Goal: Task Accomplishment & Management: Manage account settings

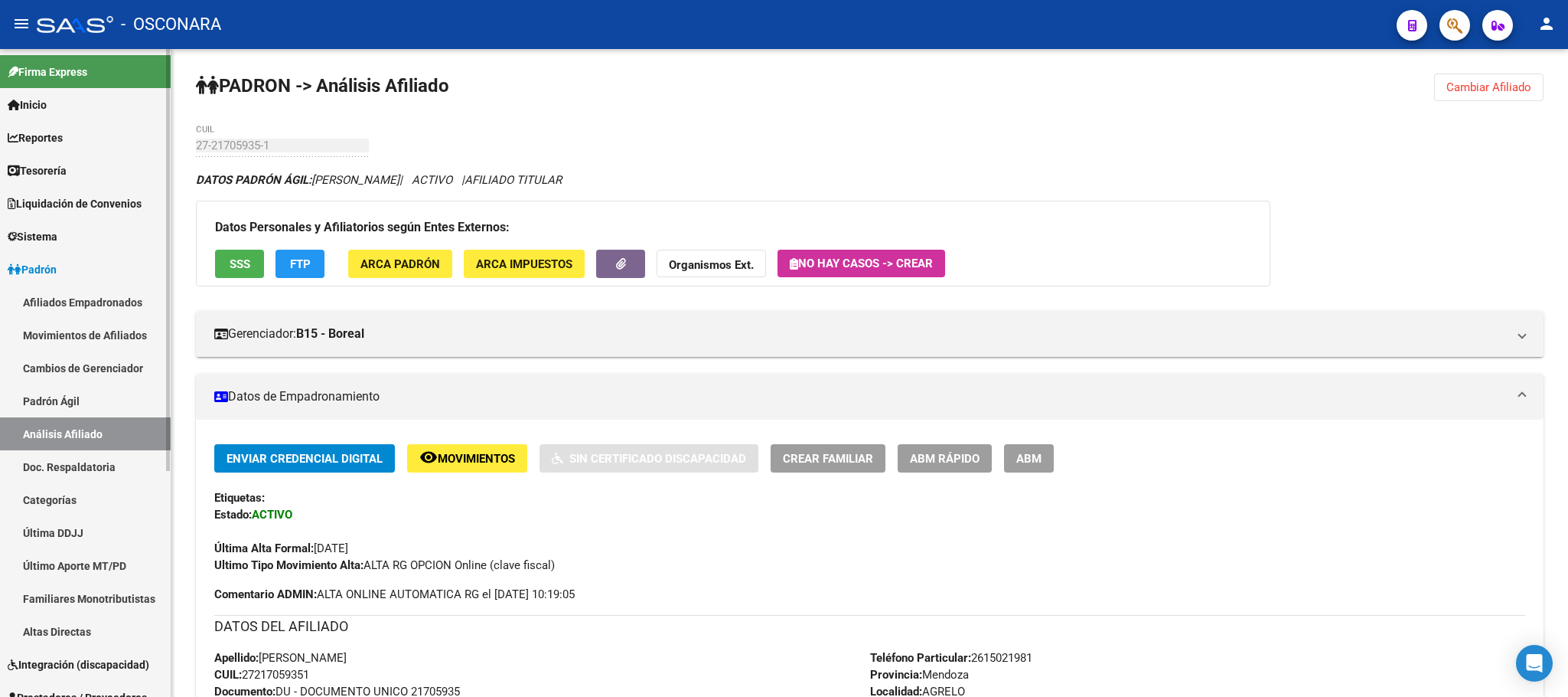
scroll to position [345, 0]
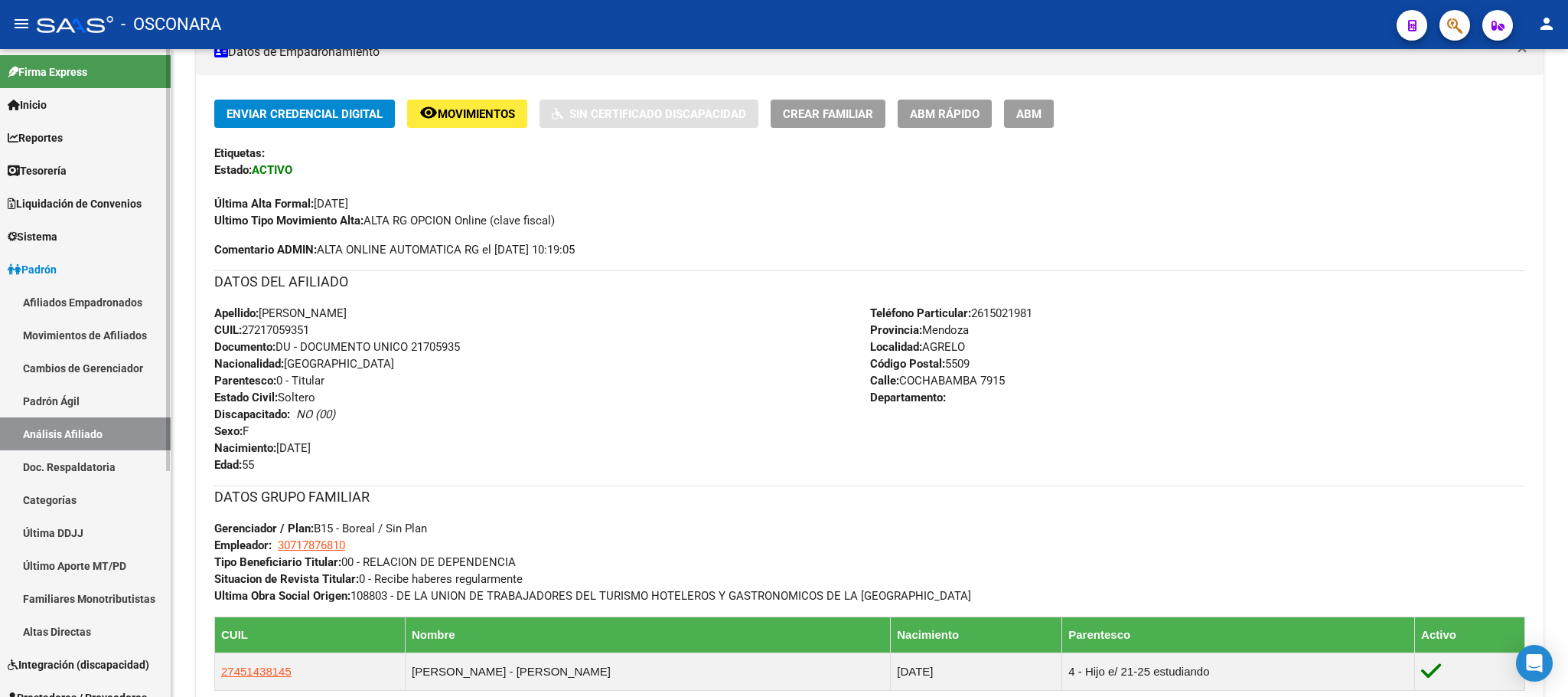
click at [76, 407] on link "Padrón Ágil" at bounding box center [85, 400] width 170 height 33
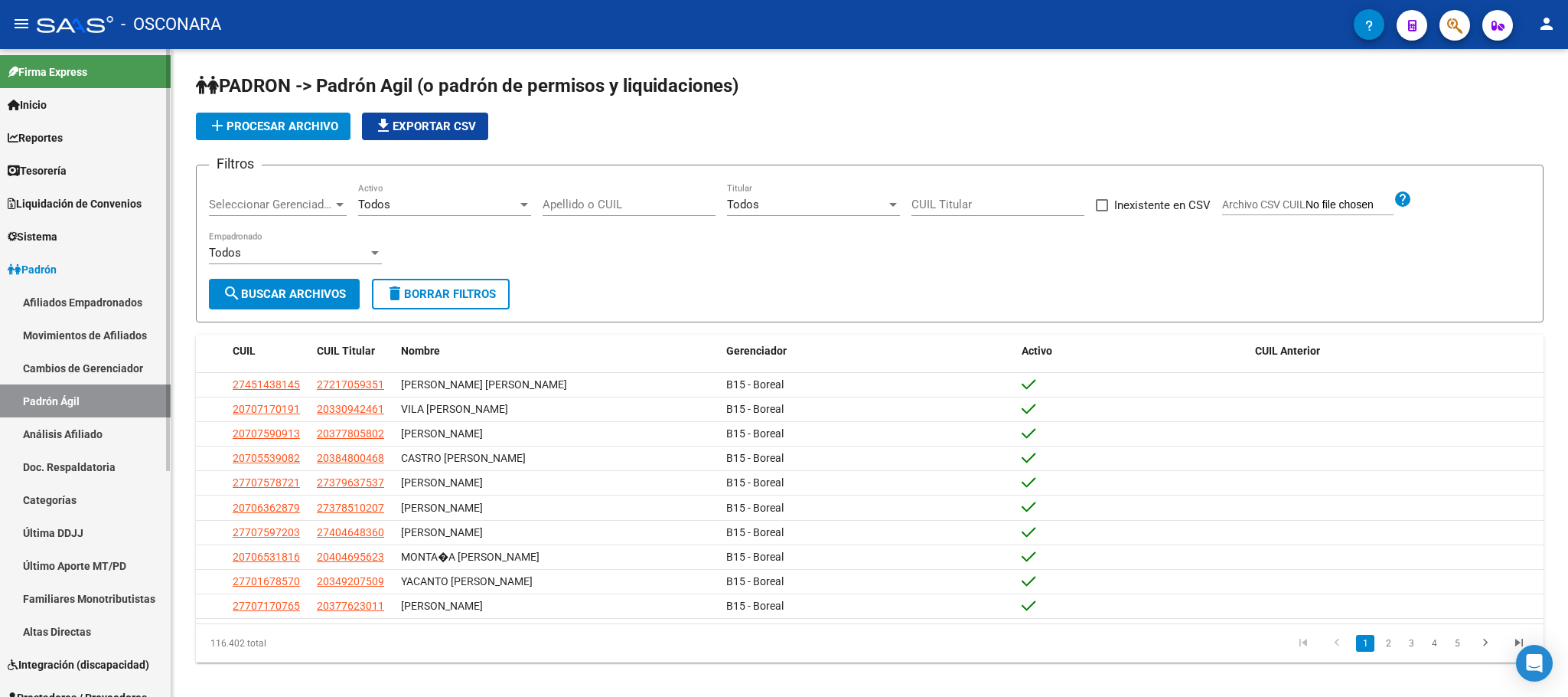
click at [86, 433] on link "Análisis Afiliado" at bounding box center [85, 433] width 170 height 33
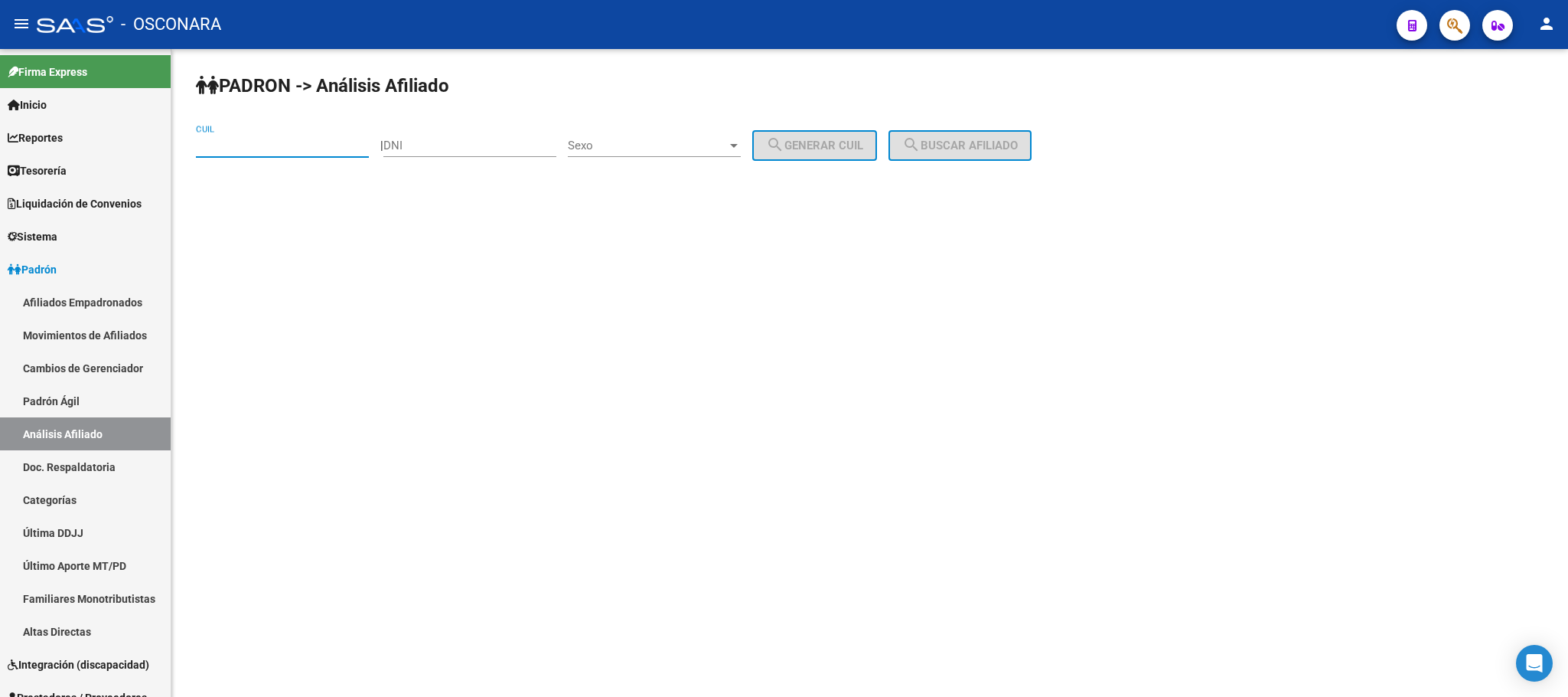
click at [271, 150] on input "CUIL" at bounding box center [282, 145] width 173 height 14
click at [460, 151] on input "DNI" at bounding box center [470, 145] width 173 height 14
type input "41338656"
click at [673, 131] on div "Sexo Sexo" at bounding box center [654, 140] width 173 height 33
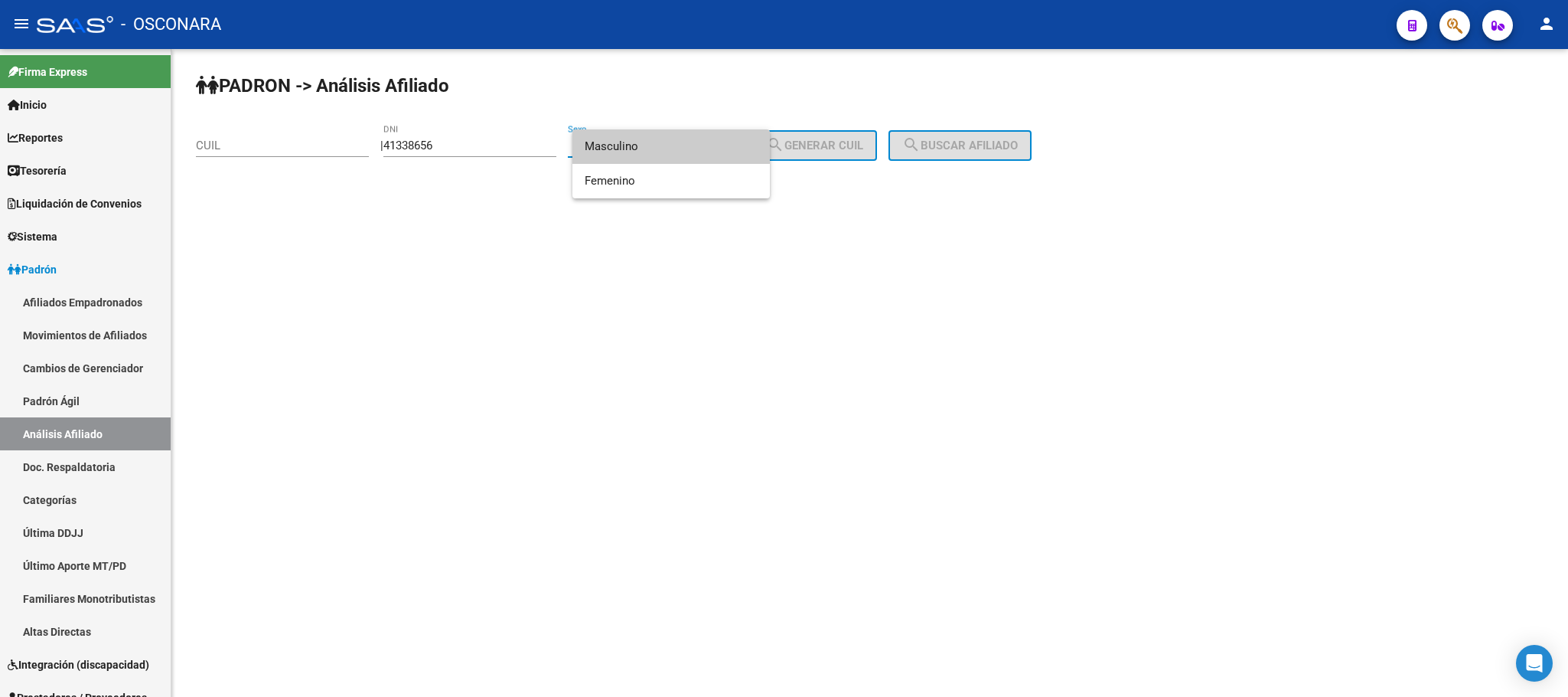
click at [663, 145] on span "Masculino" at bounding box center [671, 146] width 173 height 34
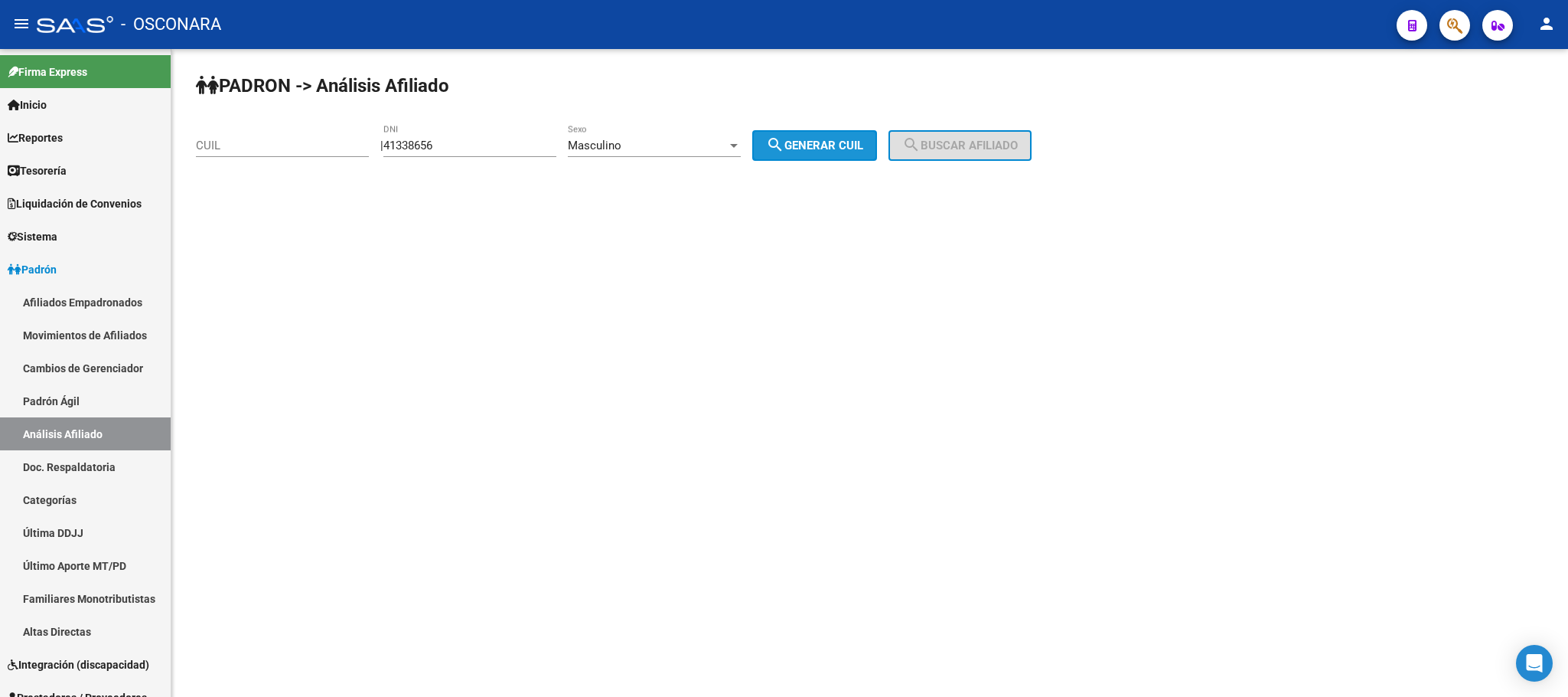
click at [806, 135] on button "search Generar CUIL" at bounding box center [814, 146] width 125 height 30
type input "20-41338656-0"
drag, startPoint x: 1034, startPoint y: 147, endPoint x: 1025, endPoint y: 147, distance: 9.0
click at [1018, 147] on span "search Buscar afiliado" at bounding box center [960, 145] width 115 height 14
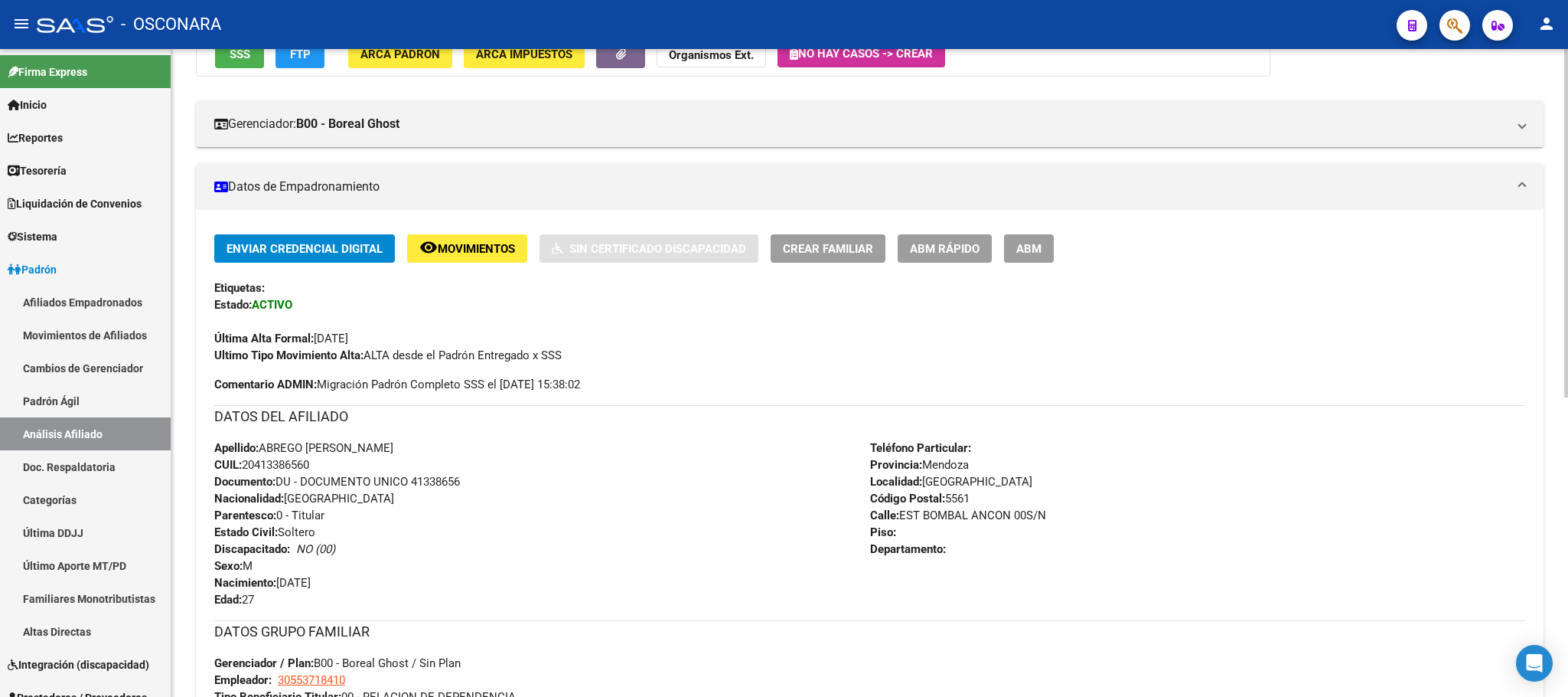
scroll to position [556, 0]
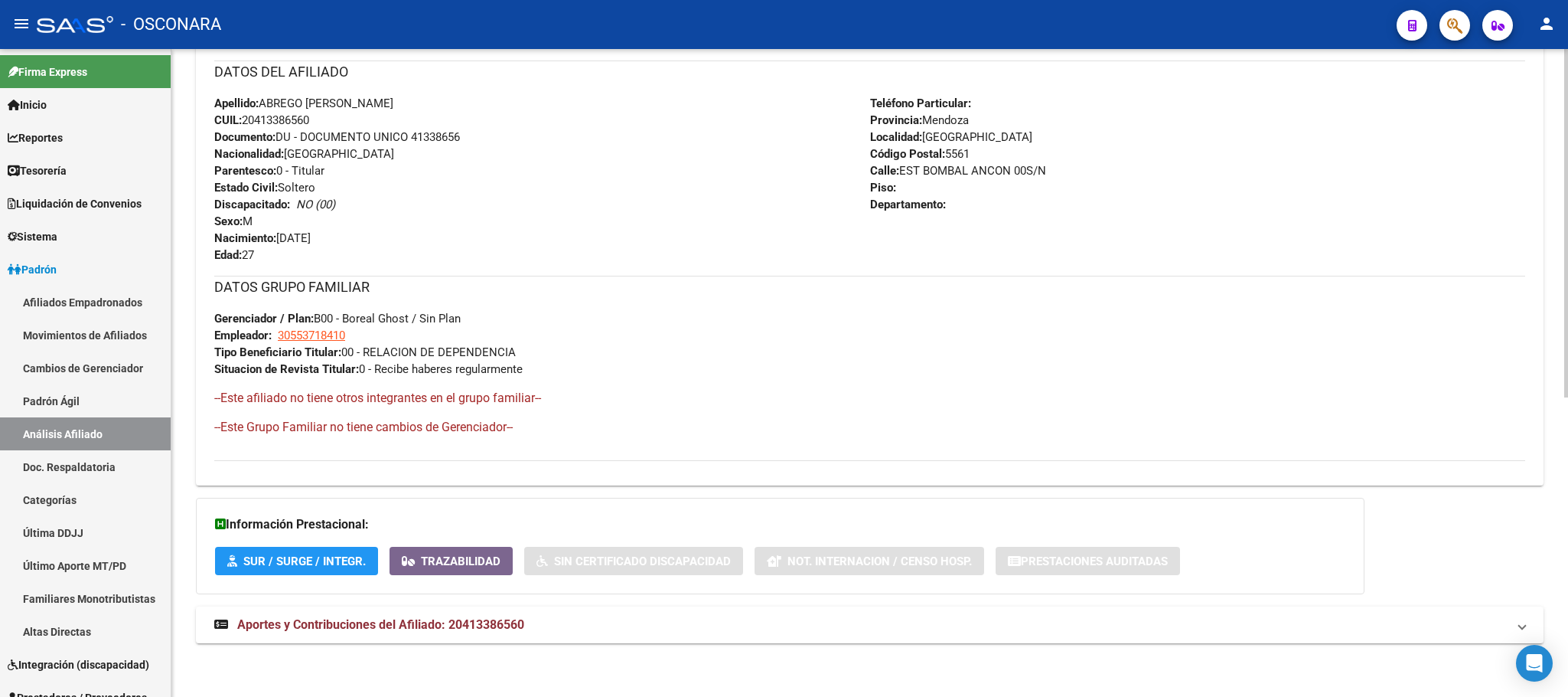
drag, startPoint x: 454, startPoint y: 619, endPoint x: 462, endPoint y: 595, distance: 25.3
click at [454, 618] on span "Aportes y Contribuciones del Afiliado: 20413386560" at bounding box center [381, 624] width 287 height 14
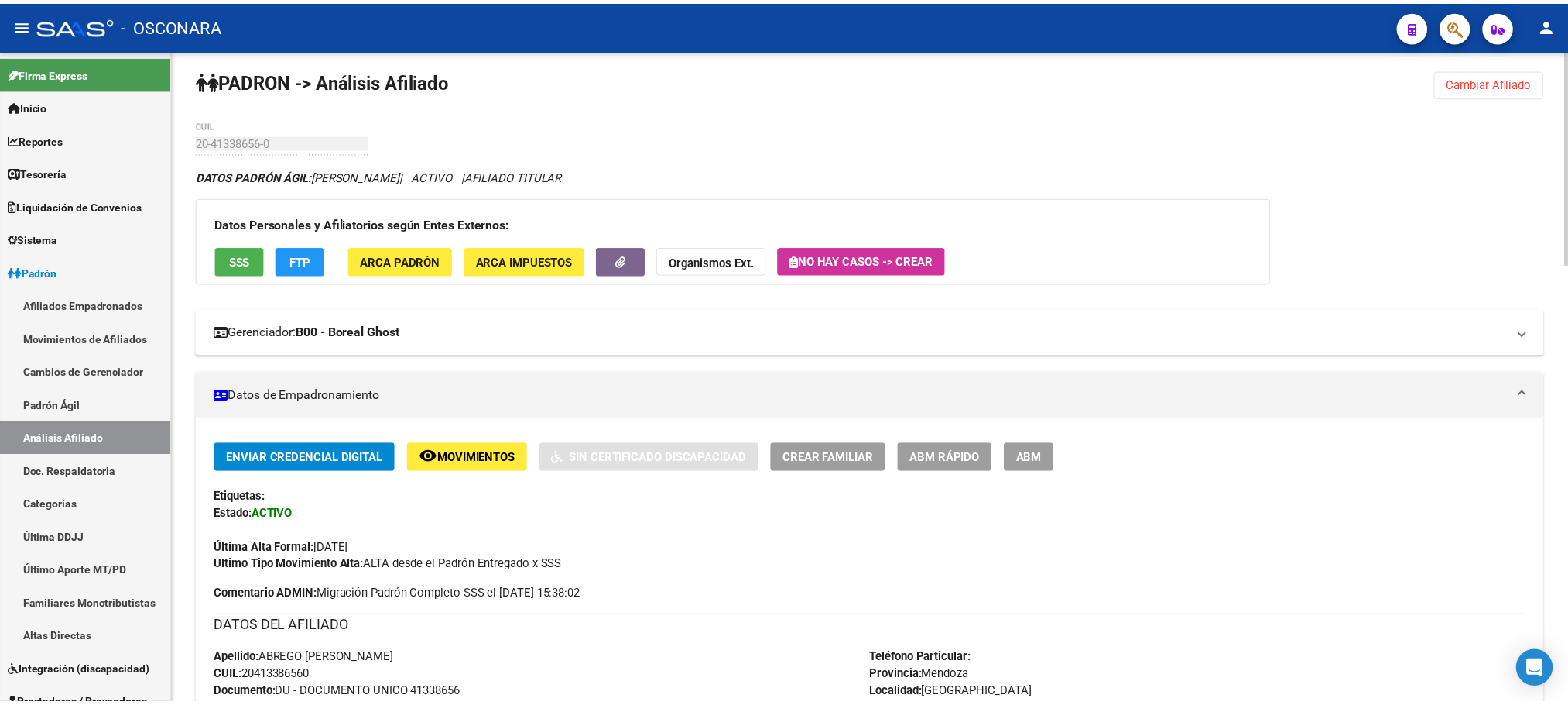
scroll to position [0, 0]
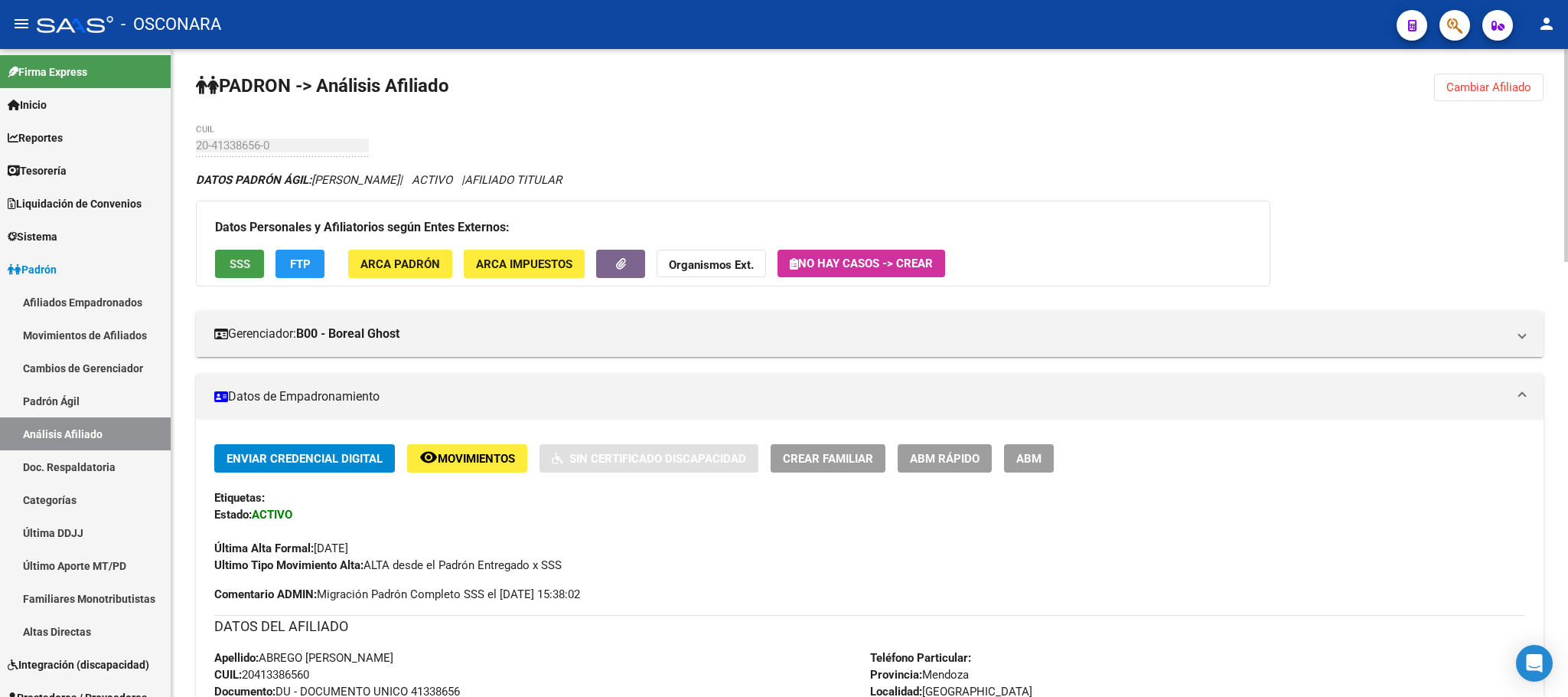
click at [226, 265] on button "SSS" at bounding box center [239, 263] width 49 height 28
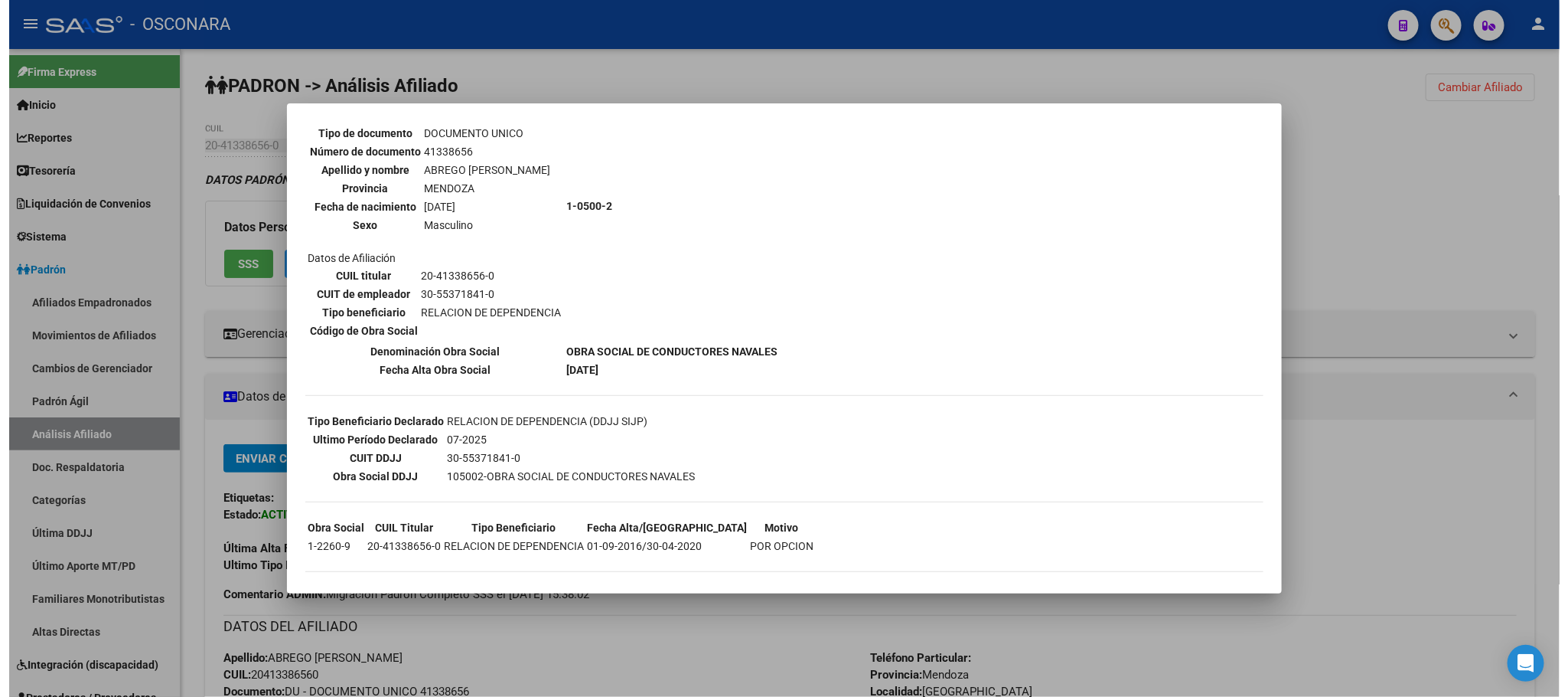
scroll to position [132, 0]
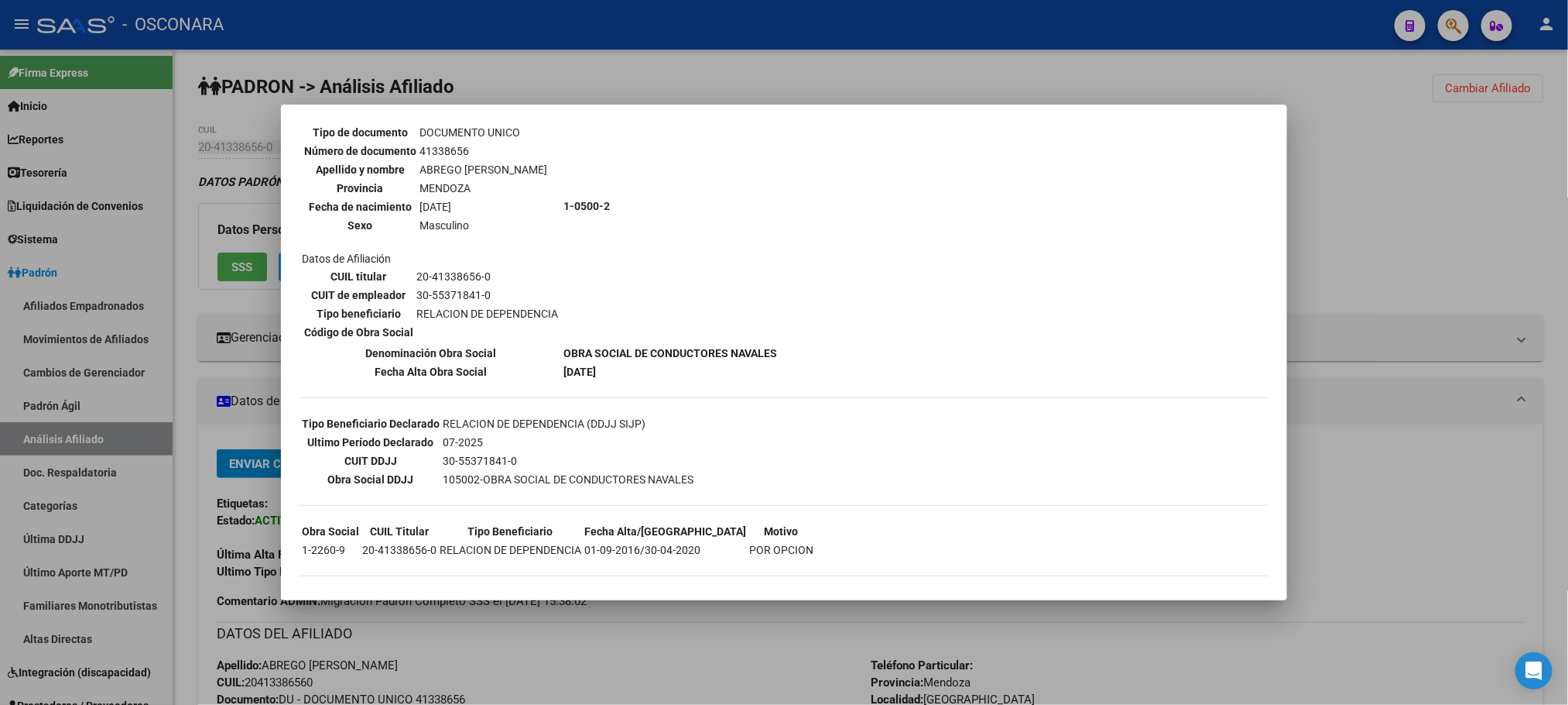
click at [590, 630] on div at bounding box center [784, 352] width 1568 height 705
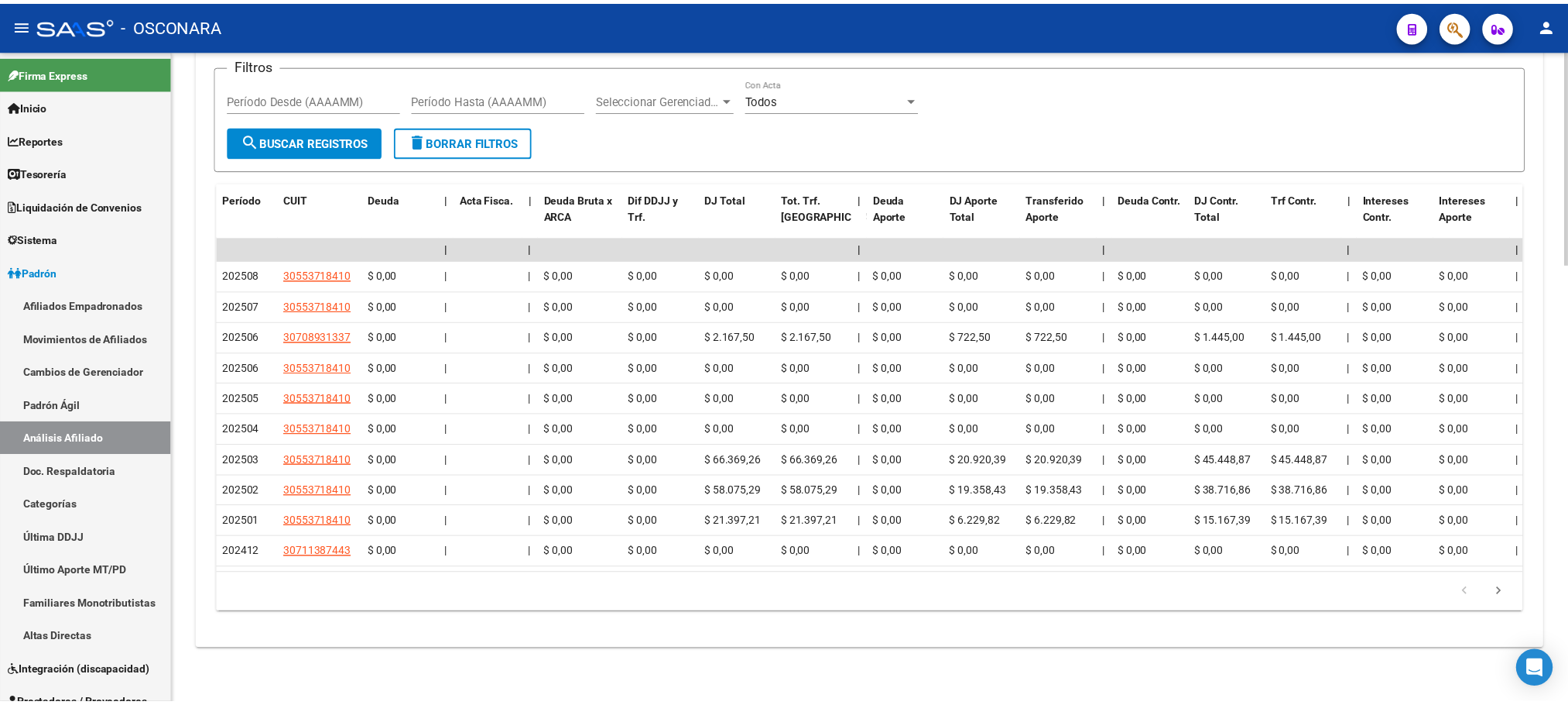
scroll to position [1338, 0]
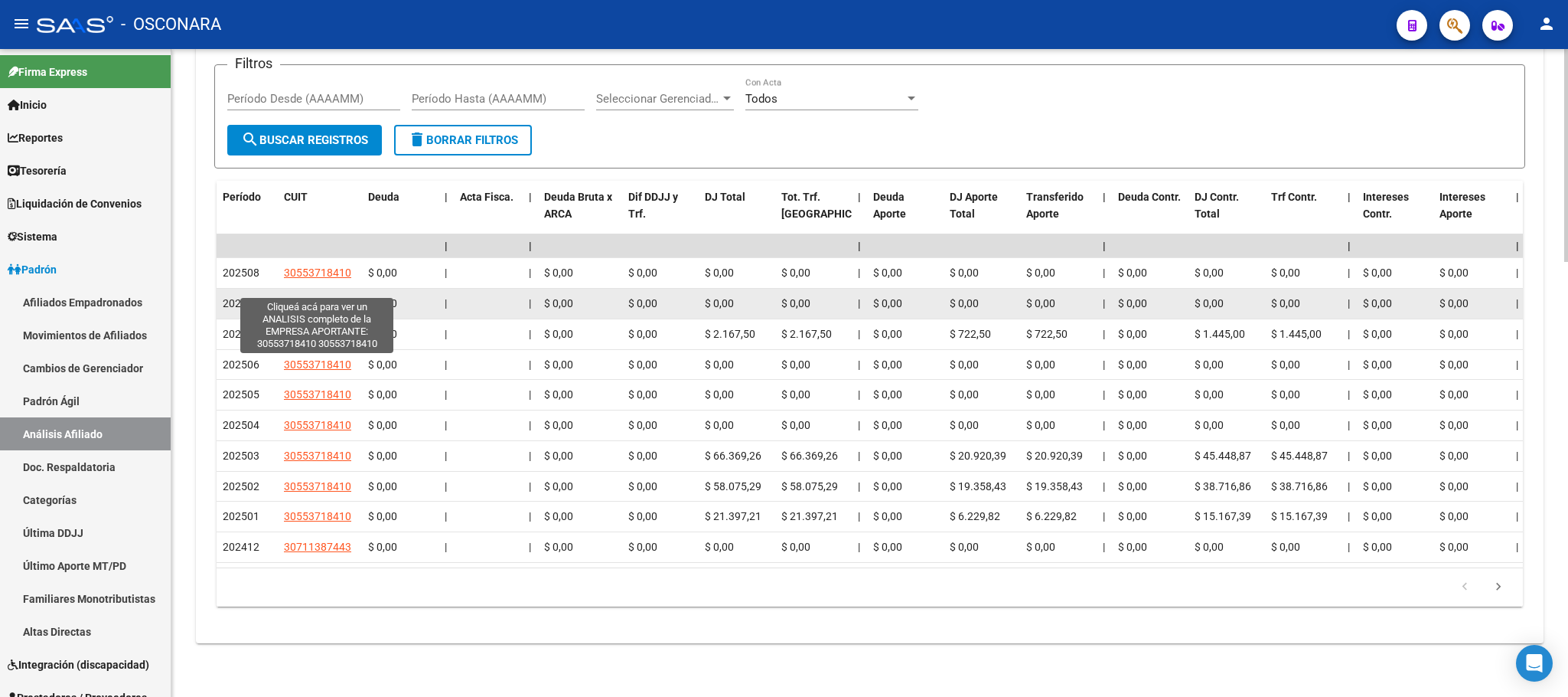
click at [326, 297] on span "30553718410" at bounding box center [318, 302] width 67 height 12
type textarea "30553718410"
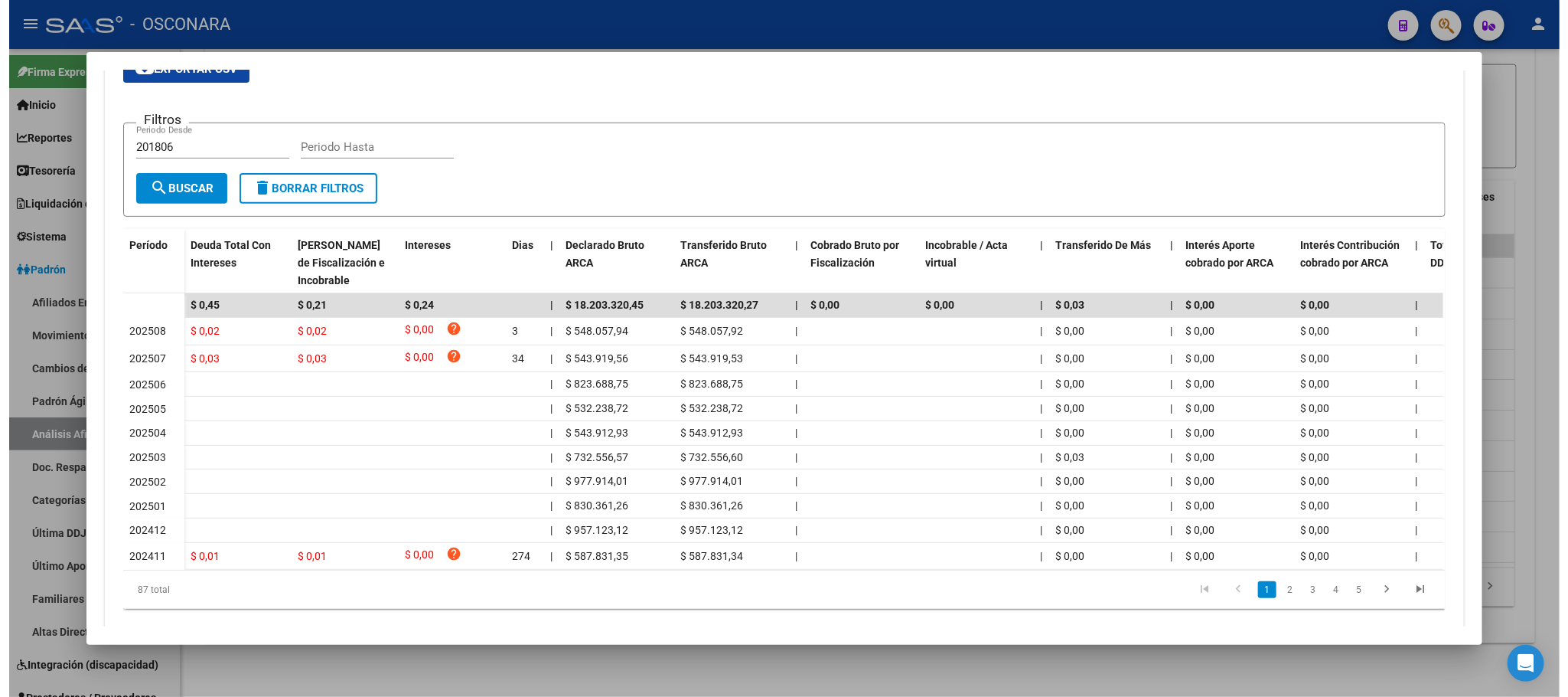
scroll to position [324, 0]
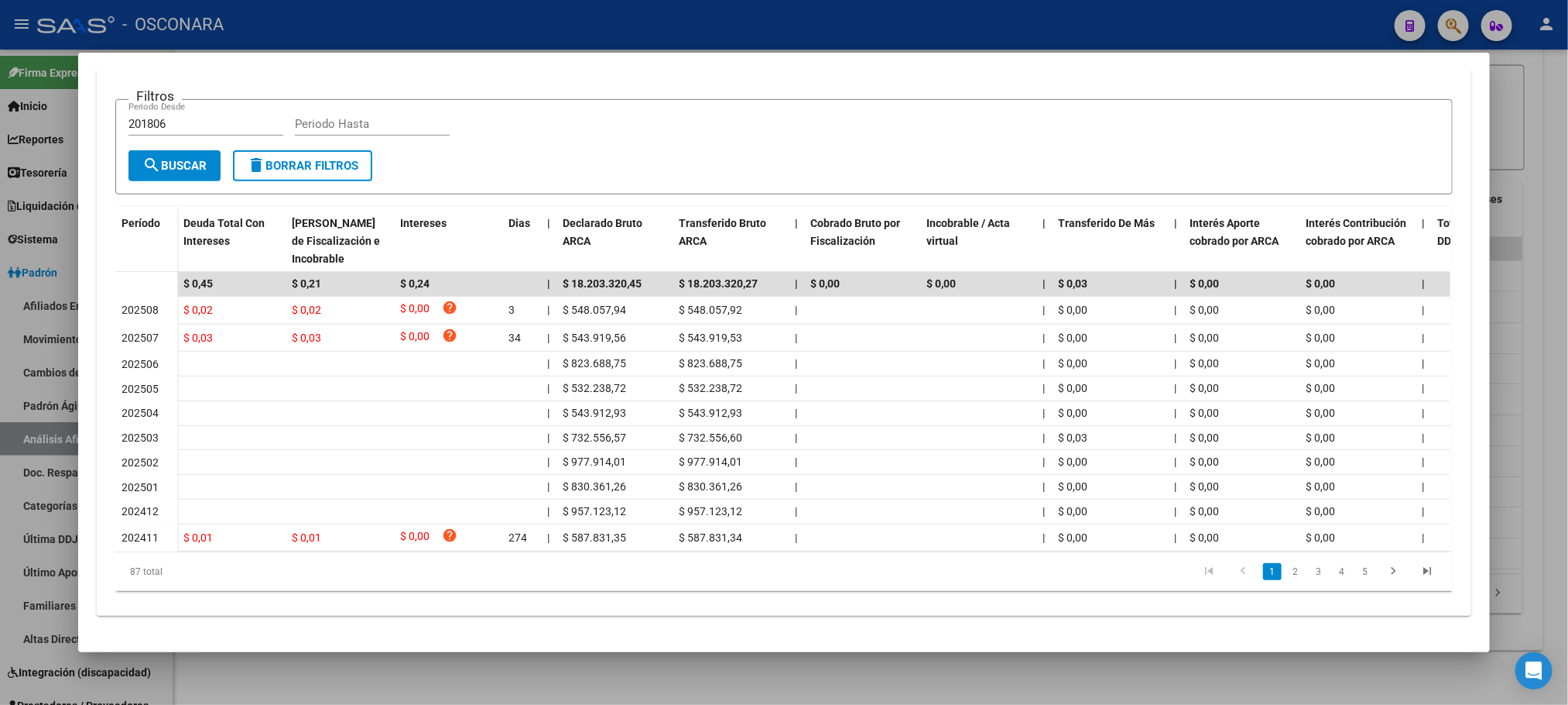
click at [277, 669] on div at bounding box center [784, 352] width 1568 height 705
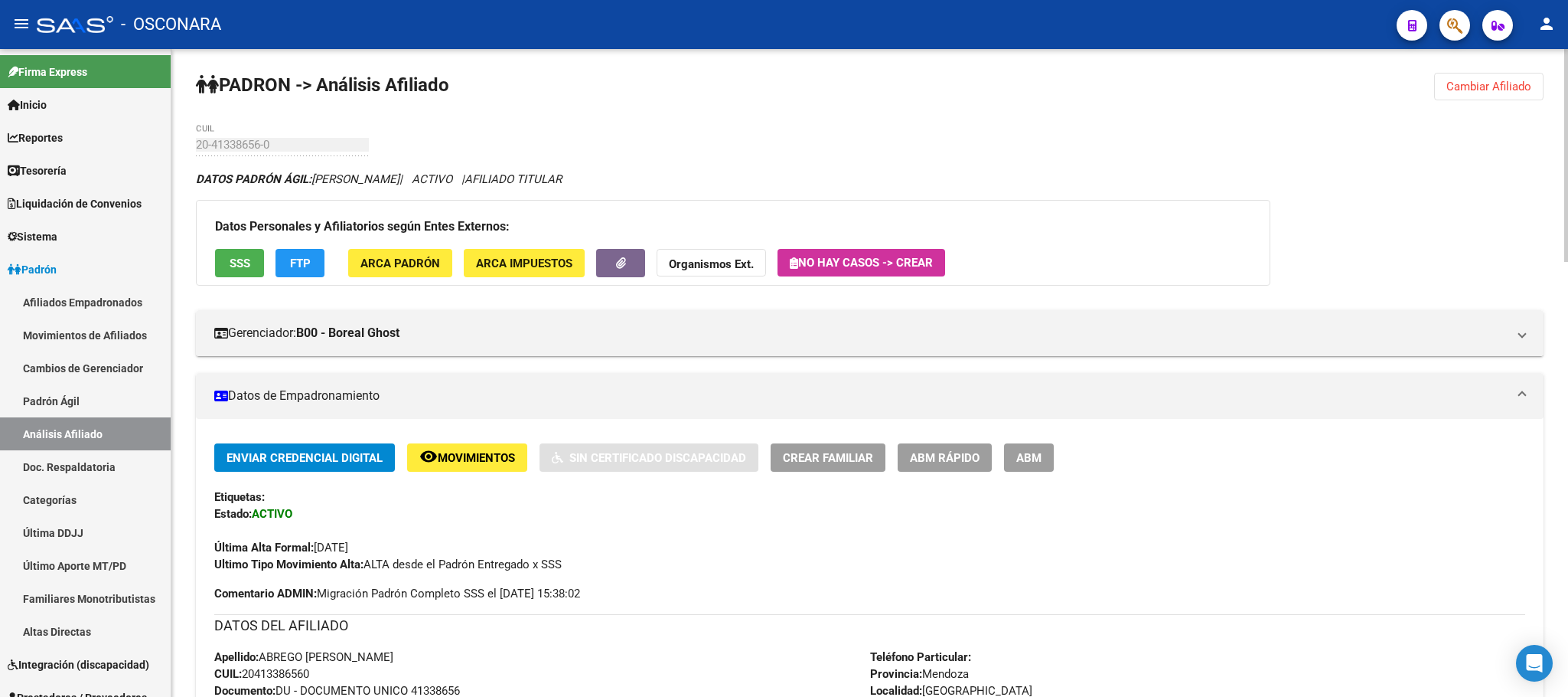
scroll to position [0, 0]
click at [238, 264] on span "SSS" at bounding box center [240, 263] width 21 height 14
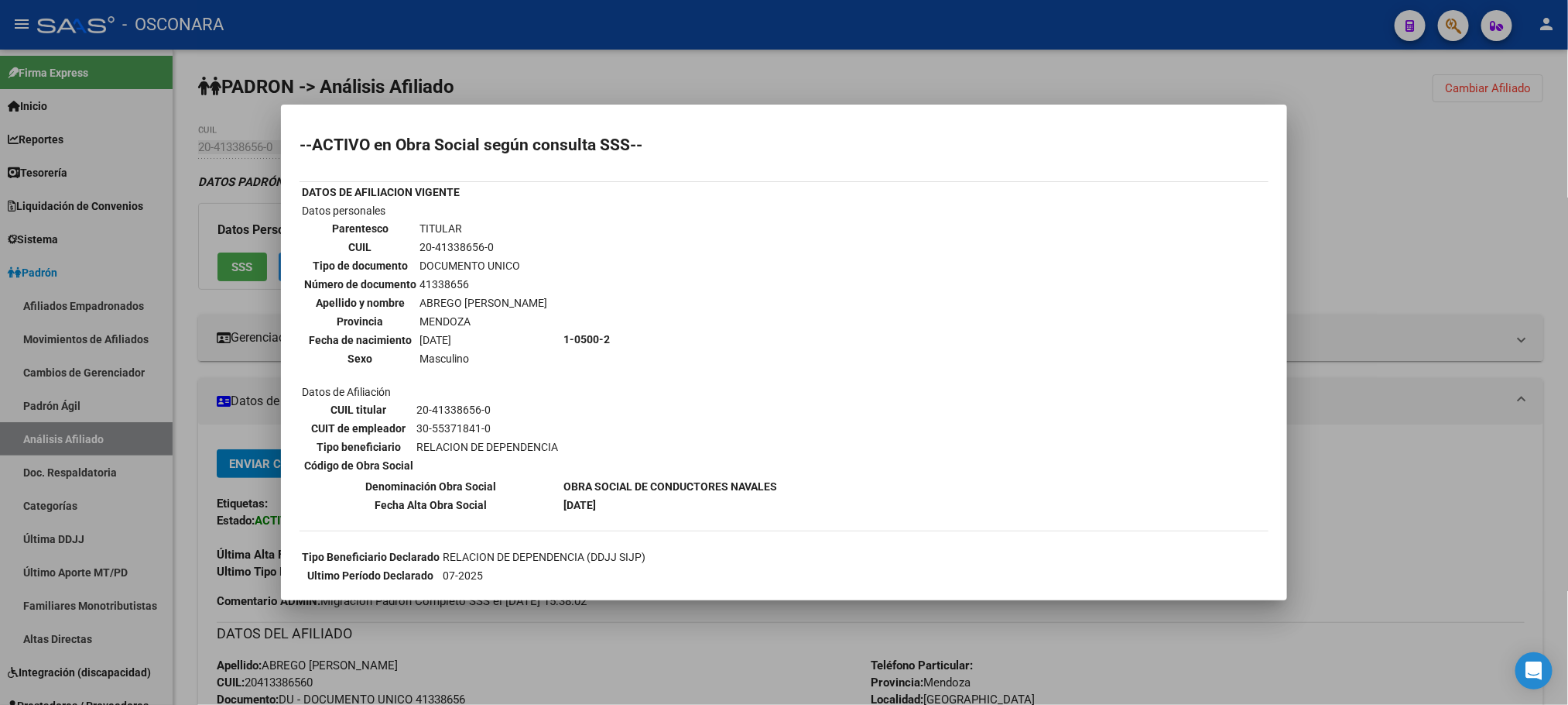
click at [609, 658] on div at bounding box center [784, 352] width 1568 height 705
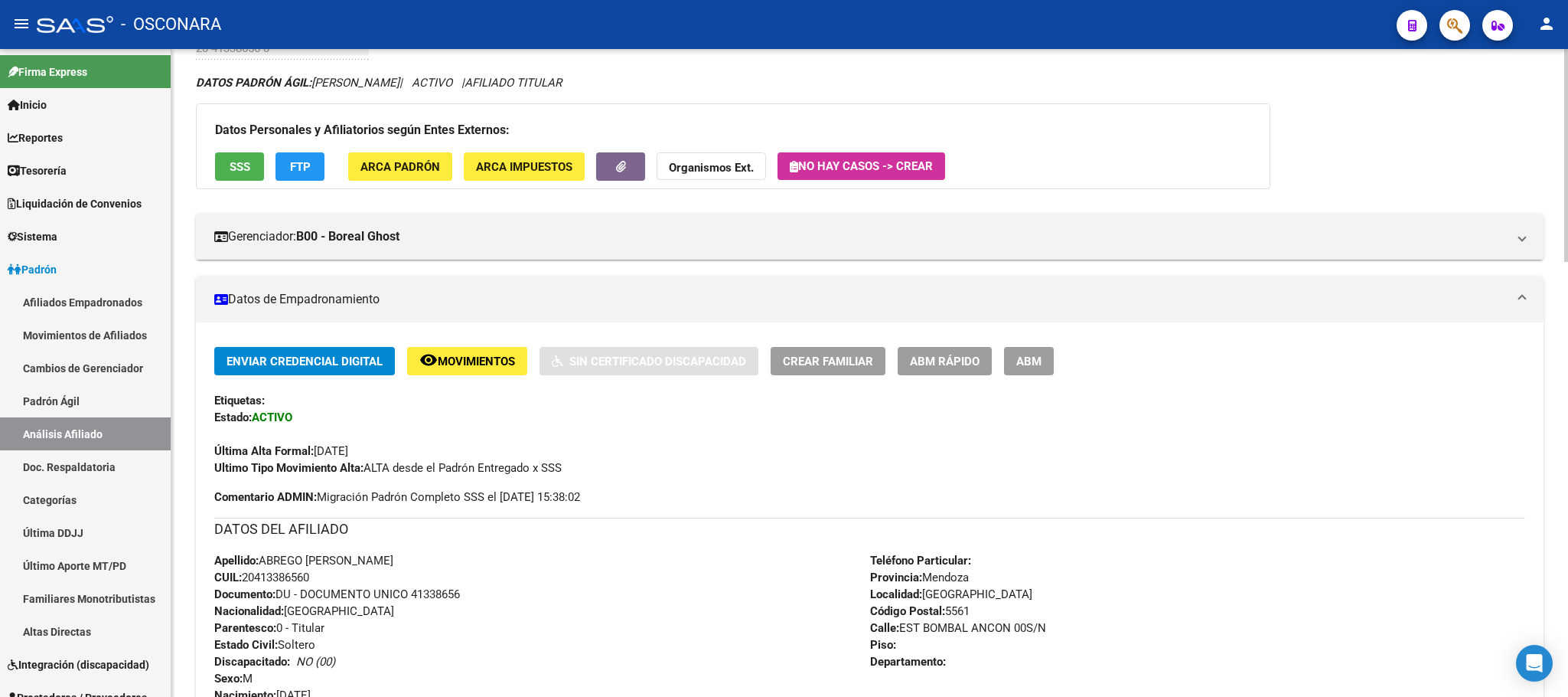
scroll to position [230, 0]
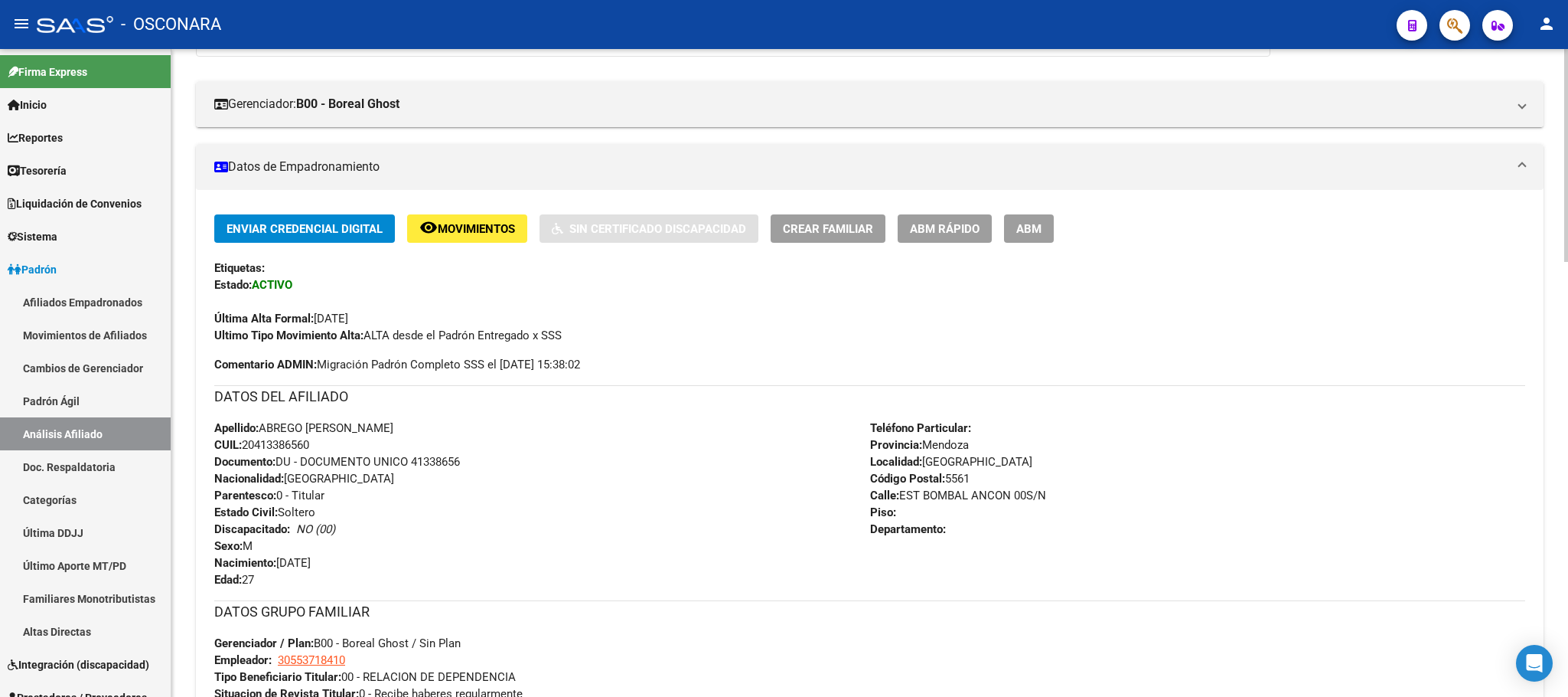
drag, startPoint x: 319, startPoint y: 455, endPoint x: 276, endPoint y: 443, distance: 44.6
click at [276, 443] on div "Apellido: ABREGO [PERSON_NAME]: 20413386560 Documento: DU - DOCUMENTO UNICO 413…" at bounding box center [542, 503] width 656 height 168
click at [335, 439] on div "Apellido: ABREGO [PERSON_NAME]: 20413386560 Documento: DU - DOCUMENTO UNICO 413…" at bounding box center [542, 503] width 656 height 168
drag, startPoint x: 335, startPoint y: 442, endPoint x: 246, endPoint y: 439, distance: 89.1
click at [246, 439] on div "Apellido: ABREGO [PERSON_NAME]: 20413386560 Documento: DU - DOCUMENTO UNICO 413…" at bounding box center [542, 503] width 656 height 168
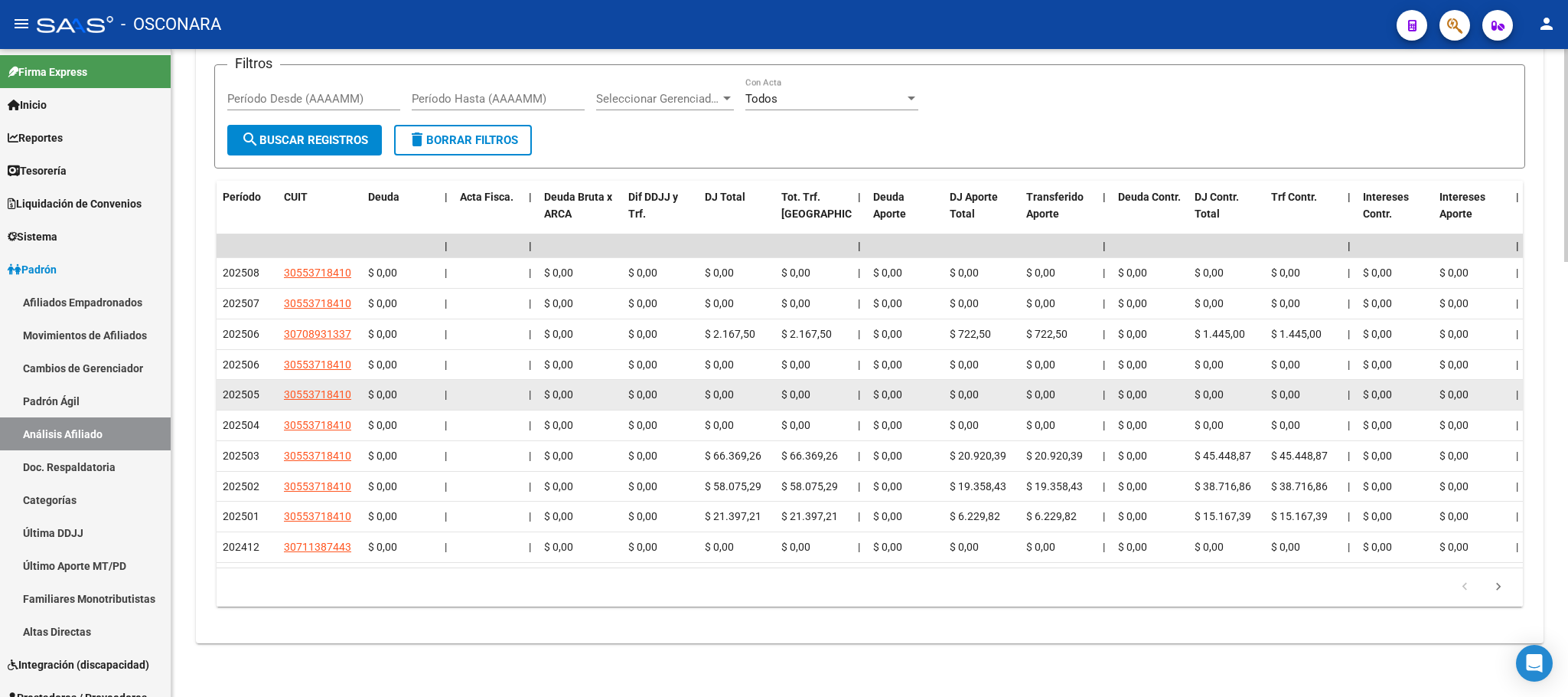
scroll to position [1323, 0]
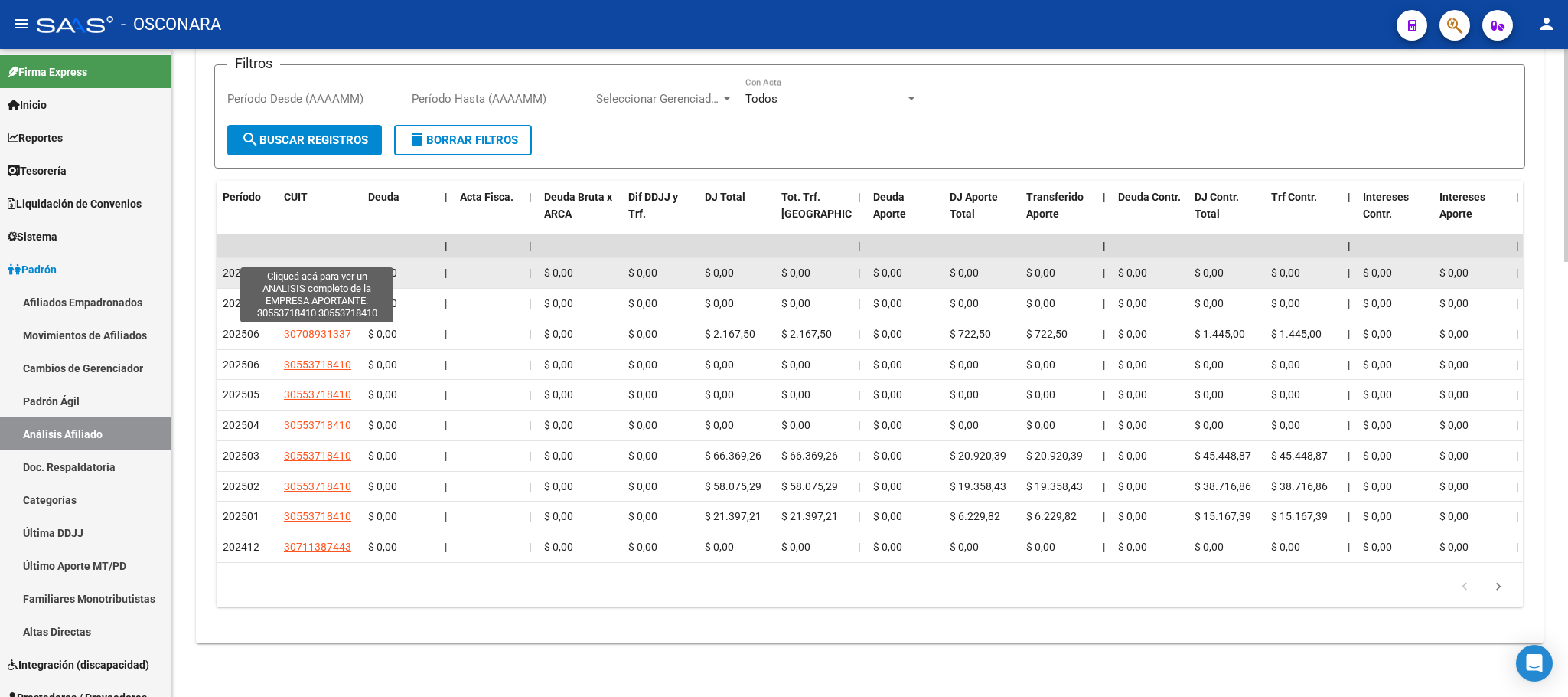
click at [345, 266] on span "30553718410" at bounding box center [318, 272] width 67 height 12
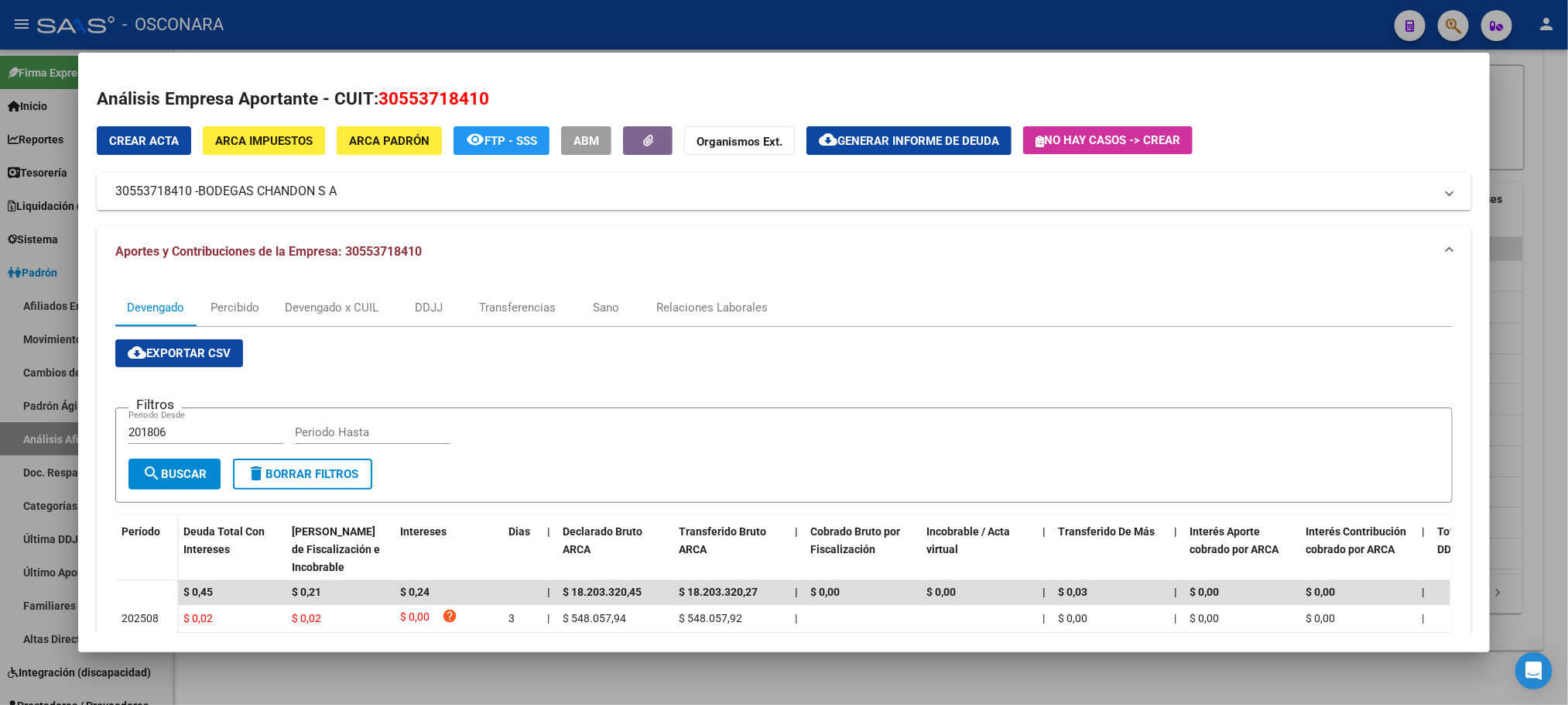
click at [574, 682] on div at bounding box center [784, 352] width 1568 height 705
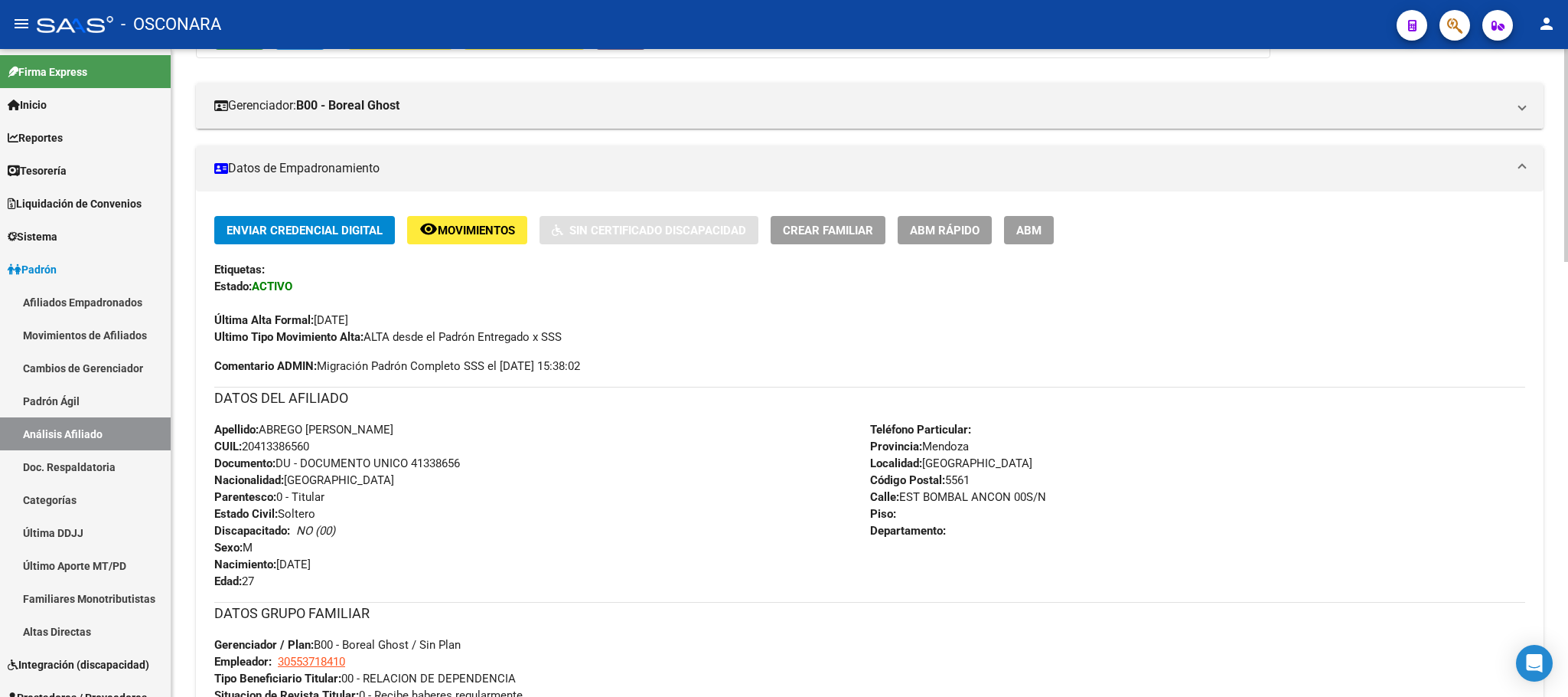
scroll to position [230, 0]
drag, startPoint x: 264, startPoint y: 425, endPoint x: 326, endPoint y: 443, distance: 64.6
click at [326, 443] on div "Apellido: ABREGO [PERSON_NAME]: 20413386560 Documento: DU - DOCUMENTO UNICO 413…" at bounding box center [542, 503] width 656 height 168
copy div "ABREGO [PERSON_NAME]: 20413386560"
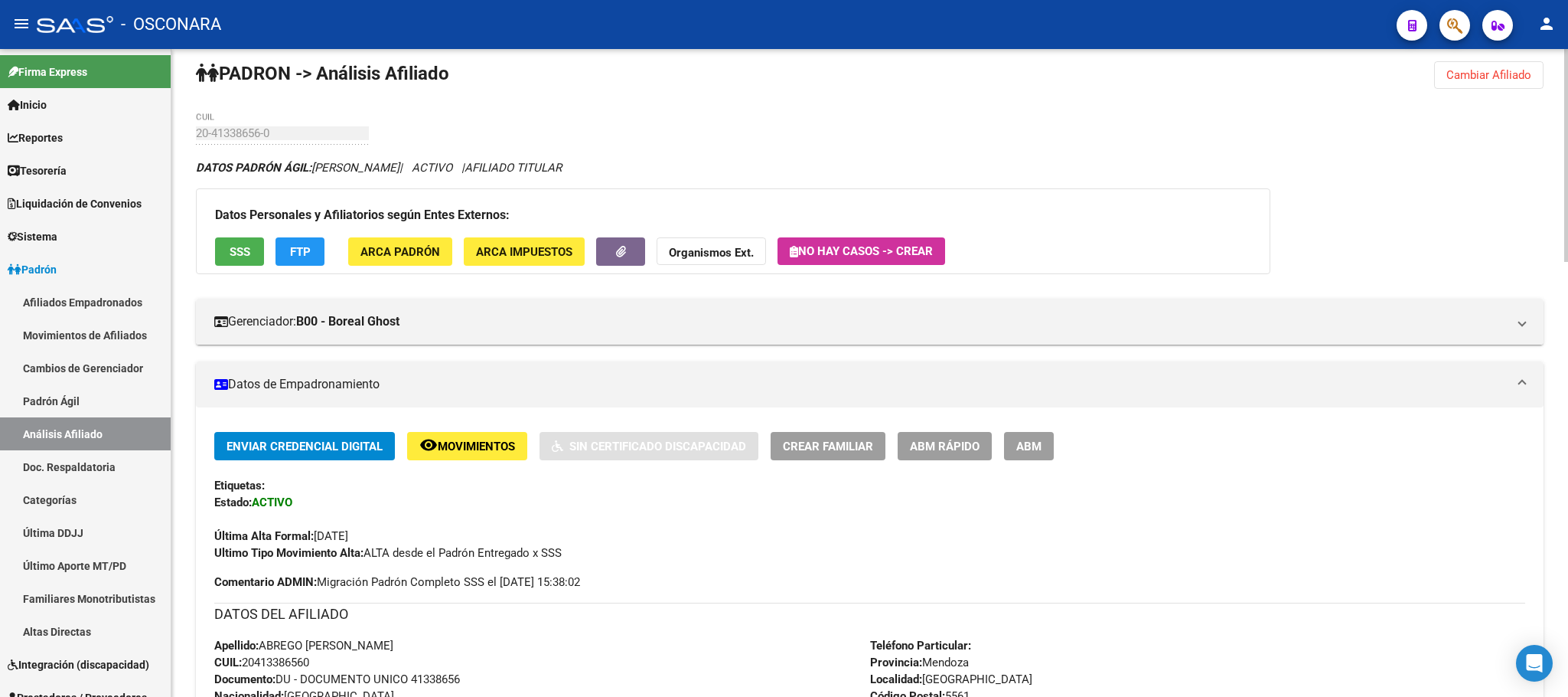
scroll to position [0, 0]
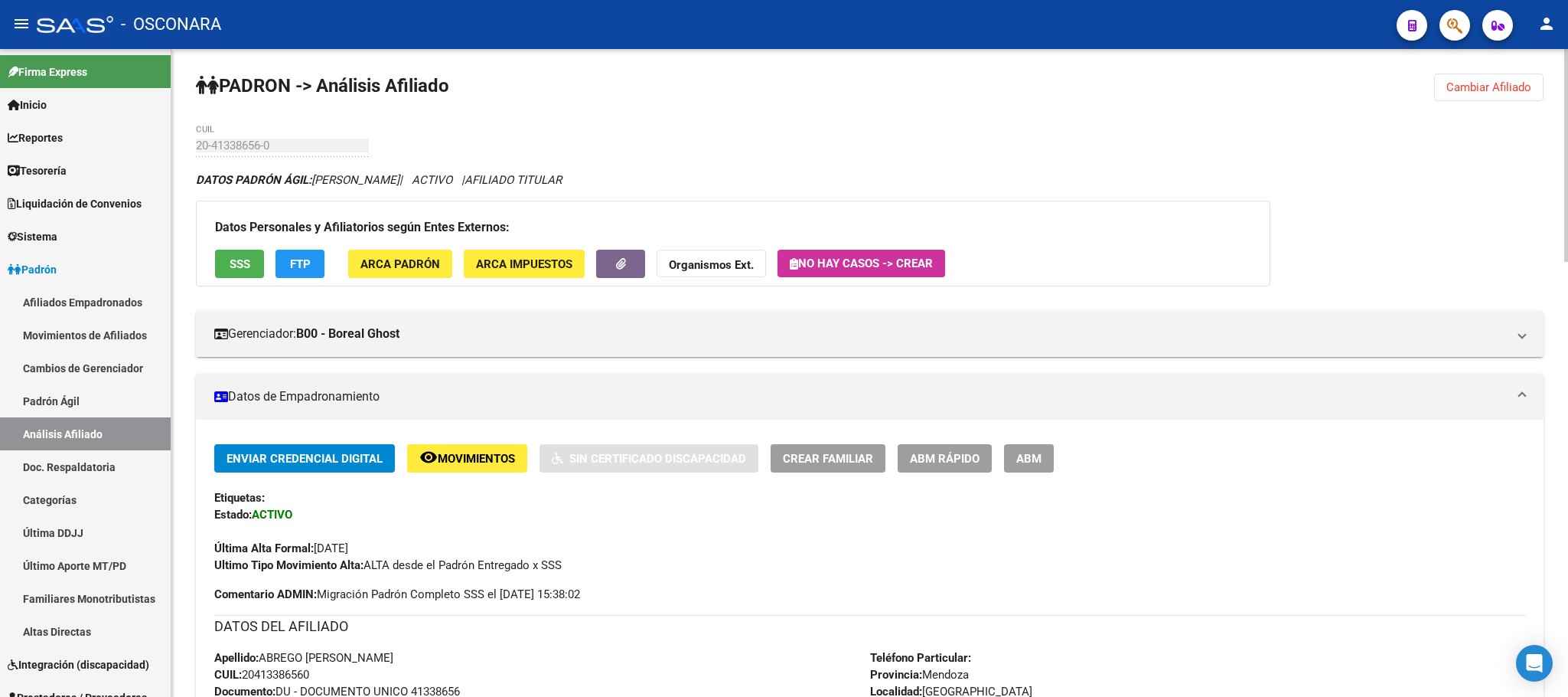
click at [232, 265] on span "SSS" at bounding box center [240, 263] width 21 height 14
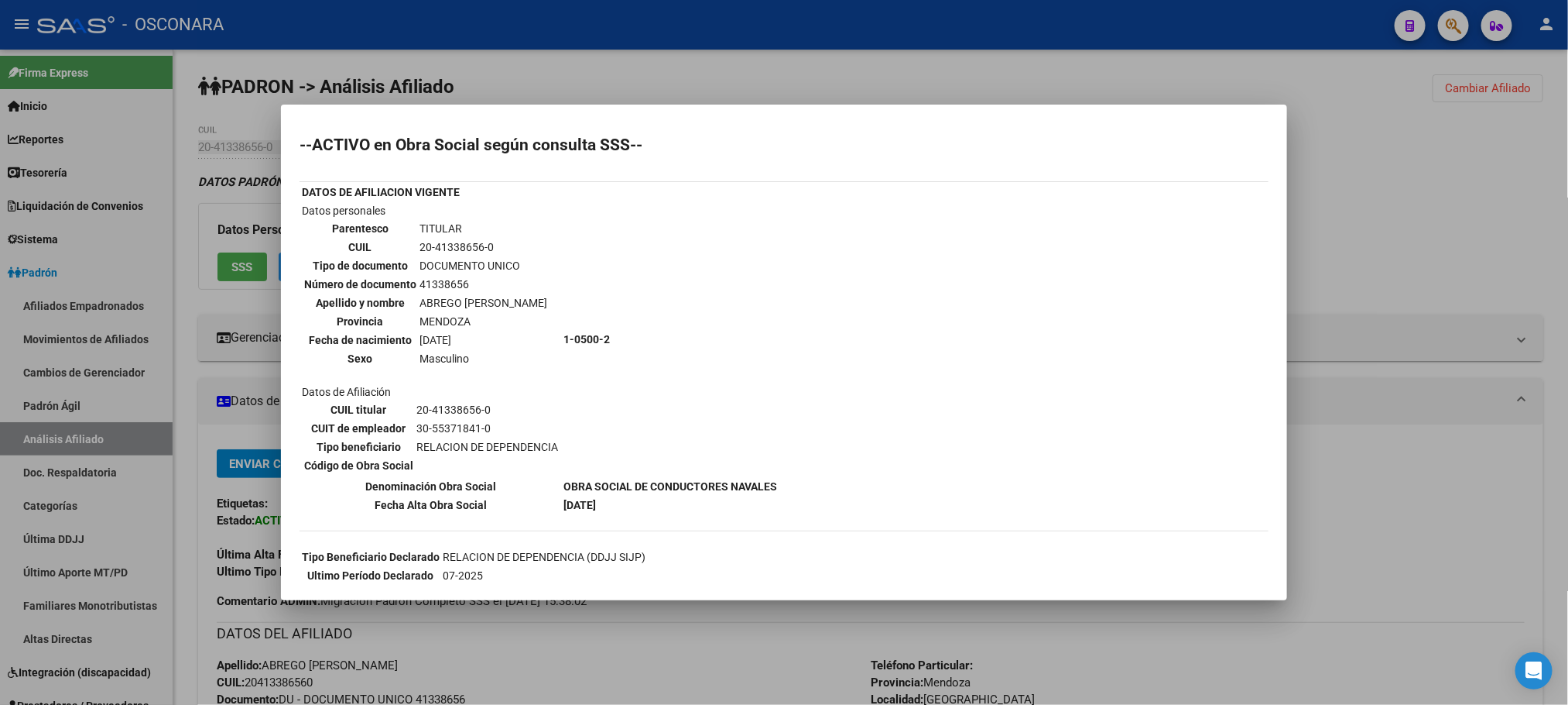
click at [617, 632] on div at bounding box center [784, 352] width 1568 height 705
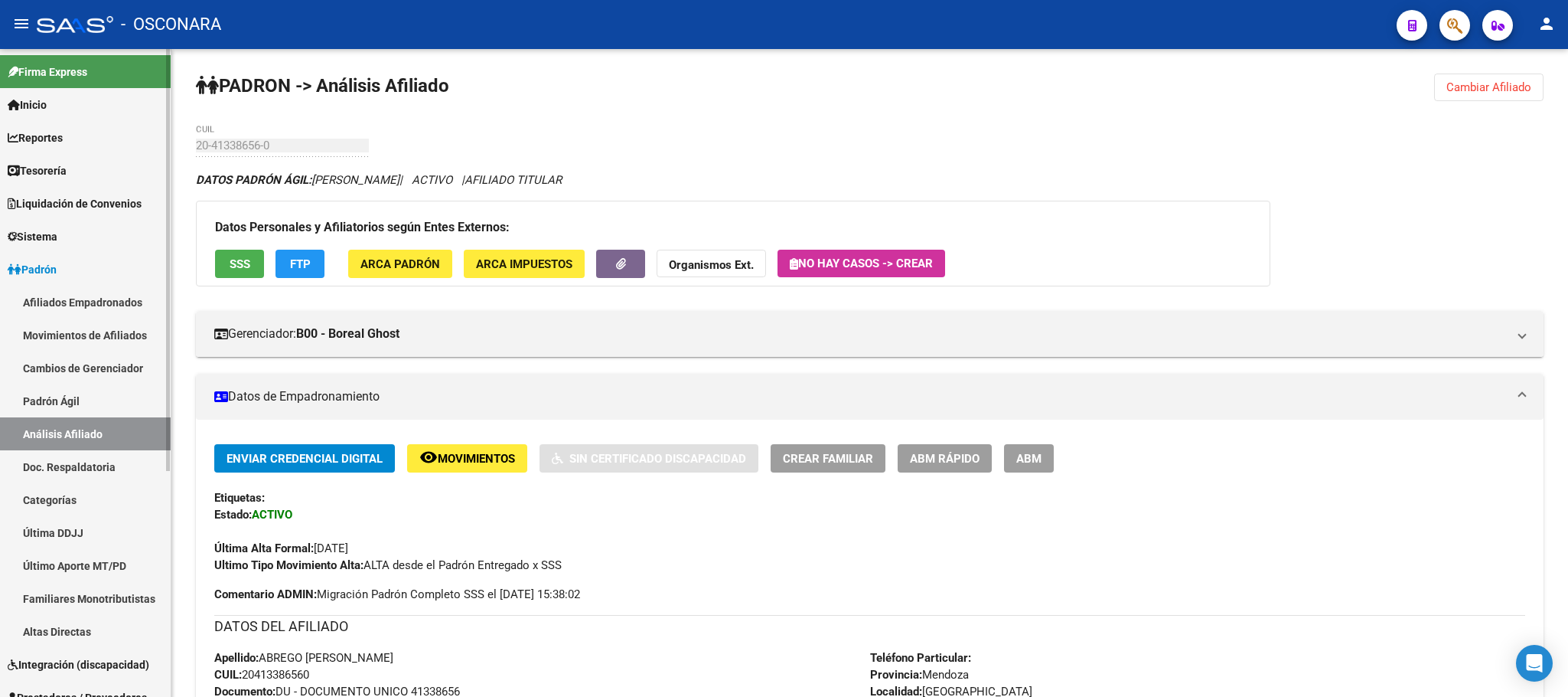
click at [92, 394] on link "Padrón Ágil" at bounding box center [85, 400] width 170 height 33
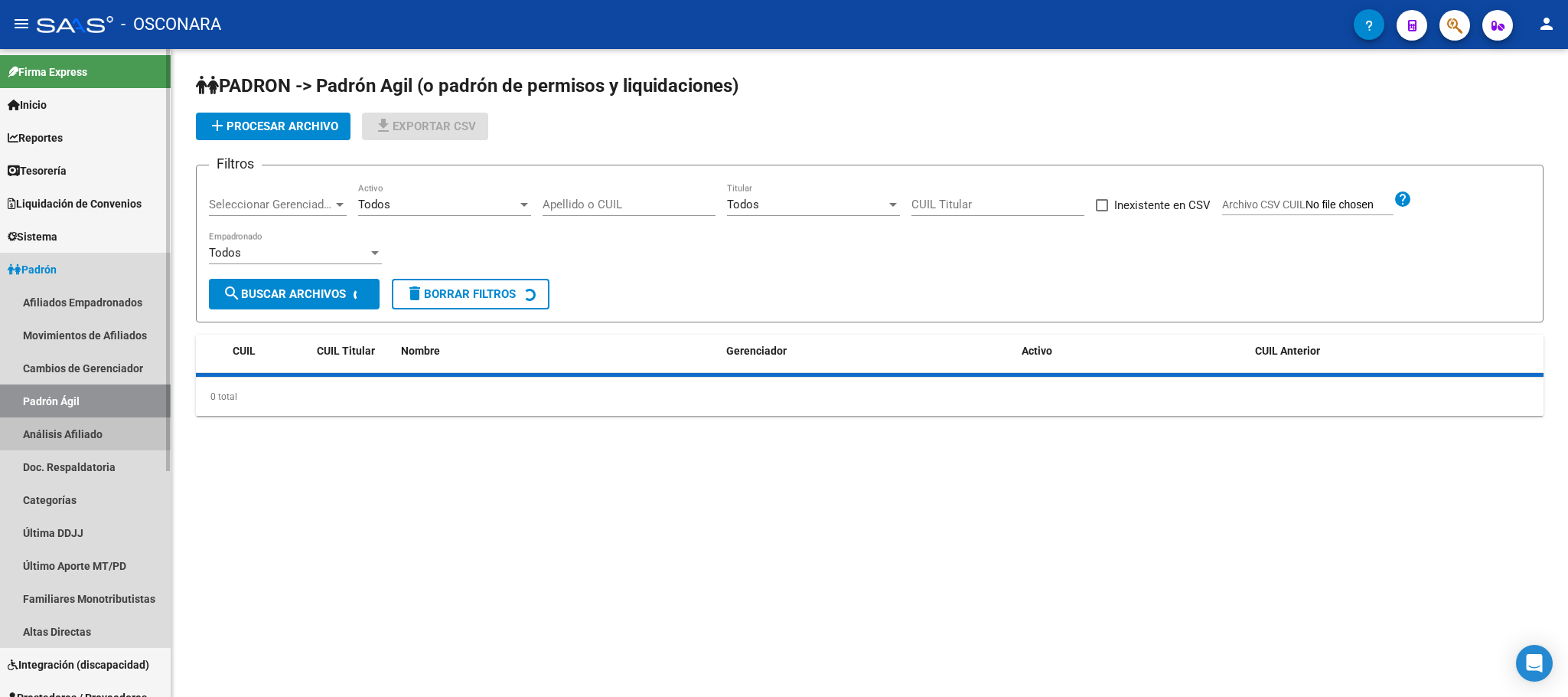
click at [95, 442] on link "Análisis Afiliado" at bounding box center [85, 433] width 170 height 33
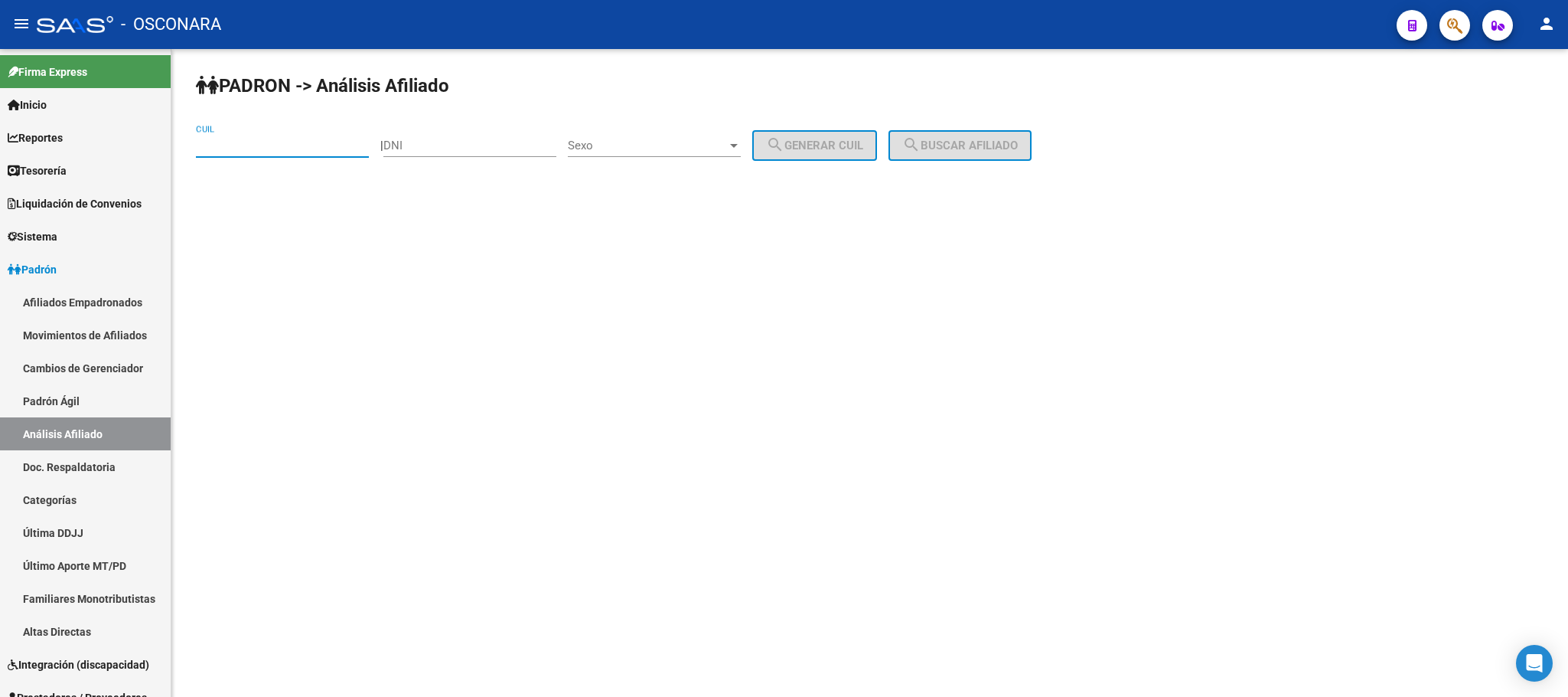
click at [237, 143] on input "CUIL" at bounding box center [282, 145] width 173 height 14
paste input "20-22447949-3"
type input "20-22447949-3"
click at [1018, 141] on span "search Buscar afiliado" at bounding box center [960, 145] width 115 height 14
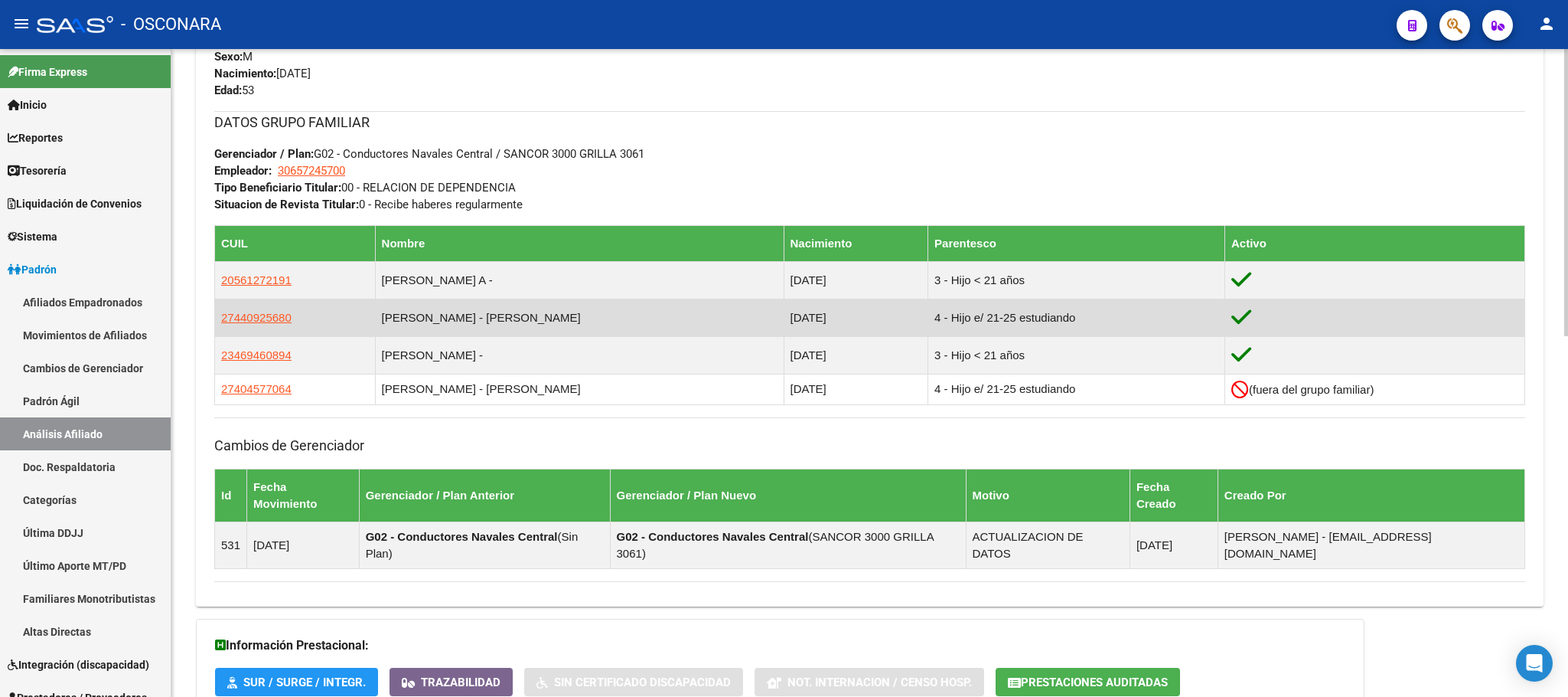
scroll to position [583, 0]
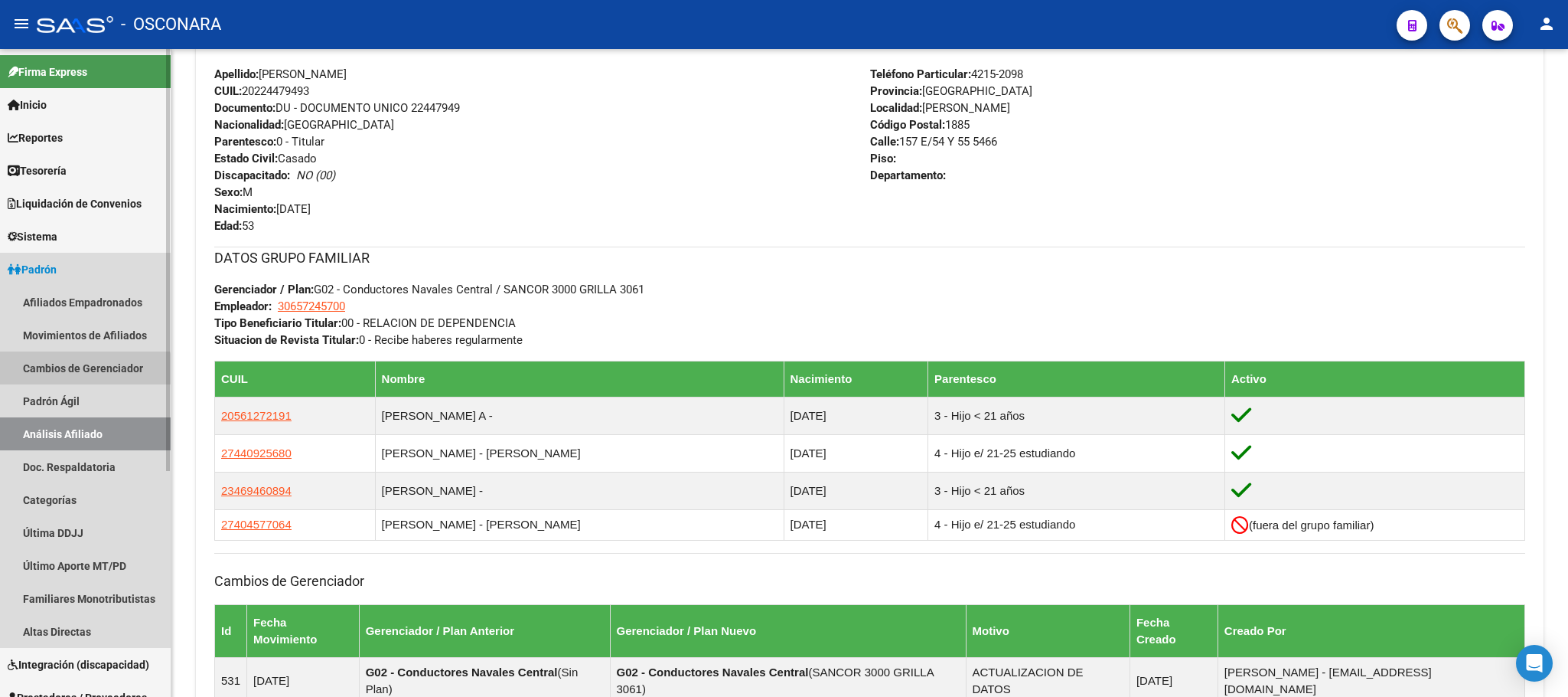
click at [62, 382] on link "Cambios de Gerenciador" at bounding box center [85, 367] width 170 height 33
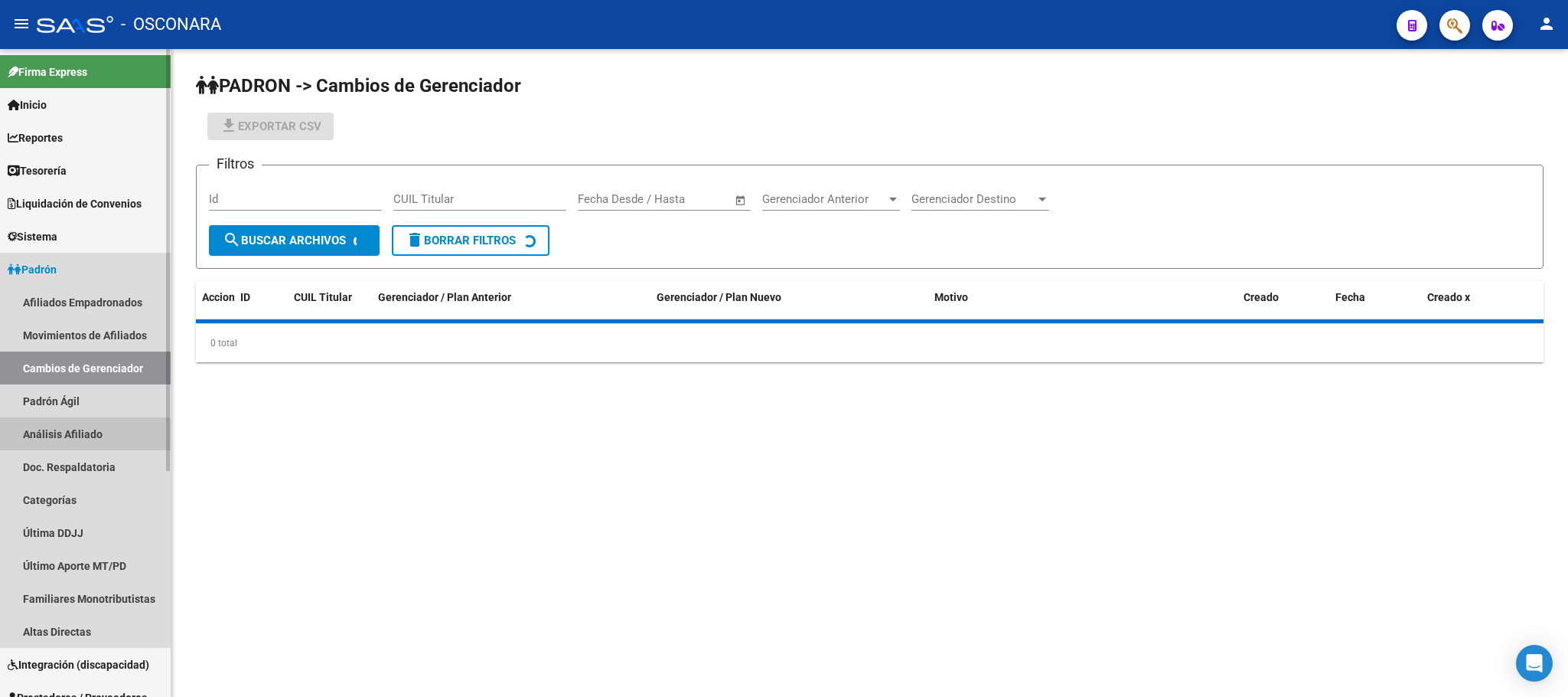
click at [76, 441] on link "Análisis Afiliado" at bounding box center [85, 433] width 170 height 33
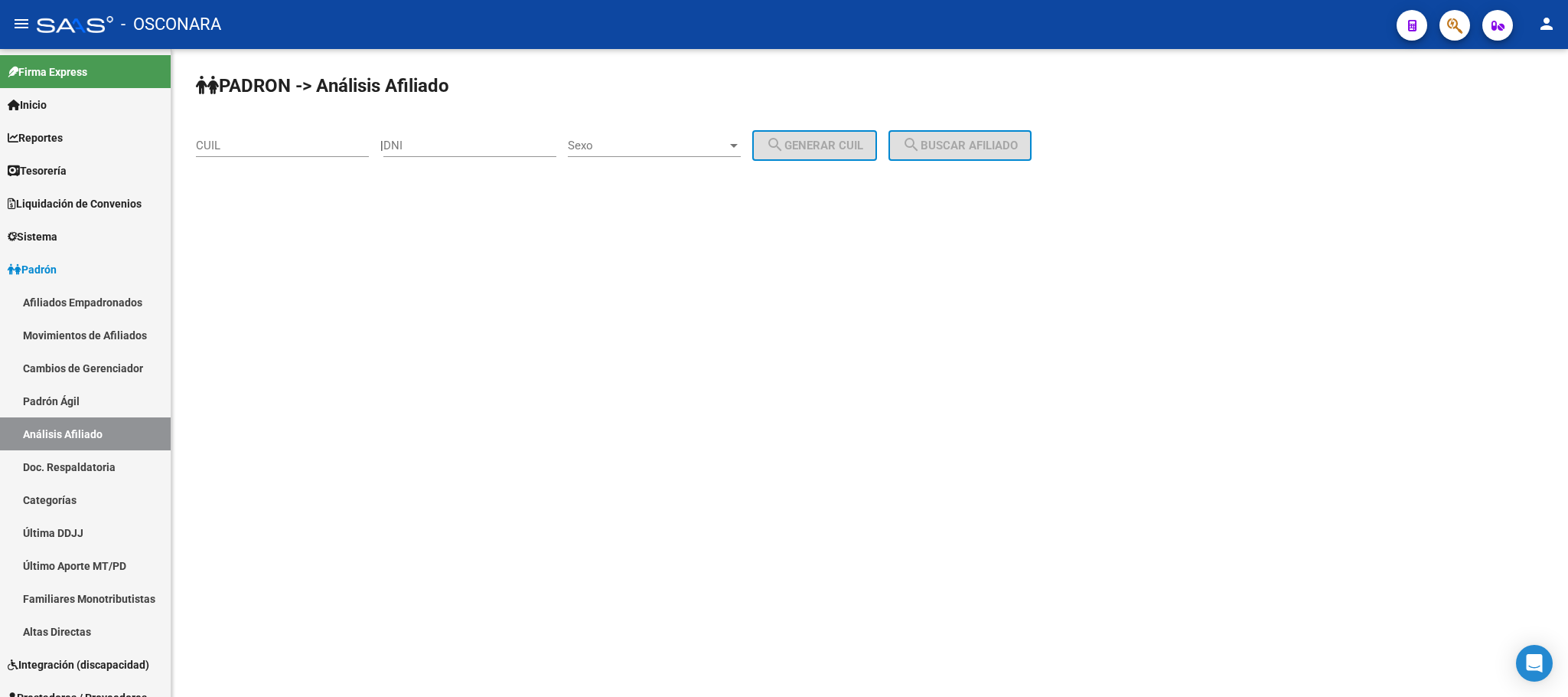
click at [450, 151] on input "DNI" at bounding box center [470, 145] width 173 height 14
type input "33399248"
click at [706, 147] on span "Sexo" at bounding box center [647, 145] width 159 height 14
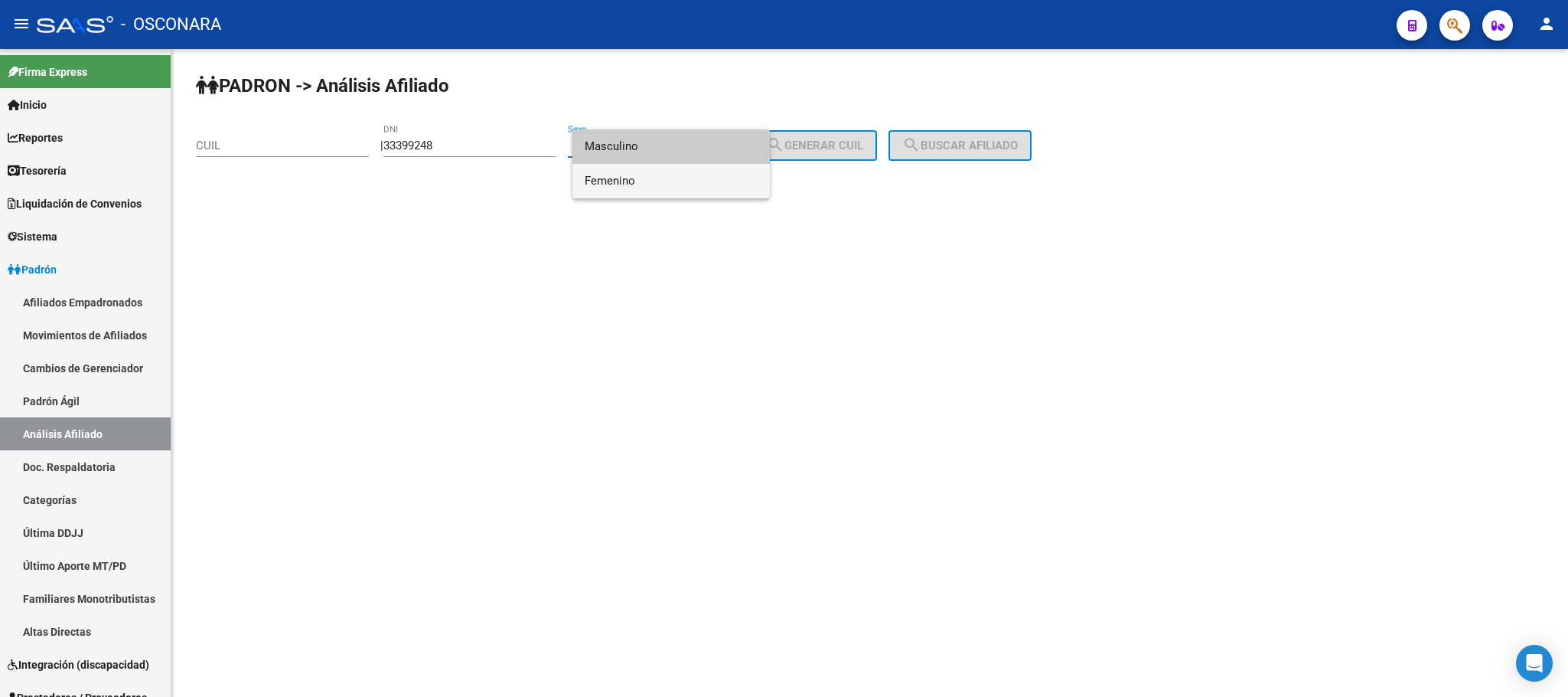
click at [687, 190] on span "Femenino" at bounding box center [671, 181] width 173 height 34
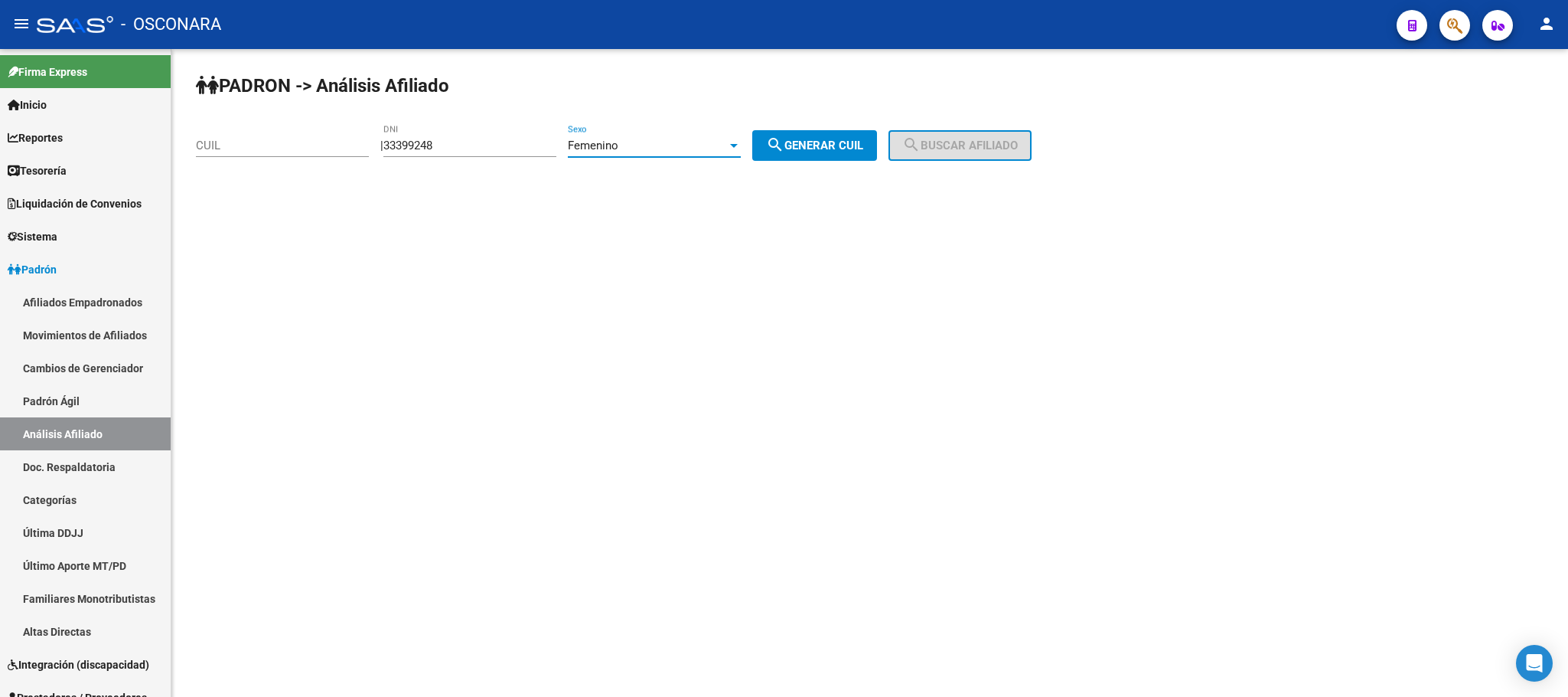
click at [822, 146] on span "search Generar CUIL" at bounding box center [814, 145] width 97 height 14
type input "27-33399248-0"
click at [986, 142] on span "search Buscar afiliado" at bounding box center [960, 145] width 115 height 14
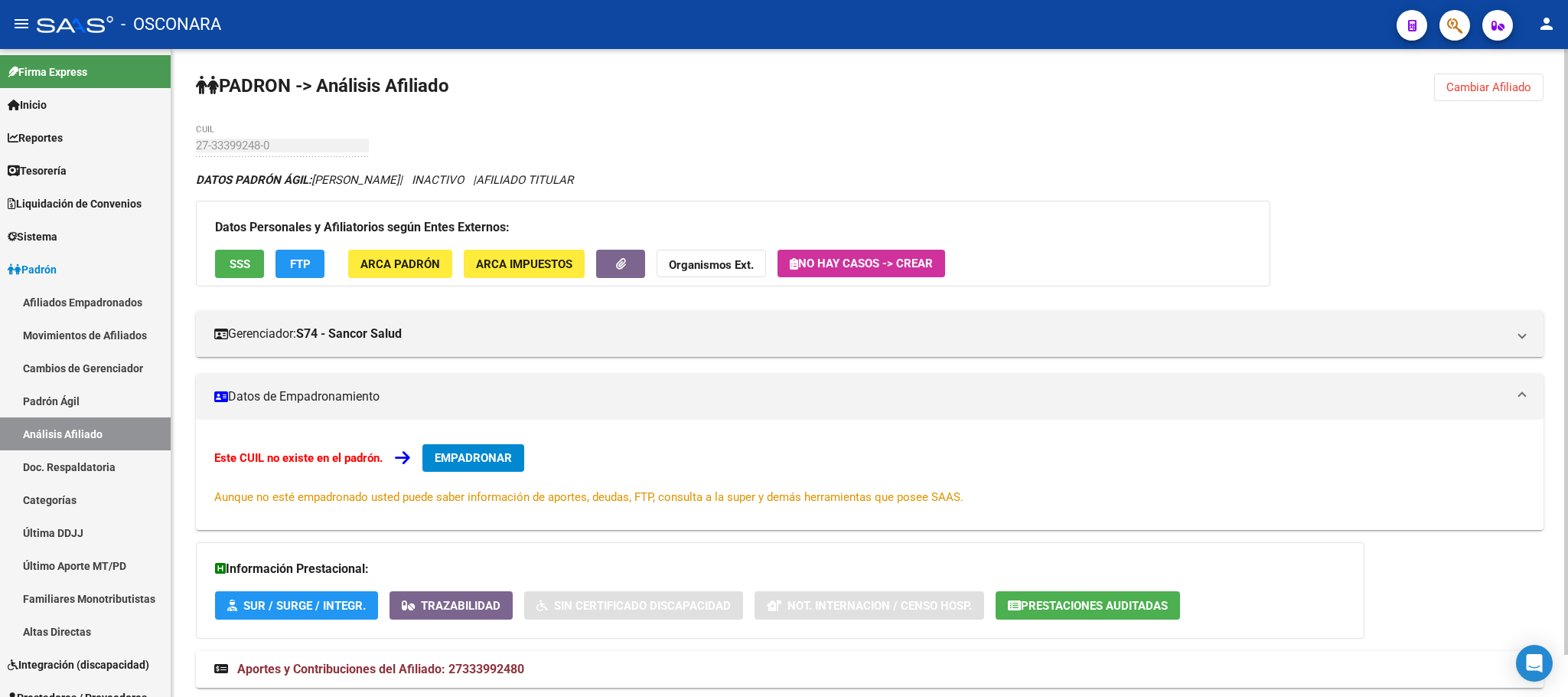
click at [230, 264] on span "SSS" at bounding box center [240, 263] width 21 height 14
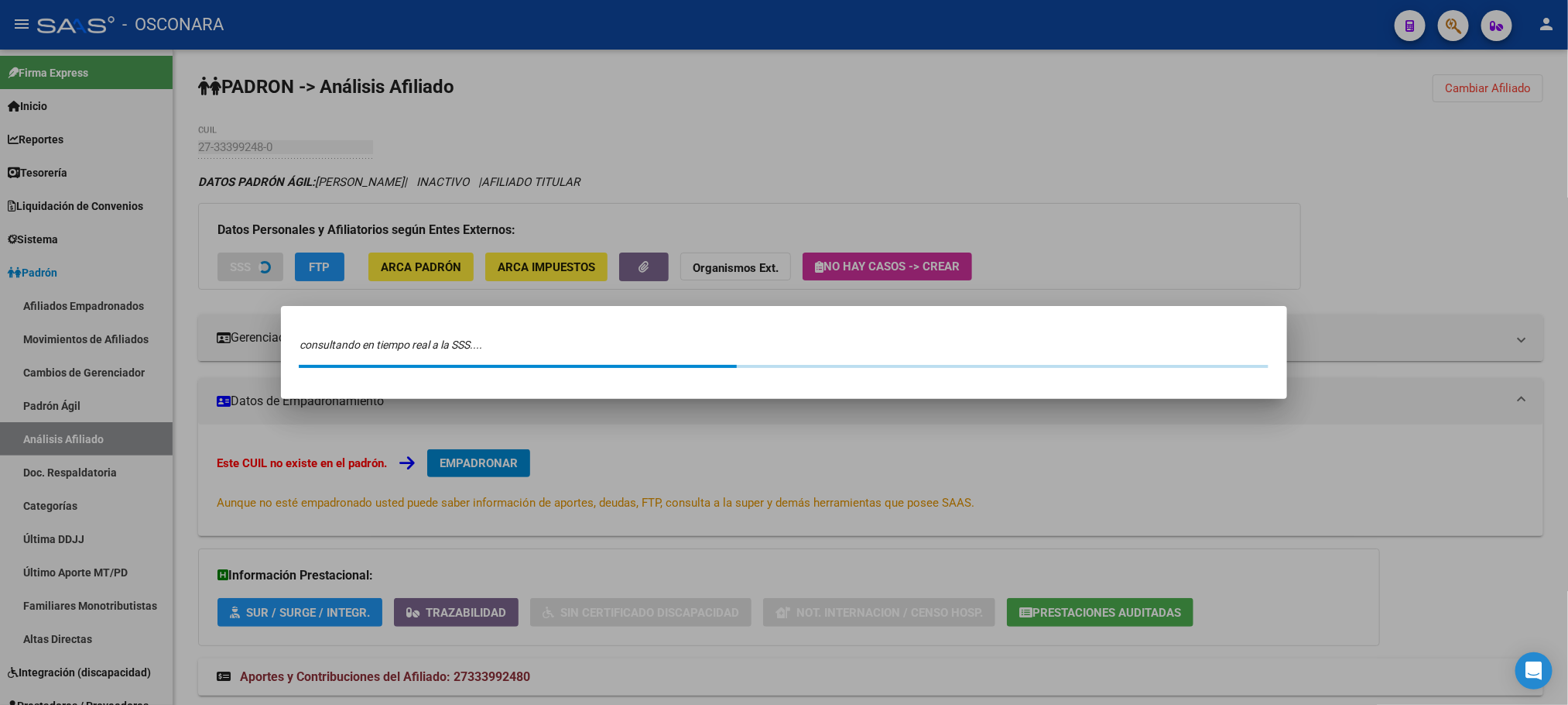
click at [316, 149] on div at bounding box center [784, 352] width 1568 height 705
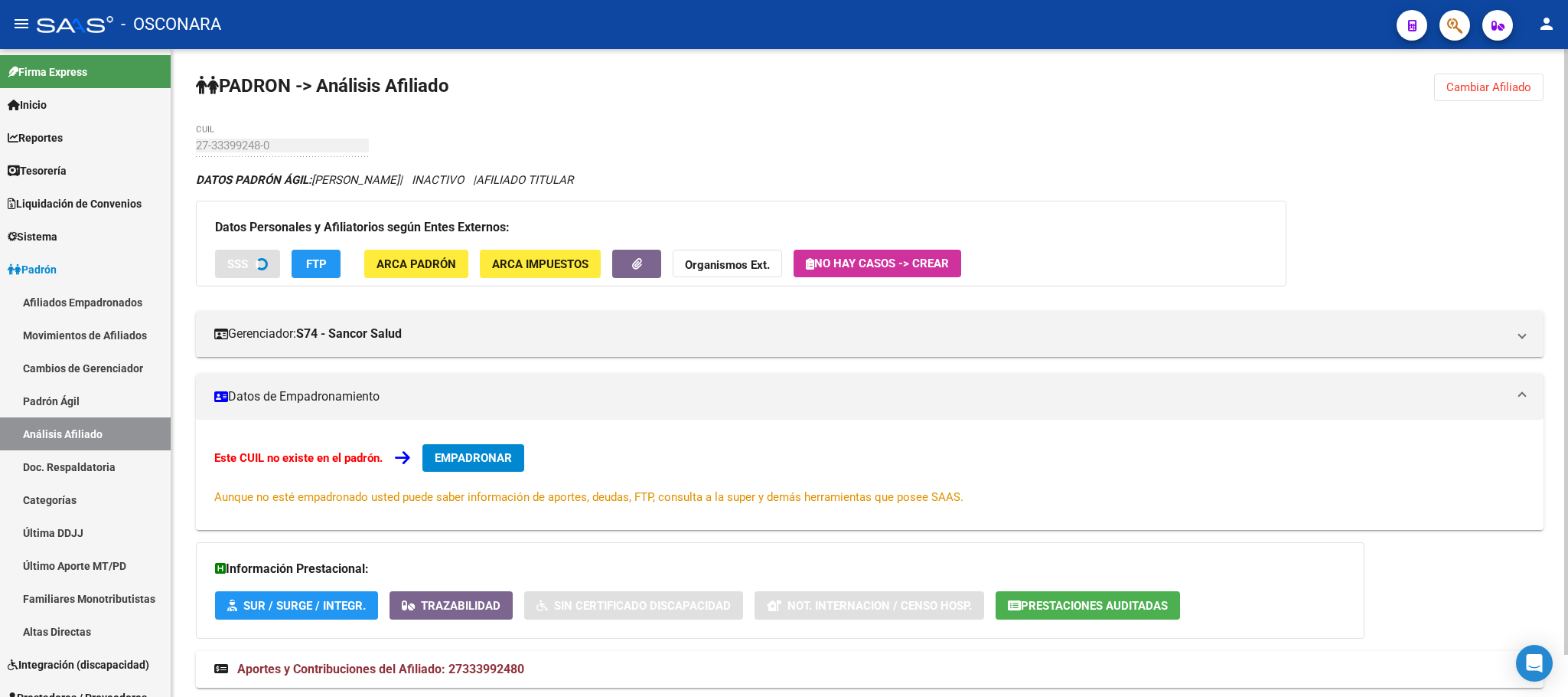
drag, startPoint x: 287, startPoint y: 154, endPoint x: 195, endPoint y: 154, distance: 92.0
click at [196, 154] on div "27-33399248-0 CUIL" at bounding box center [282, 140] width 173 height 33
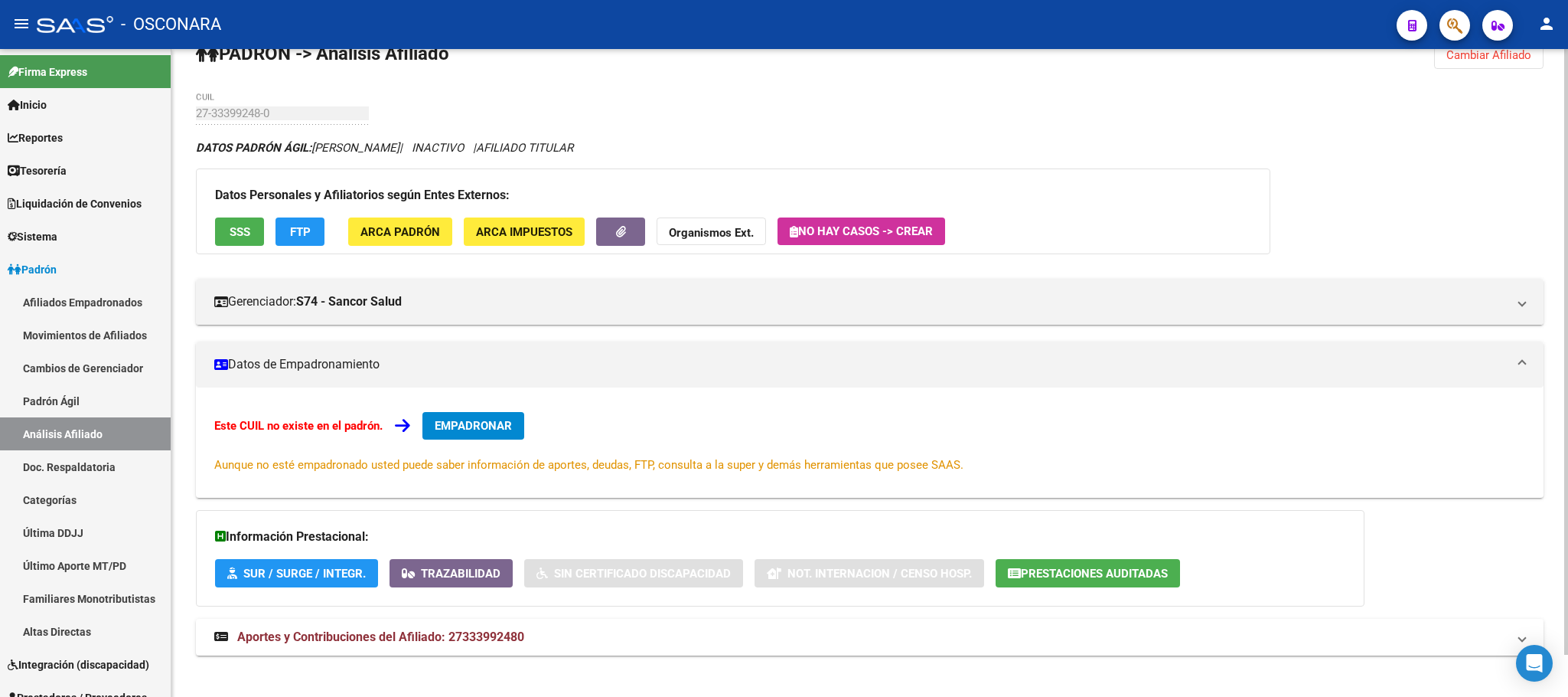
scroll to position [44, 0]
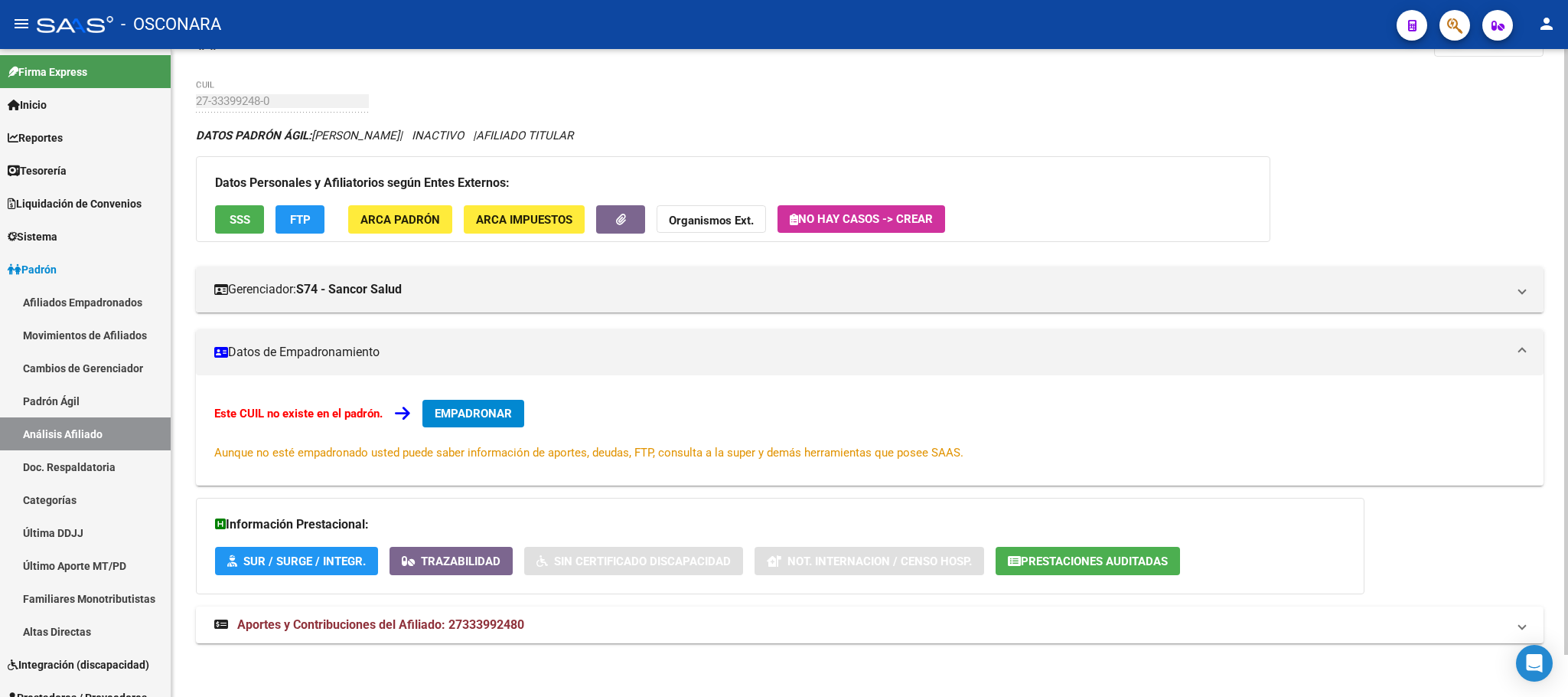
click at [243, 225] on span "SSS" at bounding box center [240, 219] width 21 height 14
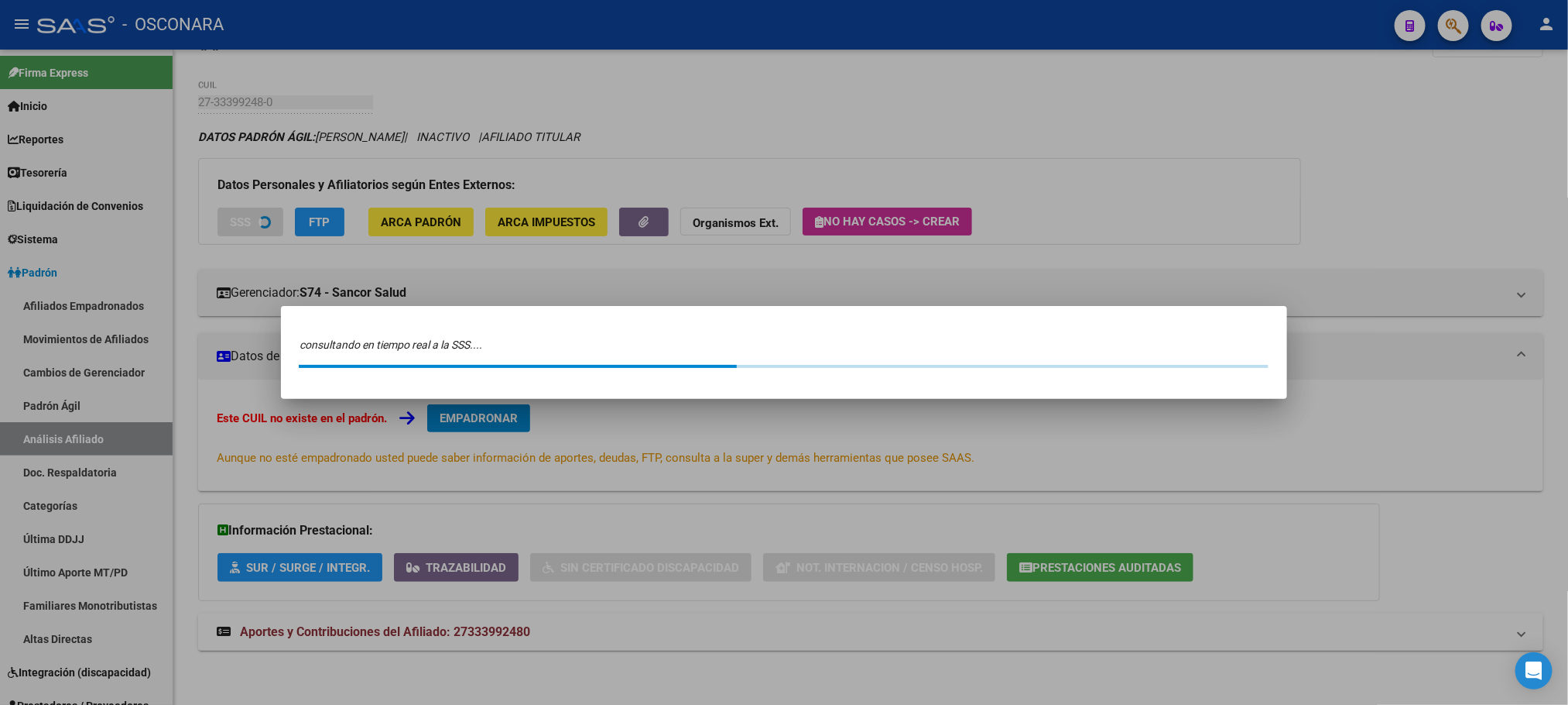
drag, startPoint x: 843, startPoint y: 626, endPoint x: 683, endPoint y: 628, distance: 160.0
click at [843, 627] on div at bounding box center [784, 352] width 1568 height 705
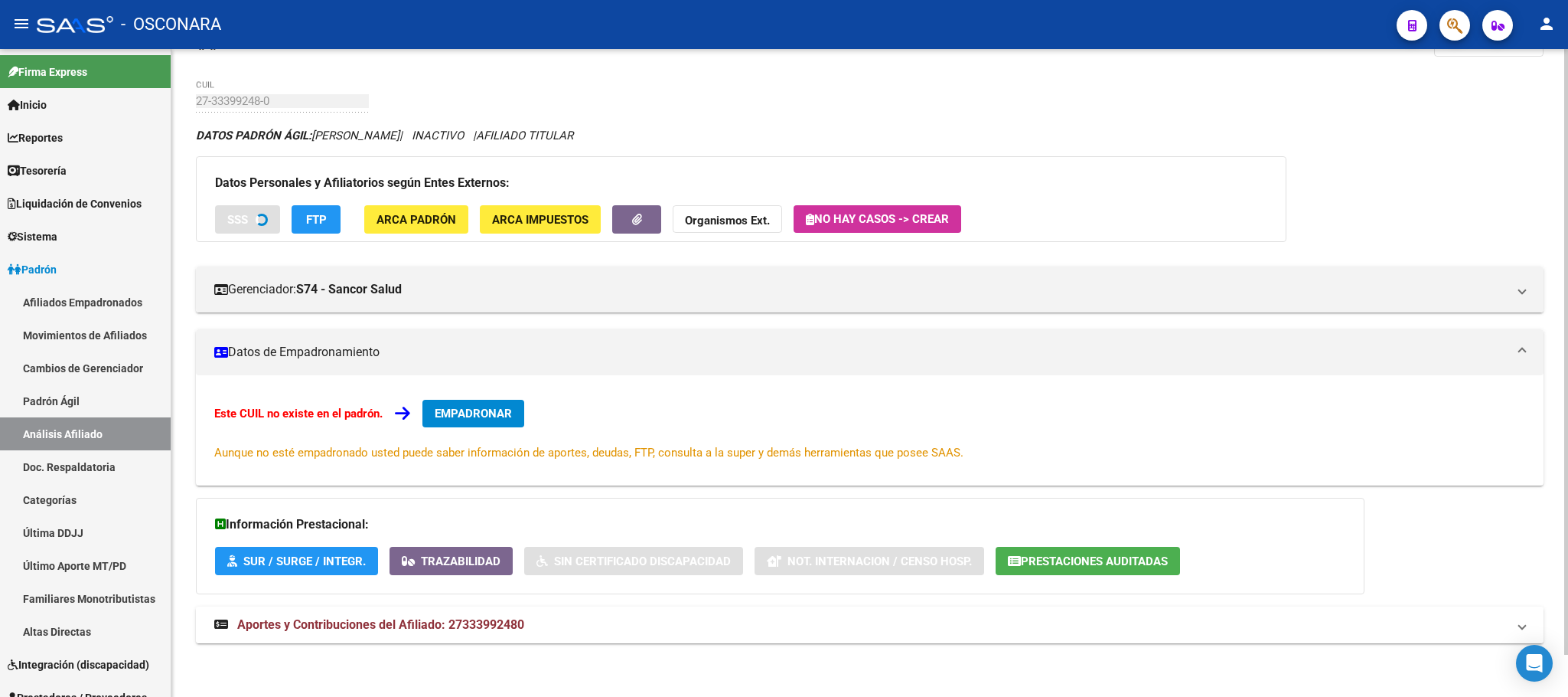
click at [496, 625] on span "Aportes y Contribuciones del Afiliado: 27333992480" at bounding box center [381, 624] width 287 height 14
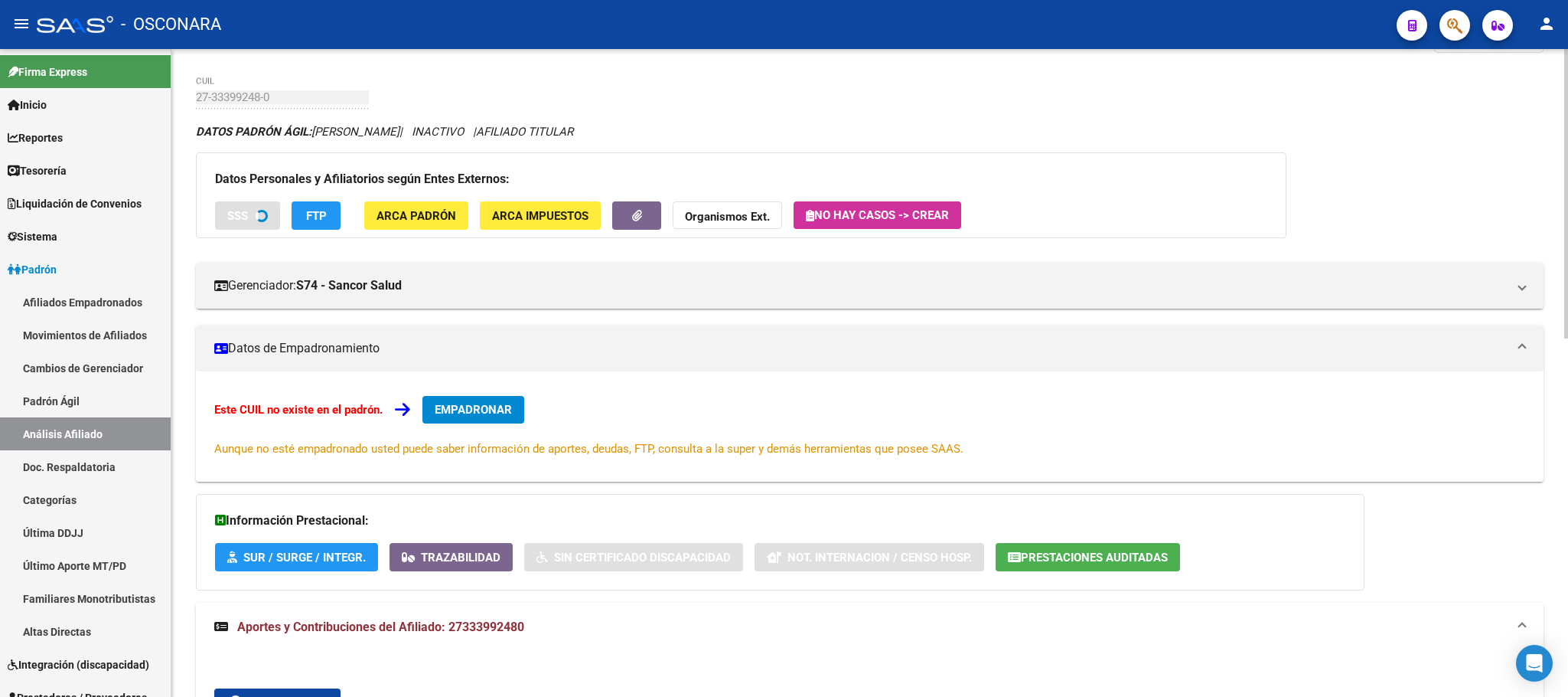
scroll to position [0, 0]
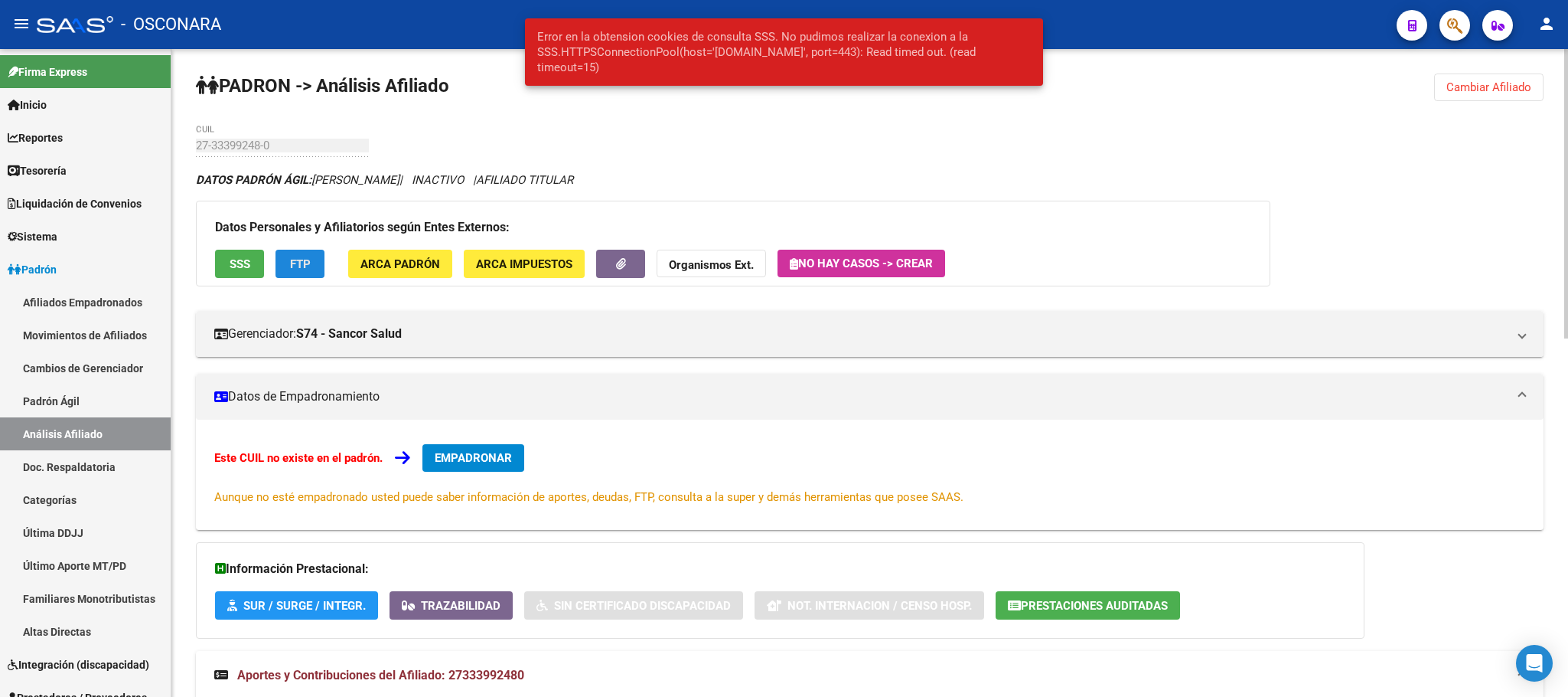
click at [317, 269] on button "FTP" at bounding box center [299, 263] width 49 height 28
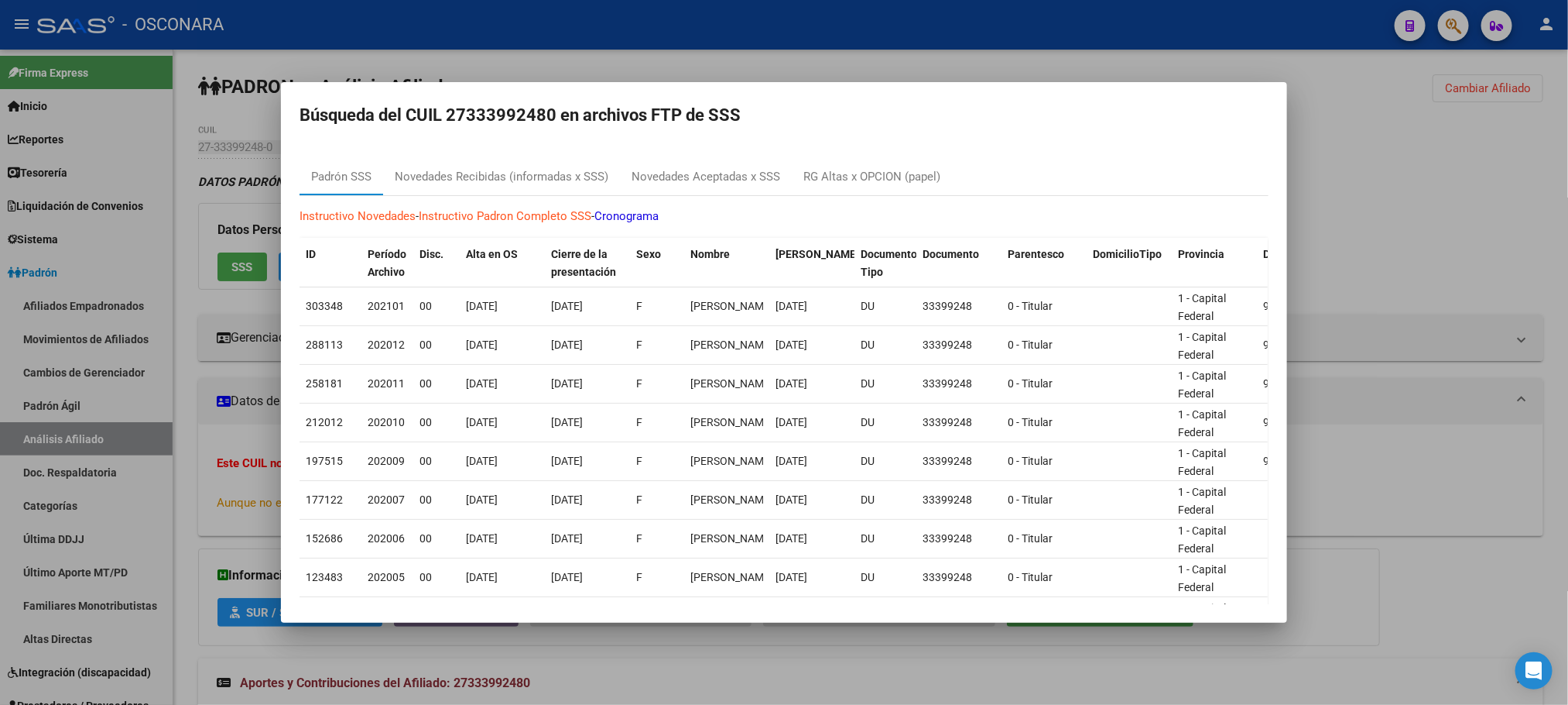
click at [621, 671] on div at bounding box center [784, 352] width 1568 height 705
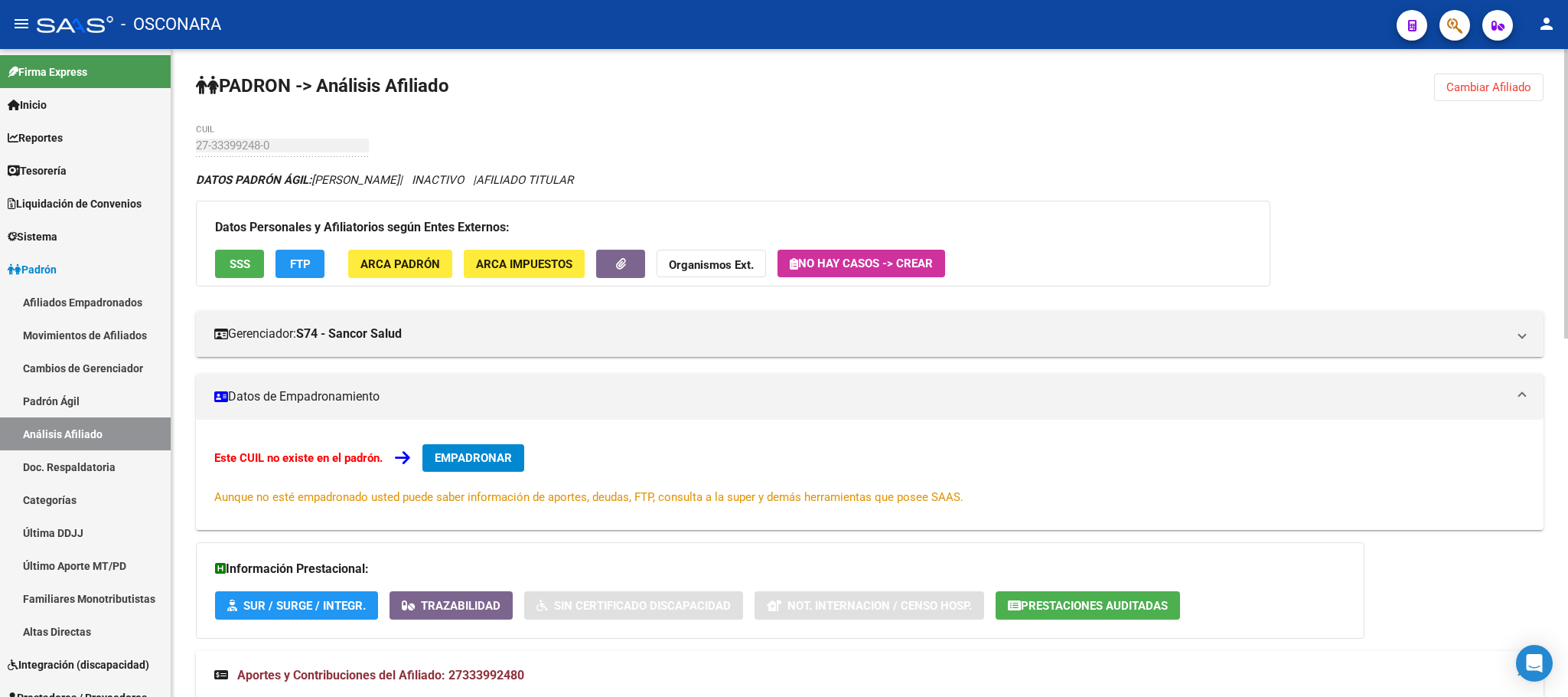
click at [315, 269] on button "FTP" at bounding box center [299, 263] width 49 height 28
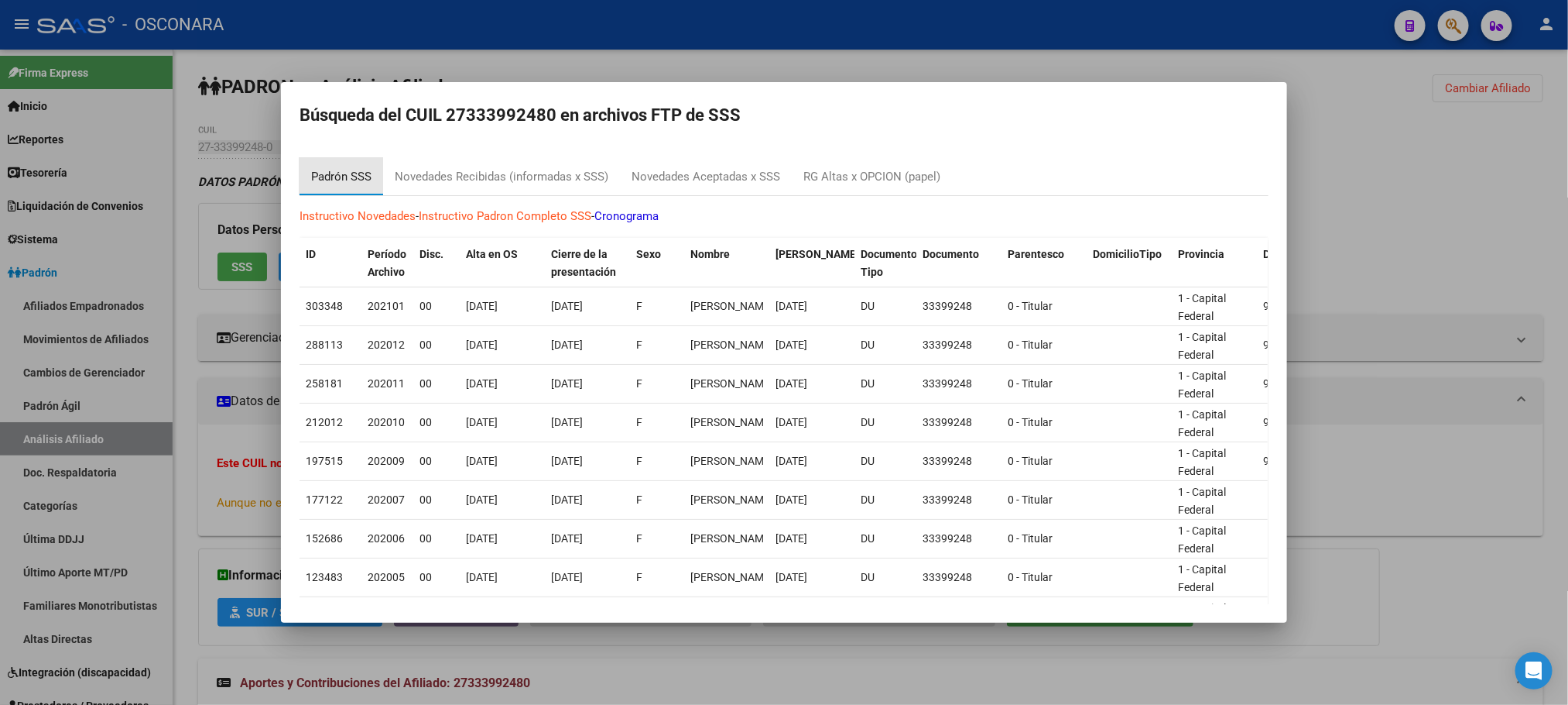
click at [367, 168] on div "Padrón SSS" at bounding box center [341, 177] width 61 height 18
click at [1489, 228] on div at bounding box center [784, 352] width 1568 height 705
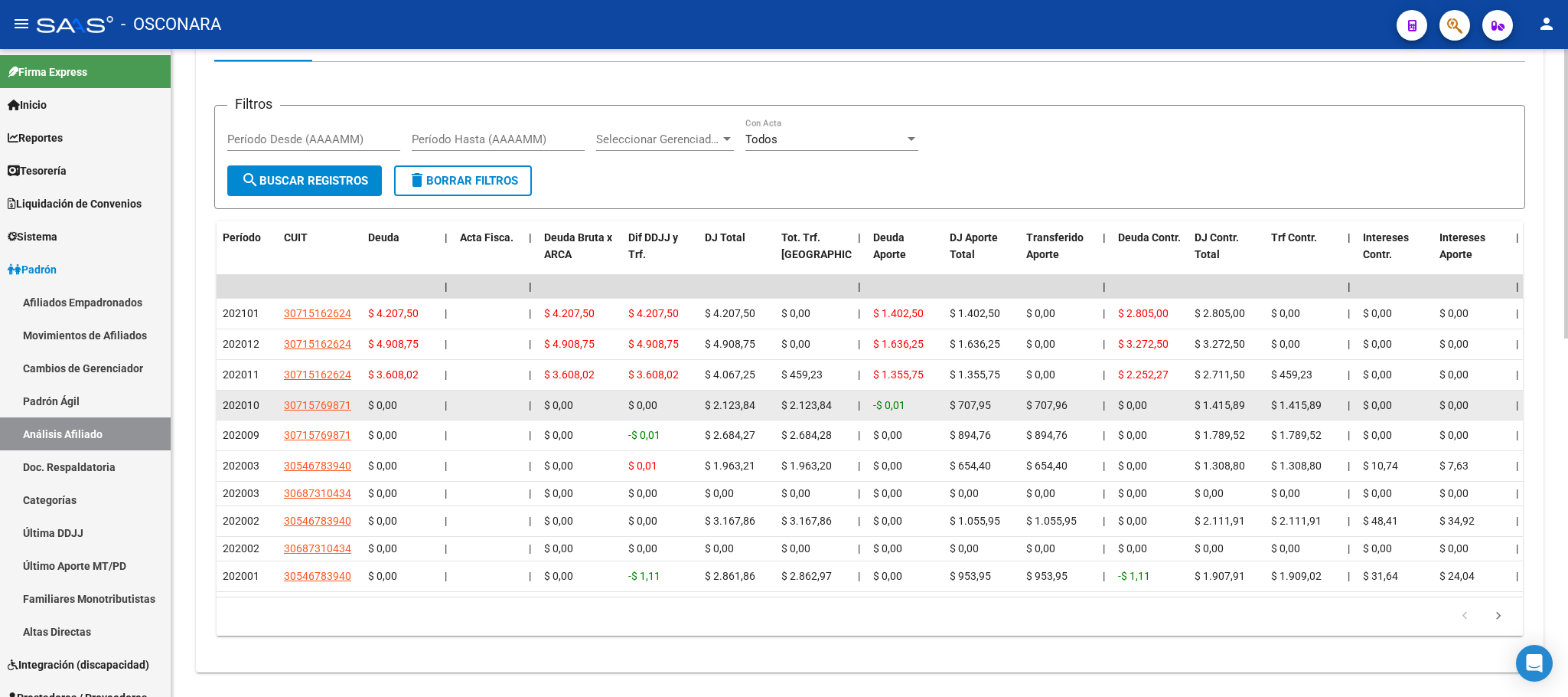
scroll to position [800, 0]
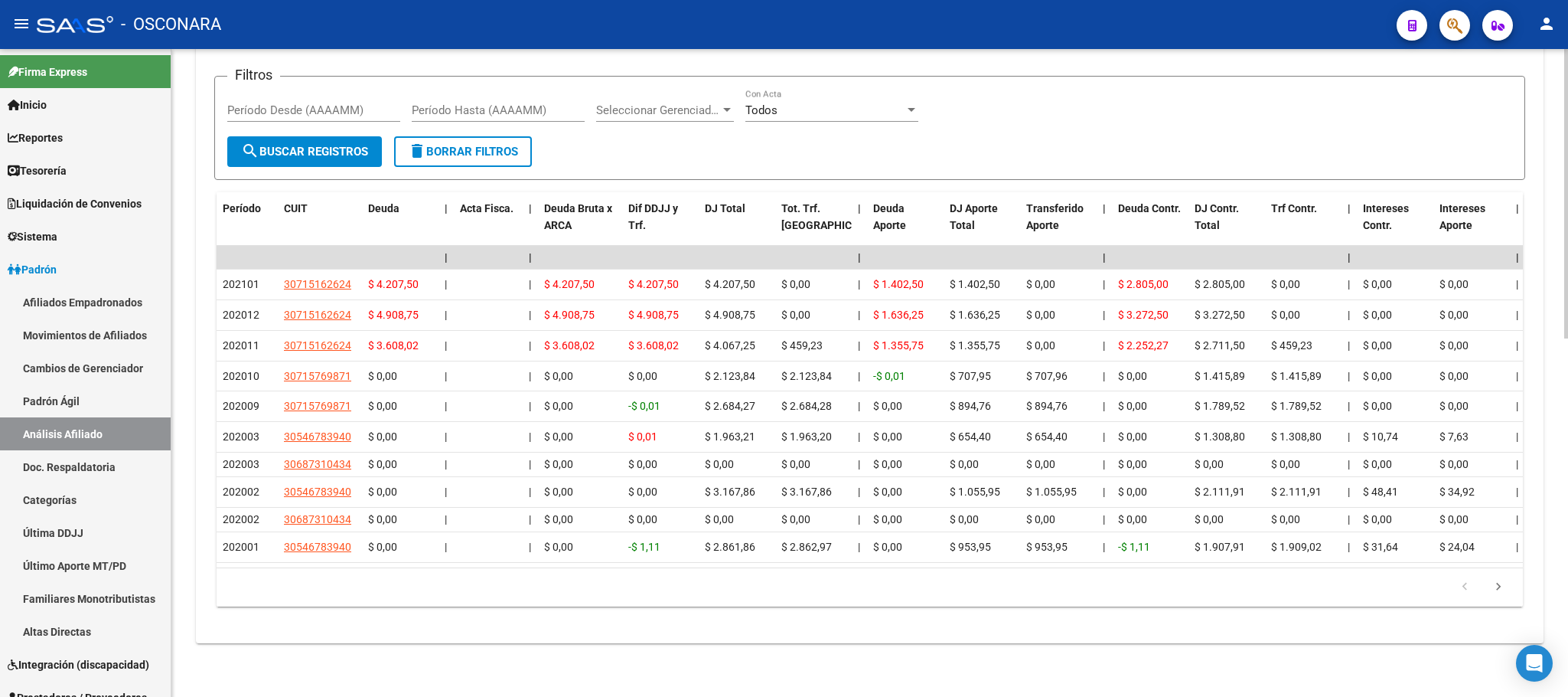
drag, startPoint x: 259, startPoint y: 271, endPoint x: 207, endPoint y: 264, distance: 52.5
click at [207, 264] on div "cloud_download Exportar CSV Devengado RG Percibido - Liquidación RG/MT/PD Perci…" at bounding box center [870, 286] width 1348 height 687
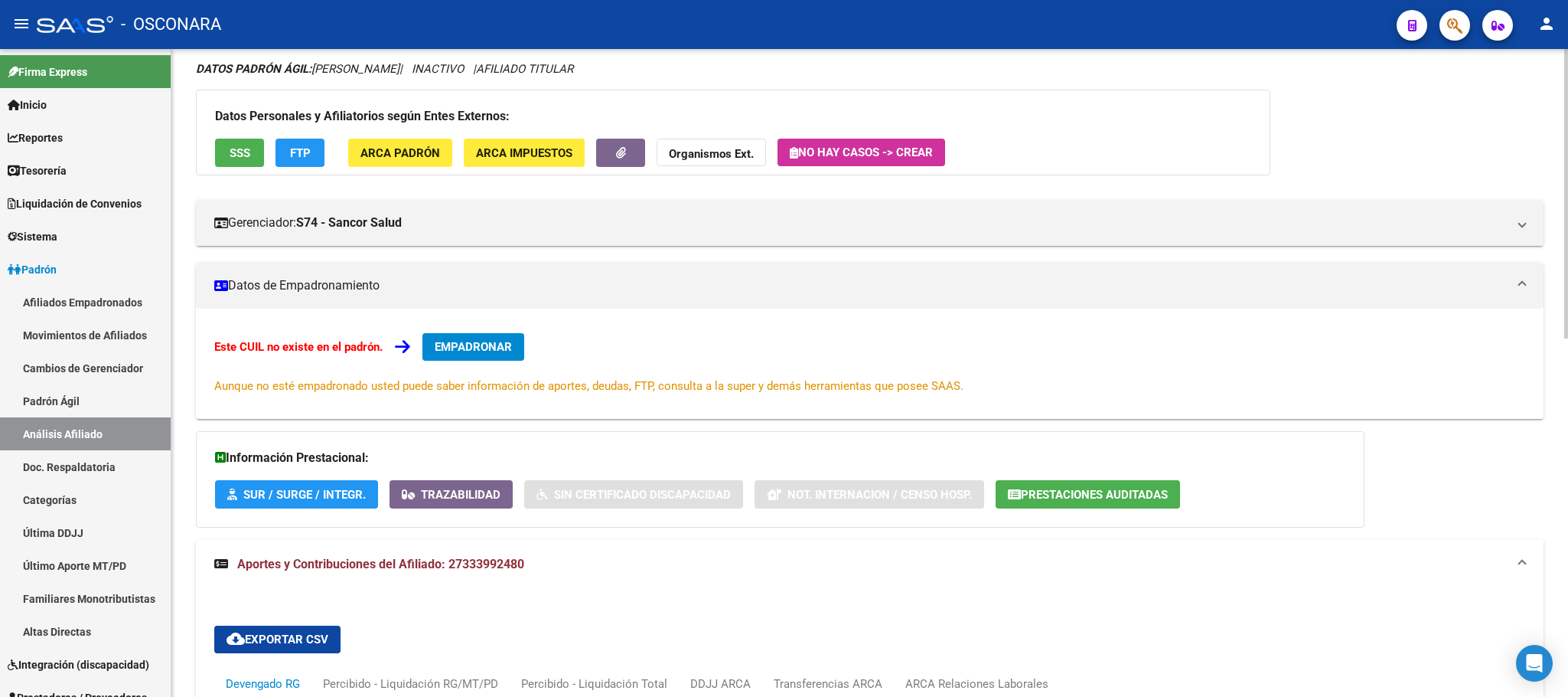
scroll to position [0, 0]
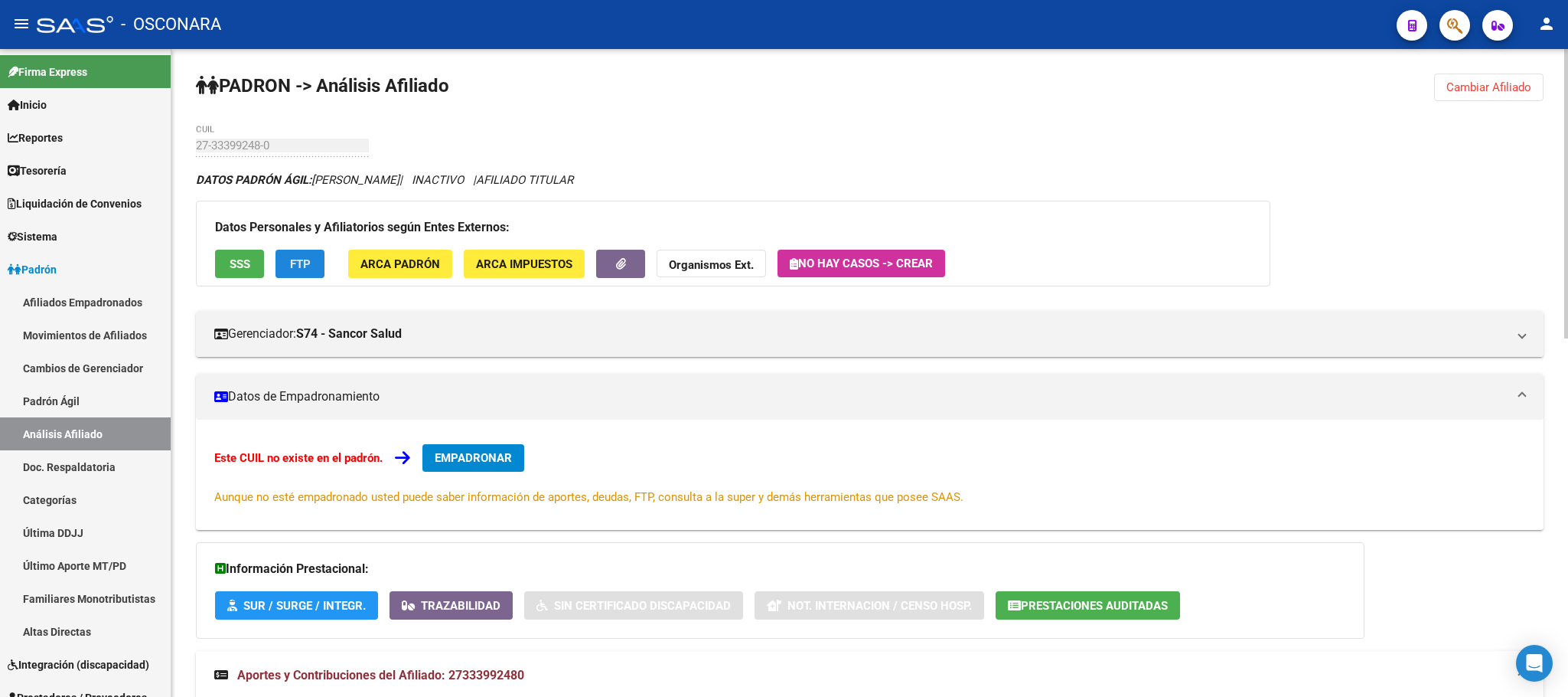
click at [296, 262] on span "FTP" at bounding box center [301, 263] width 21 height 14
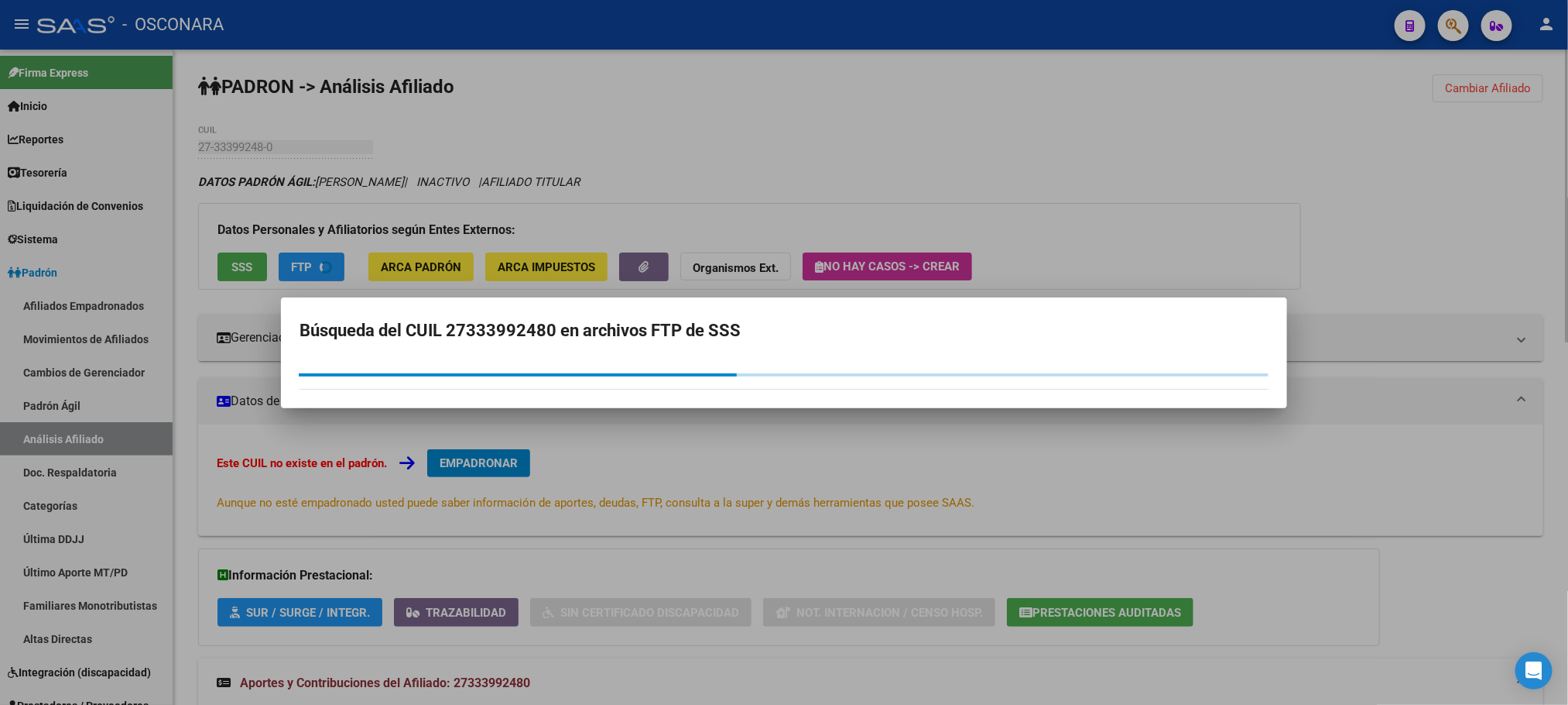
click at [302, 267] on div at bounding box center [784, 352] width 1568 height 705
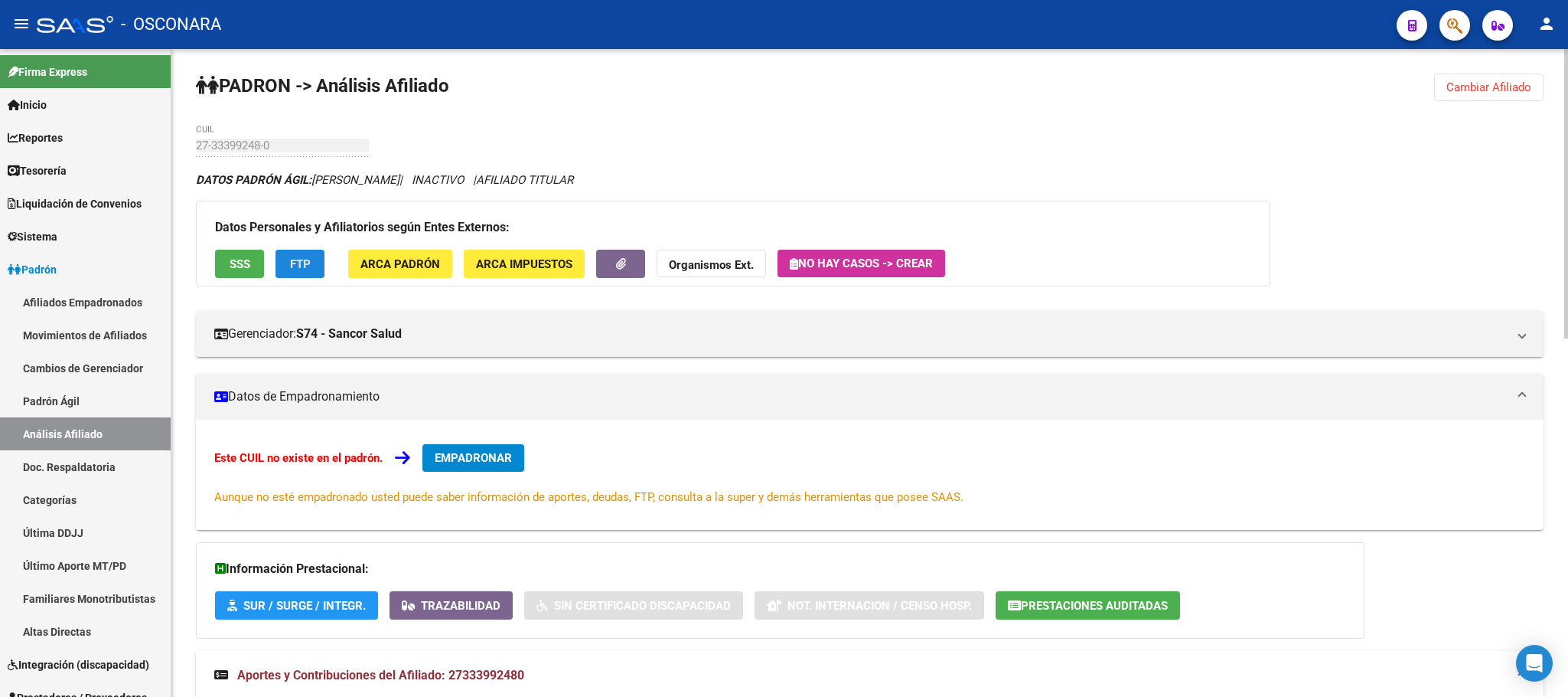
click at [319, 270] on button "FTP" at bounding box center [299, 263] width 49 height 28
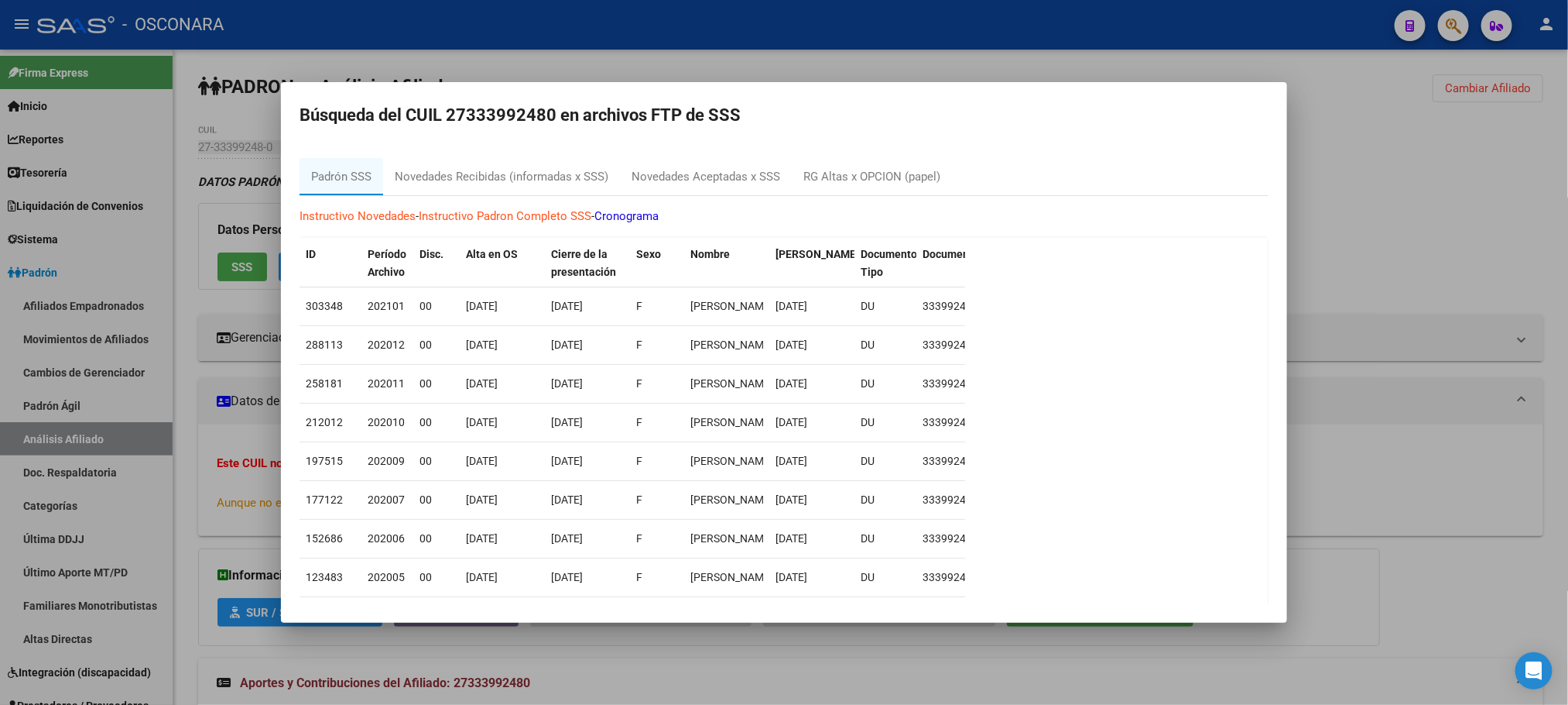
click at [799, 655] on div at bounding box center [784, 352] width 1568 height 705
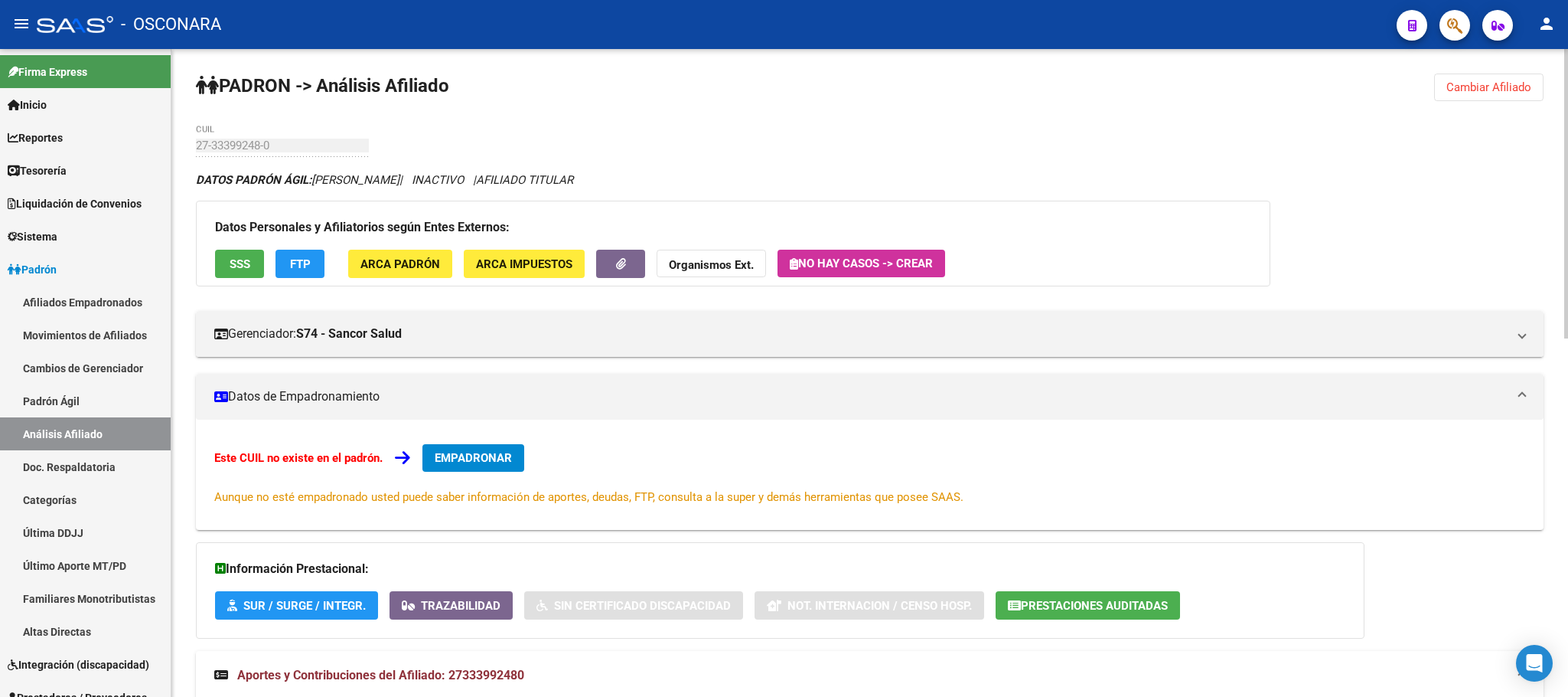
click at [246, 262] on span "SSS" at bounding box center [240, 263] width 21 height 14
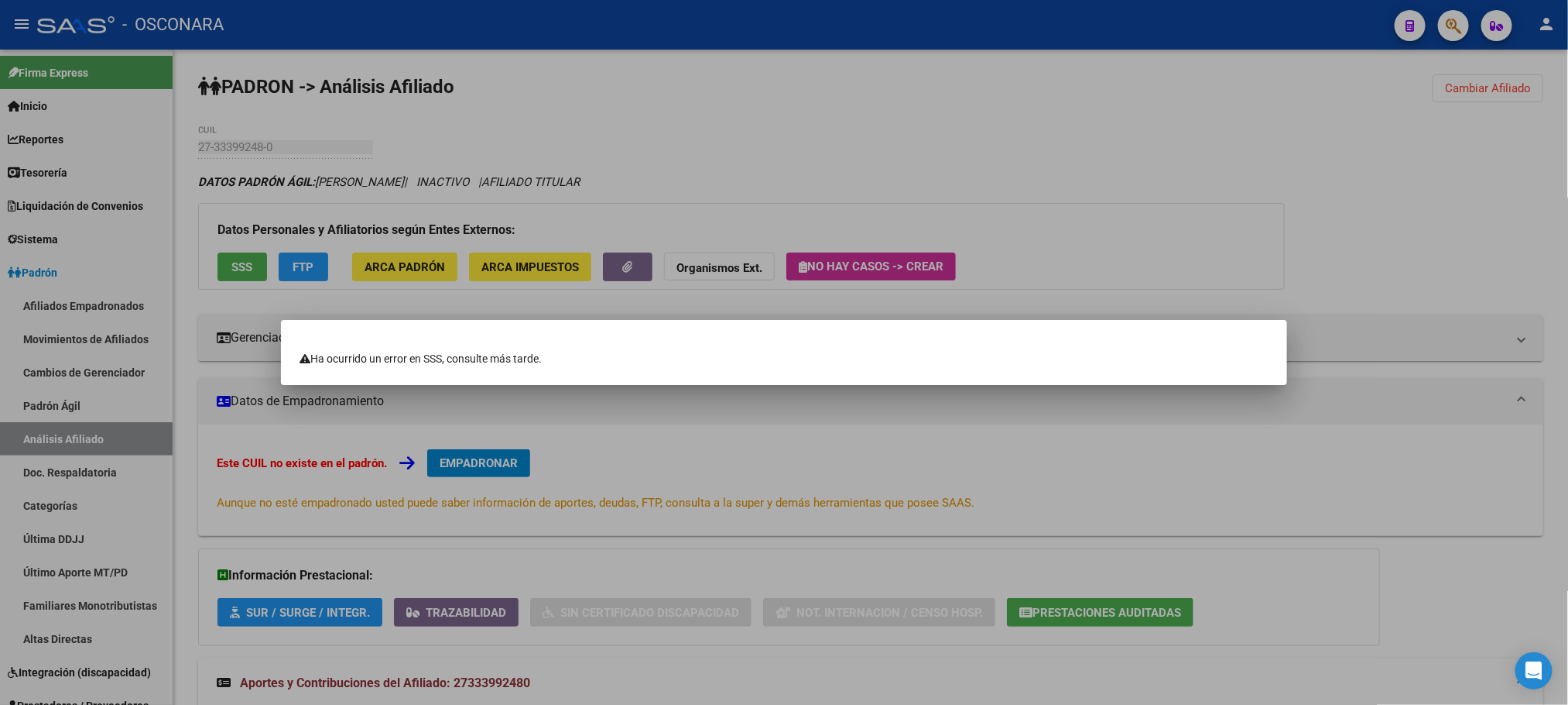
click at [79, 405] on div at bounding box center [784, 352] width 1568 height 705
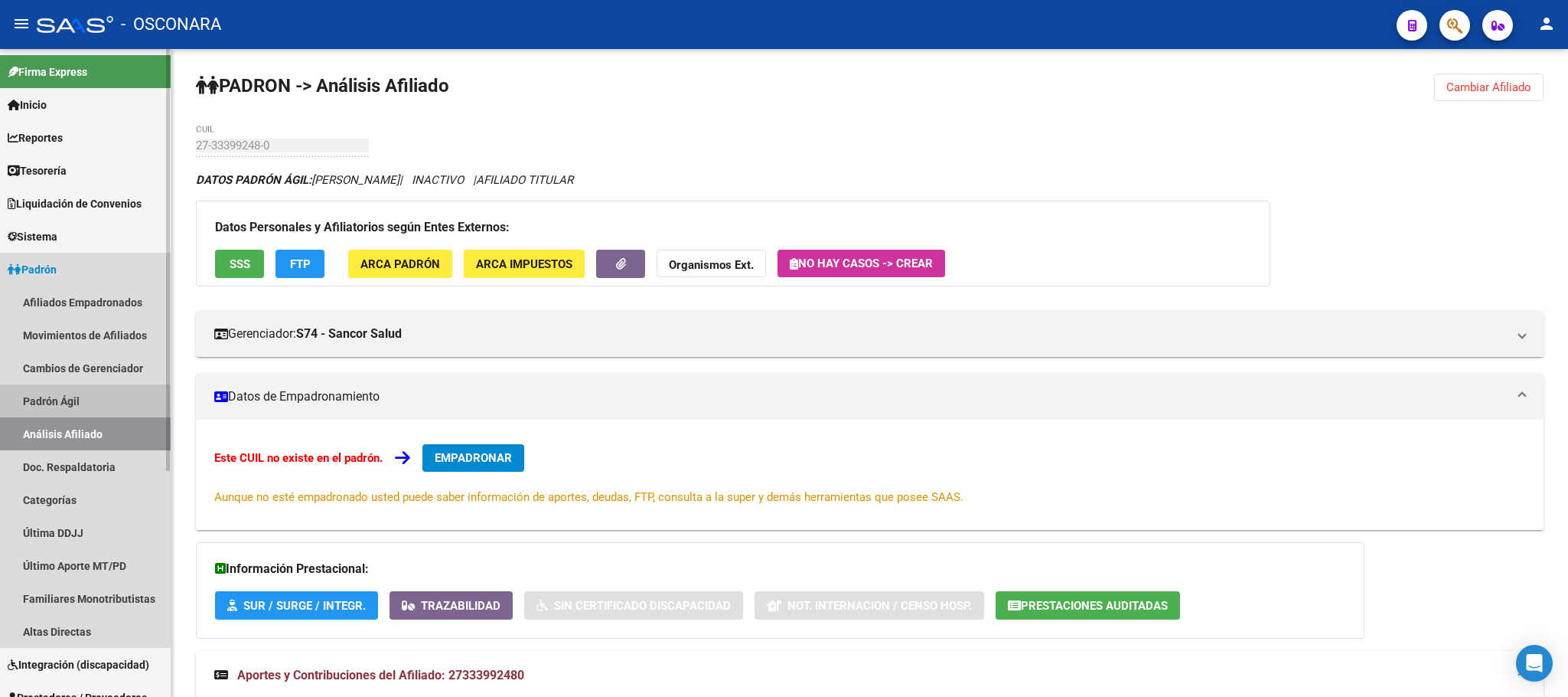
drag, startPoint x: 78, startPoint y: 400, endPoint x: 70, endPoint y: 403, distance: 8.5
click at [78, 399] on link "Padrón Ágil" at bounding box center [85, 400] width 170 height 33
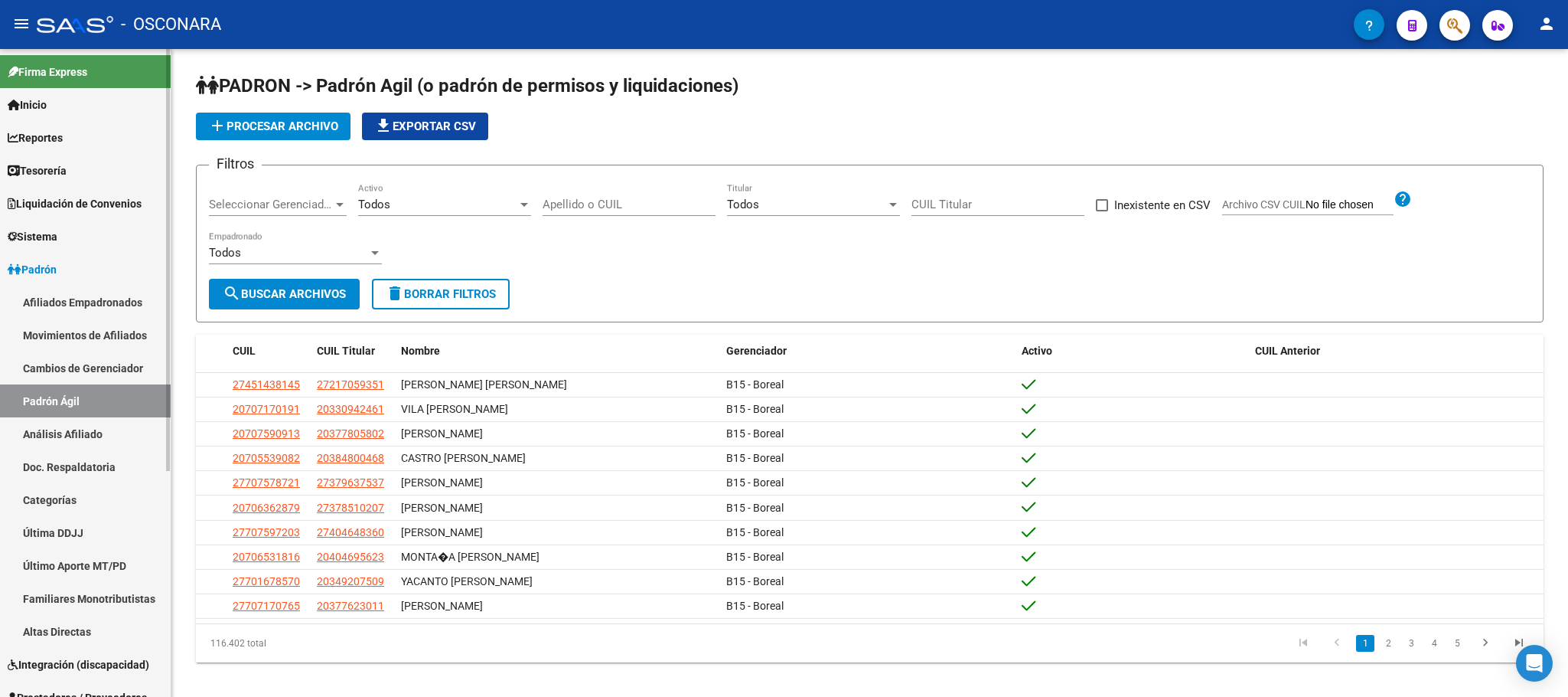
click at [46, 418] on link "Análisis Afiliado" at bounding box center [85, 433] width 170 height 33
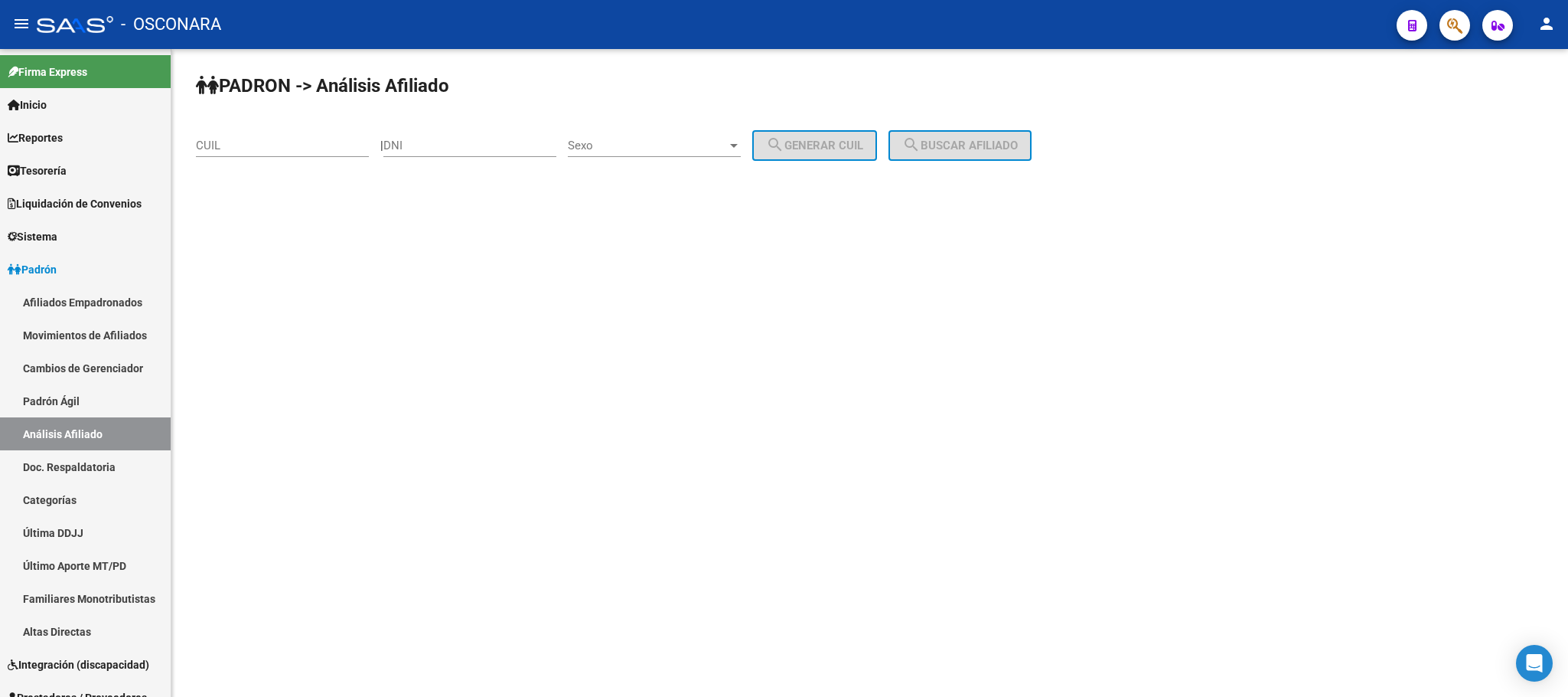
click at [406, 138] on div "DNI" at bounding box center [470, 140] width 173 height 33
type input "20705029"
click at [741, 151] on div at bounding box center [734, 145] width 14 height 12
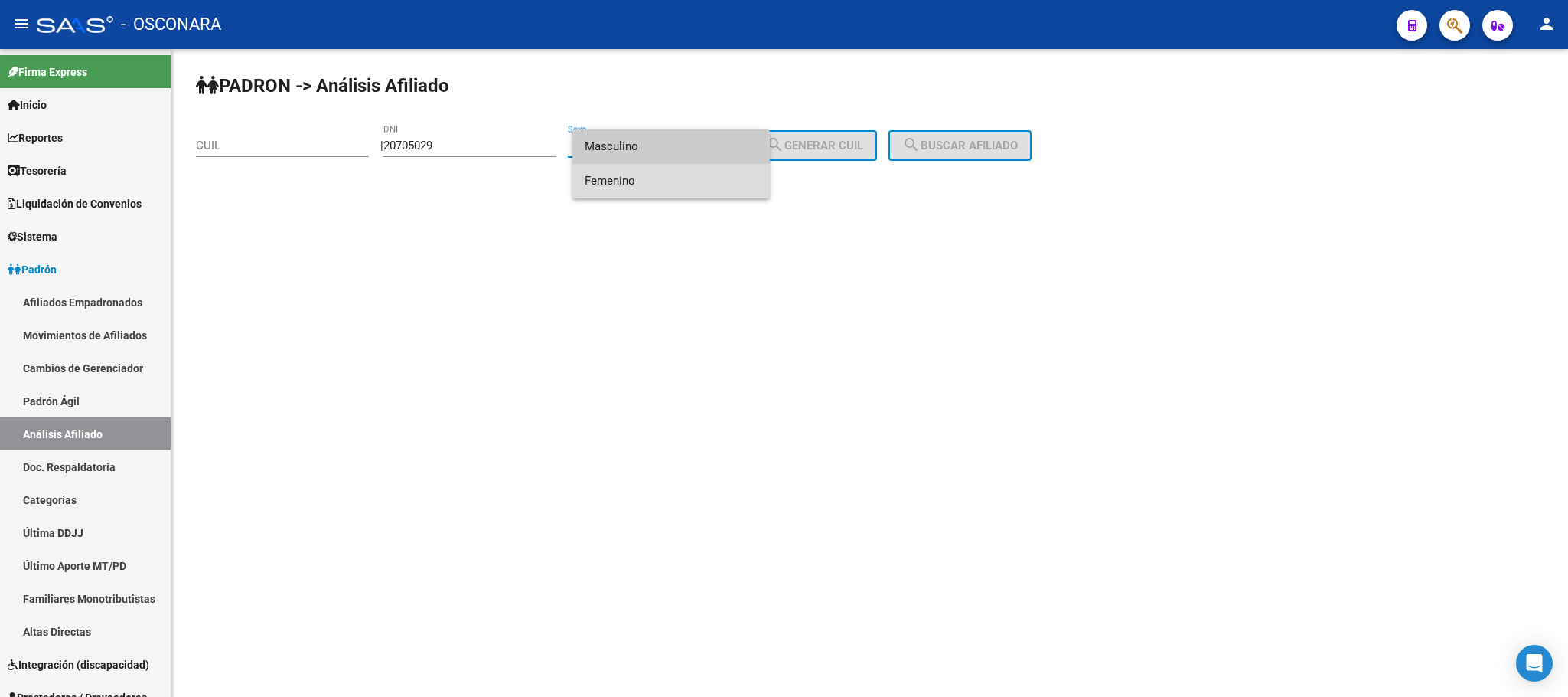
drag, startPoint x: 675, startPoint y: 166, endPoint x: 742, endPoint y: 168, distance: 67.0
click at [675, 168] on span "Femenino" at bounding box center [671, 181] width 173 height 34
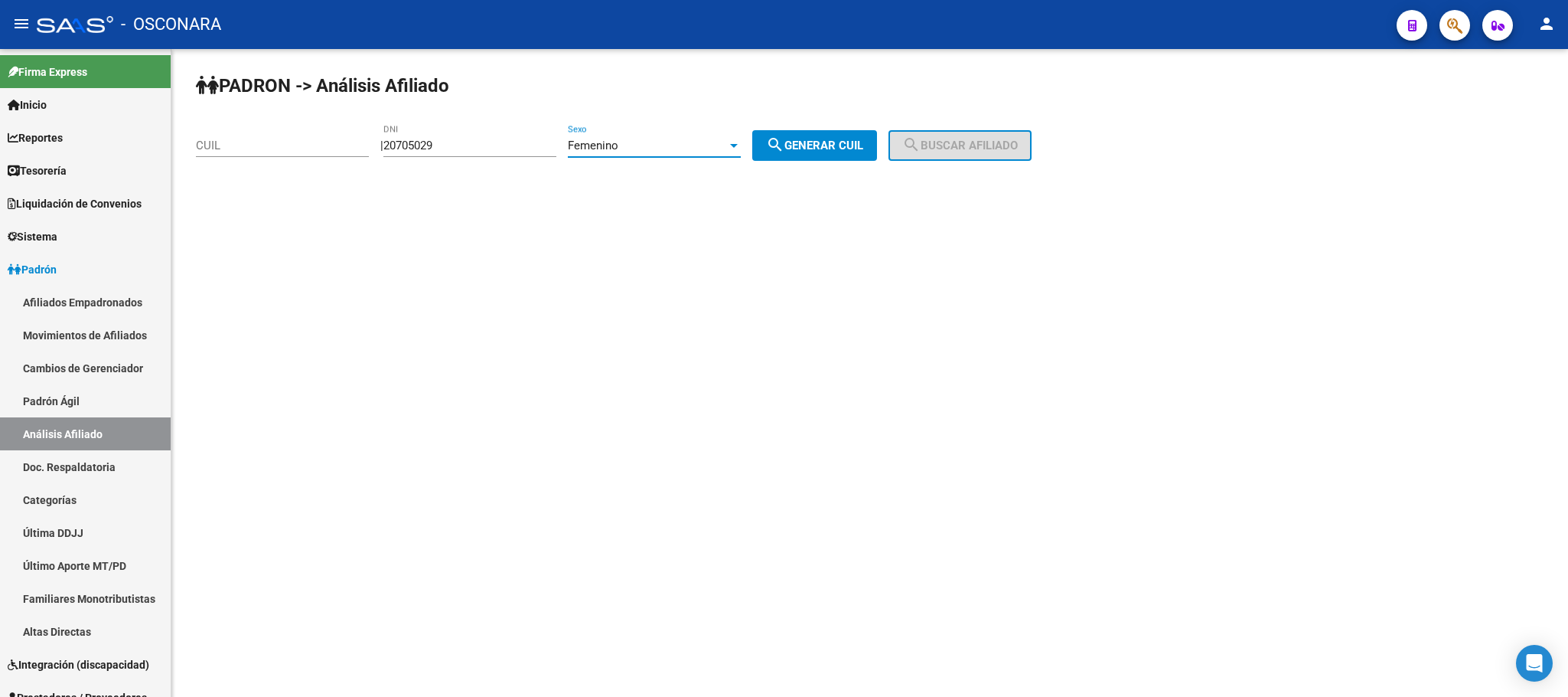
click at [785, 146] on mat-icon "search" at bounding box center [775, 144] width 18 height 18
type input "27-20705029-1"
click at [944, 140] on span "search Buscar afiliado" at bounding box center [960, 145] width 115 height 14
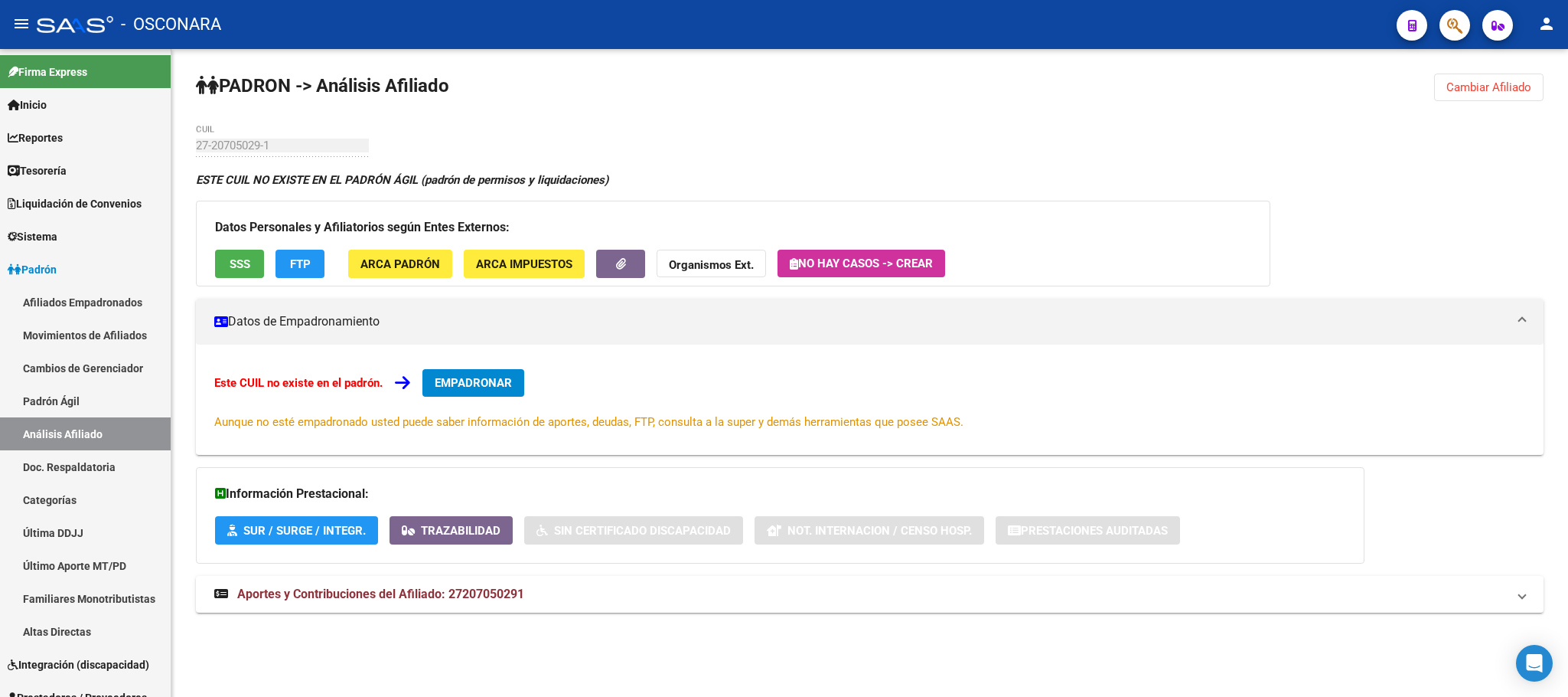
click at [214, 154] on div "27-20705029-1 CUIL" at bounding box center [282, 140] width 173 height 33
click at [49, 396] on link "Padrón Ágil" at bounding box center [85, 400] width 170 height 33
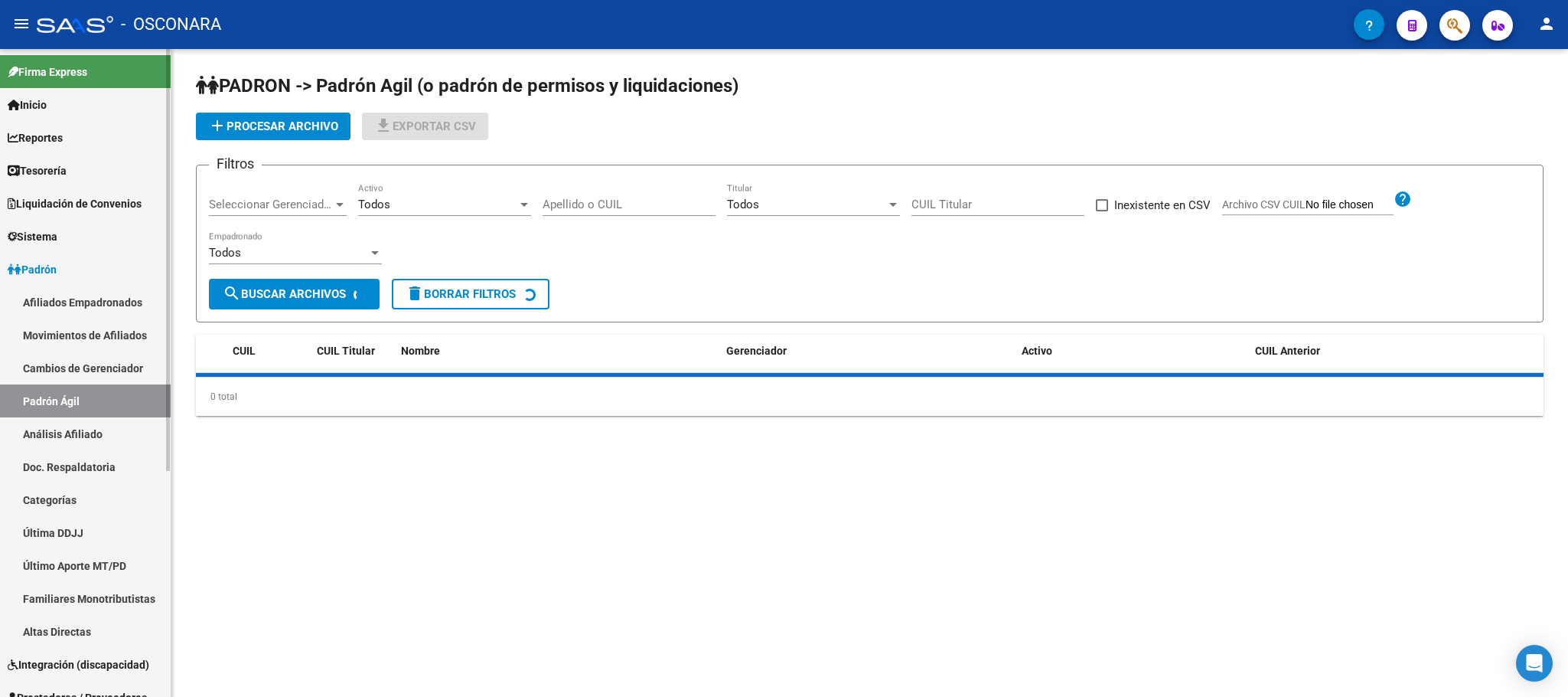
drag, startPoint x: 60, startPoint y: 420, endPoint x: 106, endPoint y: 410, distance: 47.1
click at [62, 423] on link "Análisis Afiliado" at bounding box center [85, 433] width 170 height 33
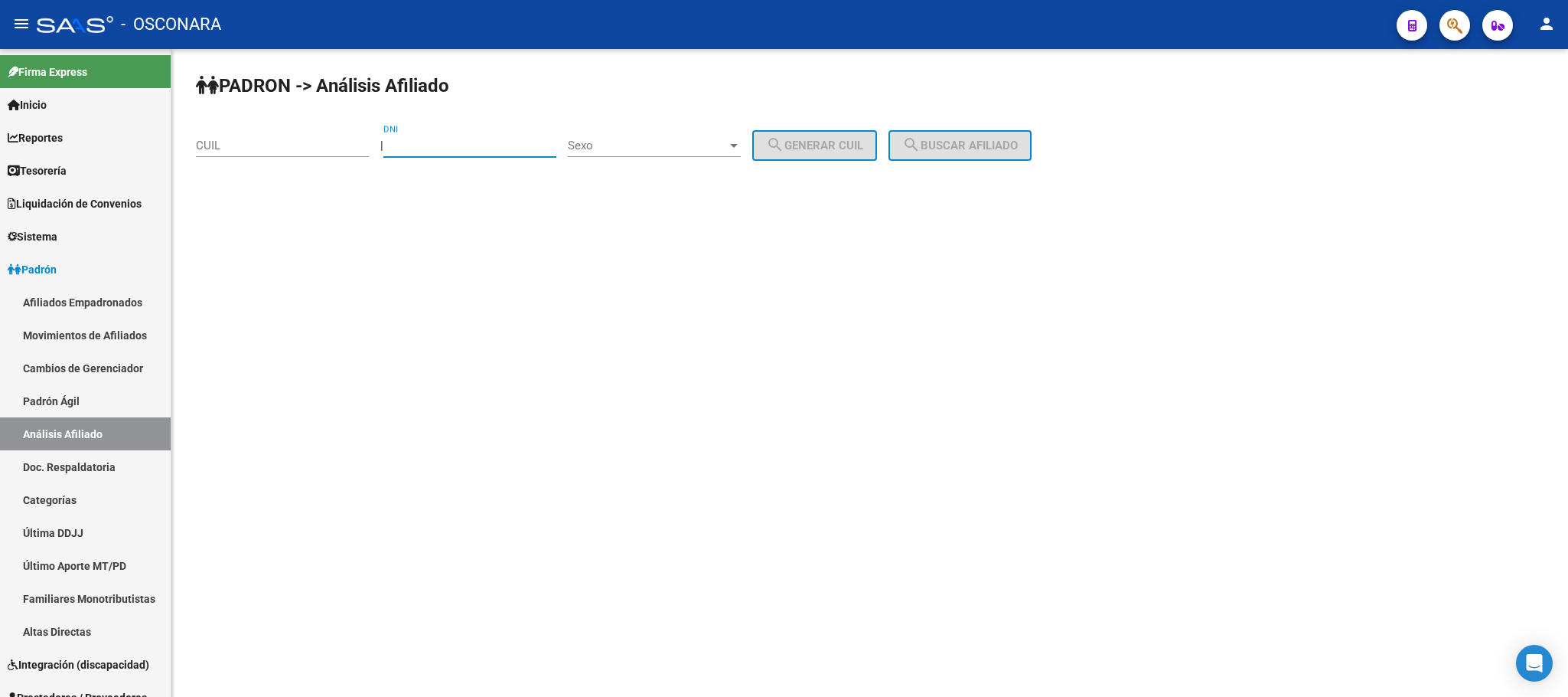
click at [411, 143] on input "DNI" at bounding box center [470, 145] width 173 height 14
paste input "20705029"
type input "20705029"
click at [724, 129] on div "Sexo Sexo" at bounding box center [654, 140] width 173 height 33
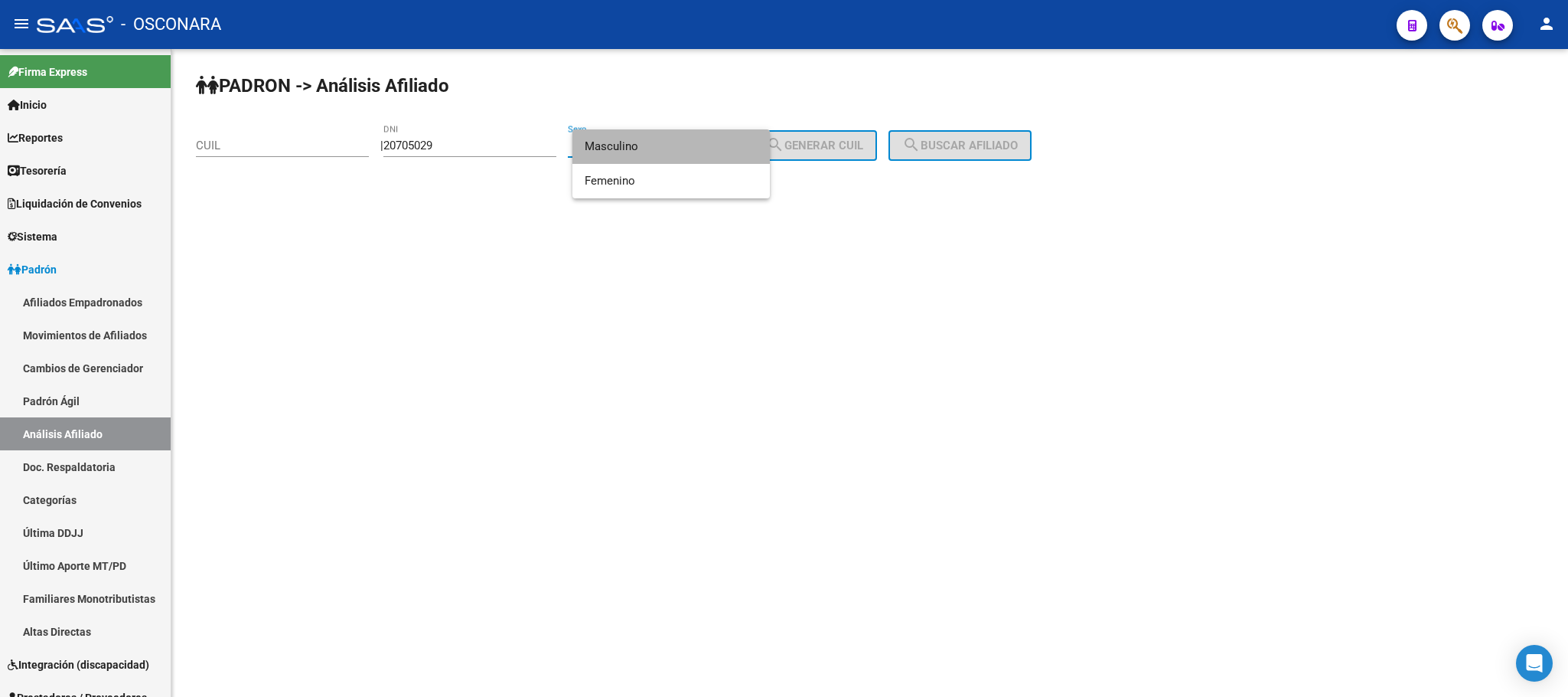
click at [713, 135] on span "Masculino" at bounding box center [671, 146] width 173 height 34
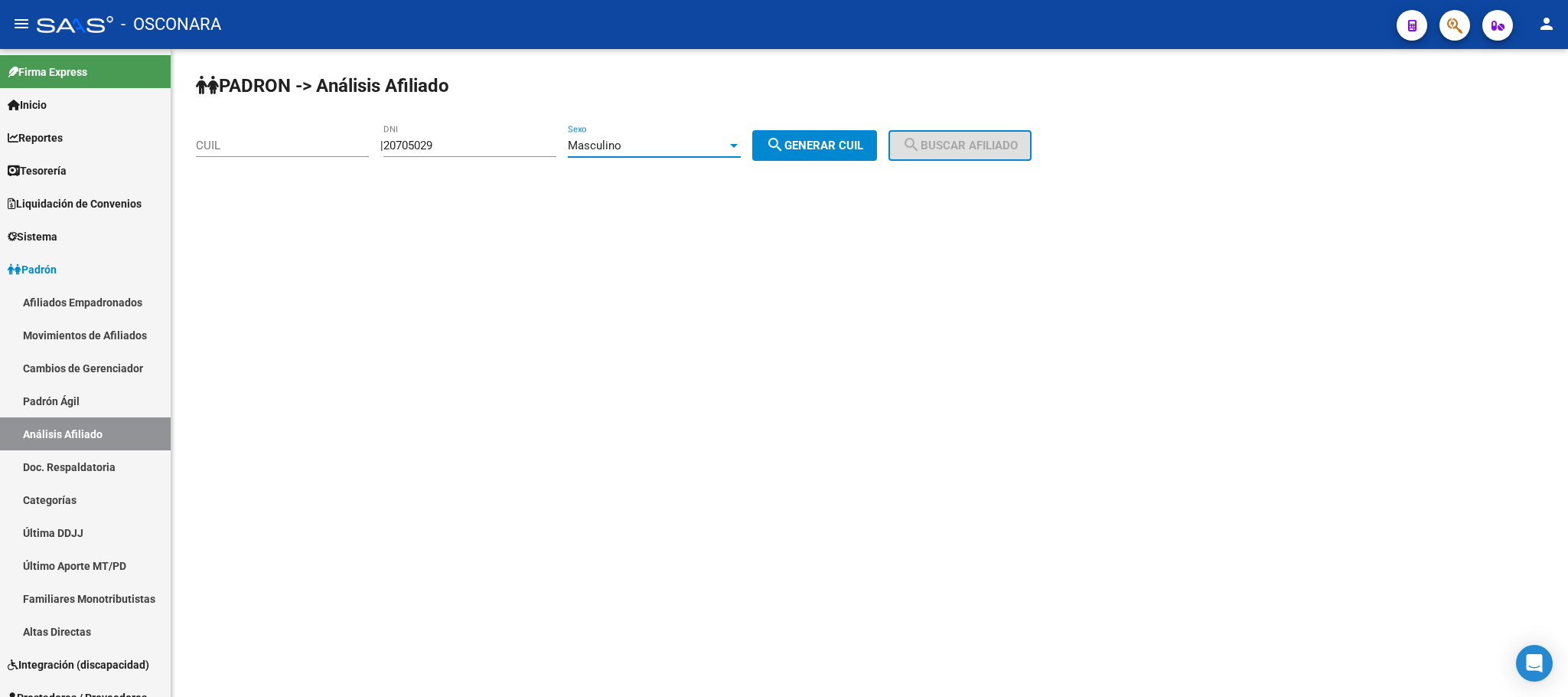
click at [836, 146] on span "search Generar CUIL" at bounding box center [814, 145] width 97 height 14
type input "20-20705029-7"
click at [974, 146] on span "search Buscar afiliado" at bounding box center [960, 145] width 115 height 14
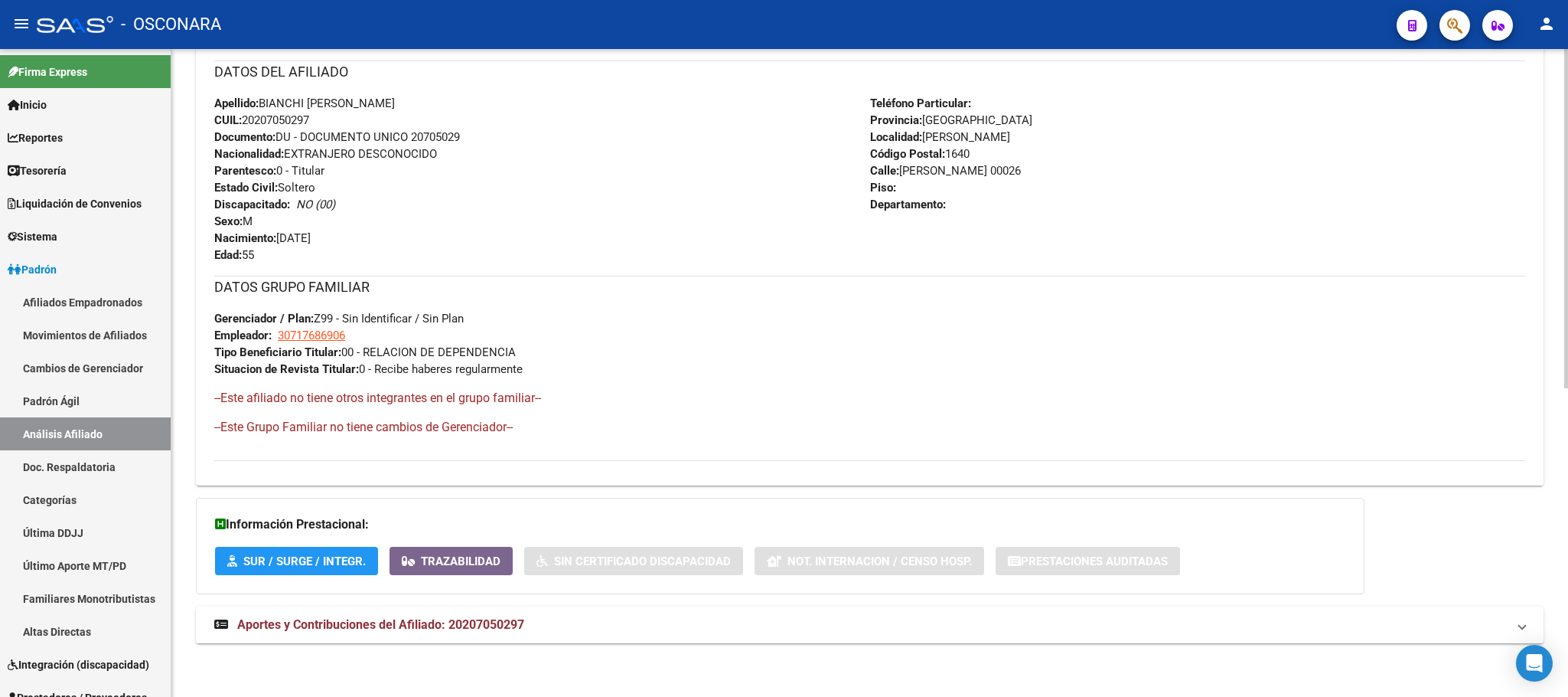
click at [462, 626] on span "Aportes y Contribuciones del Afiliado: 20207050297" at bounding box center [381, 624] width 287 height 14
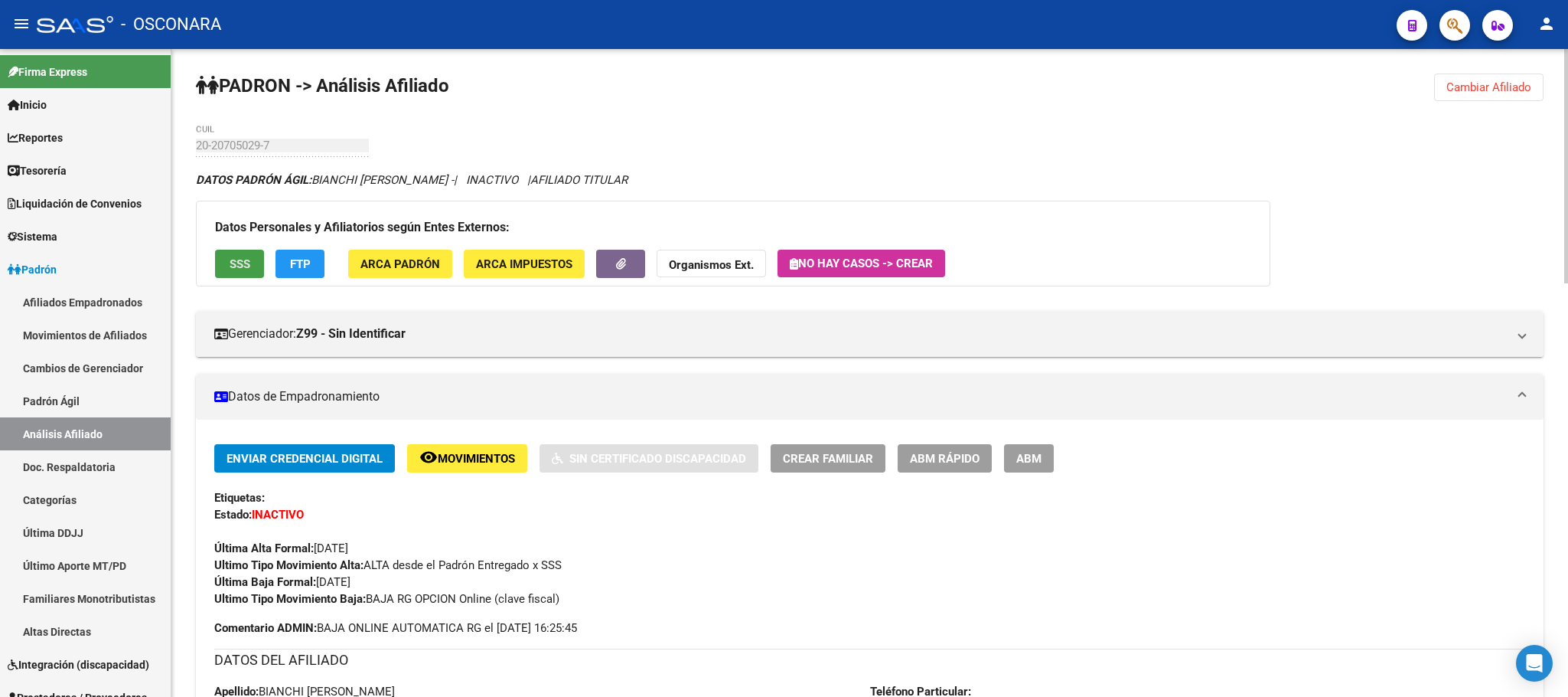
click at [235, 259] on span "SSS" at bounding box center [240, 263] width 21 height 14
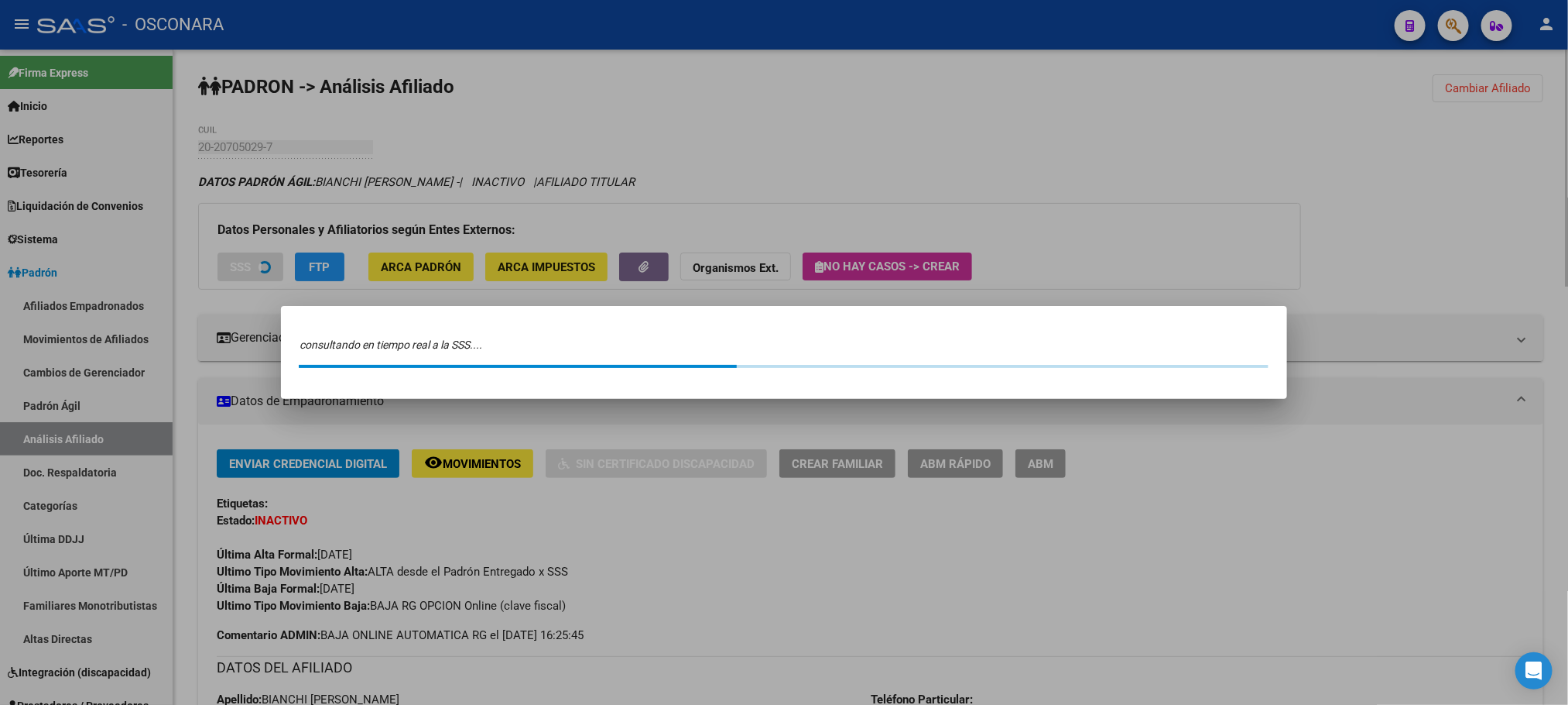
drag, startPoint x: 649, startPoint y: 498, endPoint x: 658, endPoint y: 502, distance: 9.8
click at [658, 502] on div at bounding box center [784, 352] width 1568 height 705
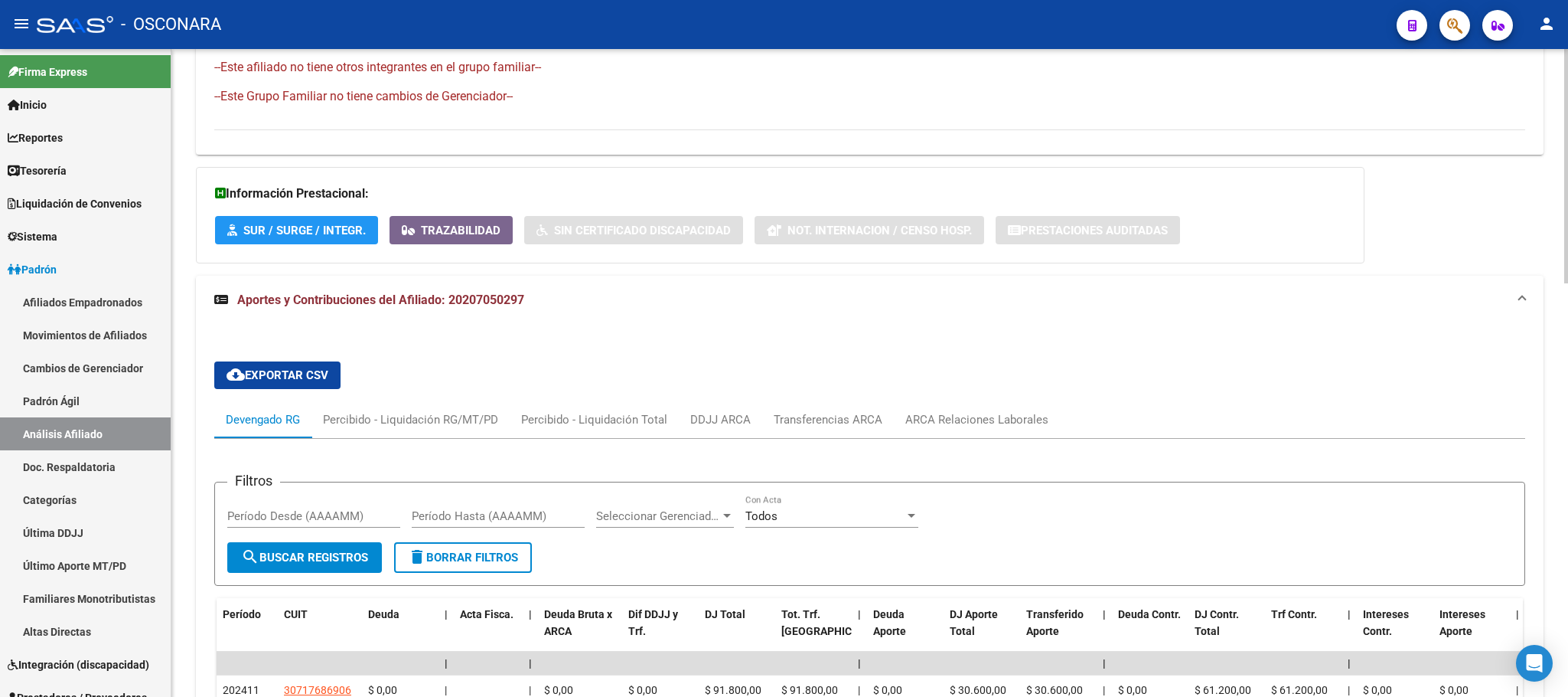
scroll to position [1144, 0]
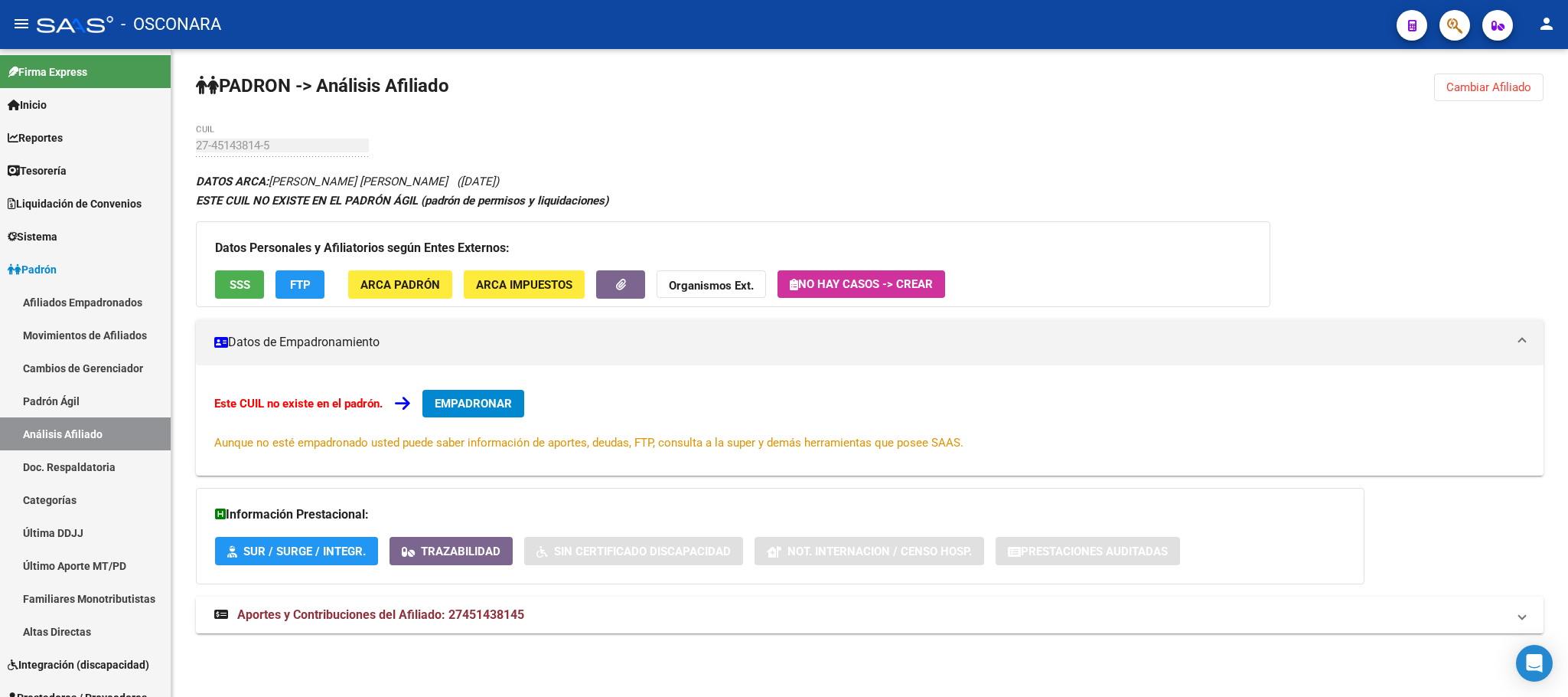
click at [423, 621] on span "Aportes y Contribuciones del Afiliado: 27451438145" at bounding box center [381, 615] width 287 height 14
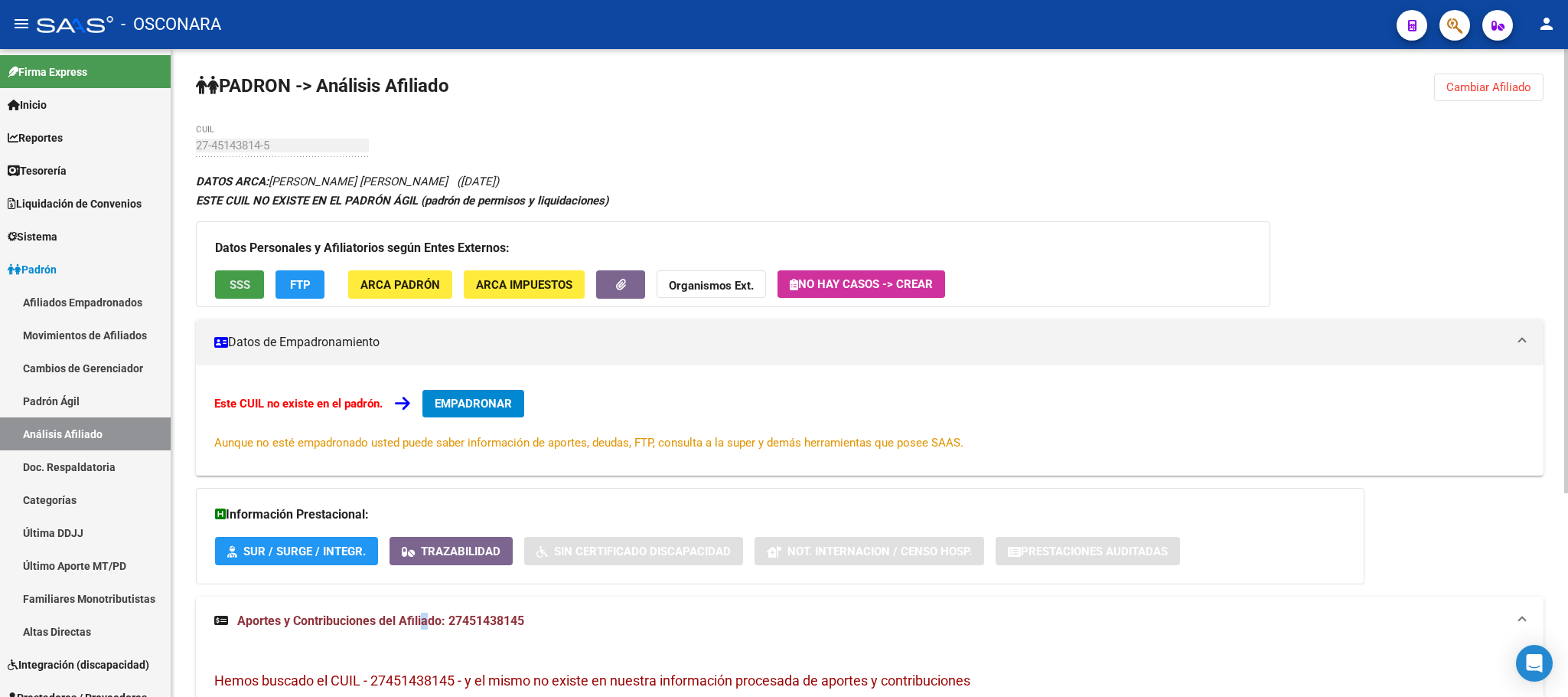
click at [230, 283] on span "SSS" at bounding box center [240, 284] width 21 height 14
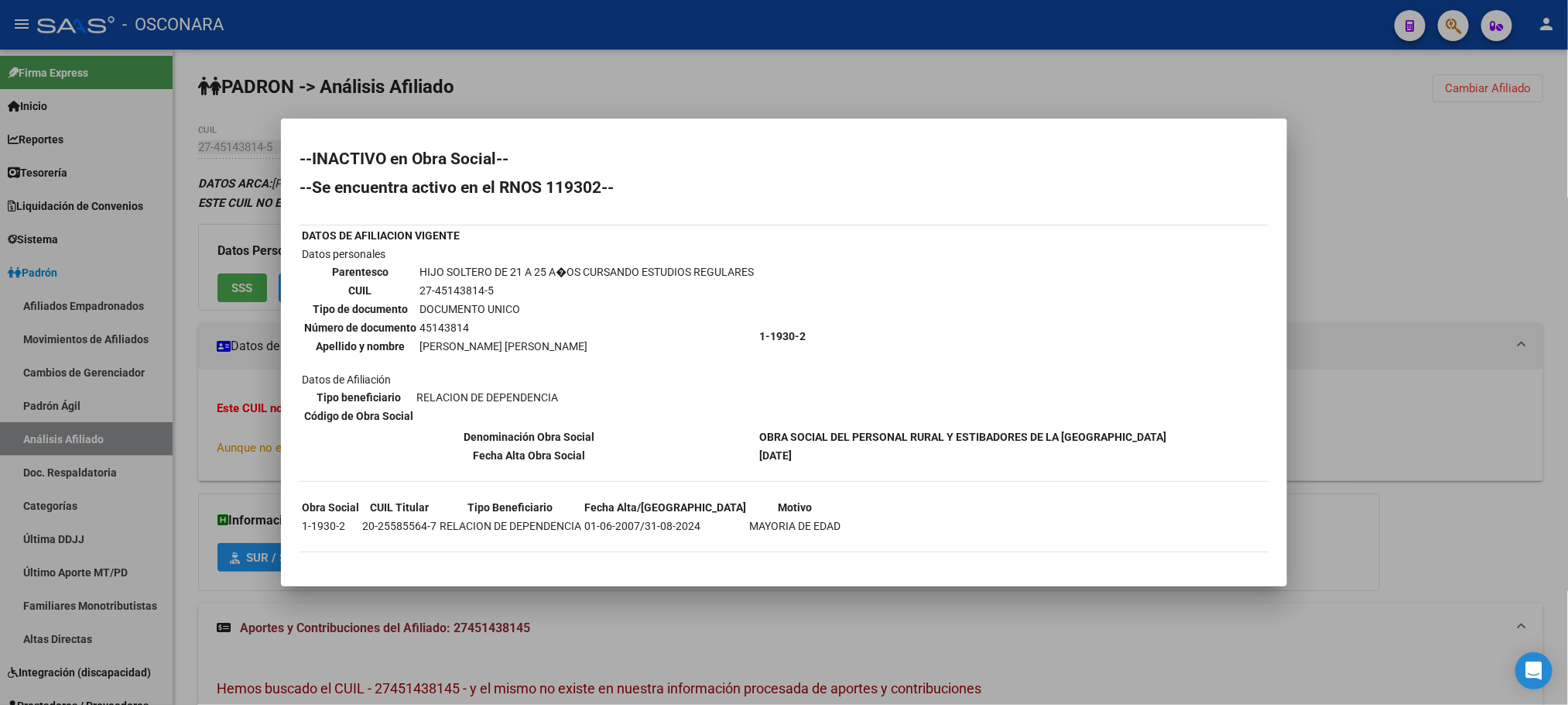
click at [852, 94] on div at bounding box center [784, 352] width 1568 height 705
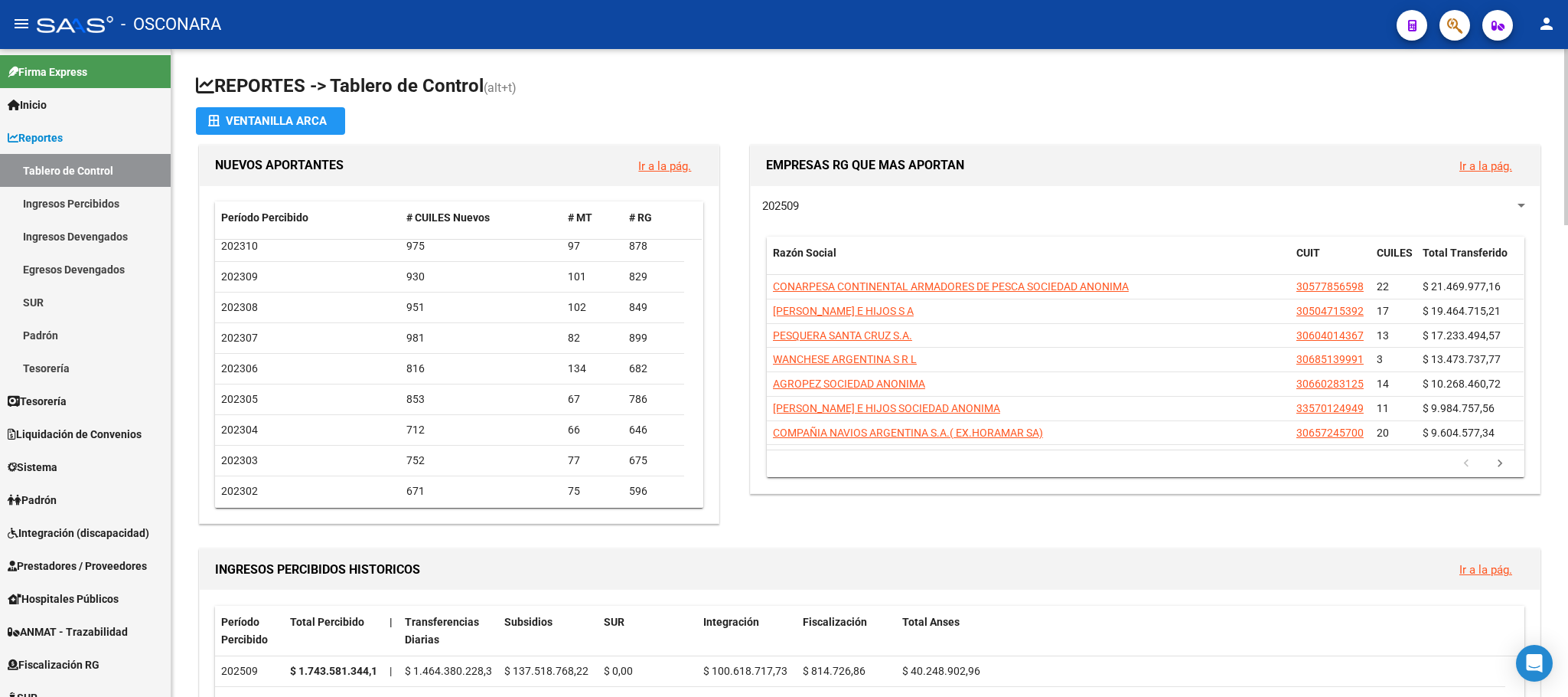
scroll to position [804, 0]
click at [35, 491] on span "Padrón" at bounding box center [32, 499] width 49 height 17
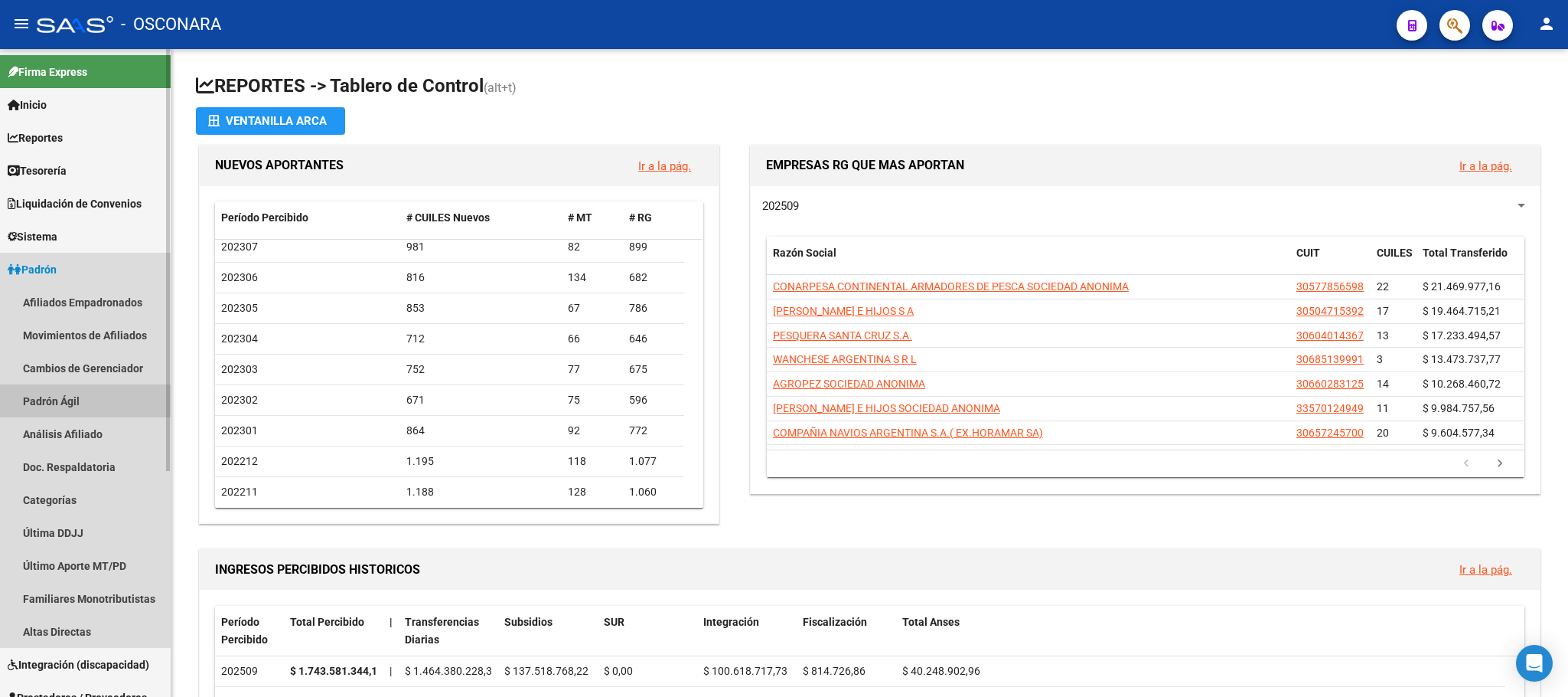
click at [72, 407] on link "Padrón Ágil" at bounding box center [85, 400] width 170 height 33
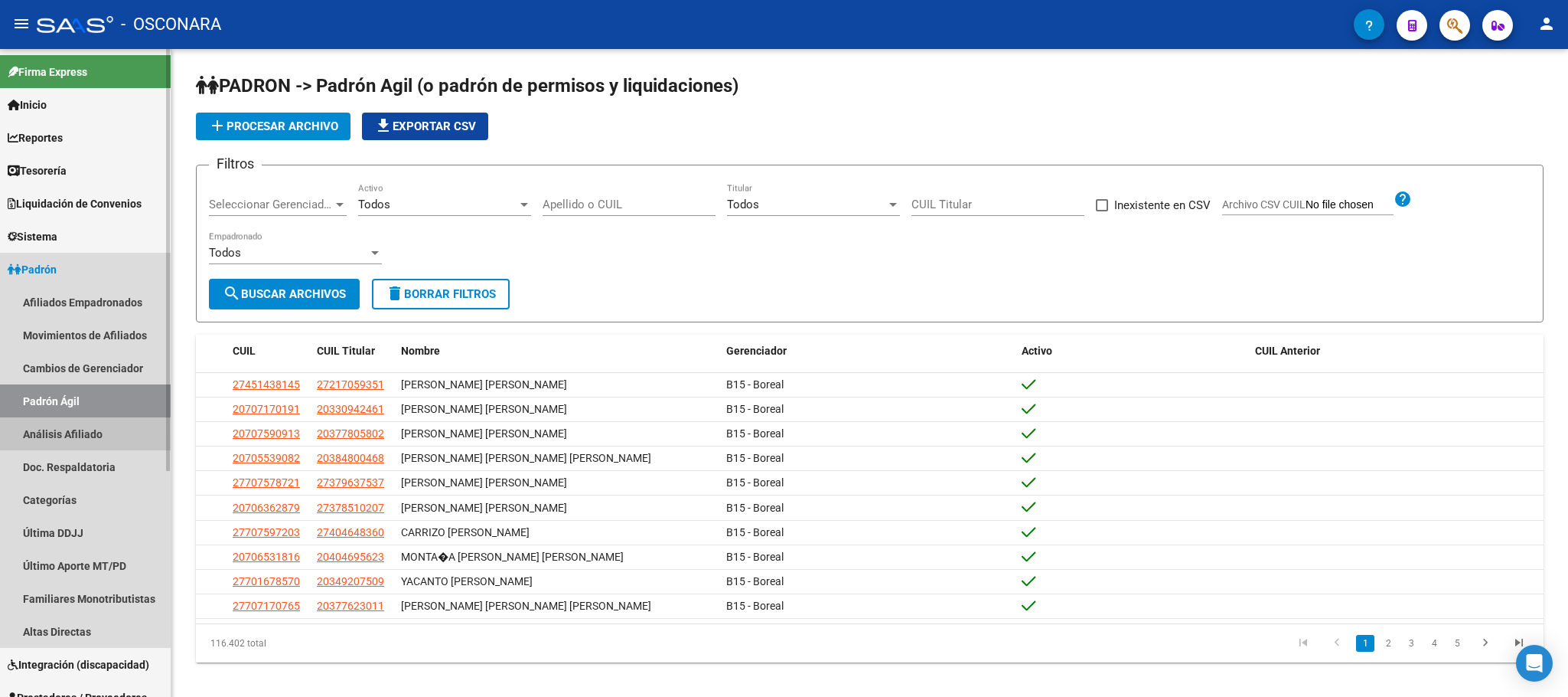
click at [78, 433] on link "Análisis Afiliado" at bounding box center [85, 433] width 170 height 33
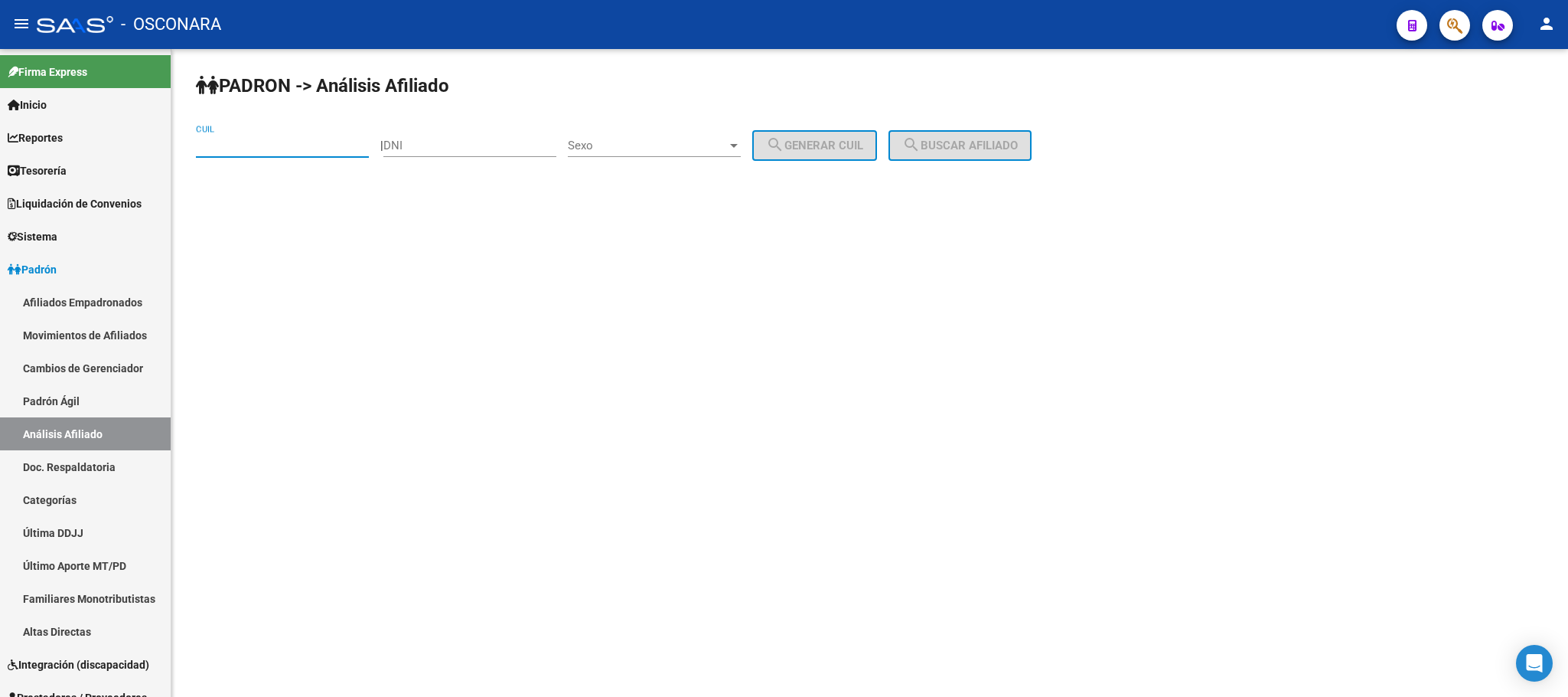
click at [228, 151] on input "CUIL" at bounding box center [282, 145] width 173 height 14
paste input "20-30056403-9"
type input "20-30056403-9"
click at [965, 150] on span "search Buscar afiliado" at bounding box center [960, 145] width 115 height 14
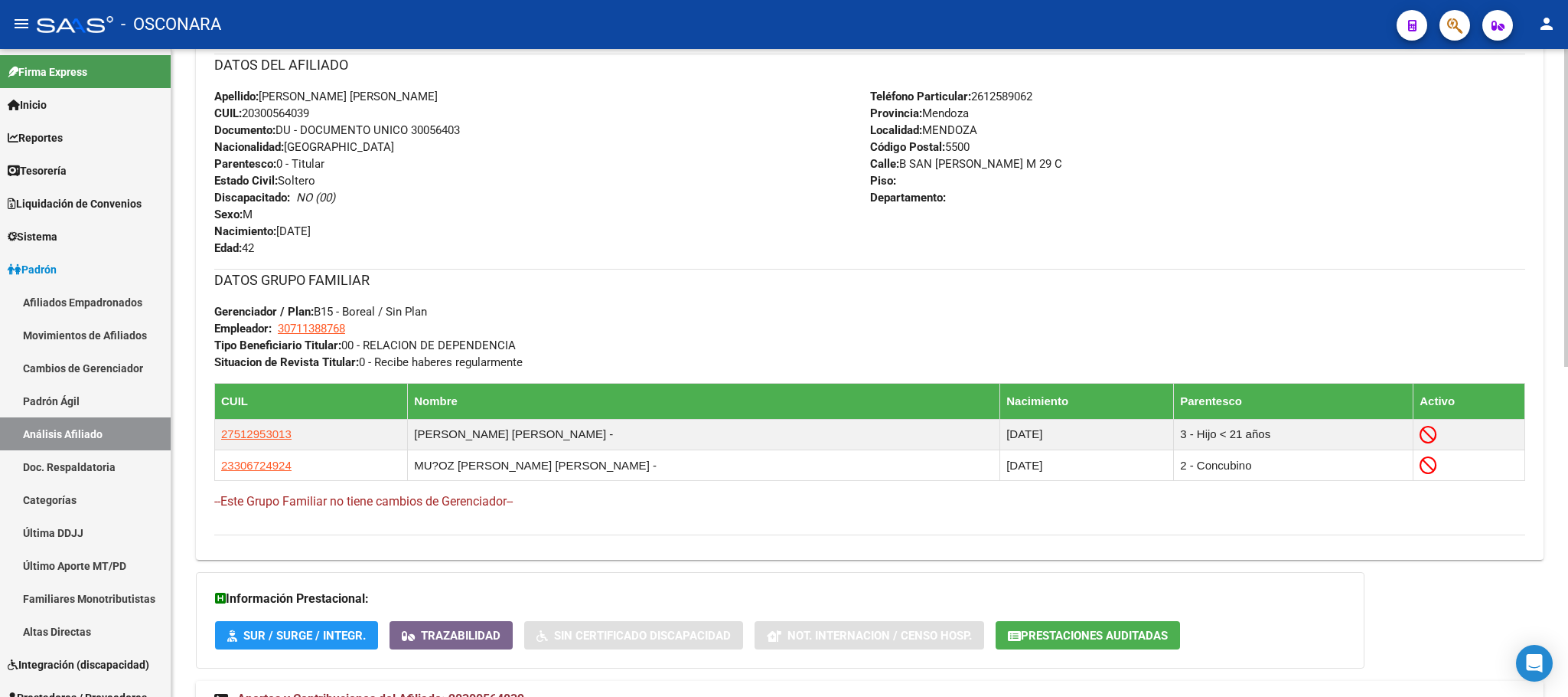
scroll to position [673, 0]
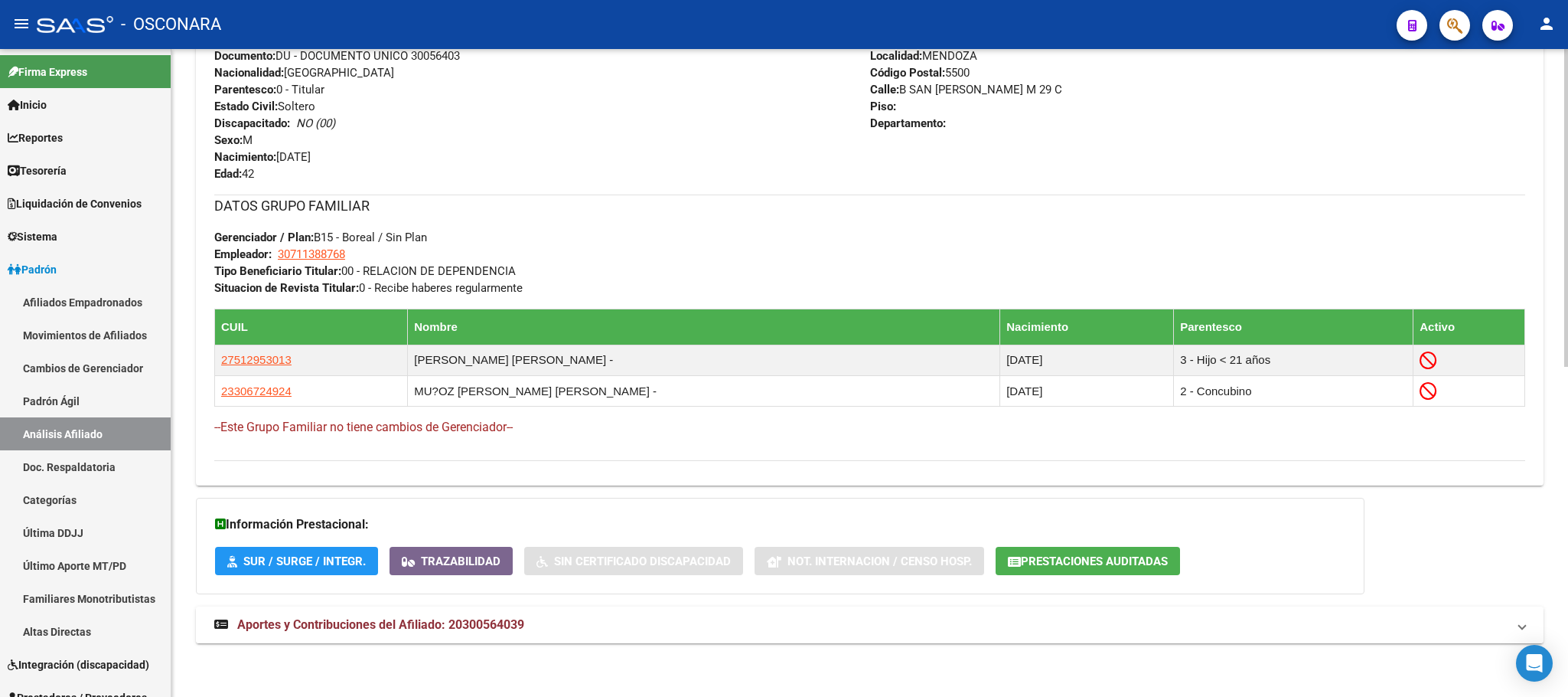
click at [370, 618] on span "Aportes y Contribuciones del Afiliado: 20300564039" at bounding box center [381, 624] width 287 height 14
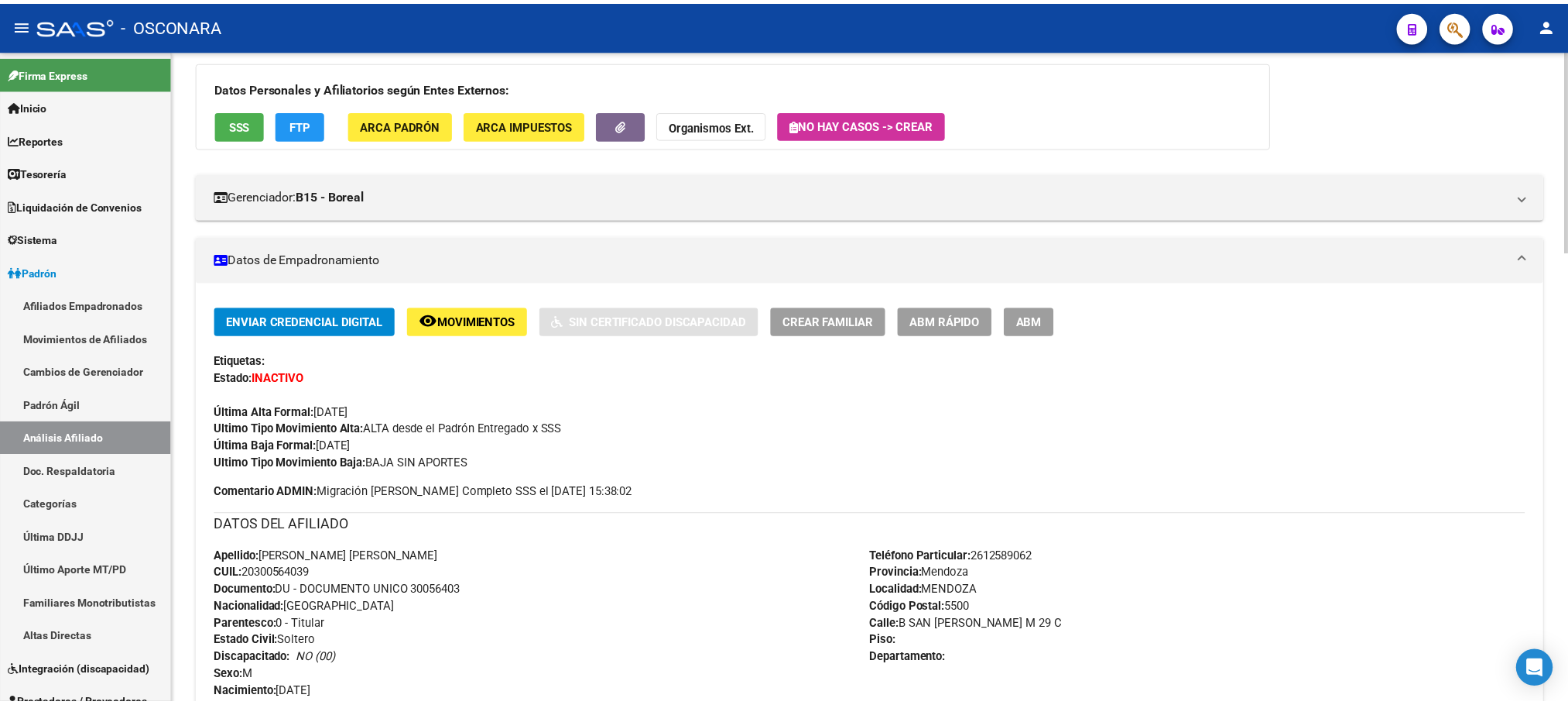
scroll to position [0, 0]
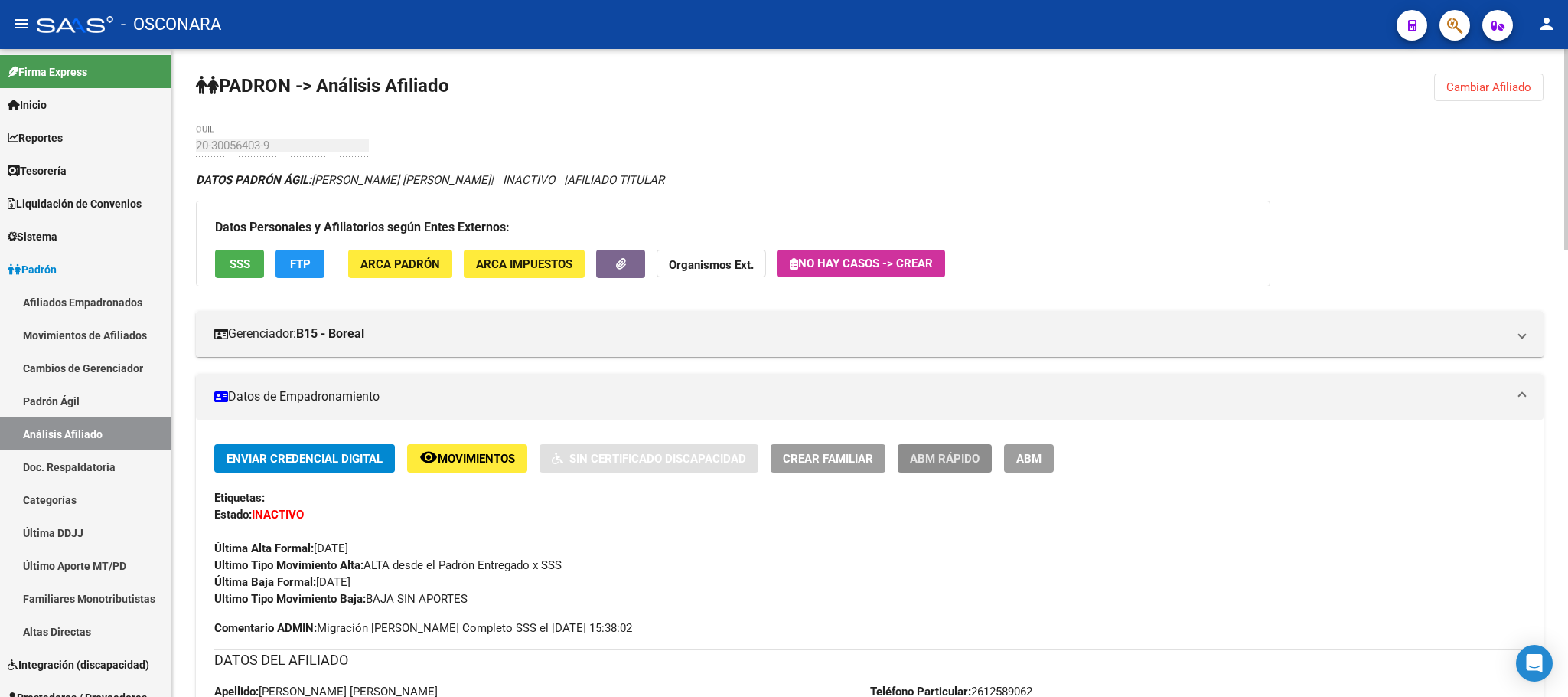
click at [945, 464] on span "ABM Rápido" at bounding box center [944, 458] width 70 height 14
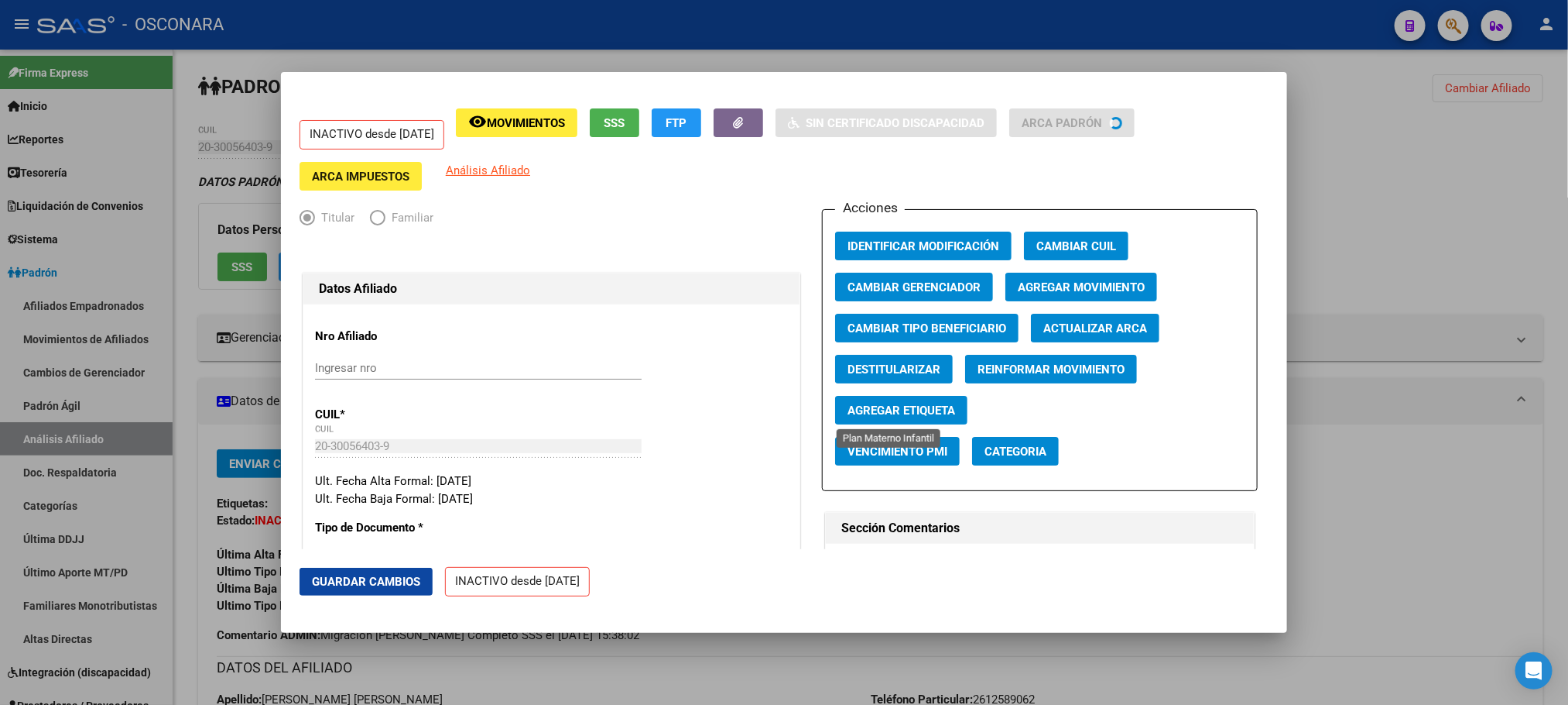
radio input "true"
type input "30-71138876-8"
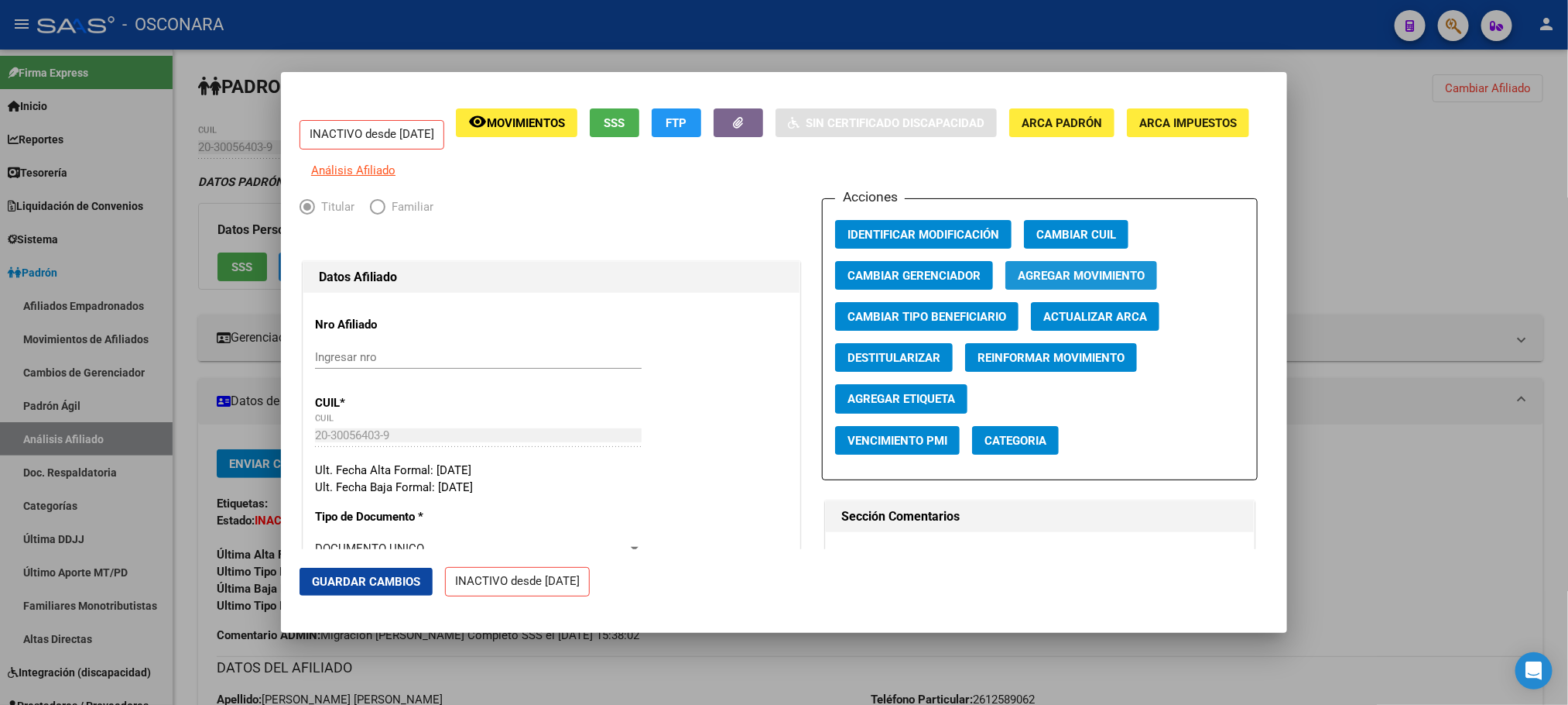
click at [1055, 282] on span "Agregar Movimiento" at bounding box center [1081, 275] width 127 height 14
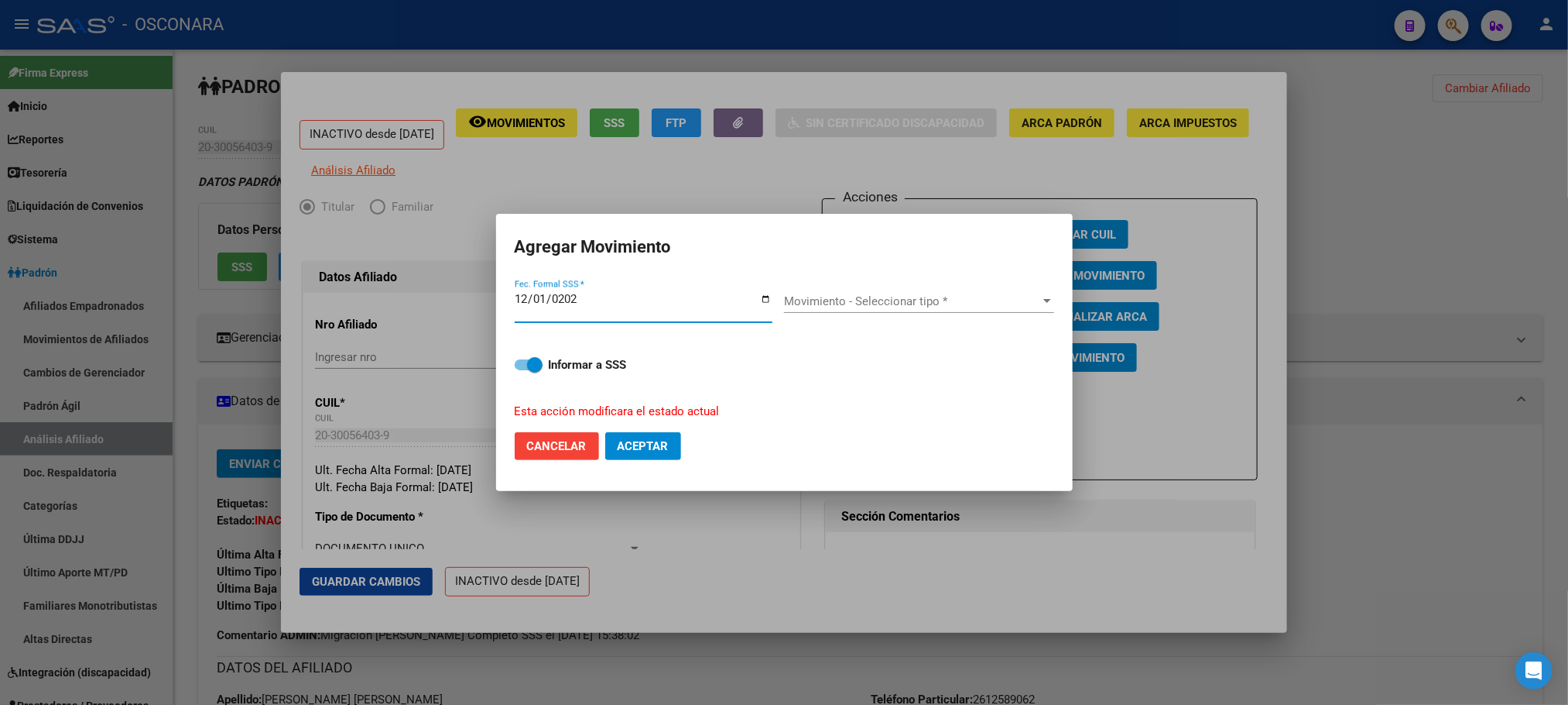
type input "2024-12-01"
click at [1029, 297] on span "Movimiento - Seleccionar tipo *" at bounding box center [912, 301] width 256 height 14
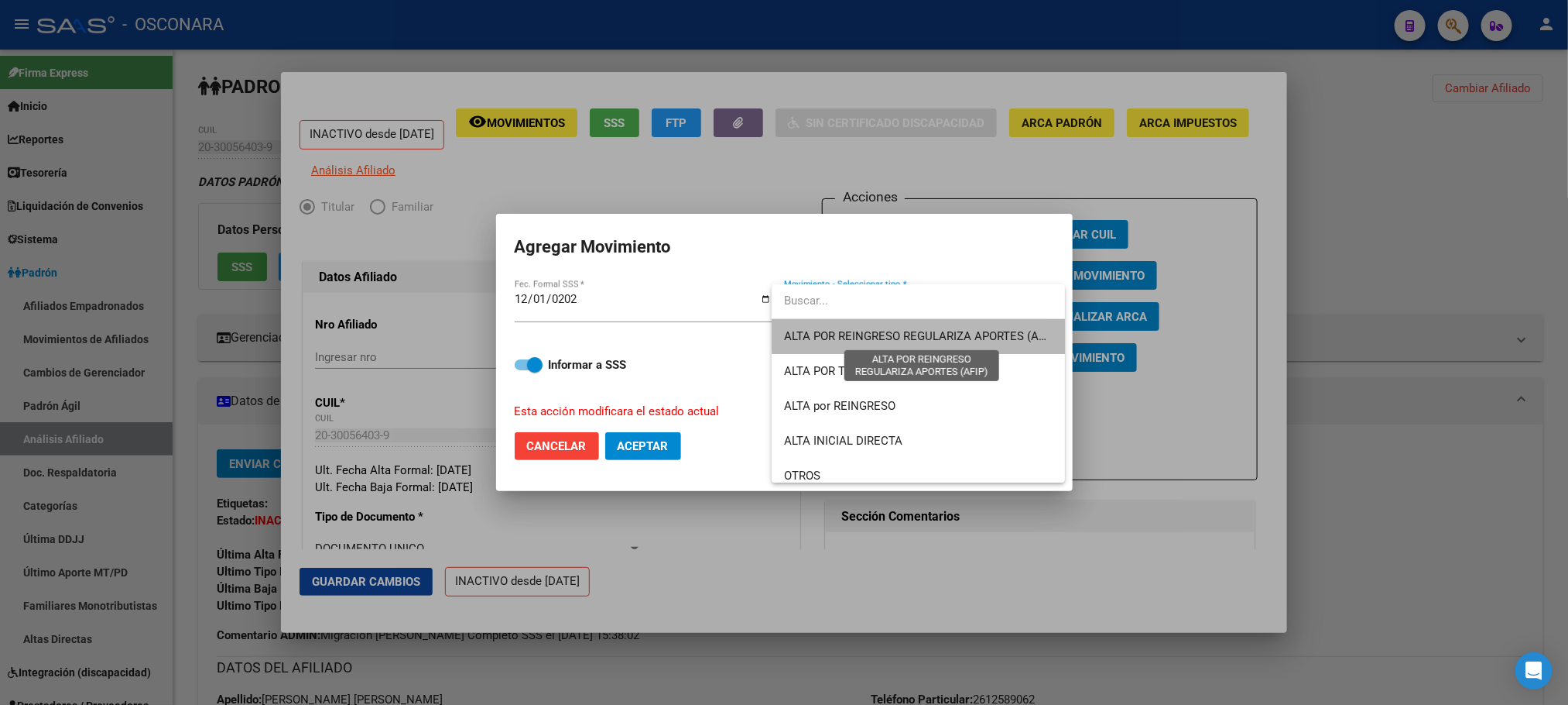
click at [976, 332] on span "ALTA POR REINGRESO REGULARIZA APORTES (AFIP)" at bounding box center [922, 336] width 275 height 14
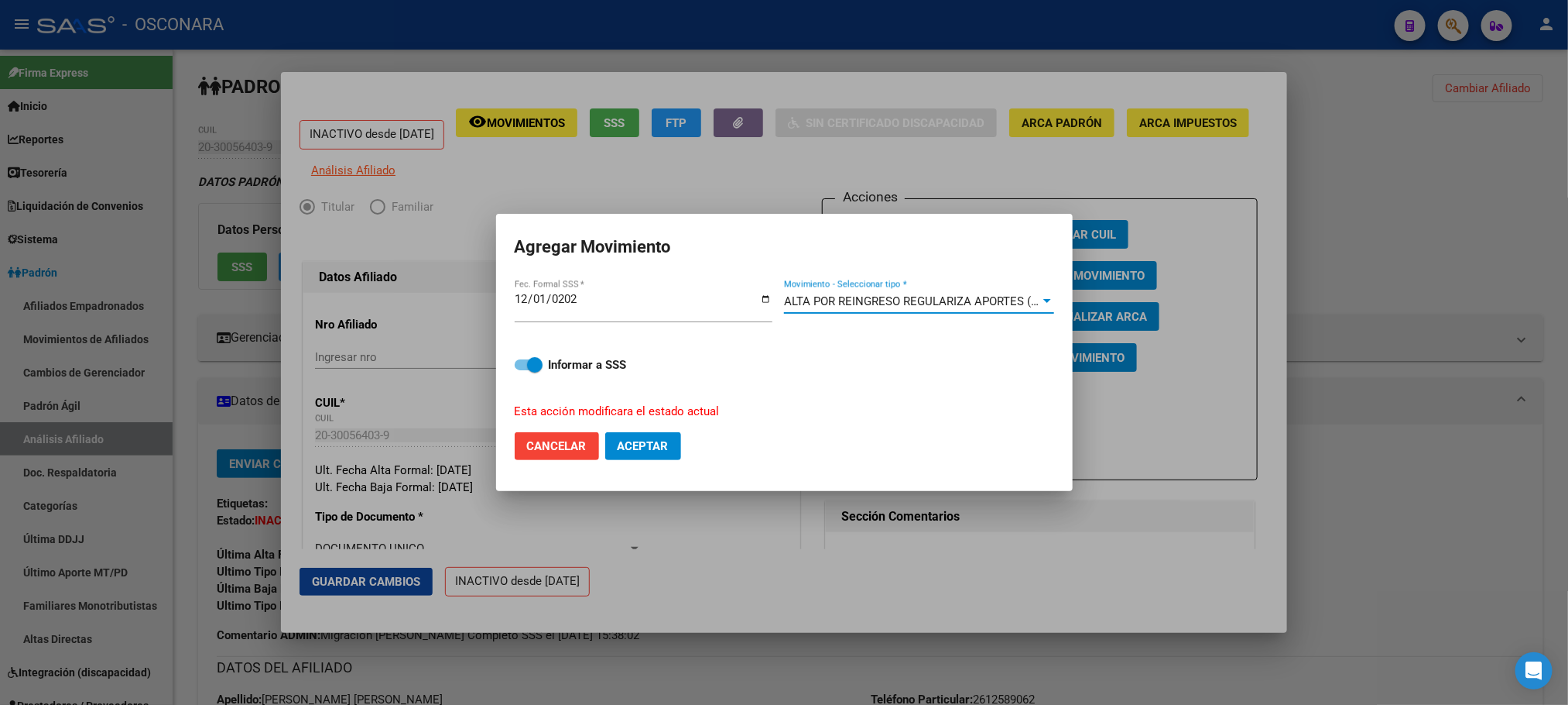
click at [525, 363] on span at bounding box center [528, 364] width 28 height 11
click at [523, 370] on input "Informar a SSS" at bounding box center [522, 370] width 1 height 1
checkbox input "false"
click at [657, 446] on span "Aceptar" at bounding box center [642, 445] width 51 height 14
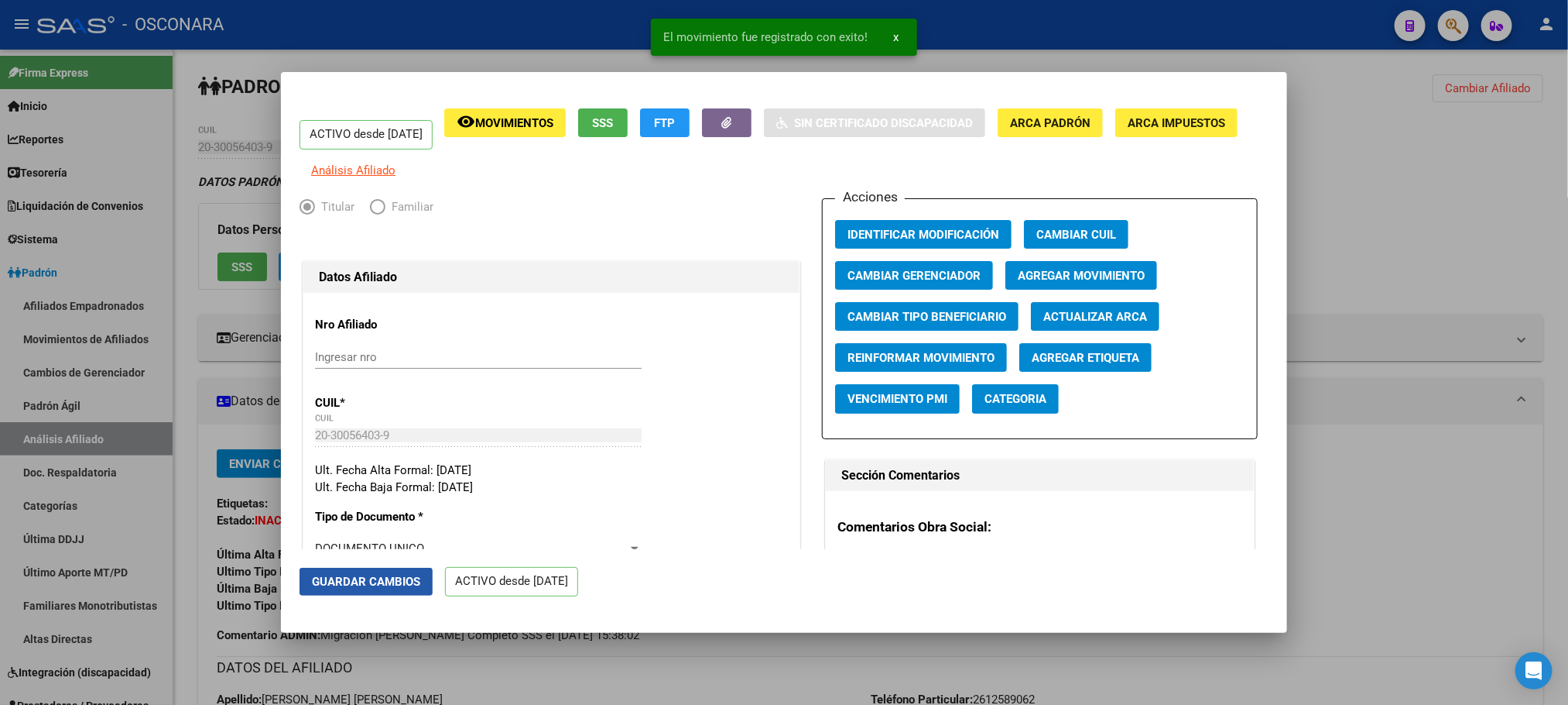
click at [342, 580] on span "Guardar Cambios" at bounding box center [367, 581] width 108 height 14
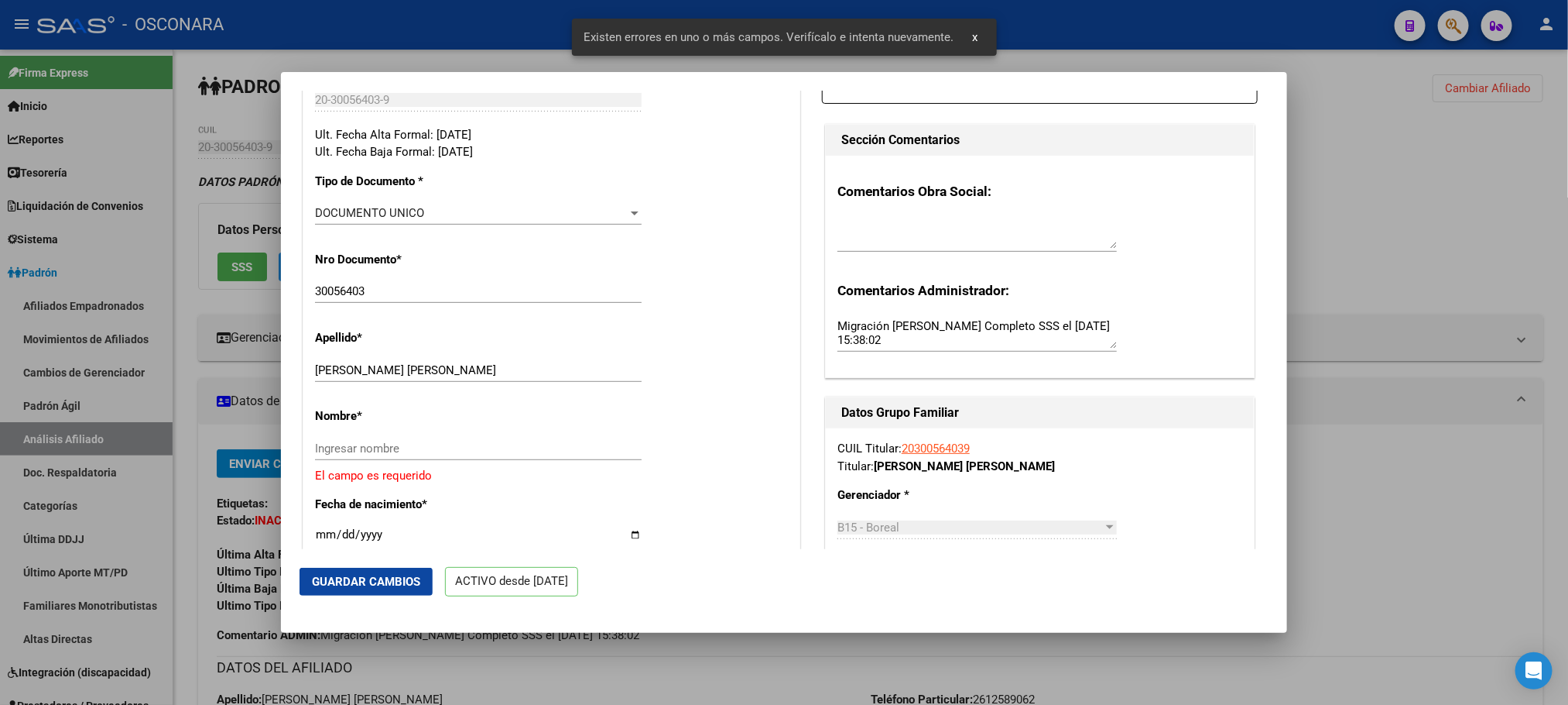
scroll to position [349, 0]
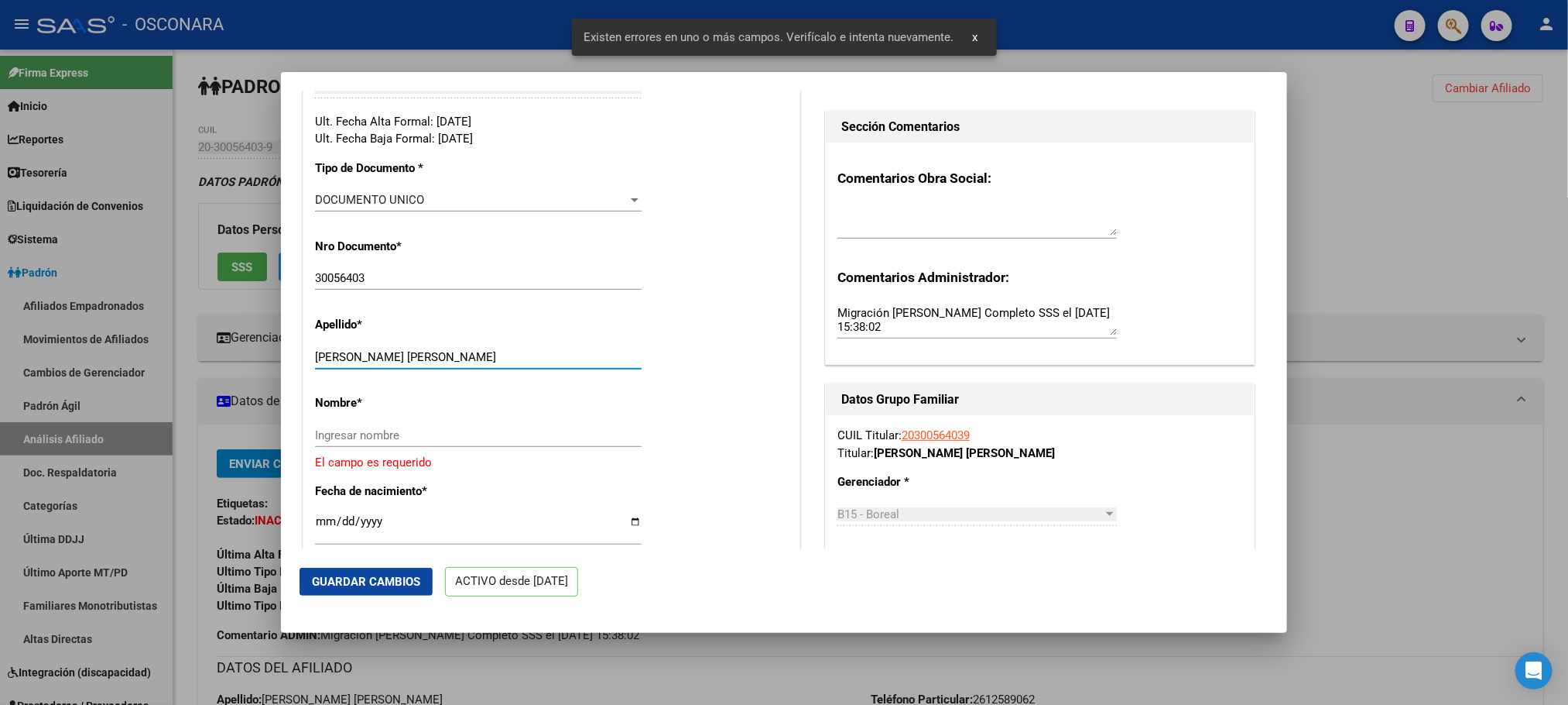
click at [353, 364] on input "ALANIZ WALTER DAVID" at bounding box center [478, 356] width 327 height 14
drag, startPoint x: 355, startPoint y: 367, endPoint x: 446, endPoint y: 365, distance: 91.0
click at [446, 364] on input "ALANIZ WALTER DAVID" at bounding box center [478, 356] width 327 height 14
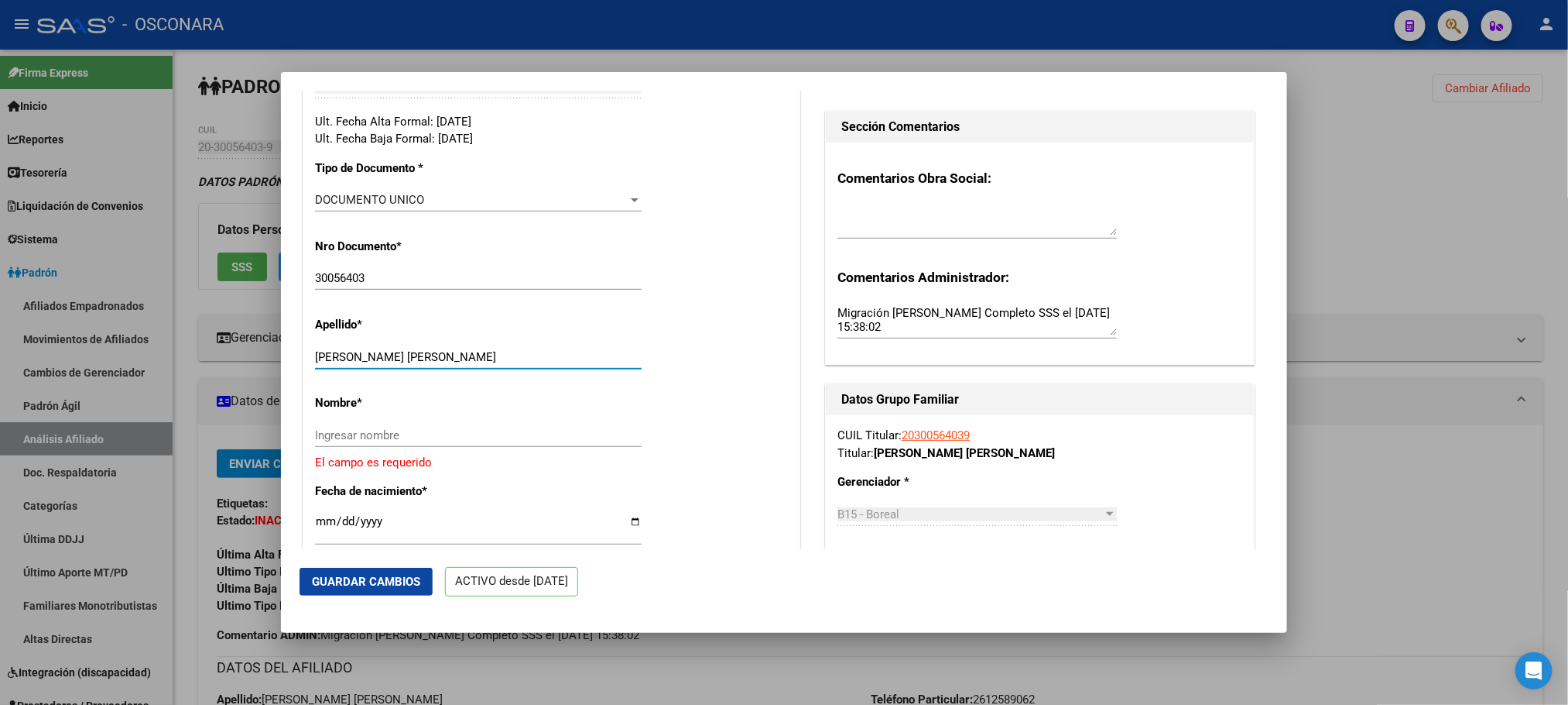
drag, startPoint x: 456, startPoint y: 363, endPoint x: 447, endPoint y: 361, distance: 9.2
click at [447, 361] on input "ALANIZ WALTER DAVID" at bounding box center [478, 356] width 327 height 14
drag, startPoint x: 446, startPoint y: 363, endPoint x: 358, endPoint y: 367, distance: 88.1
click at [358, 364] on input "ALANIZ WALTER DAVID" at bounding box center [478, 356] width 327 height 14
type input "ALANIZ"
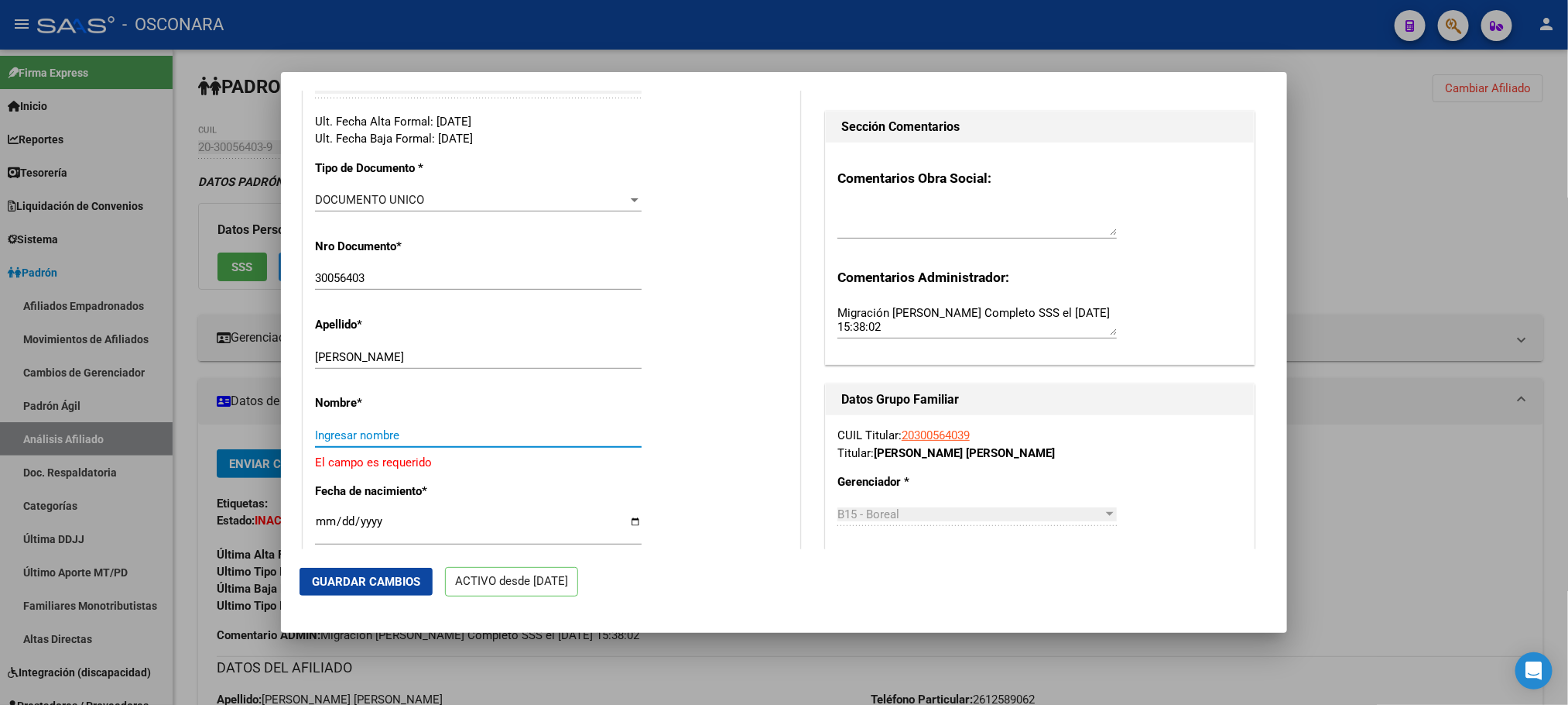
paste input "WALTER DAVID"
type input "WALTER DAVID"
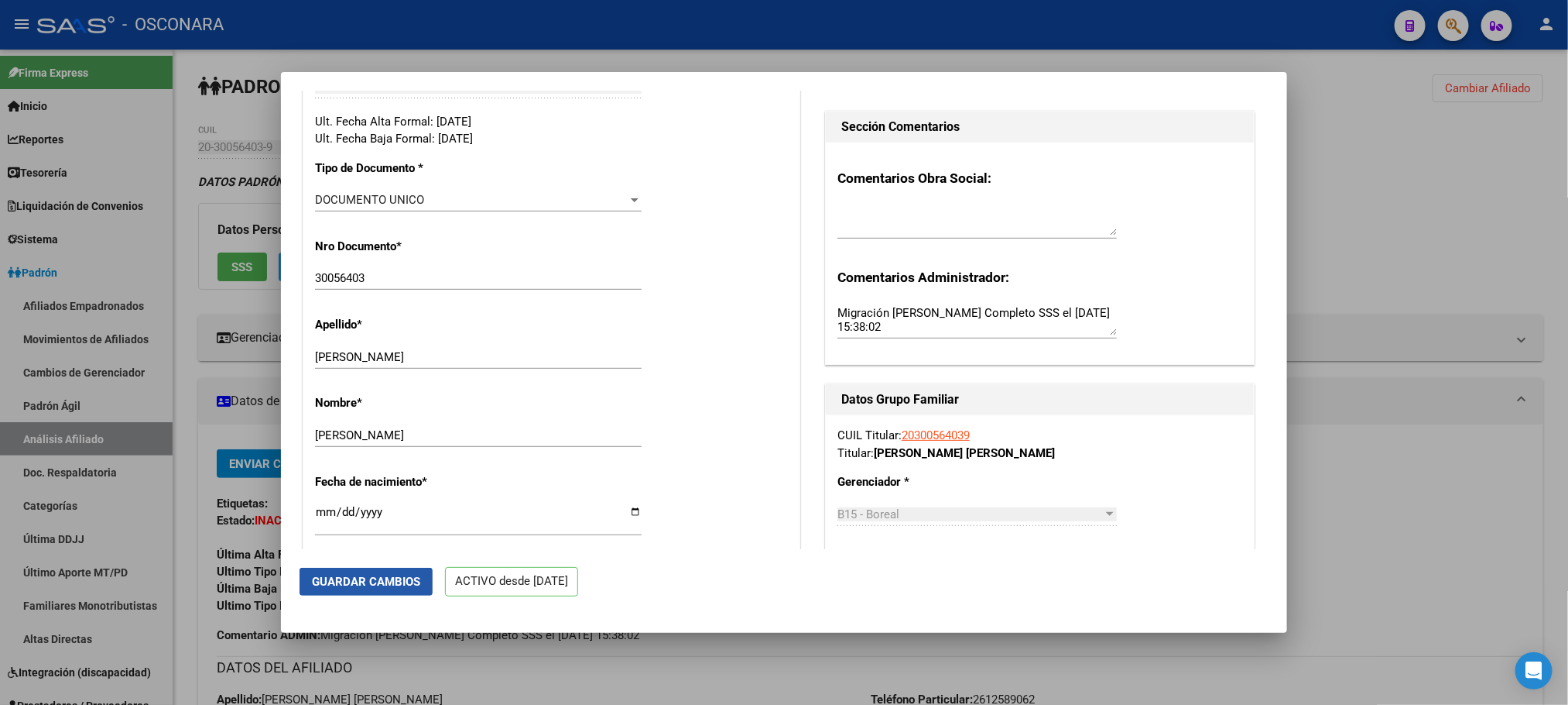
click at [405, 585] on span "Guardar Cambios" at bounding box center [367, 581] width 108 height 14
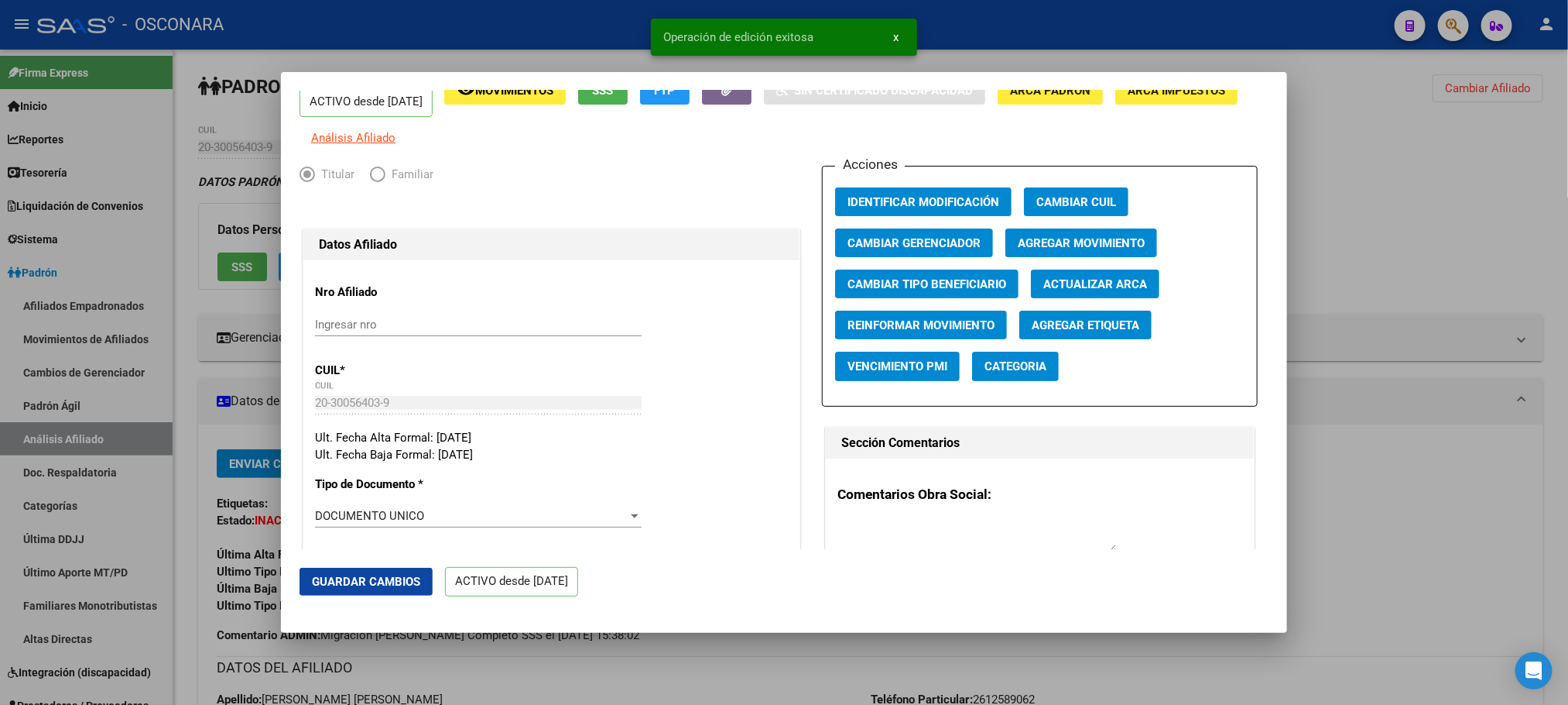
scroll to position [0, 0]
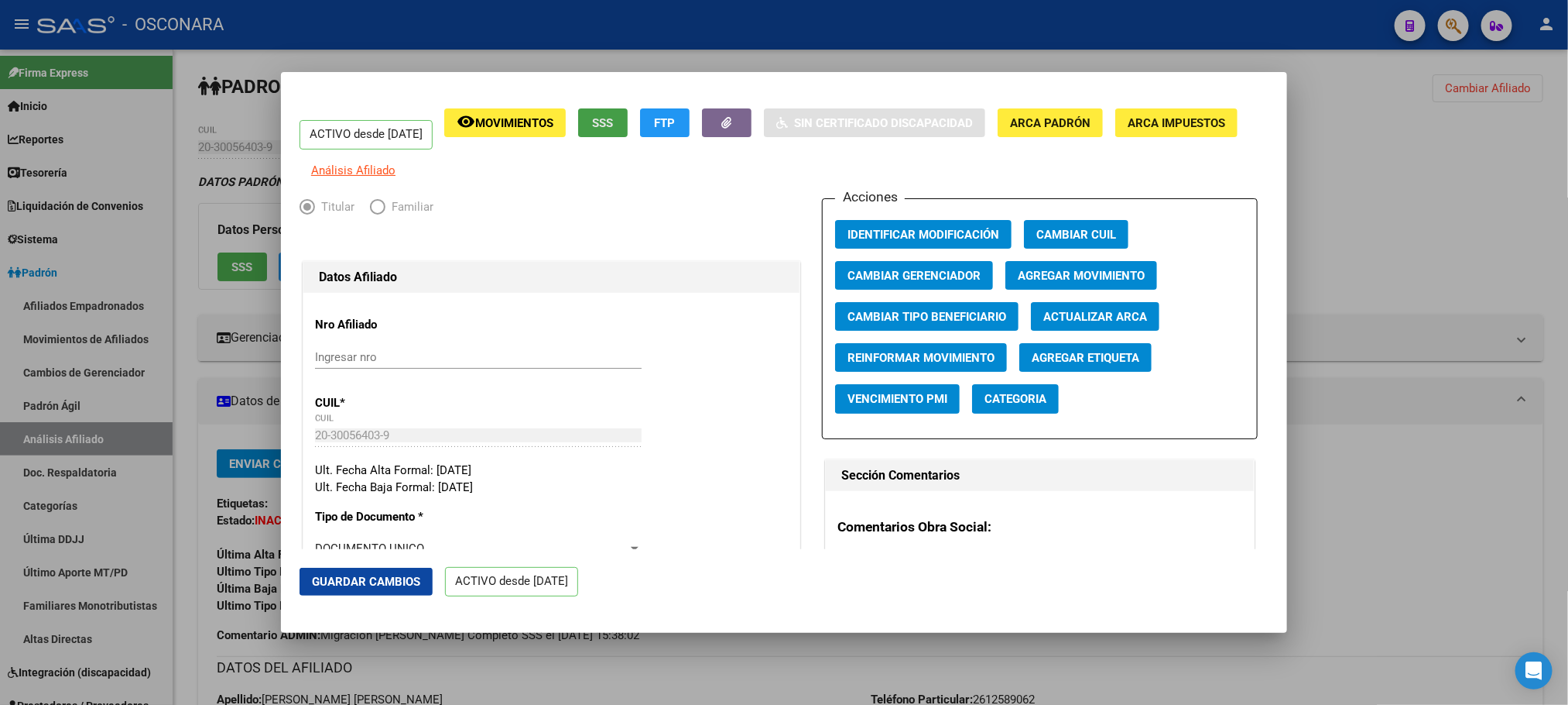
click at [614, 125] on span "SSS" at bounding box center [604, 123] width 21 height 14
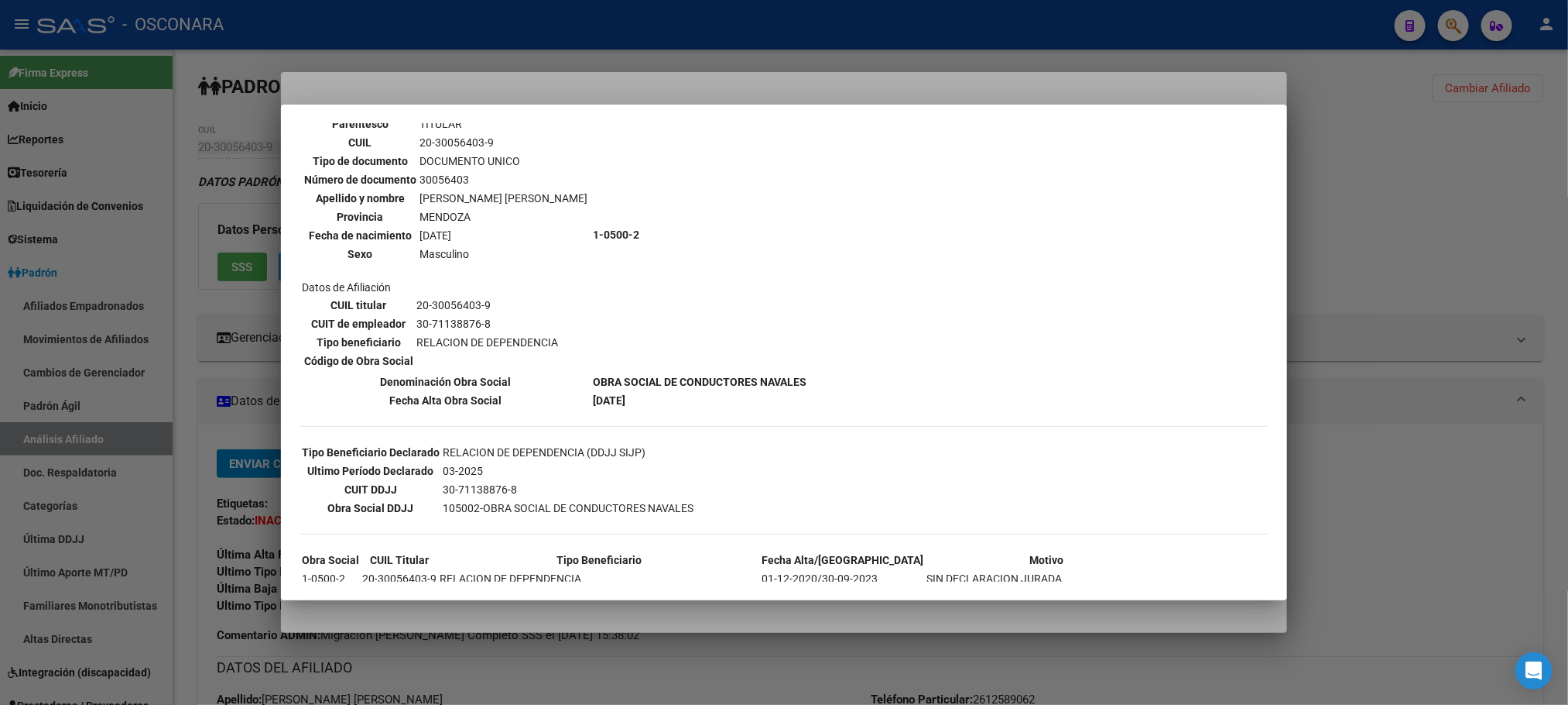
scroll to position [206, 0]
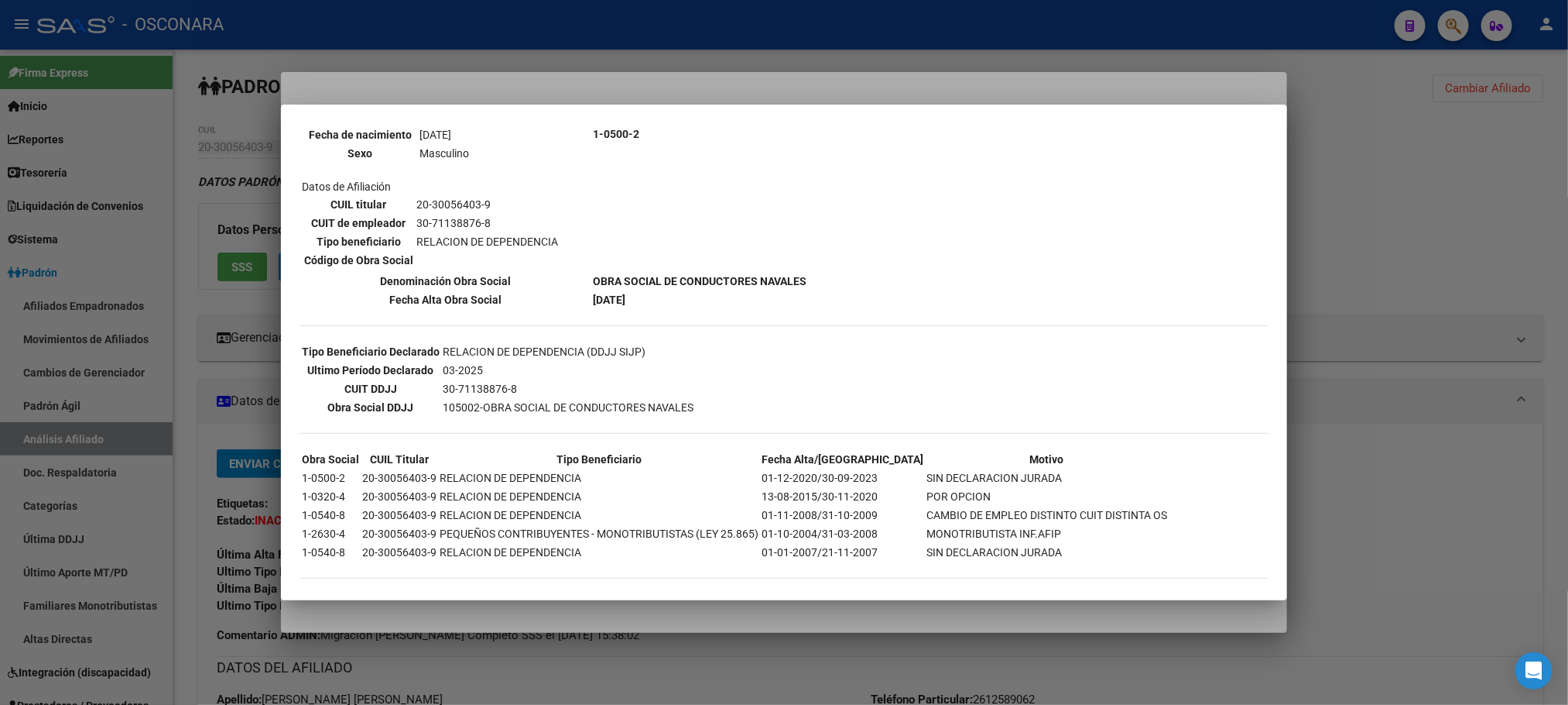
click at [741, 681] on div at bounding box center [784, 352] width 1568 height 705
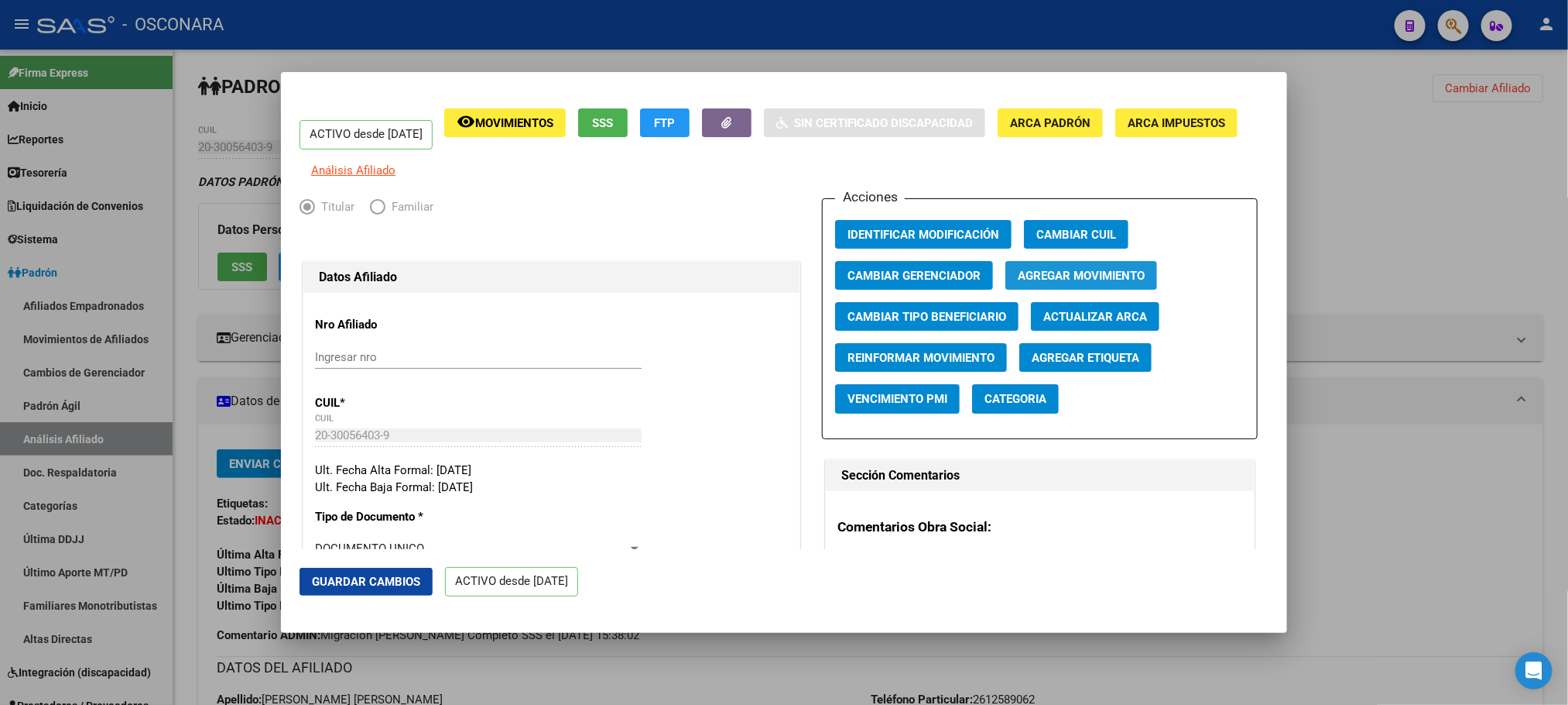
click at [1053, 282] on span "Agregar Movimiento" at bounding box center [1081, 275] width 127 height 14
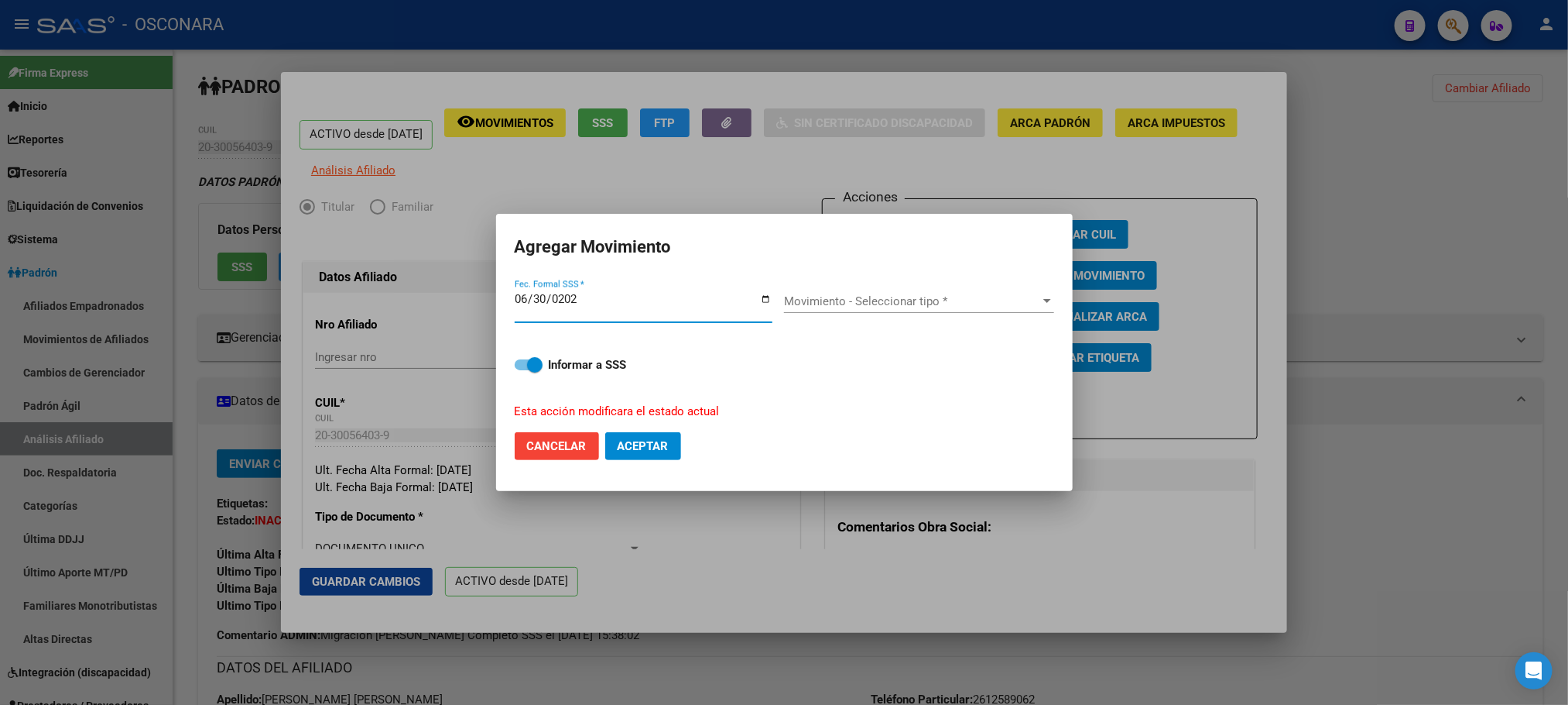
type input "2025-06-30"
click at [1023, 295] on span "Movimiento - Seleccionar tipo *" at bounding box center [912, 301] width 256 height 14
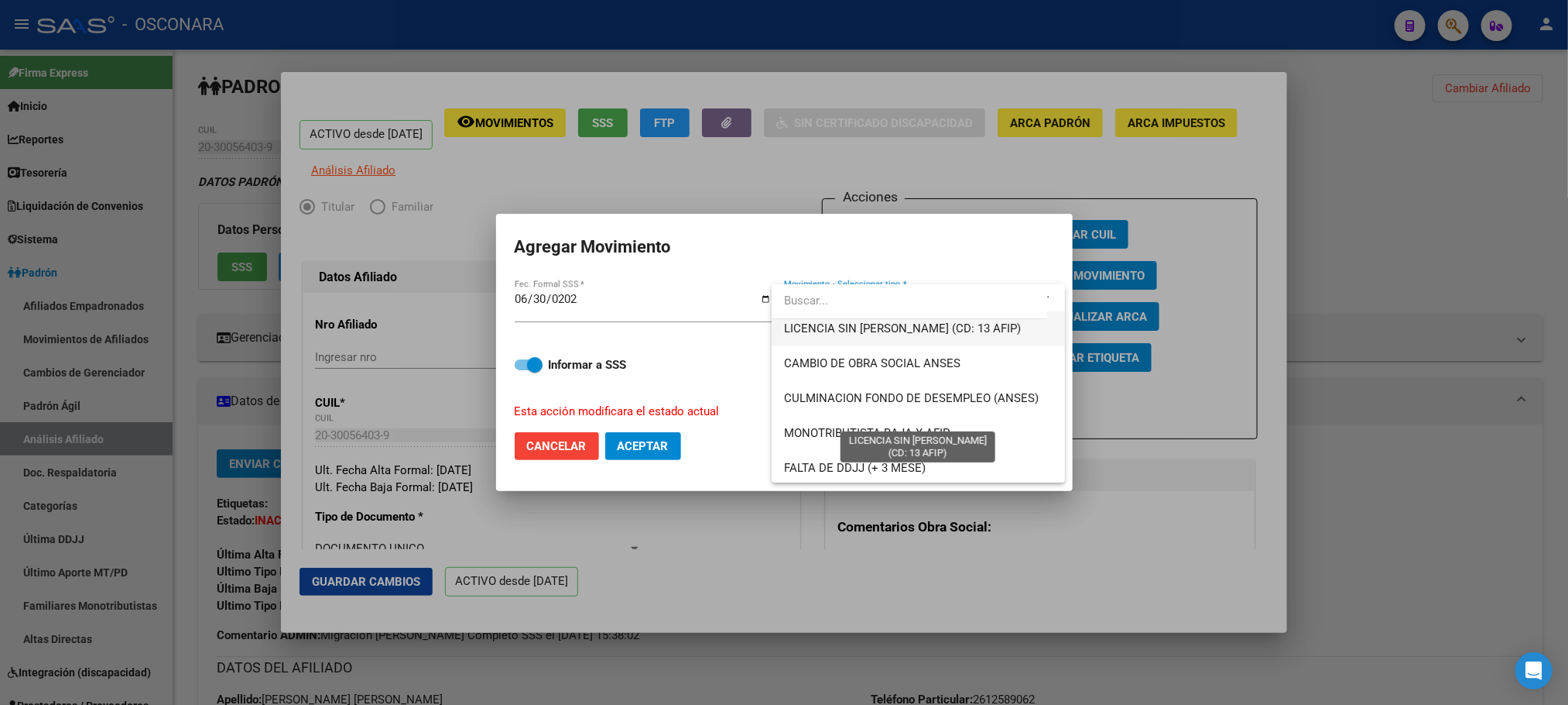
scroll to position [349, 0]
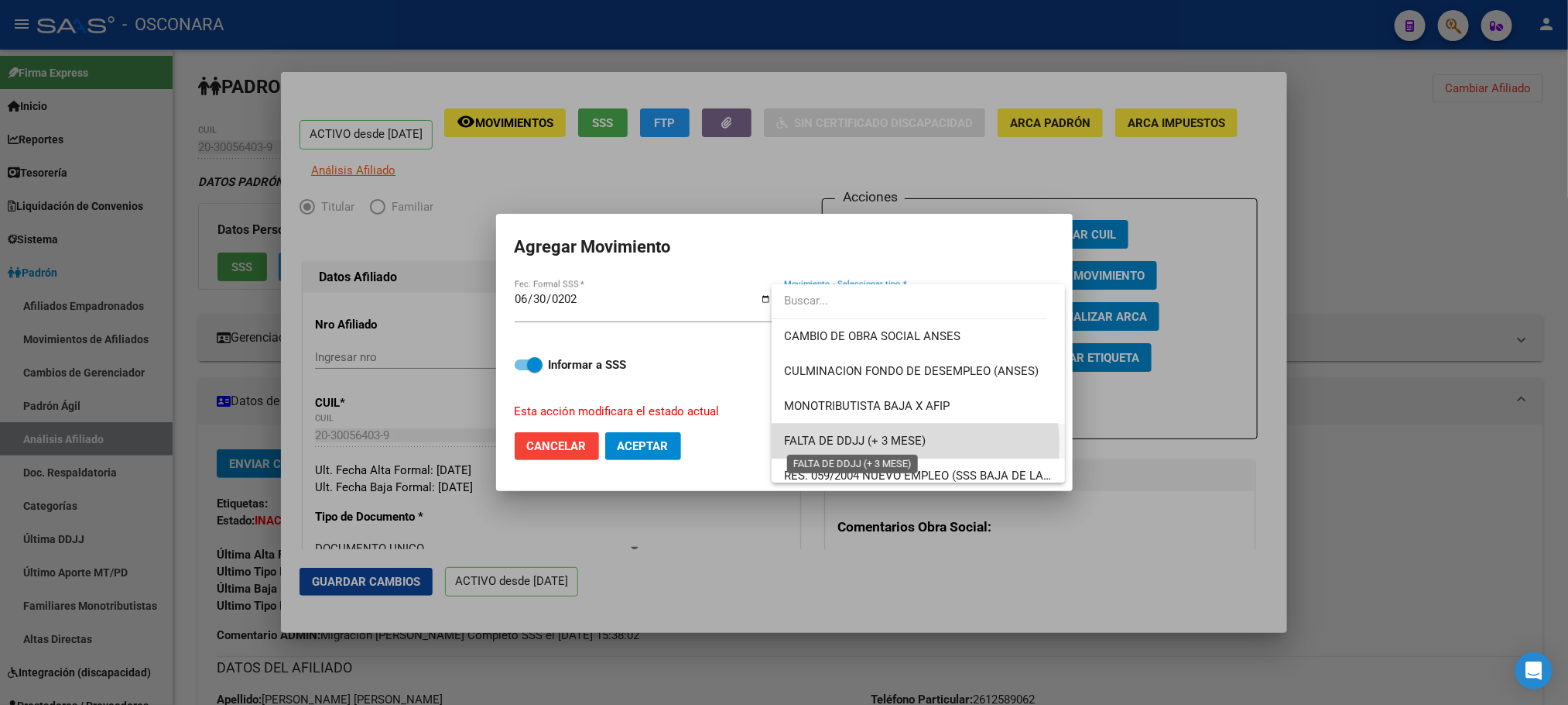
click at [915, 444] on span "FALTA DE DDJJ (+ 3 MESE)" at bounding box center [854, 440] width 142 height 14
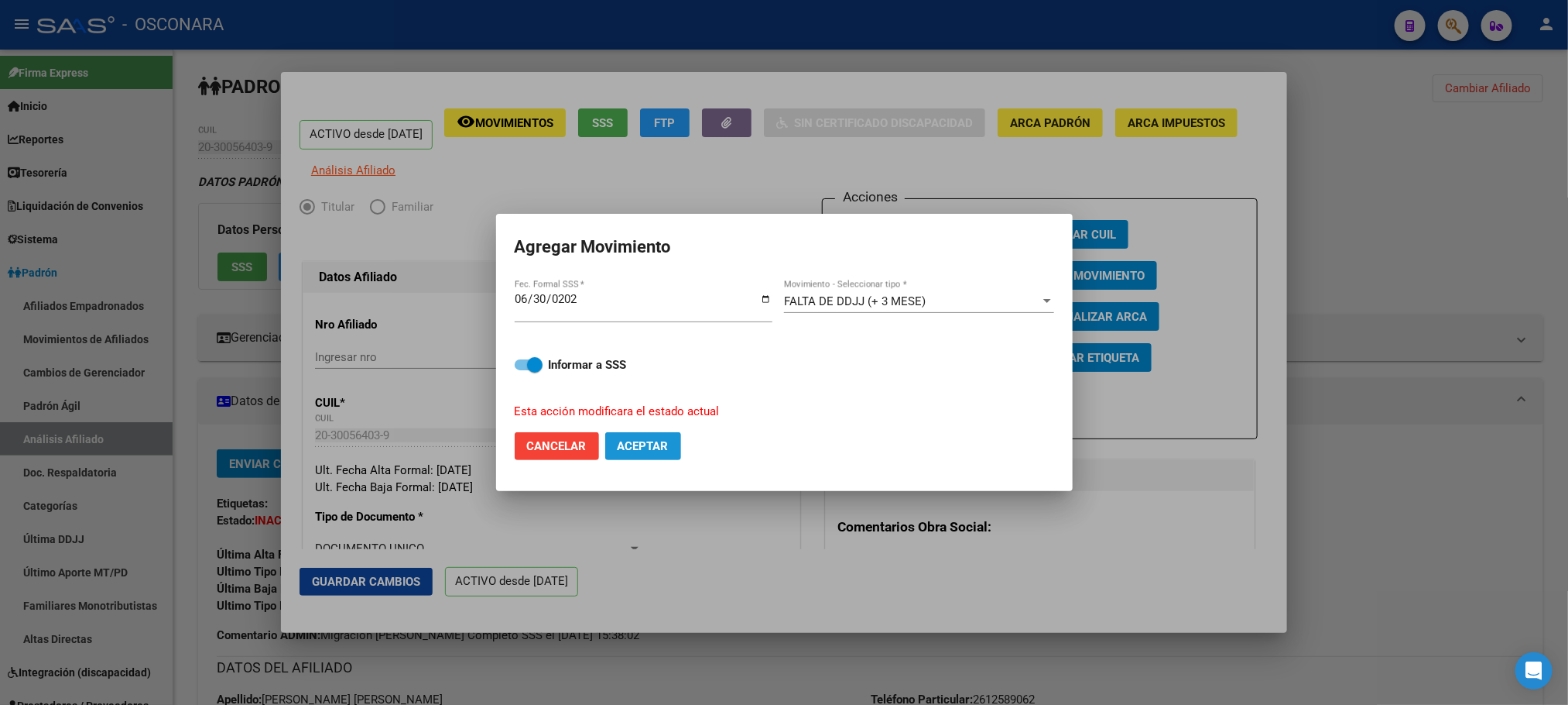
click at [657, 449] on span "Aceptar" at bounding box center [642, 445] width 51 height 14
checkbox input "false"
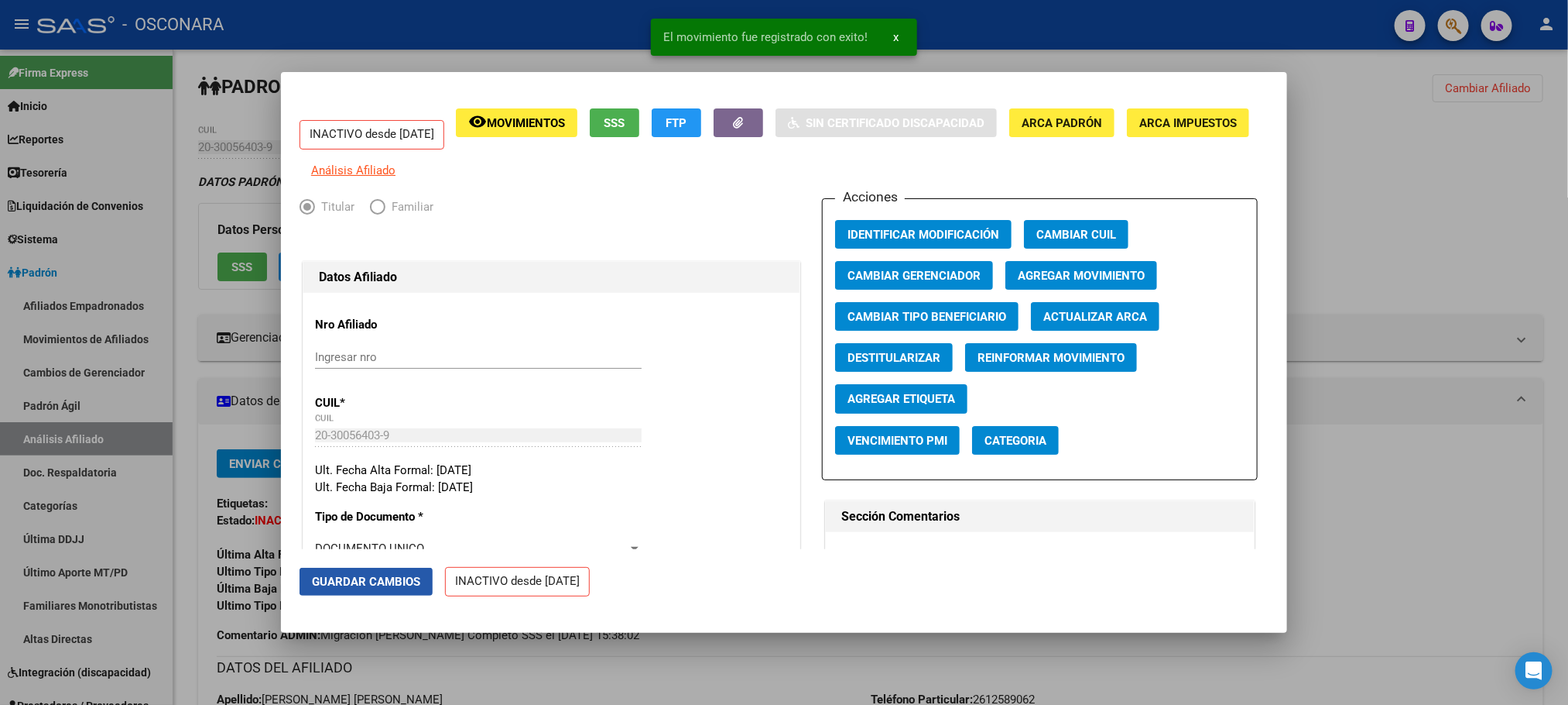
click at [406, 581] on span "Guardar Cambios" at bounding box center [367, 581] width 108 height 14
click at [646, 652] on div at bounding box center [784, 352] width 1568 height 705
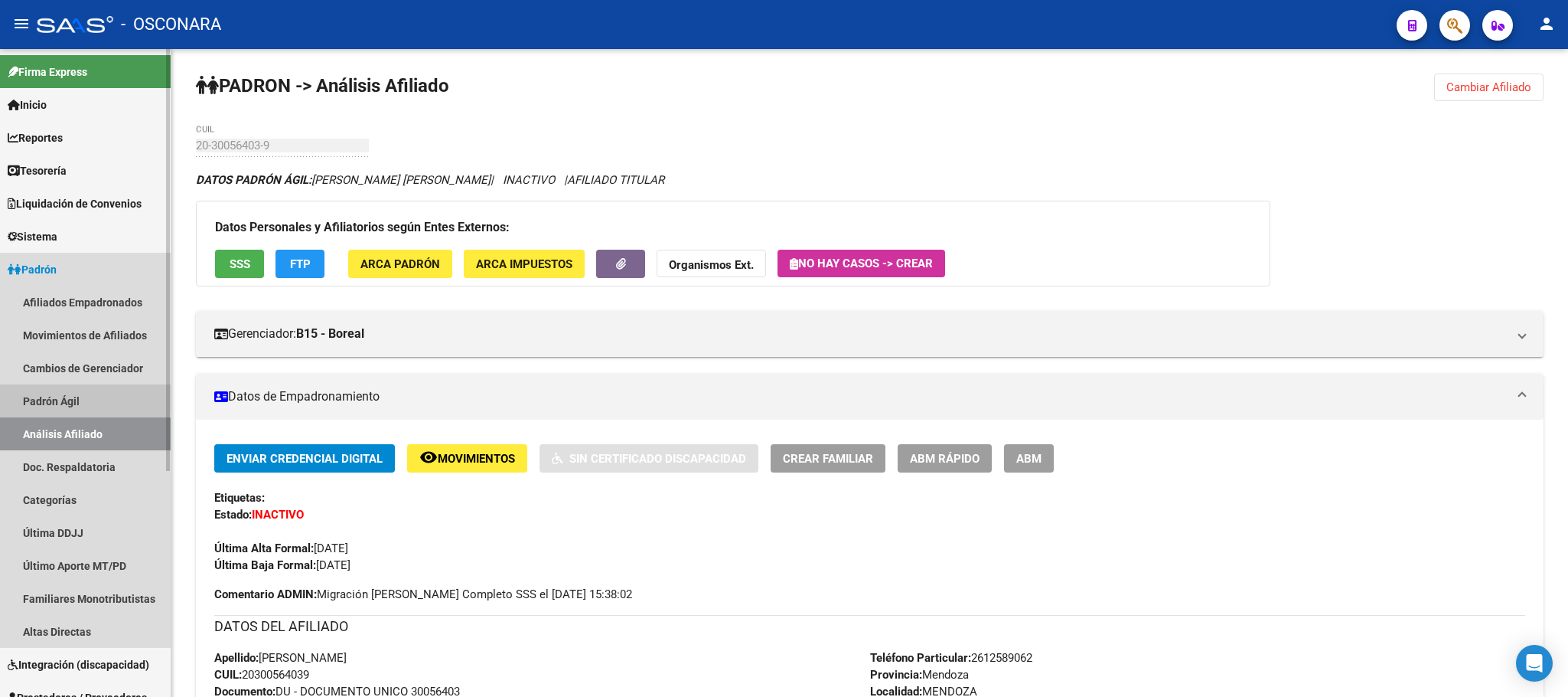
click at [50, 399] on link "Padrón Ágil" at bounding box center [85, 400] width 170 height 33
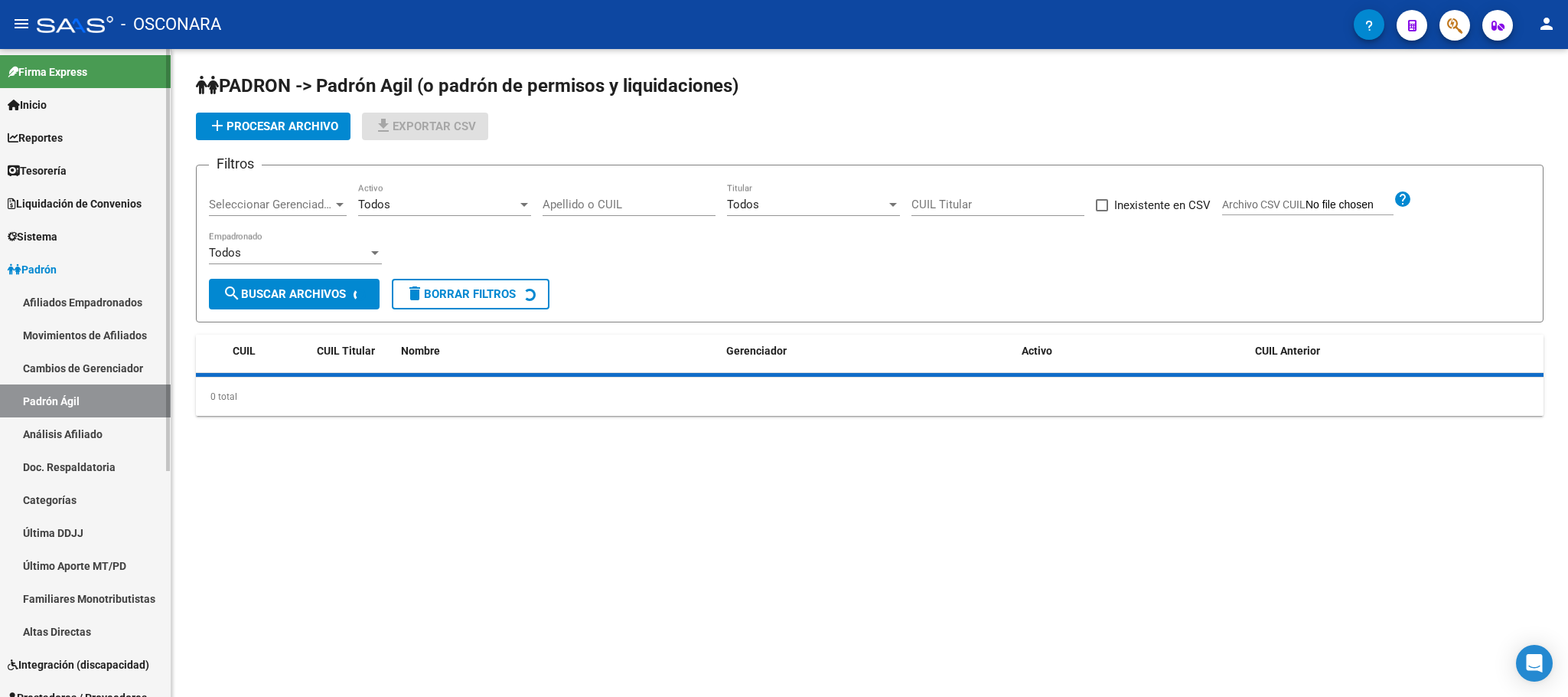
click at [62, 420] on link "Análisis Afiliado" at bounding box center [85, 433] width 170 height 33
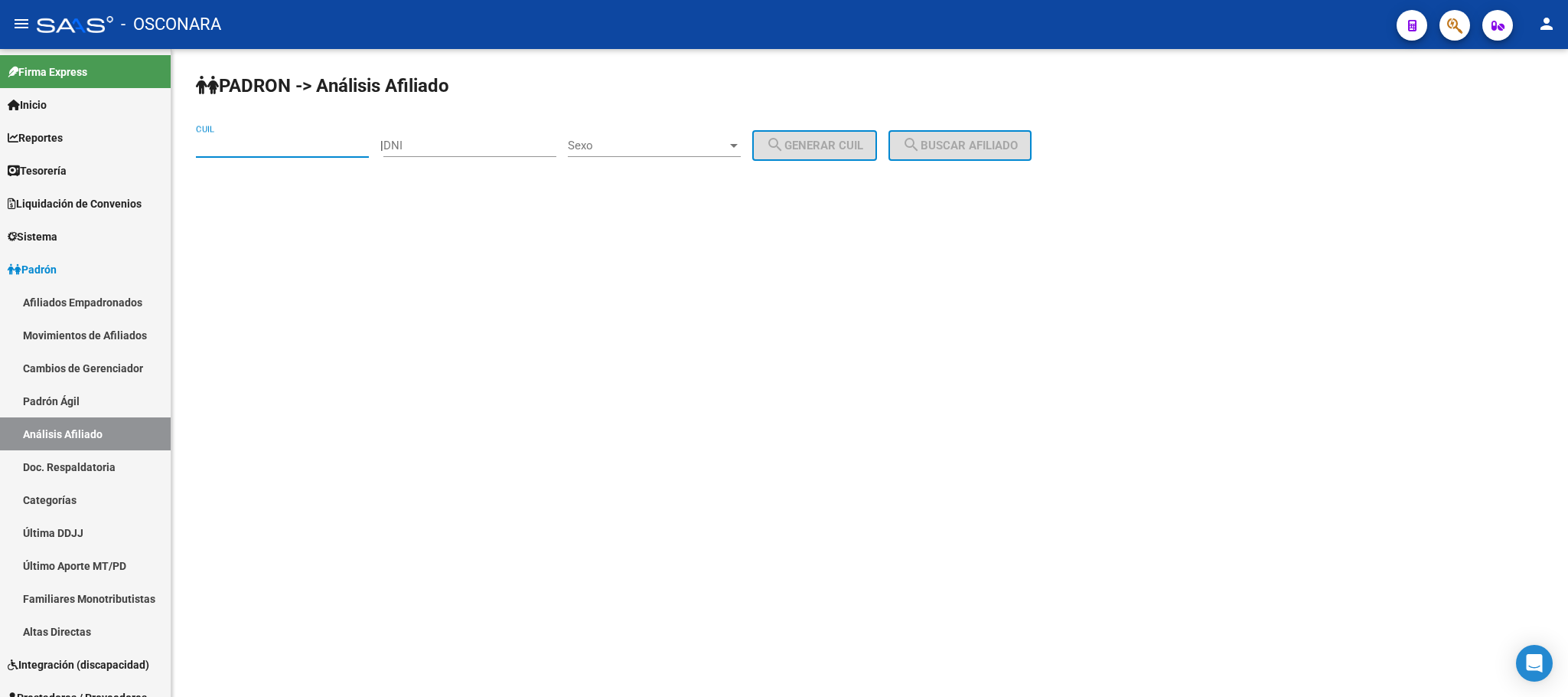
click at [290, 151] on input "CUIL" at bounding box center [282, 145] width 173 height 14
paste input "27-28224897-8"
type input "27-28224897-8"
click at [1016, 138] on span "search Buscar afiliado" at bounding box center [960, 145] width 115 height 14
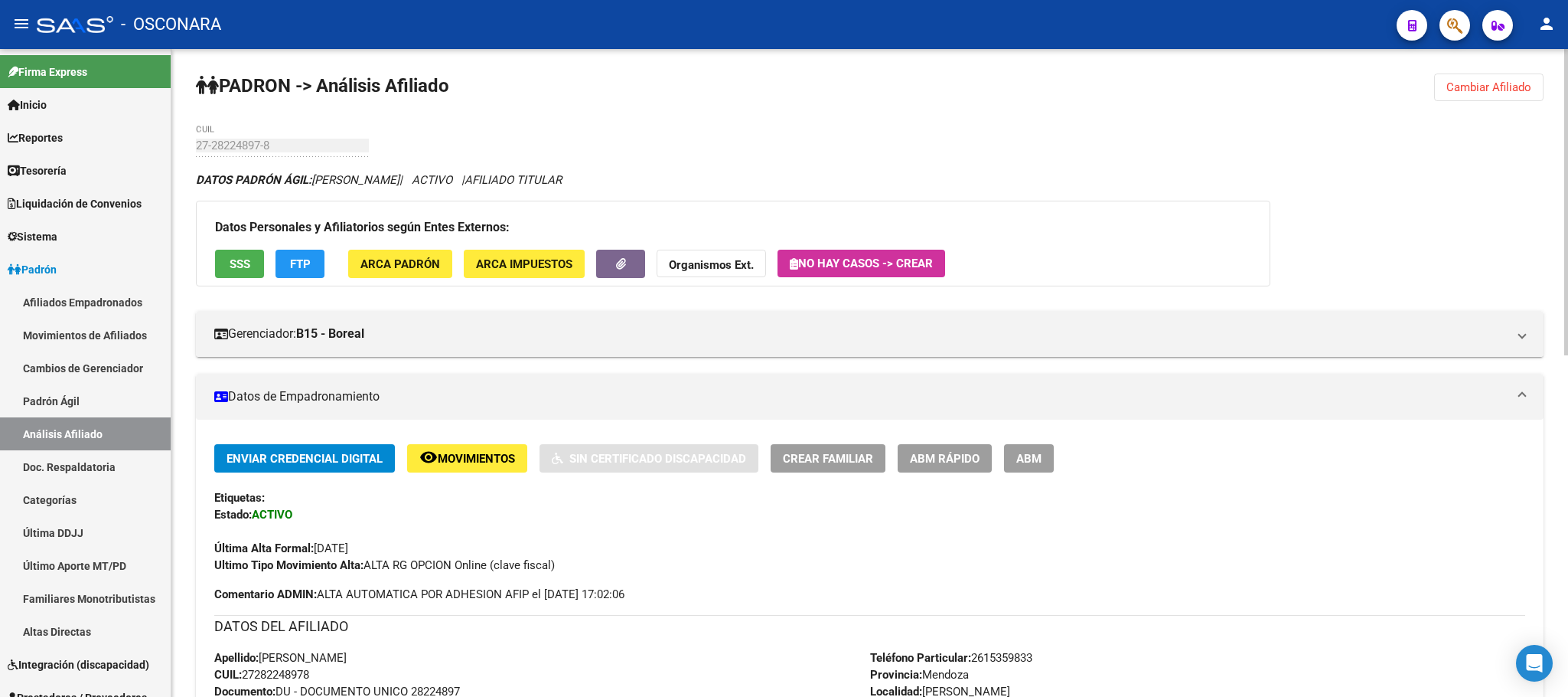
click at [226, 269] on button "SSS" at bounding box center [239, 263] width 49 height 28
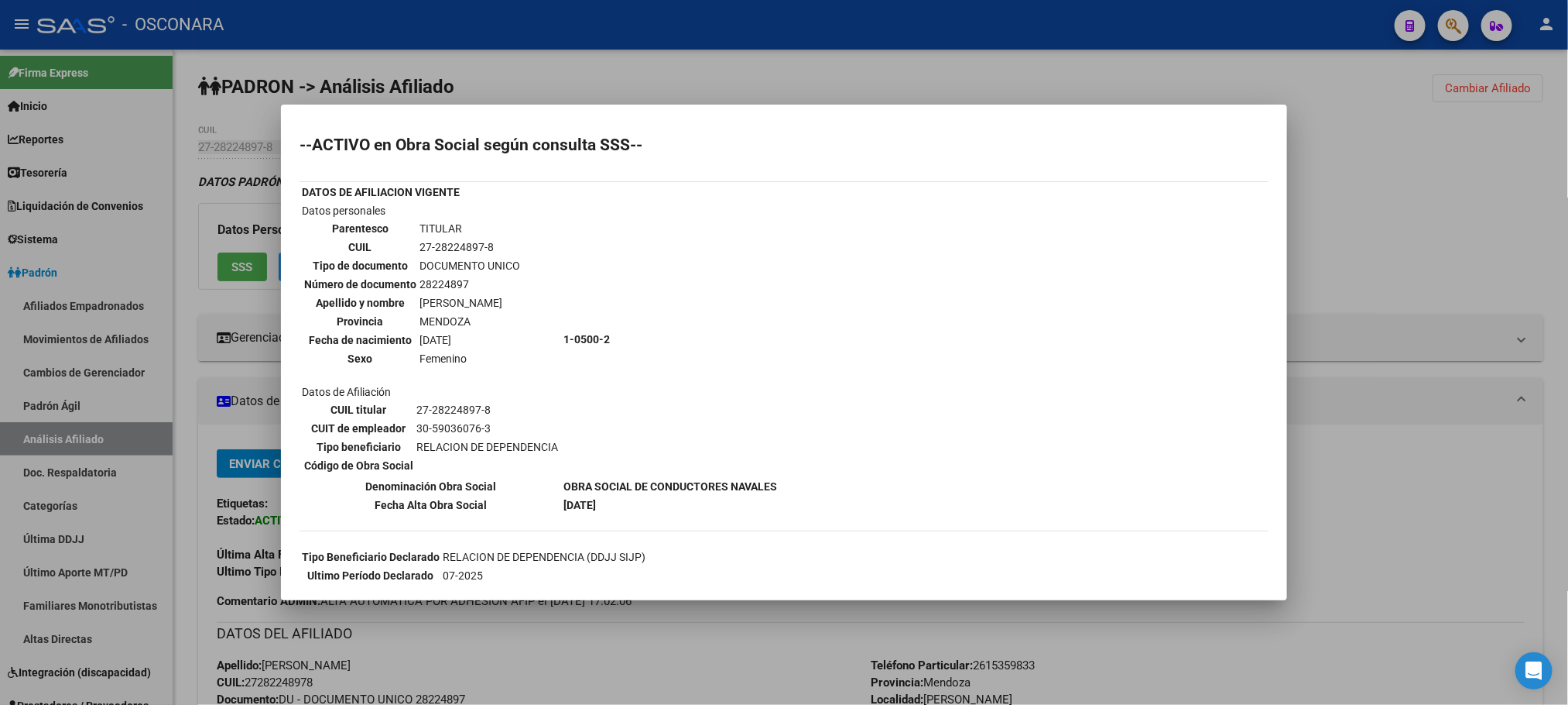
click at [693, 648] on div at bounding box center [784, 352] width 1568 height 705
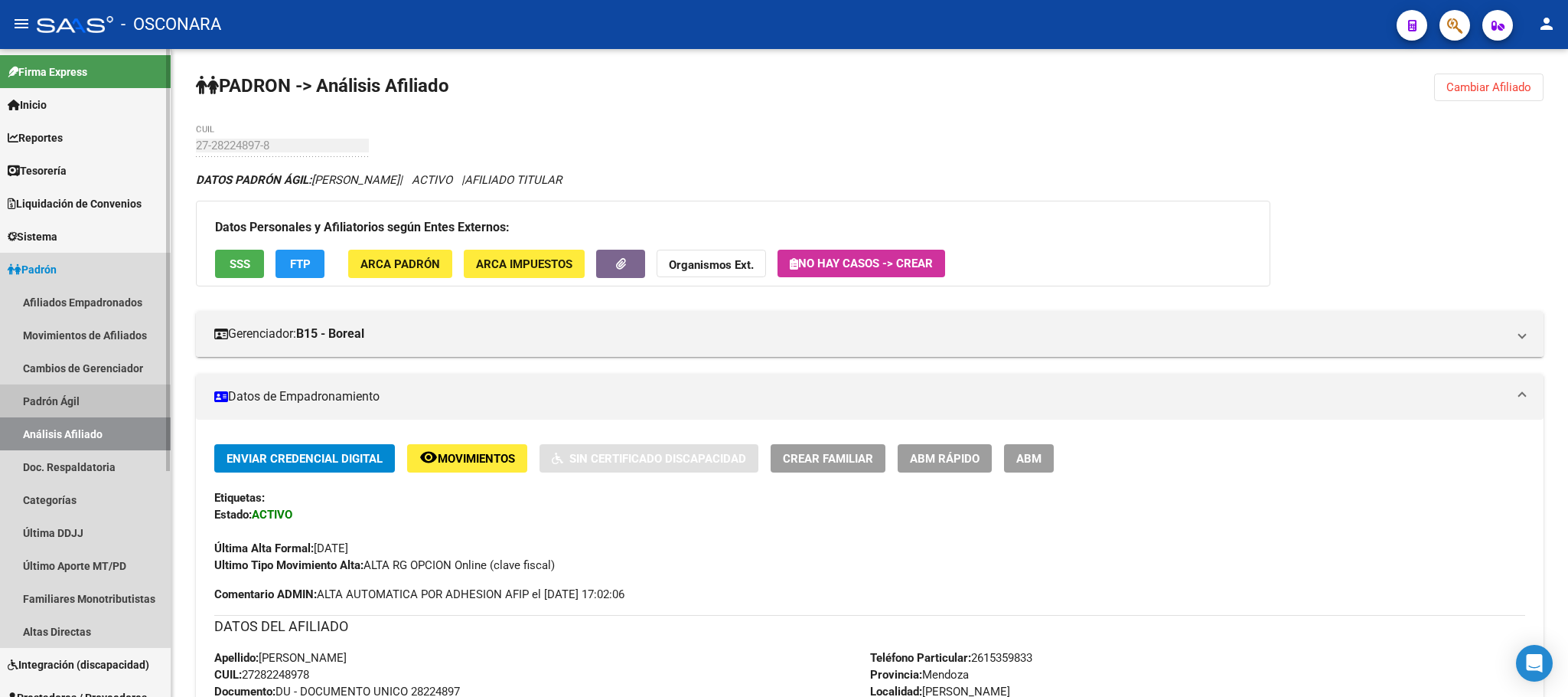
click at [60, 411] on link "Padrón Ágil" at bounding box center [85, 400] width 170 height 33
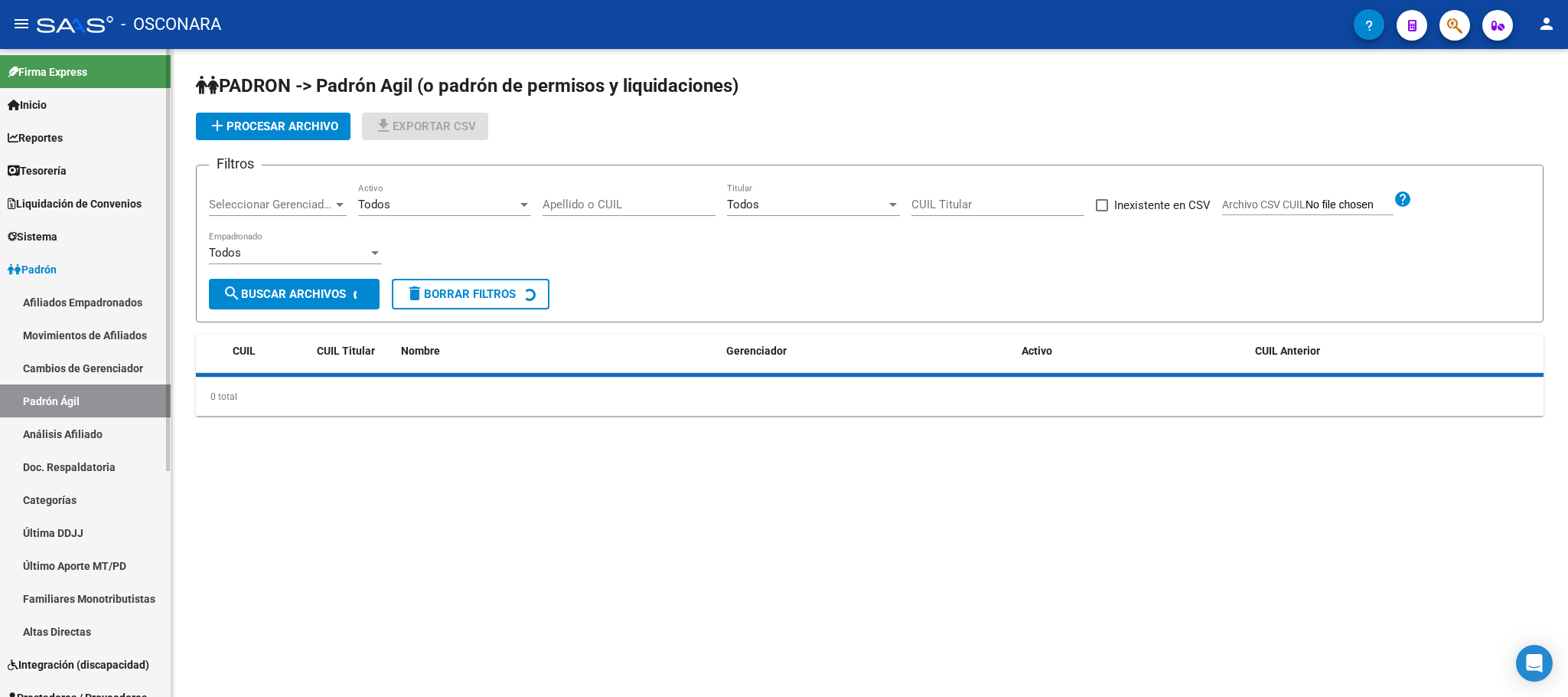
click at [58, 426] on link "Análisis Afiliado" at bounding box center [85, 433] width 170 height 33
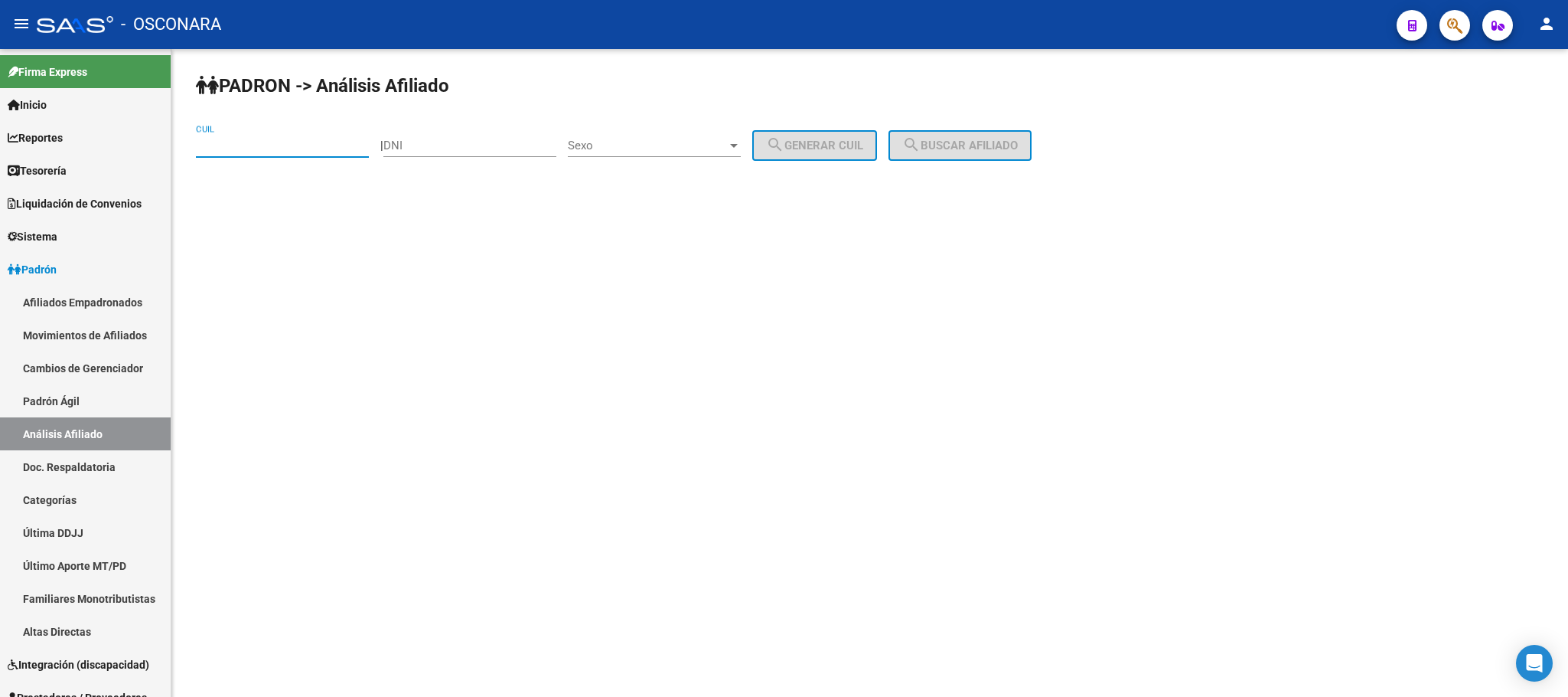
drag, startPoint x: 246, startPoint y: 147, endPoint x: 256, endPoint y: 148, distance: 10.0
click at [246, 146] on input "CUIL" at bounding box center [282, 145] width 173 height 14
paste input "20-30056076-9"
type input "20-30056076-9"
click at [1018, 140] on span "search Buscar afiliado" at bounding box center [960, 145] width 115 height 14
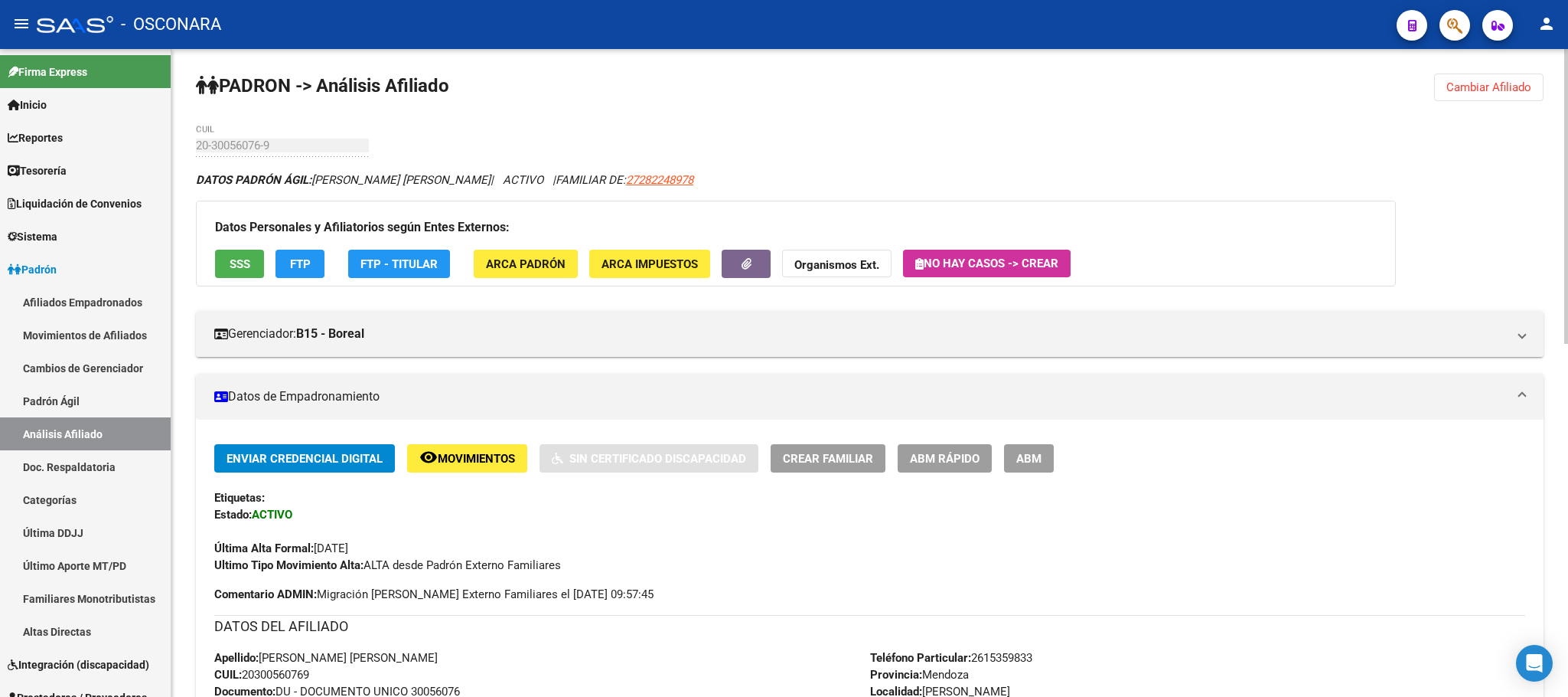
click at [238, 258] on span "SSS" at bounding box center [240, 263] width 21 height 14
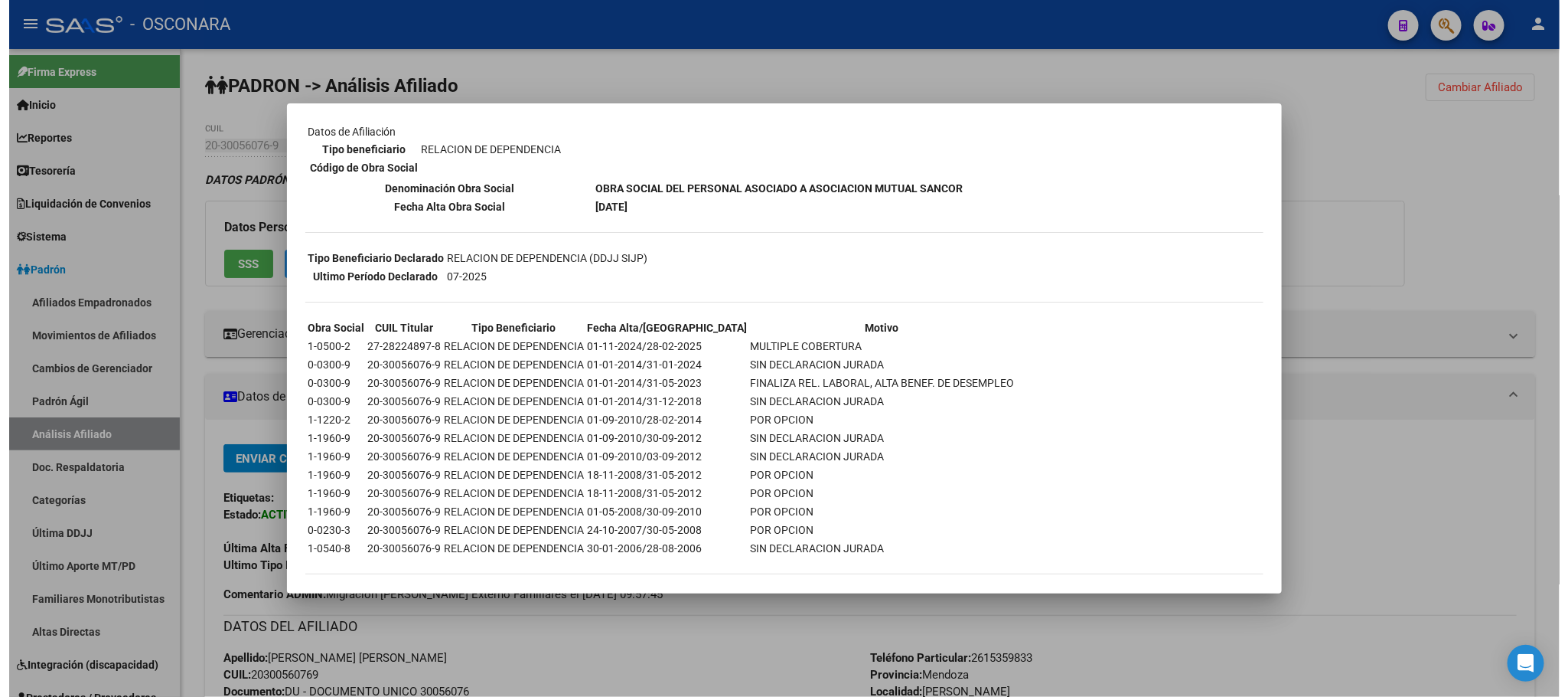
scroll to position [232, 0]
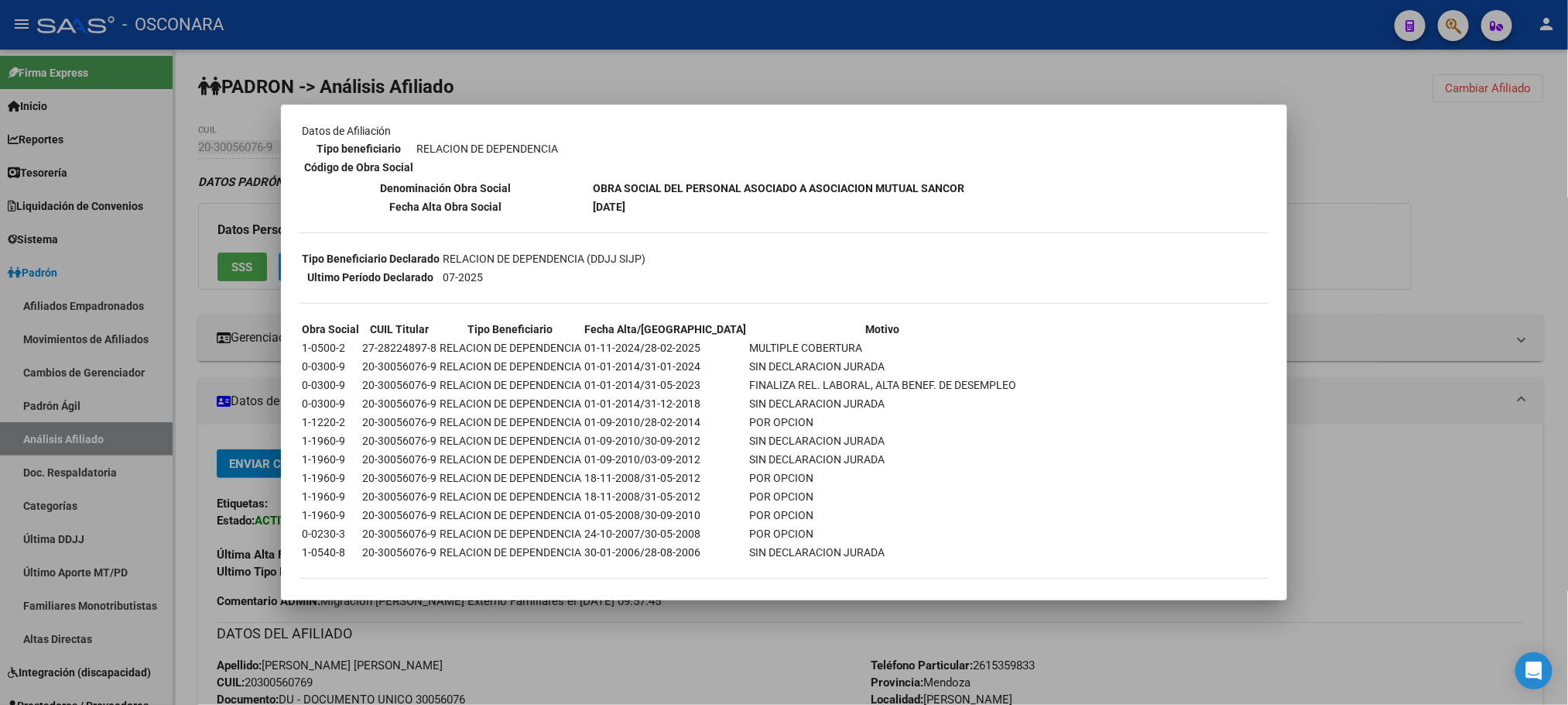
click at [600, 644] on div at bounding box center [784, 352] width 1568 height 705
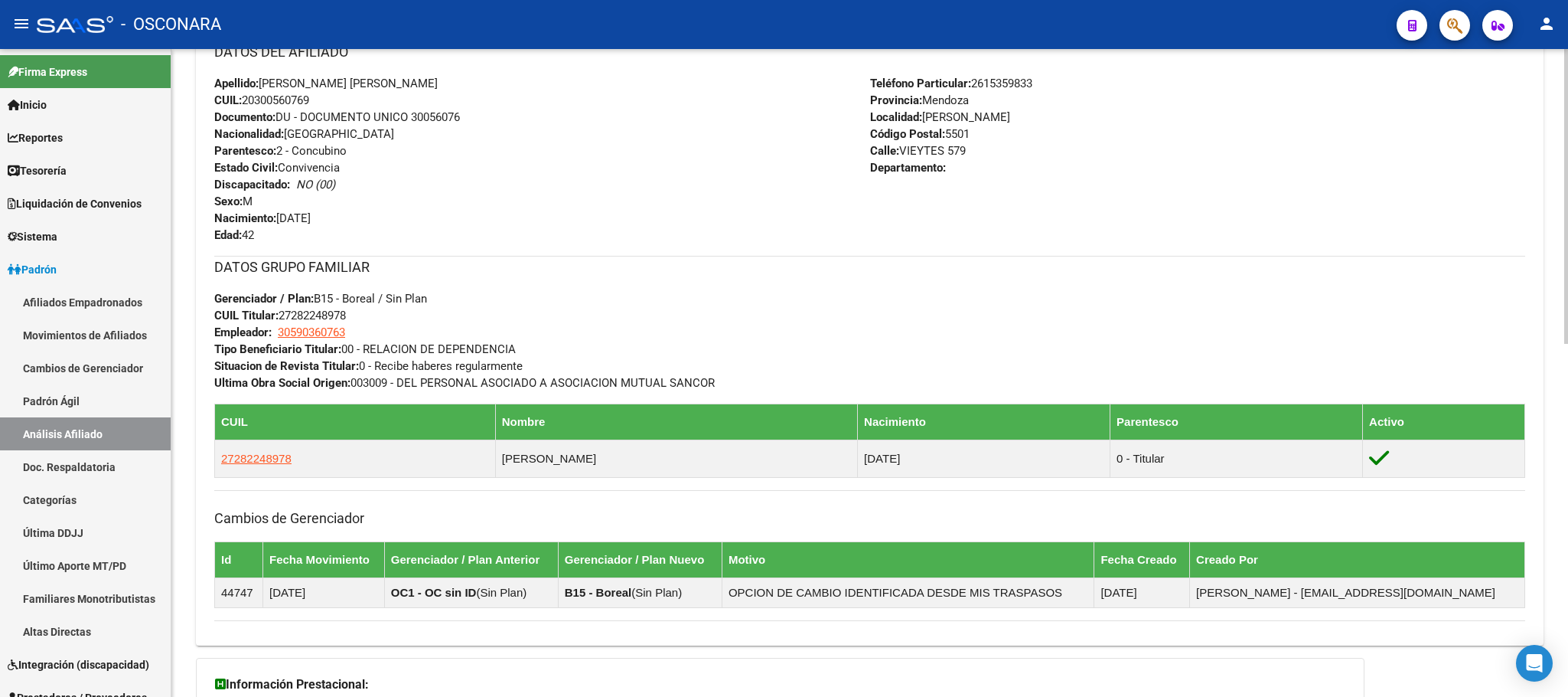
scroll to position [775, 0]
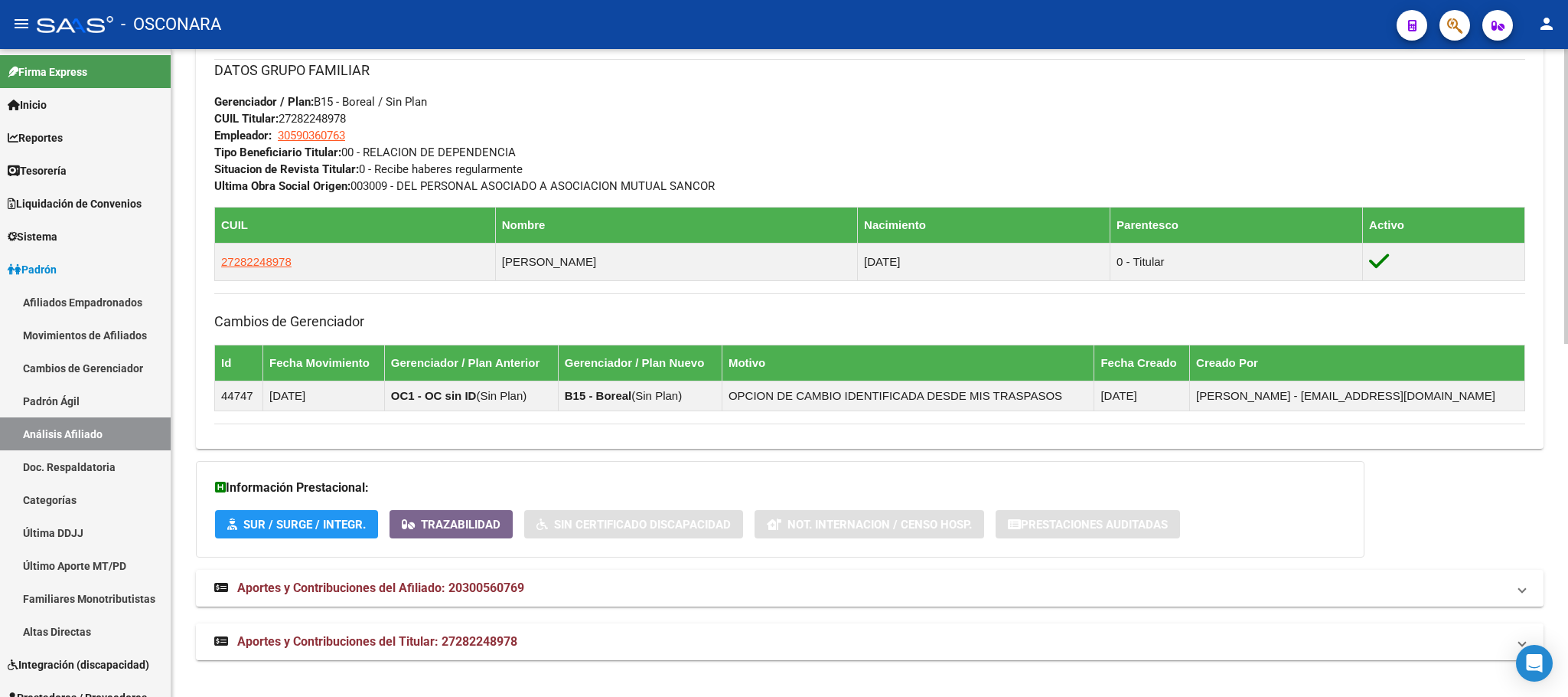
click at [466, 647] on span "Aportes y Contribuciones del Titular: 27282248978" at bounding box center [378, 641] width 280 height 14
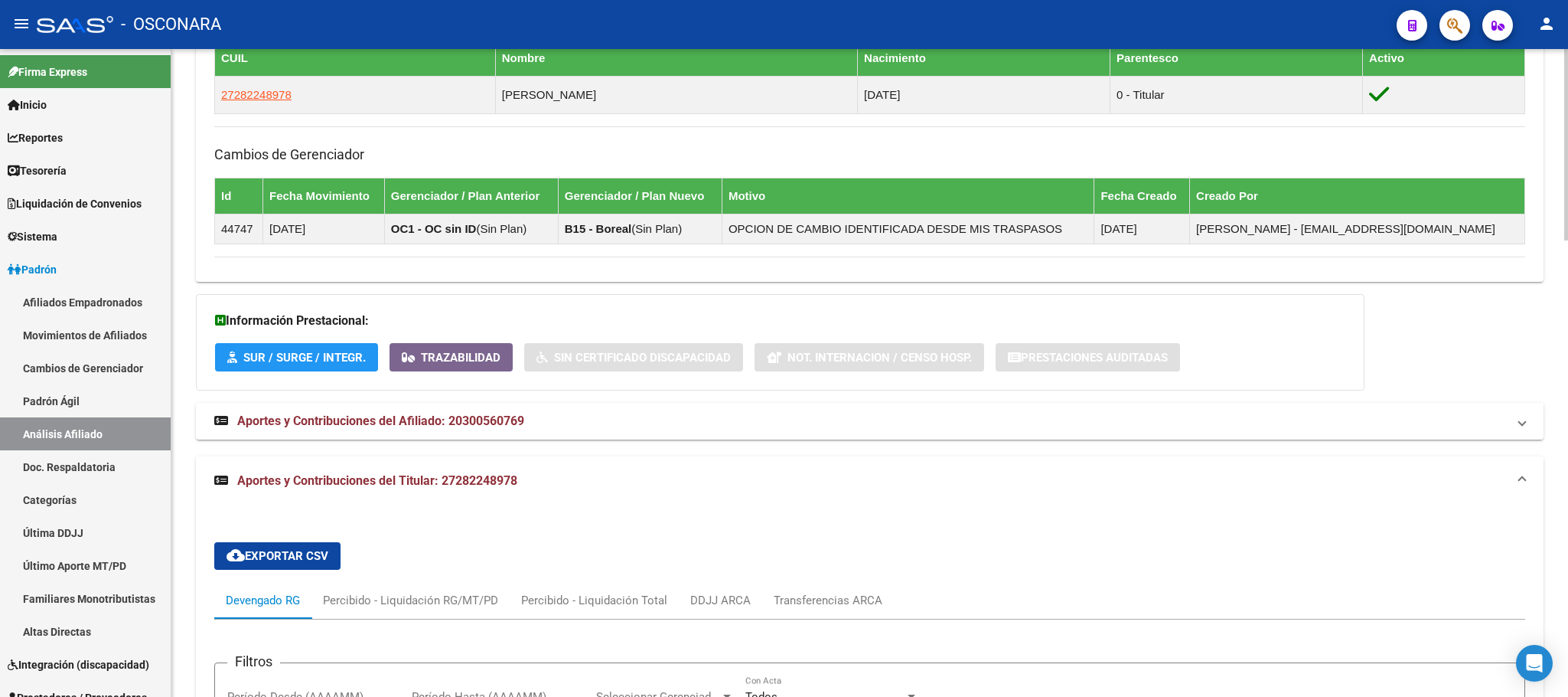
scroll to position [940, 0]
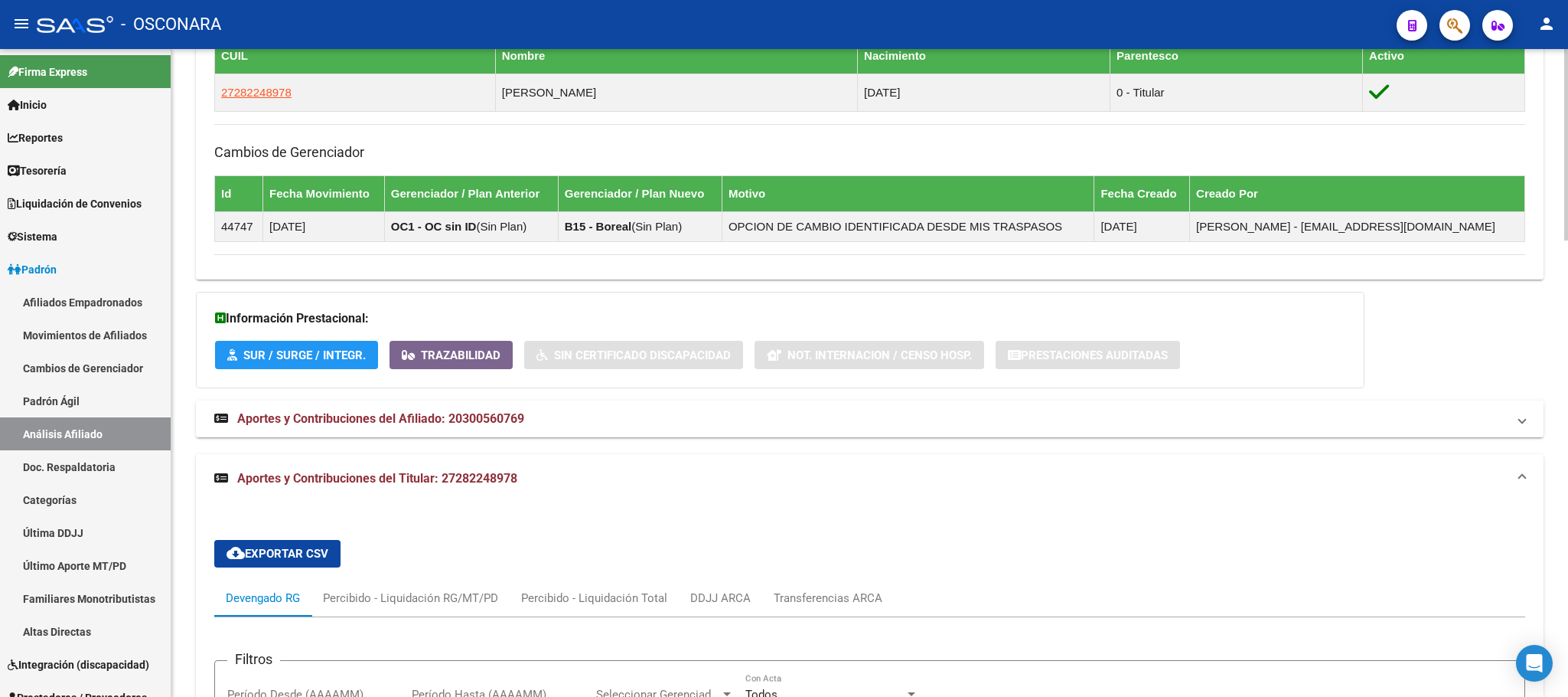
click at [487, 416] on span "Aportes y Contribuciones del Afiliado: 20300560769" at bounding box center [381, 419] width 287 height 14
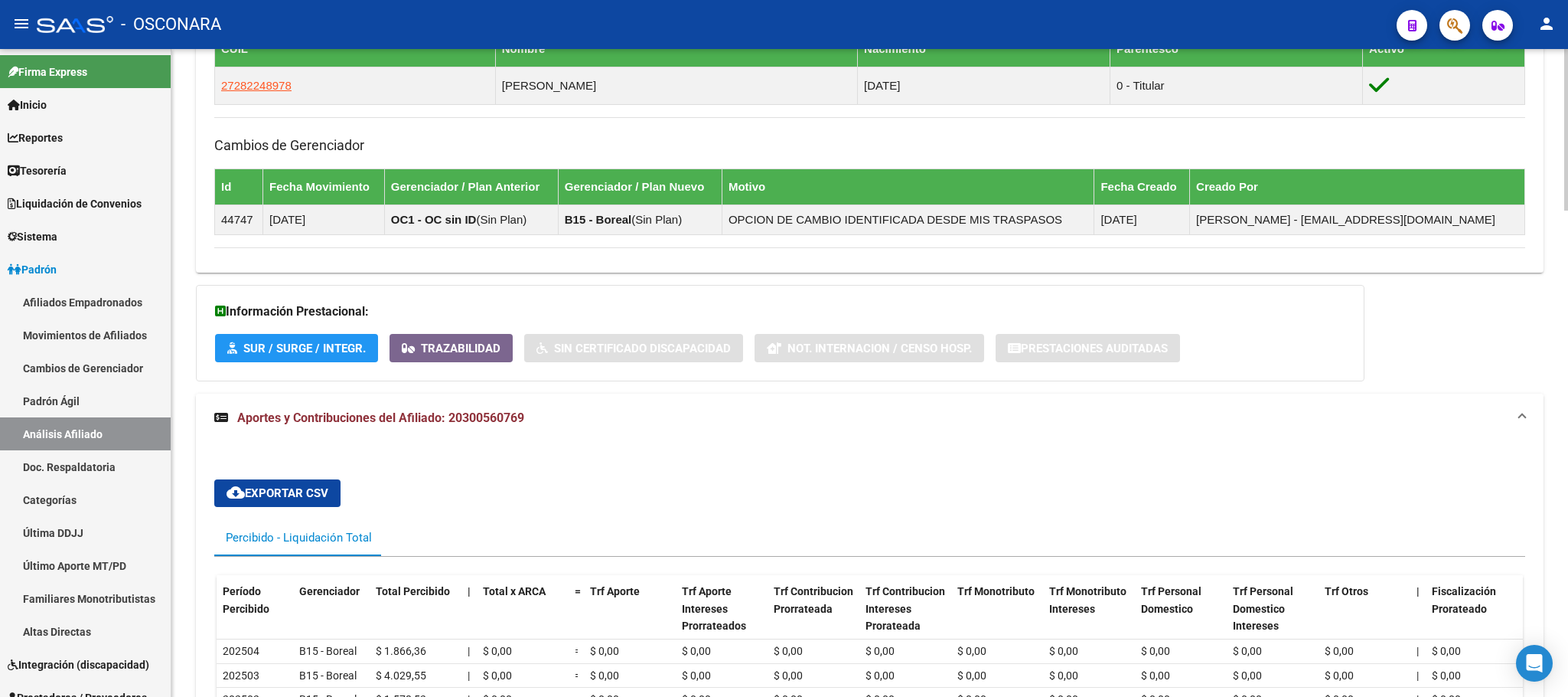
scroll to position [915, 0]
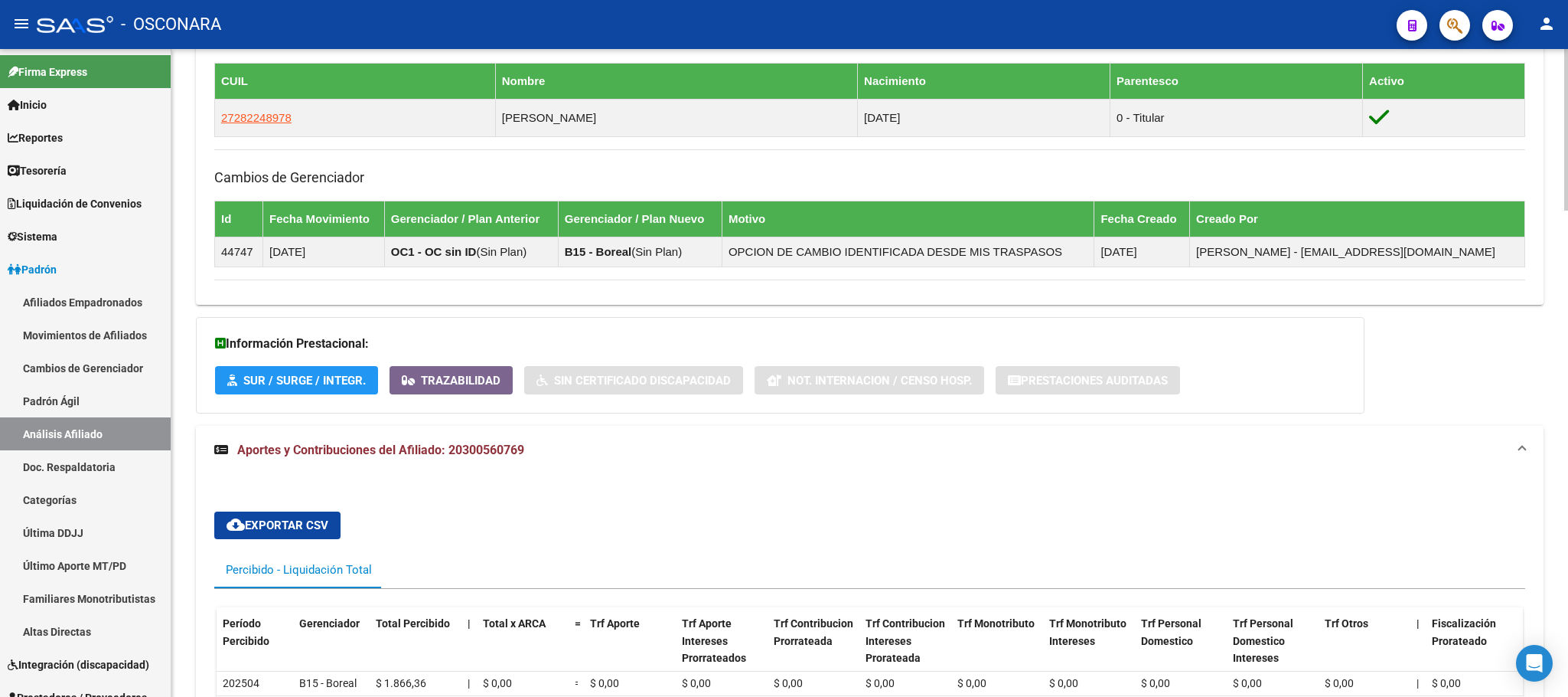
click at [462, 444] on mat-expansion-panel-header "Aportes y Contribuciones del Afiliado: 20300560769" at bounding box center [870, 450] width 1348 height 49
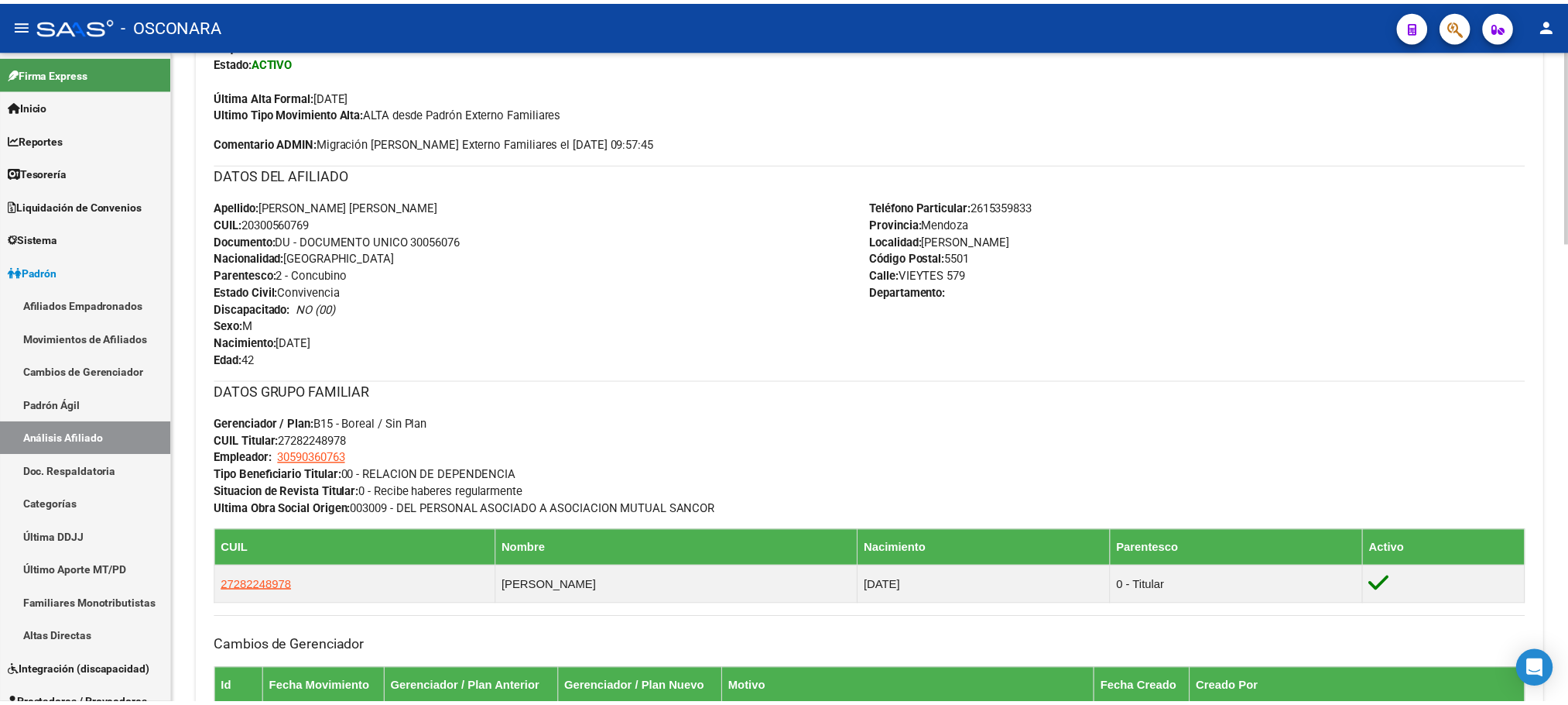
scroll to position [0, 0]
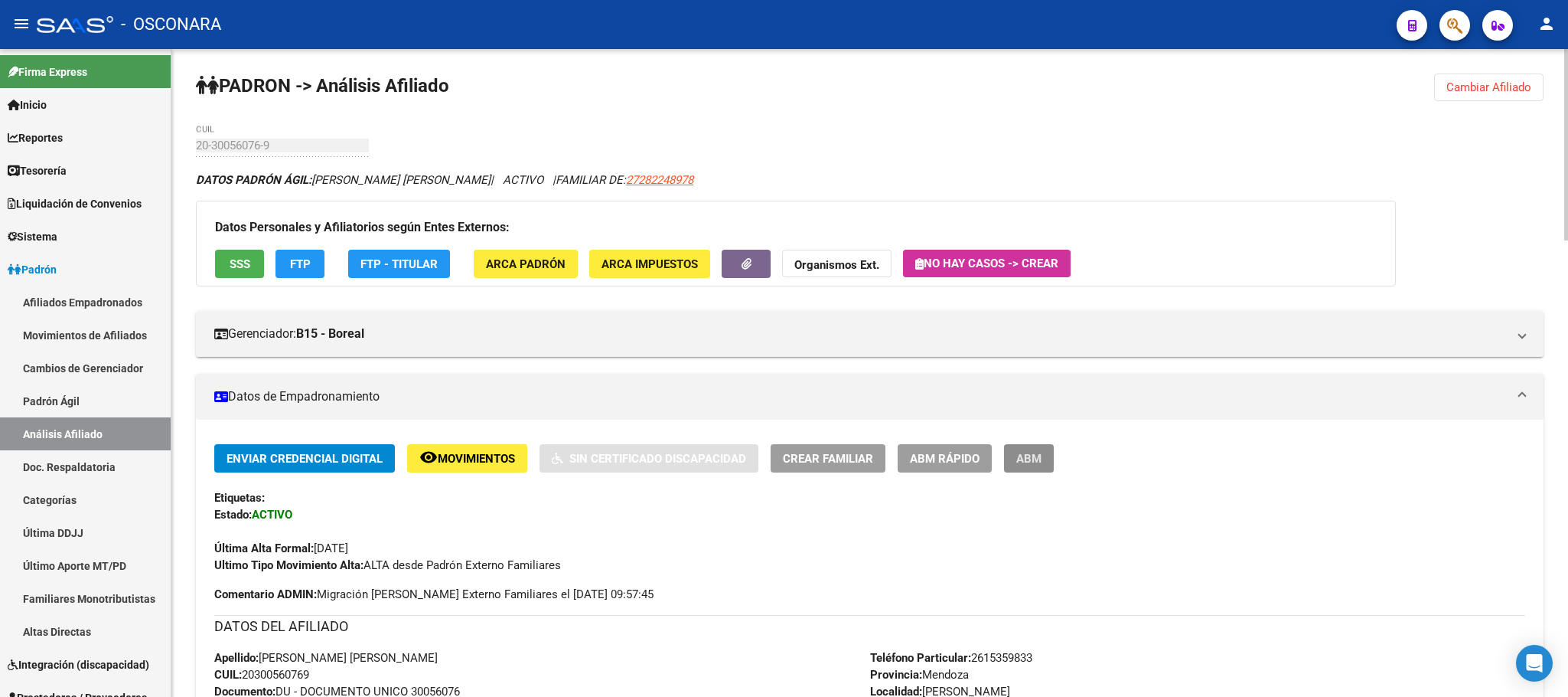
click at [1032, 455] on span "ABM" at bounding box center [1029, 458] width 26 height 14
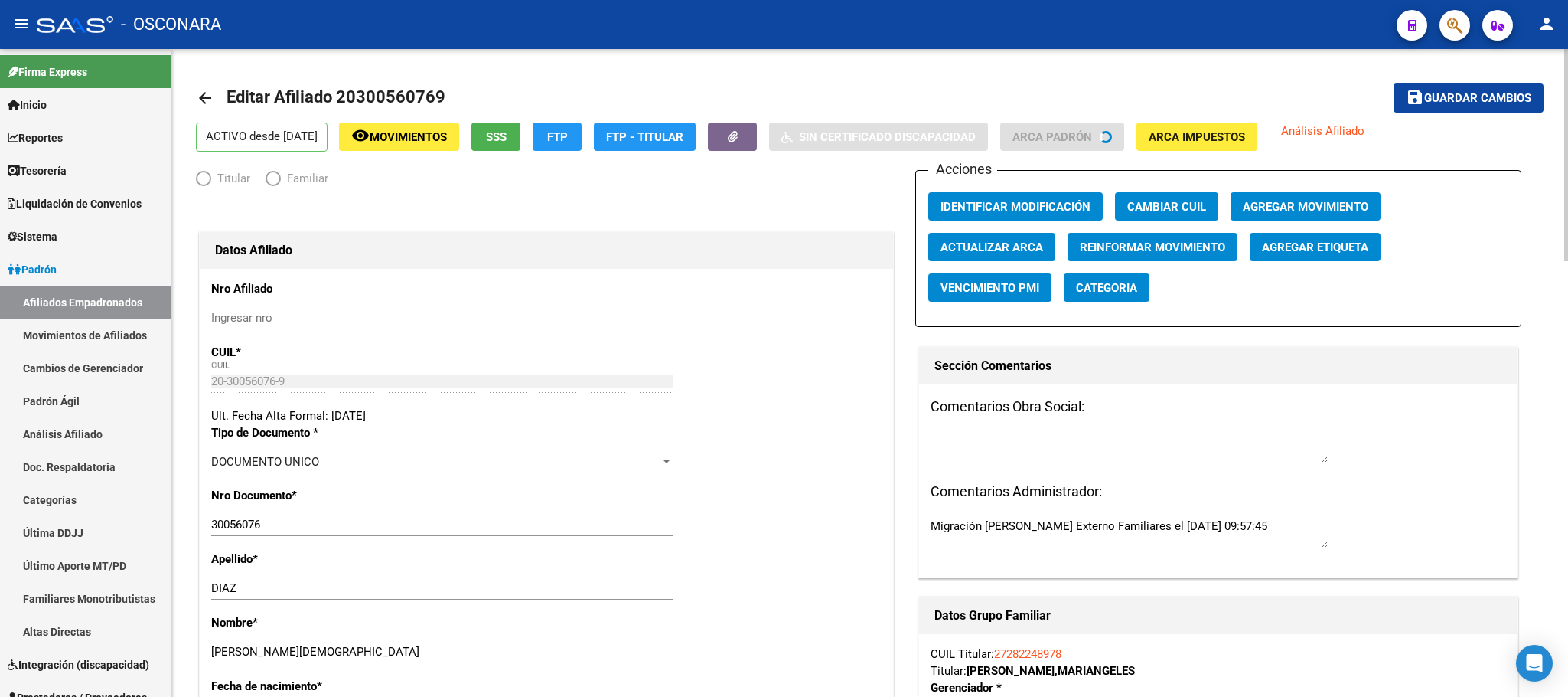
radio input "true"
type input "30-59036076-3"
click at [506, 143] on span "SSS" at bounding box center [496, 137] width 21 height 14
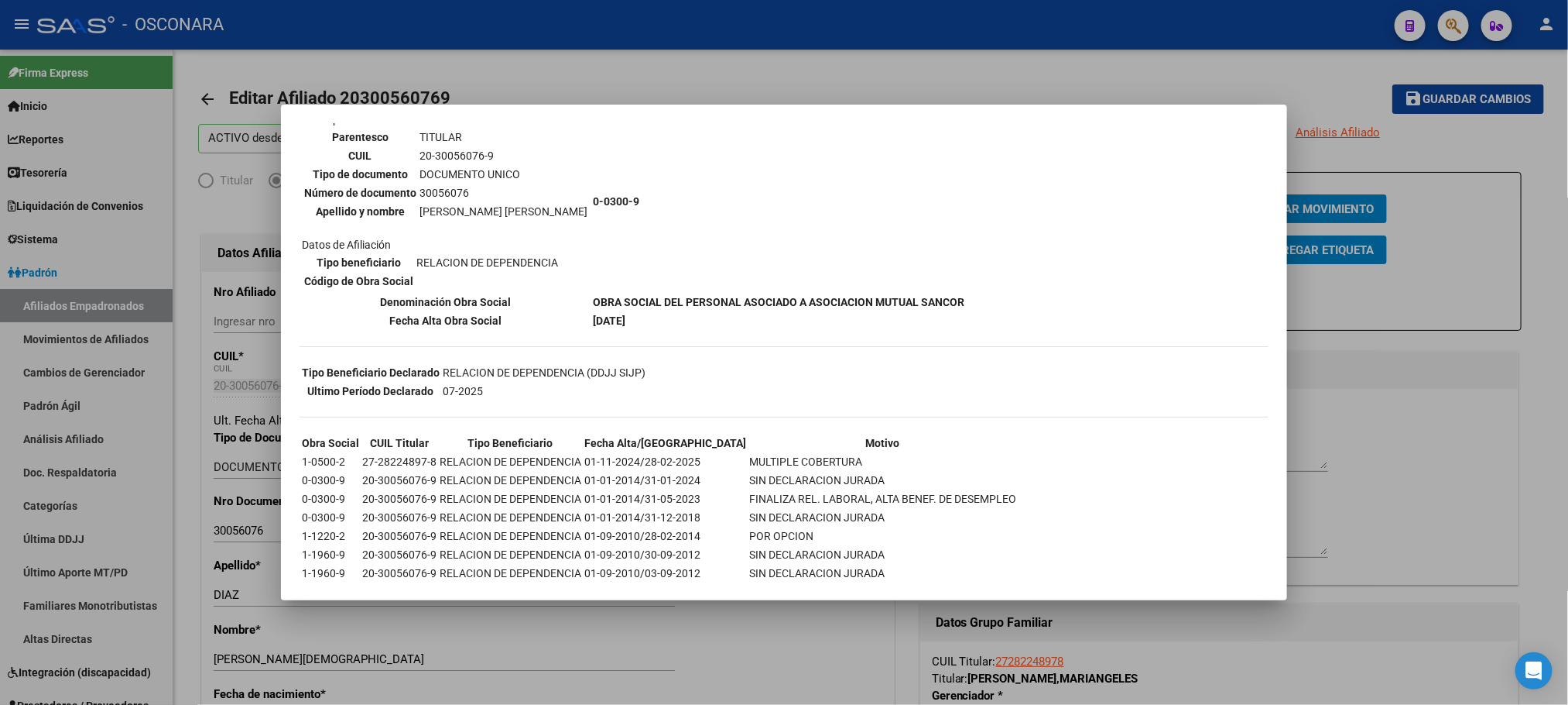
scroll to position [232, 0]
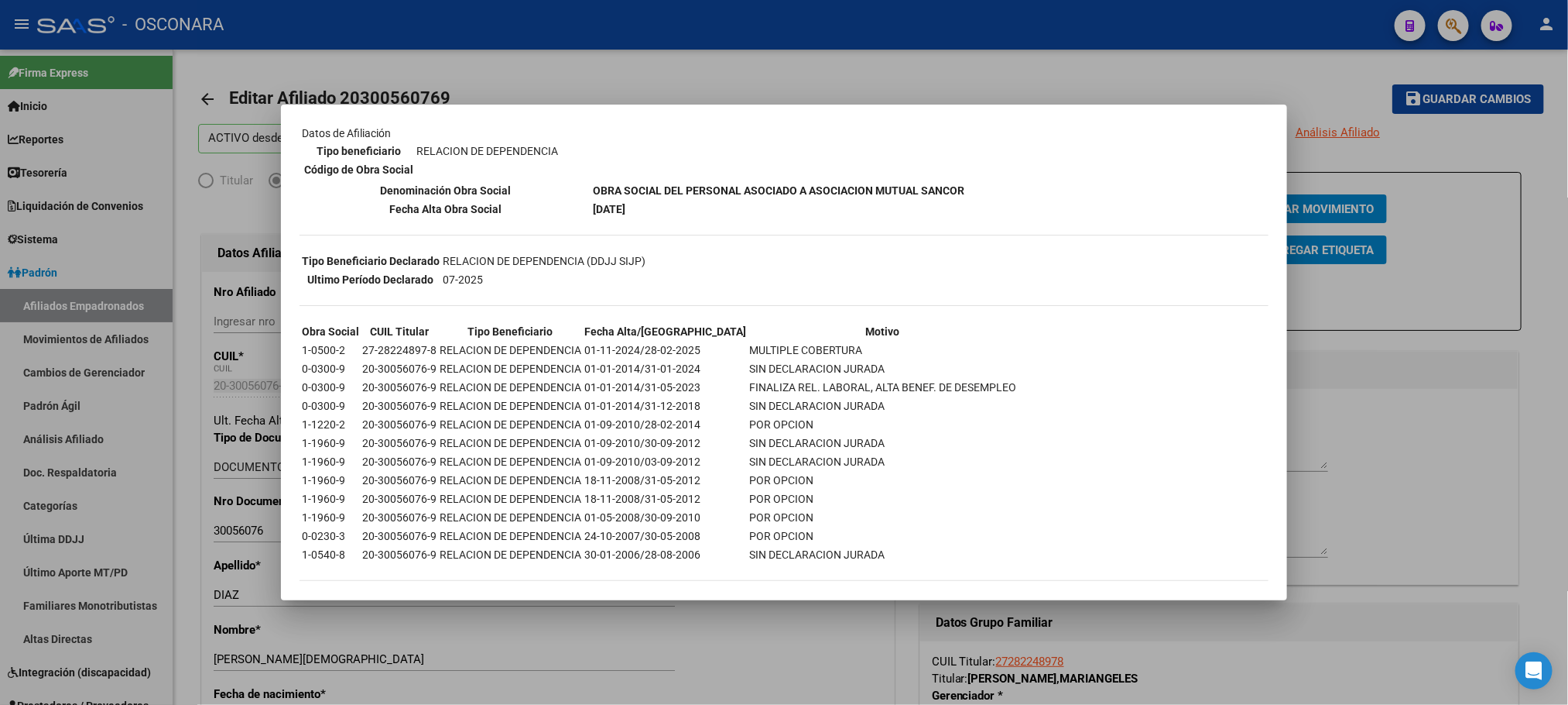
click at [1368, 398] on div at bounding box center [784, 352] width 1568 height 705
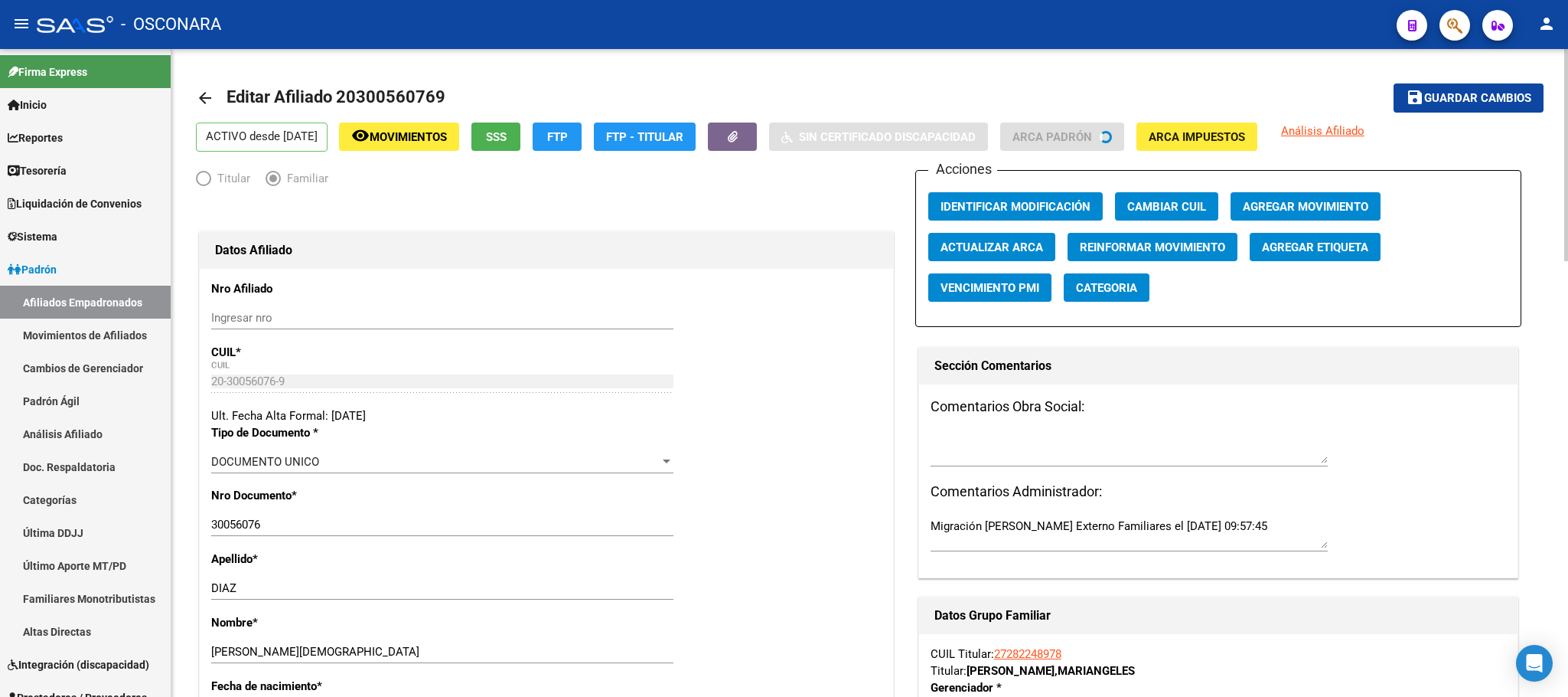
click at [1316, 210] on span "Agregar Movimiento" at bounding box center [1306, 206] width 126 height 14
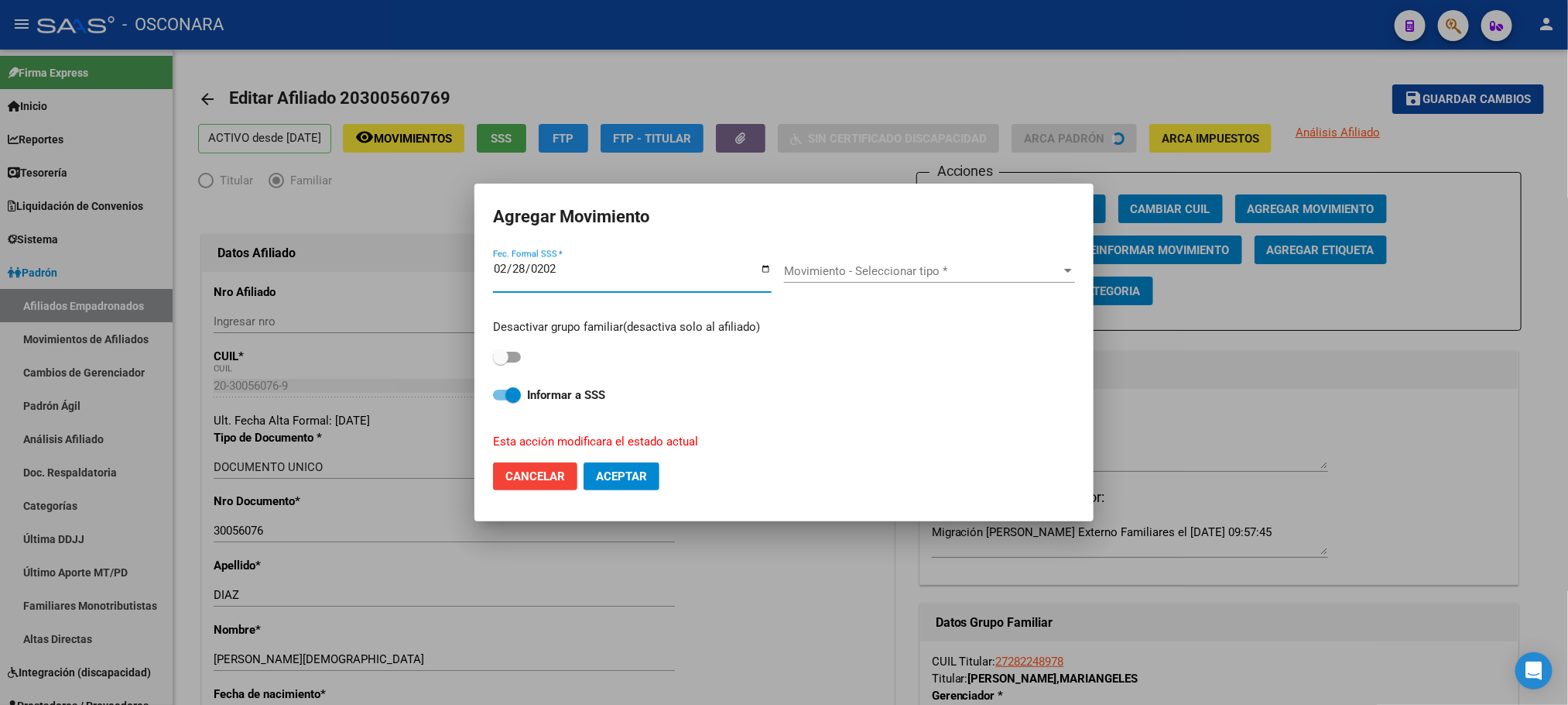
type input "2025-02-28"
click at [1027, 273] on span "Movimiento - Seleccionar tipo *" at bounding box center [922, 270] width 277 height 14
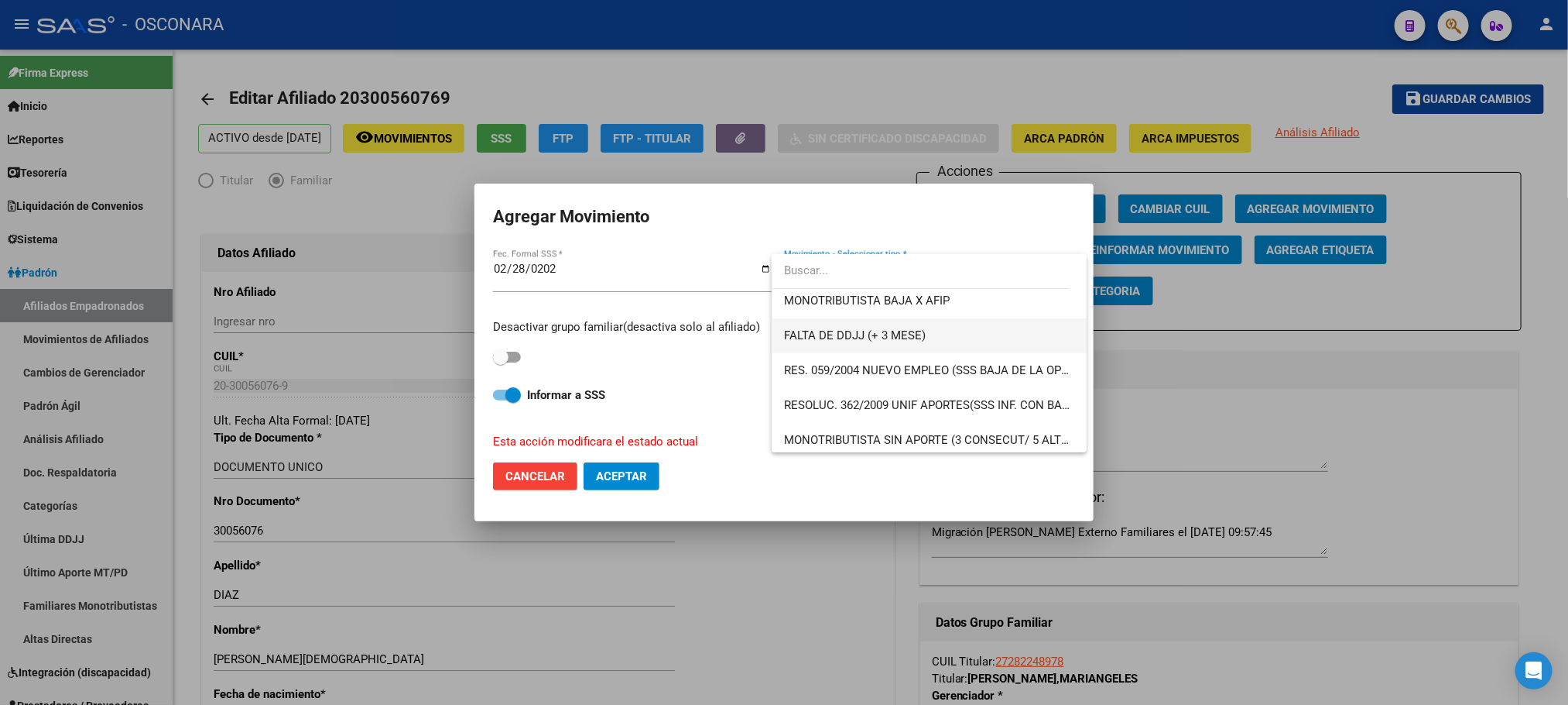
scroll to position [465, 0]
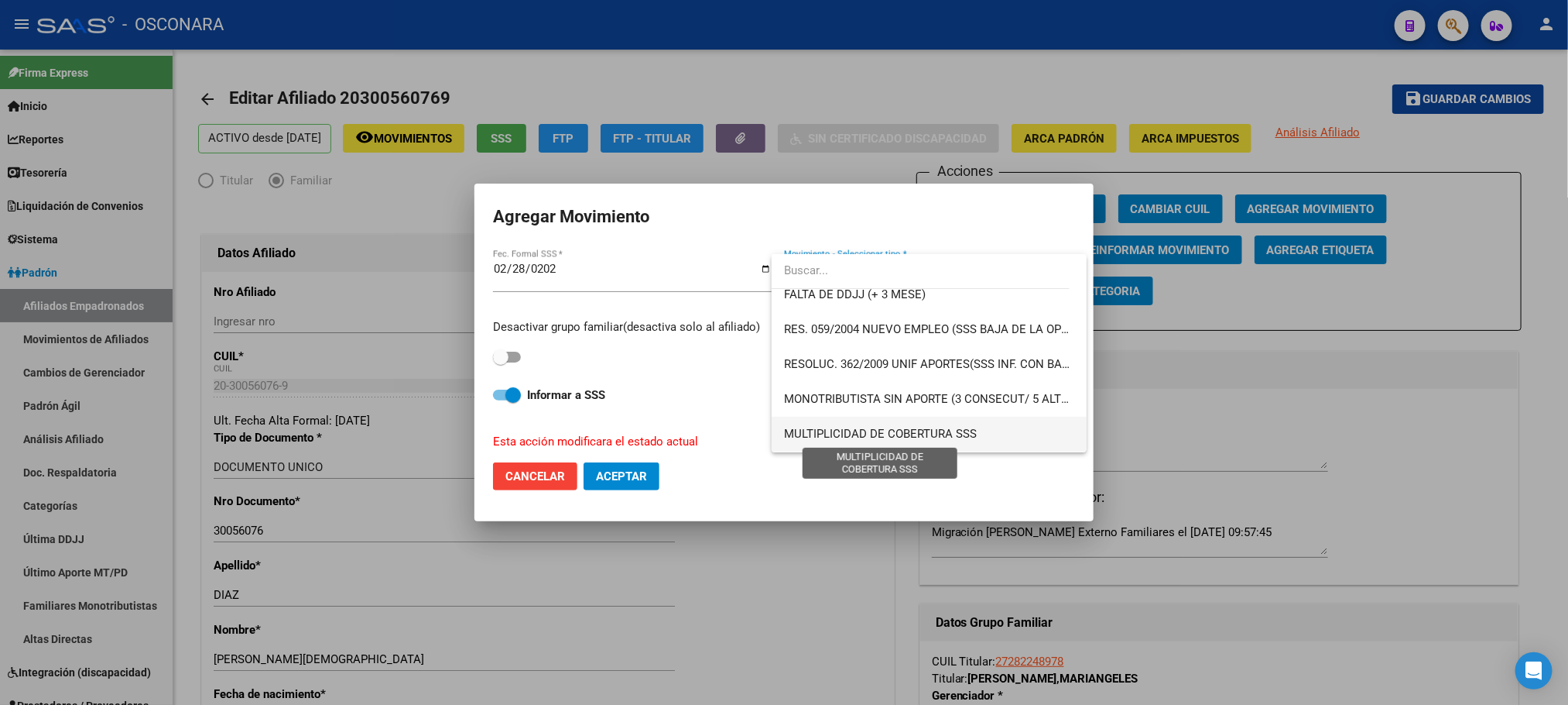
click at [887, 431] on span "MULTIPLICIDAD DE COBERTURA SSS" at bounding box center [880, 433] width 193 height 14
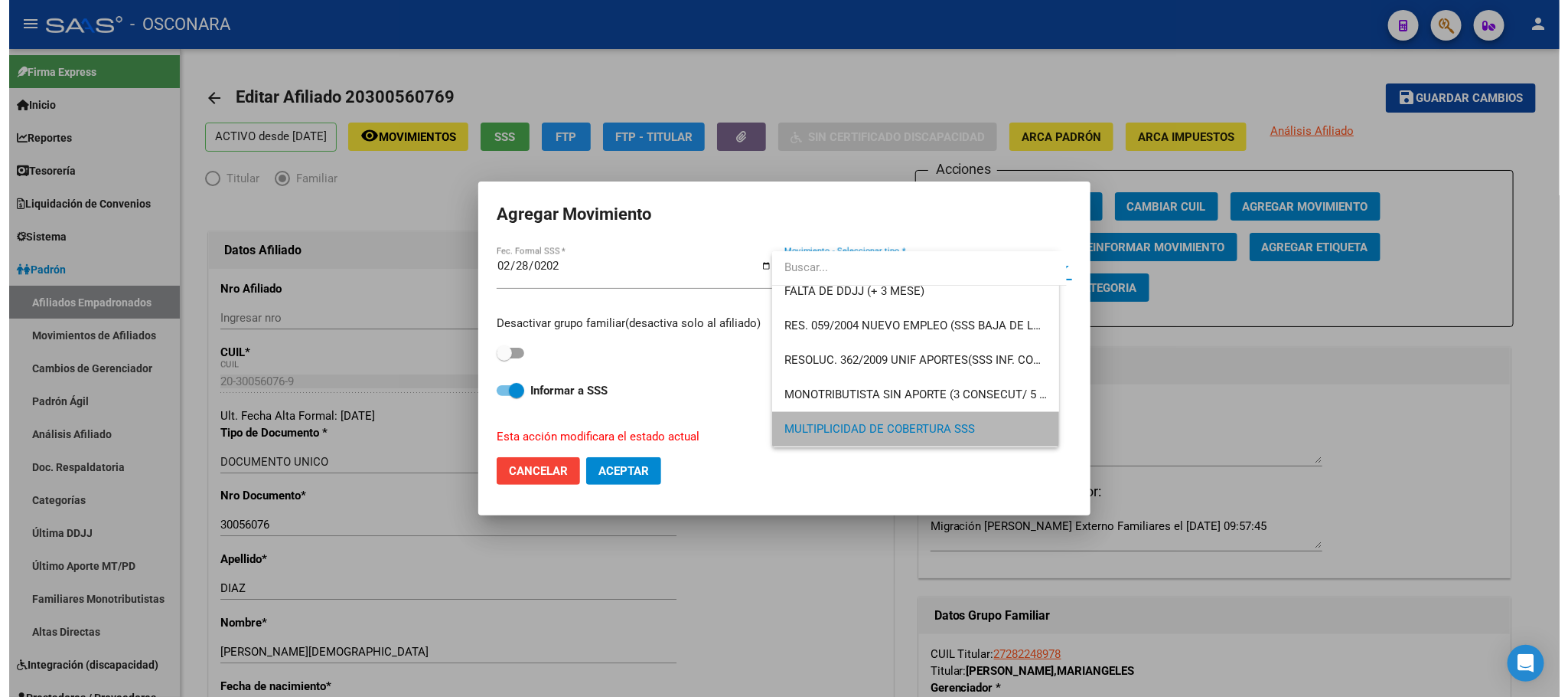
scroll to position [458, 0]
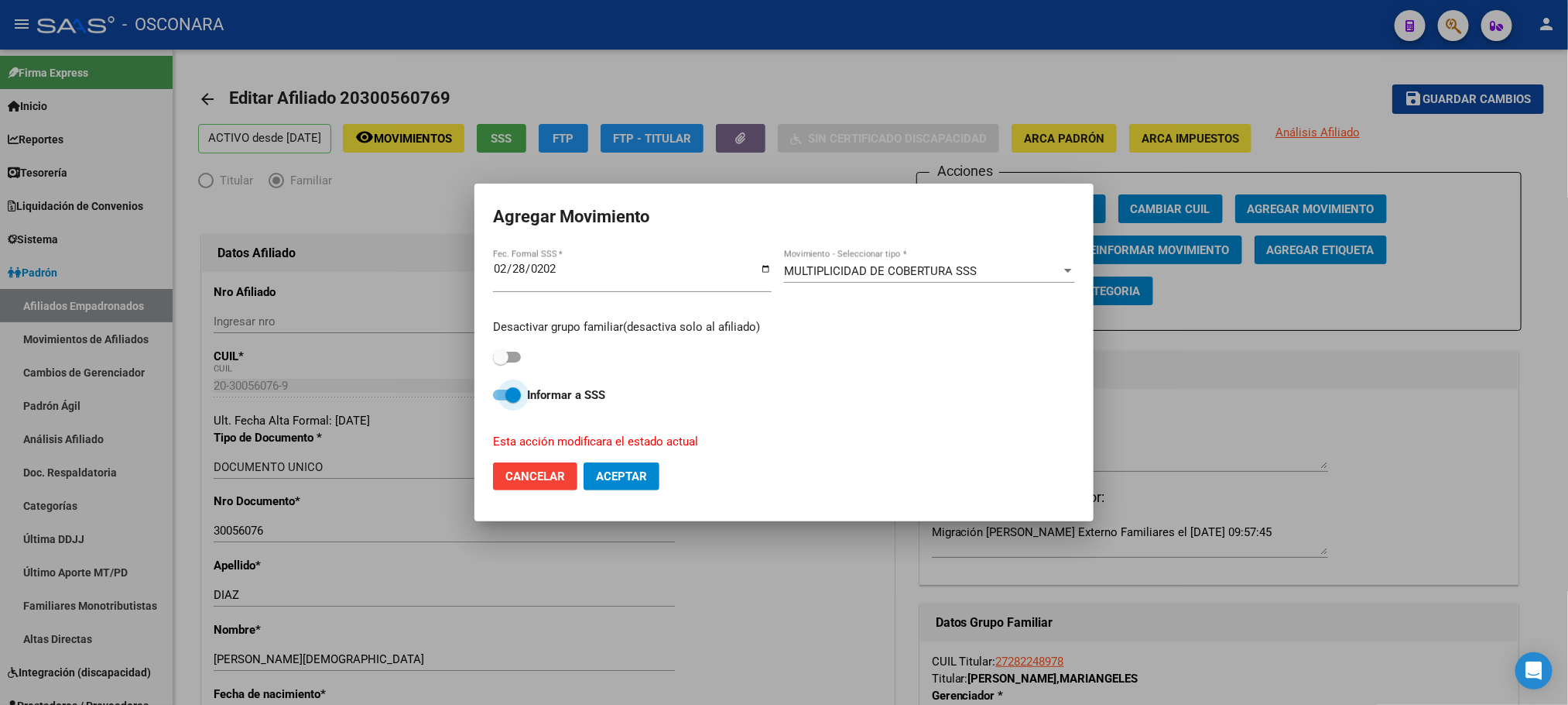
click at [493, 396] on span at bounding box center [506, 394] width 28 height 11
click at [500, 401] on input "Informar a SSS" at bounding box center [500, 401] width 1 height 1
checkbox input "false"
click at [606, 481] on span "Aceptar" at bounding box center [621, 476] width 51 height 14
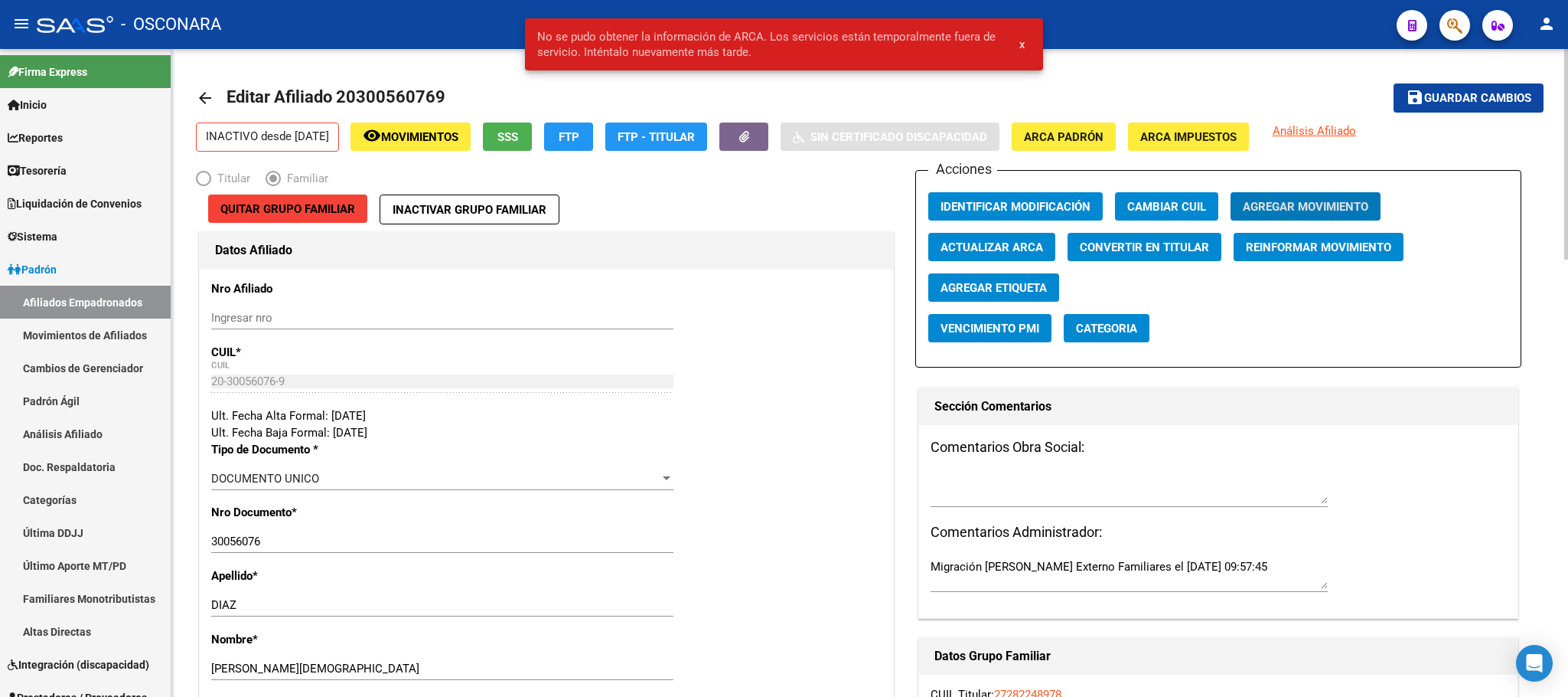
click at [1486, 109] on button "save Guardar cambios" at bounding box center [1469, 97] width 150 height 28
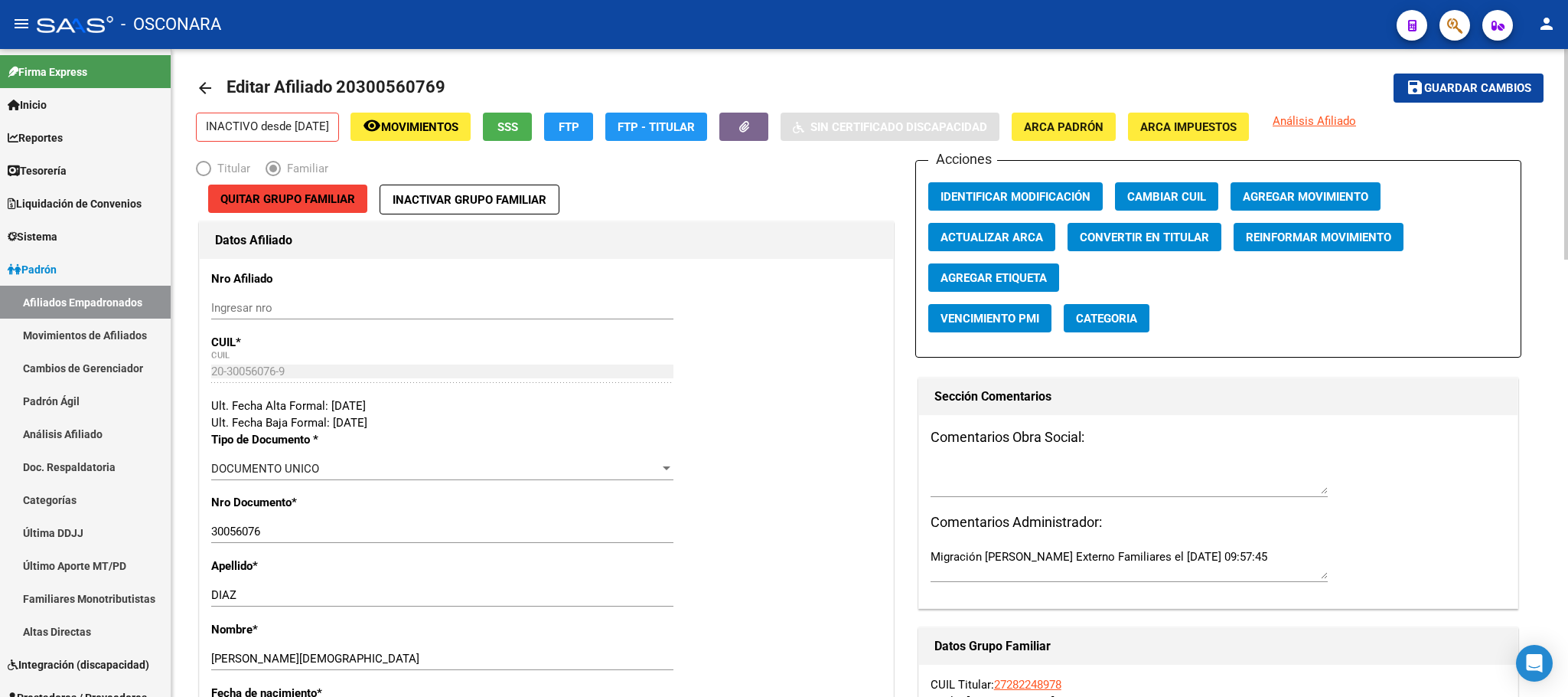
scroll to position [0, 0]
